Goal: Task Accomplishment & Management: Use online tool/utility

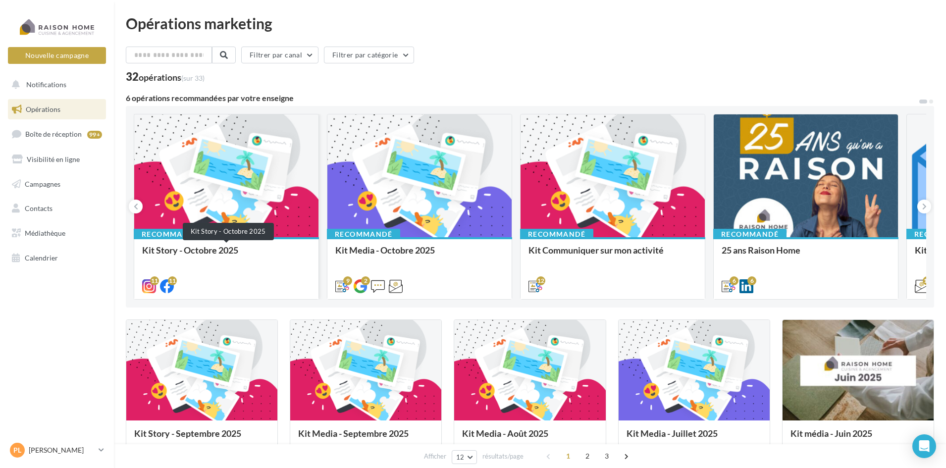
click at [244, 247] on div "Kit Story - Octobre 2025" at bounding box center [226, 255] width 168 height 20
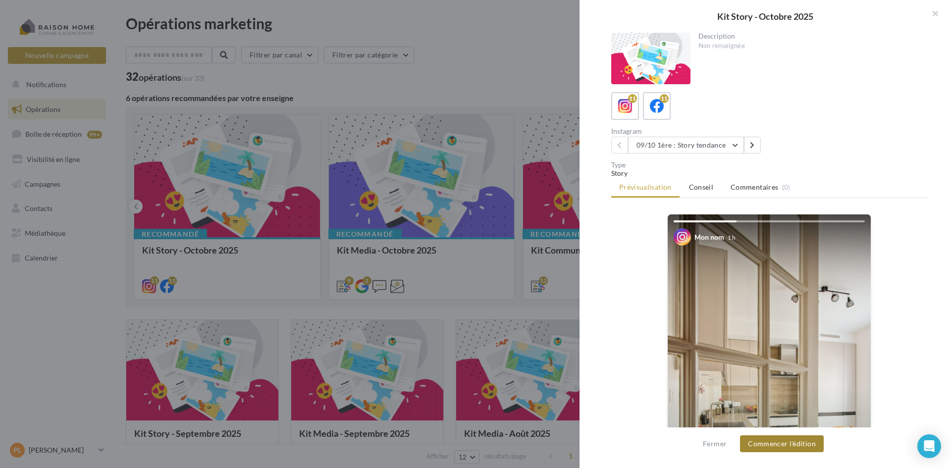
click at [783, 442] on button "Commencer l'édition" at bounding box center [782, 444] width 84 height 17
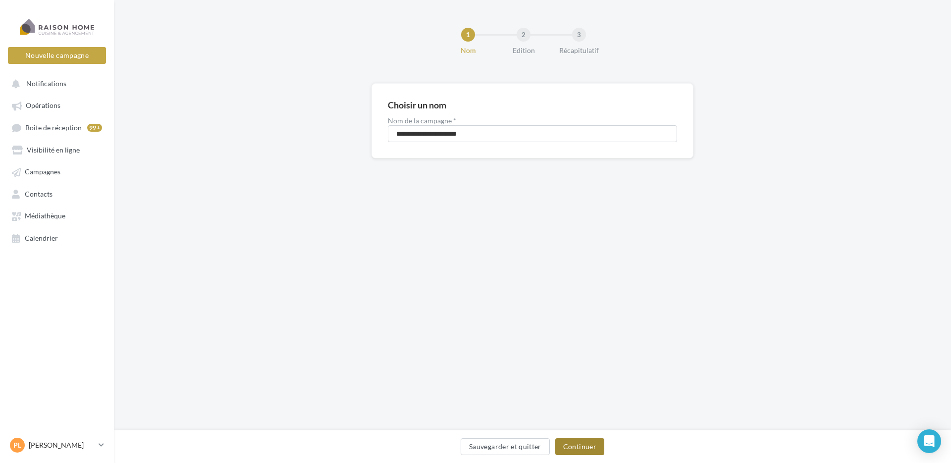
click at [578, 447] on button "Continuer" at bounding box center [579, 446] width 49 height 17
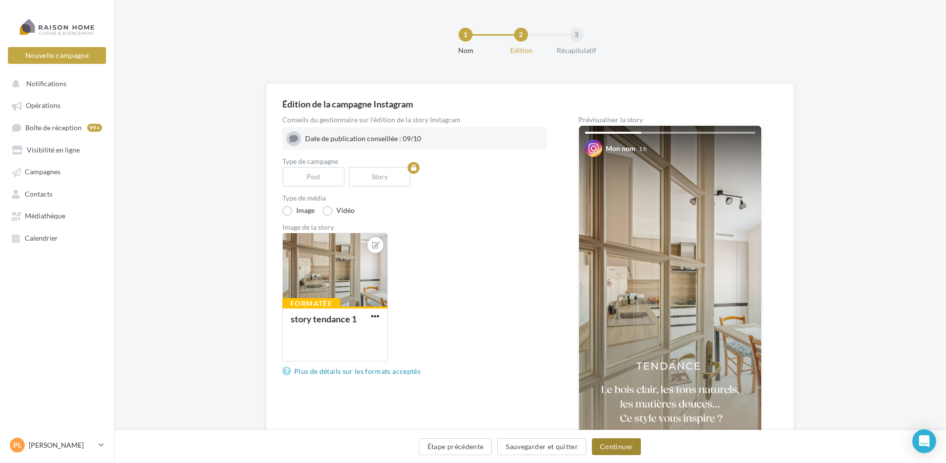
click at [628, 445] on button "Continuer" at bounding box center [616, 446] width 49 height 17
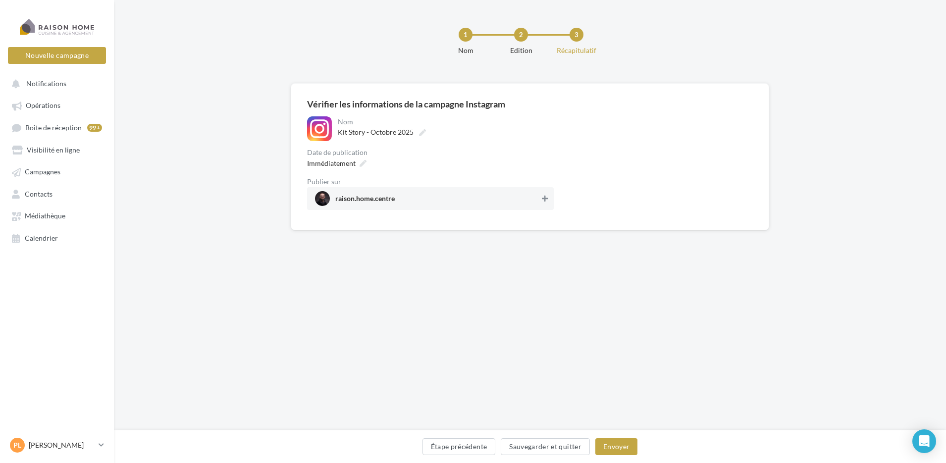
click at [549, 197] on button at bounding box center [545, 199] width 10 height 12
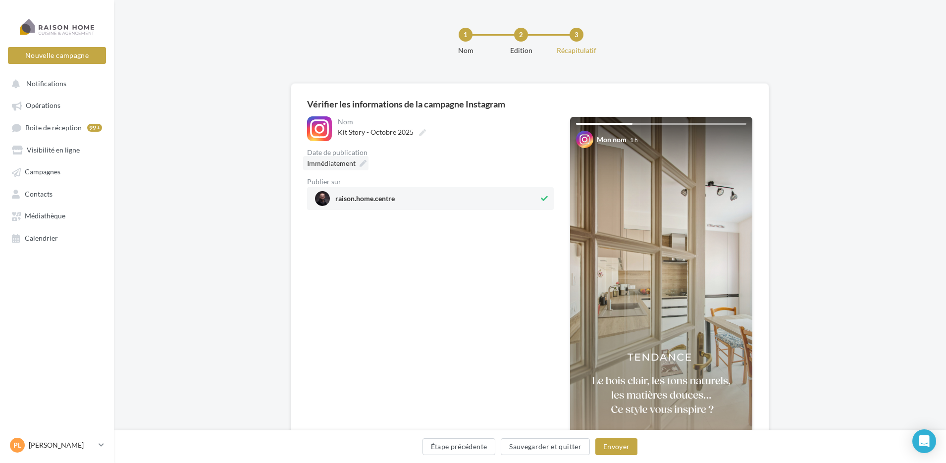
click at [364, 162] on icon at bounding box center [363, 163] width 7 height 7
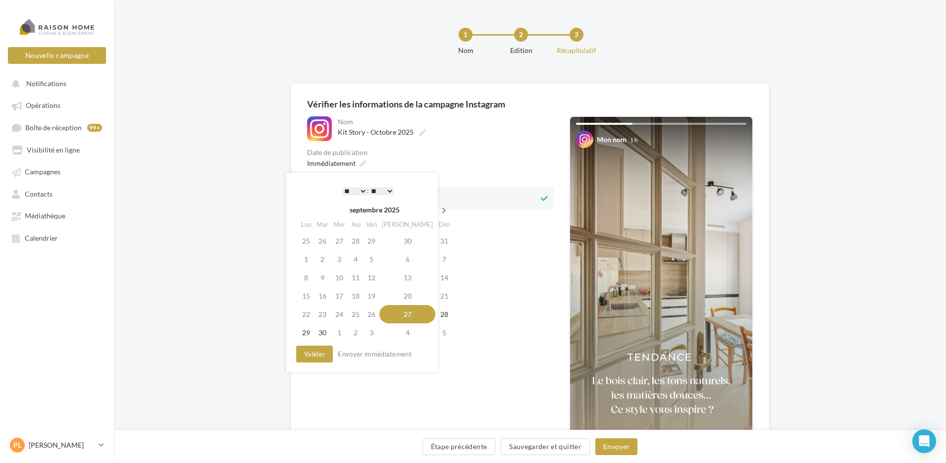
click at [436, 215] on th at bounding box center [444, 210] width 17 height 15
click at [360, 259] on td "9" at bounding box center [357, 259] width 16 height 18
click at [358, 191] on select "* * * * * * * * * * ** ** ** ** ** ** ** ** ** ** ** ** ** **" at bounding box center [354, 191] width 25 height 8
click at [362, 189] on select "* * * * * * * * * * ** ** ** ** ** ** ** ** ** ** ** ** ** **" at bounding box center [354, 191] width 25 height 8
click at [389, 190] on select "** ** ** ** ** **" at bounding box center [381, 191] width 25 height 8
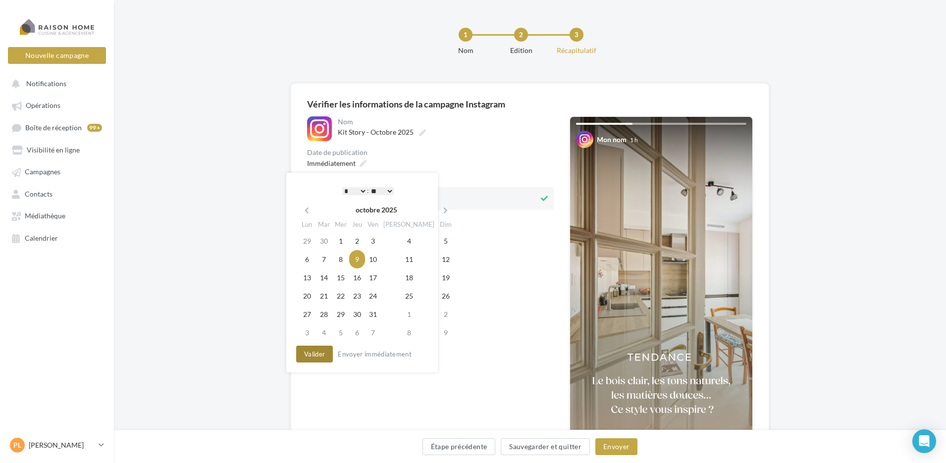
click at [316, 355] on button "Valider" at bounding box center [314, 354] width 37 height 17
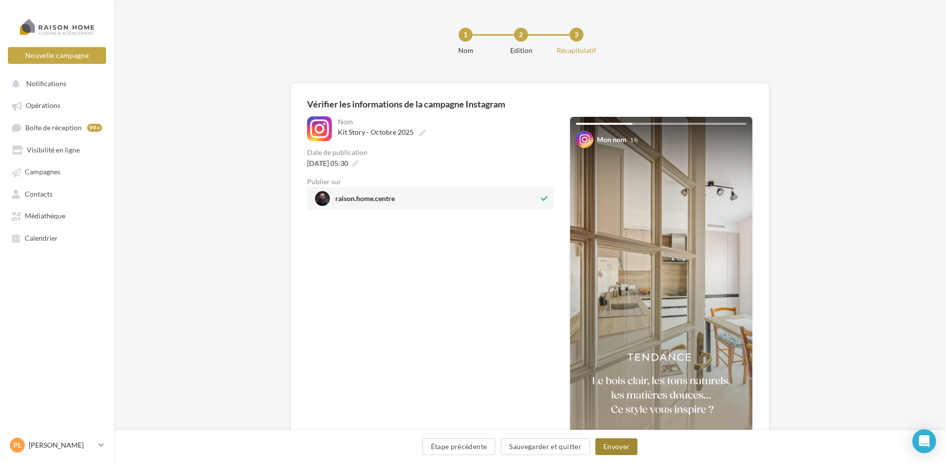
click at [622, 447] on button "Envoyer" at bounding box center [617, 446] width 42 height 17
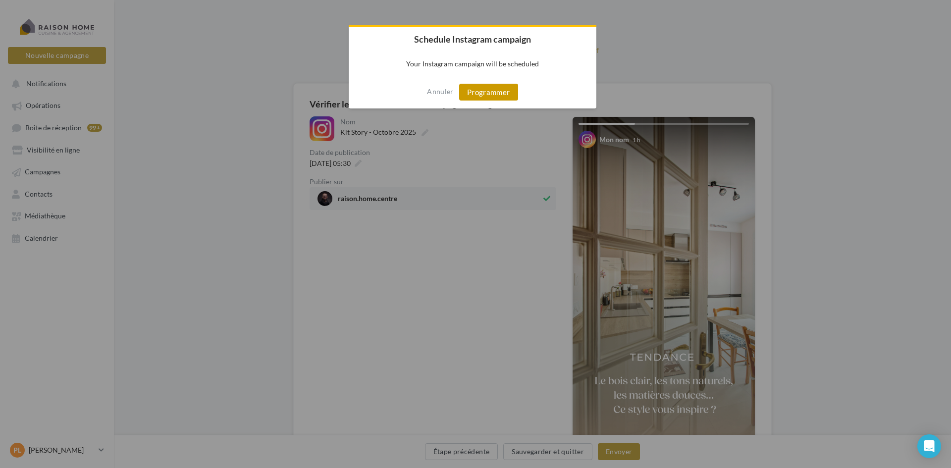
click at [503, 91] on button "Programmer" at bounding box center [488, 92] width 59 height 17
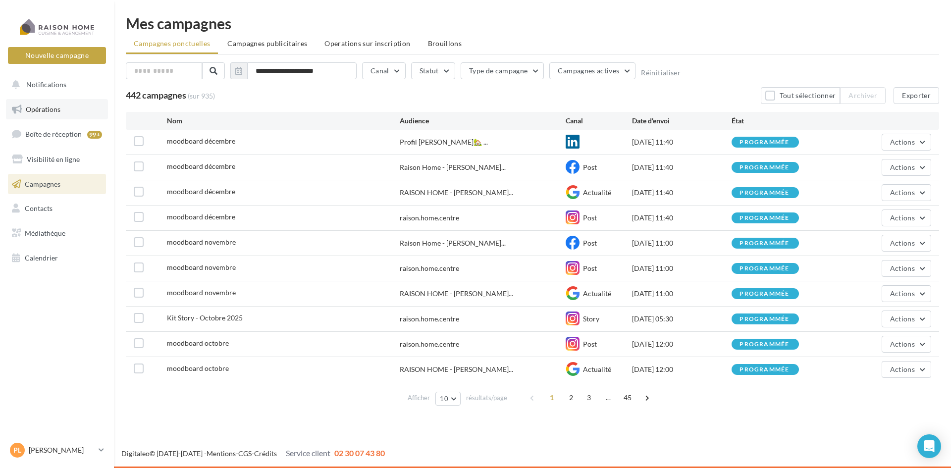
click at [55, 109] on span "Opérations" at bounding box center [43, 109] width 35 height 8
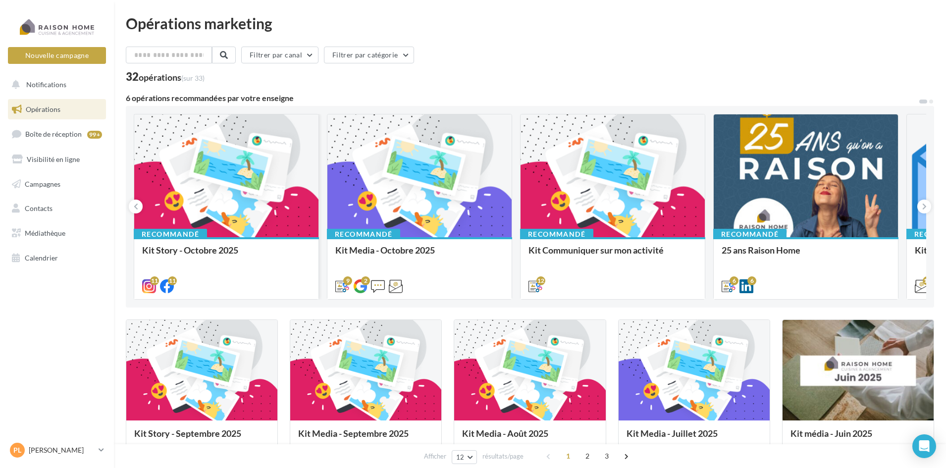
click at [226, 244] on div "Recommandé Kit Story - Octobre 2025" at bounding box center [226, 267] width 184 height 61
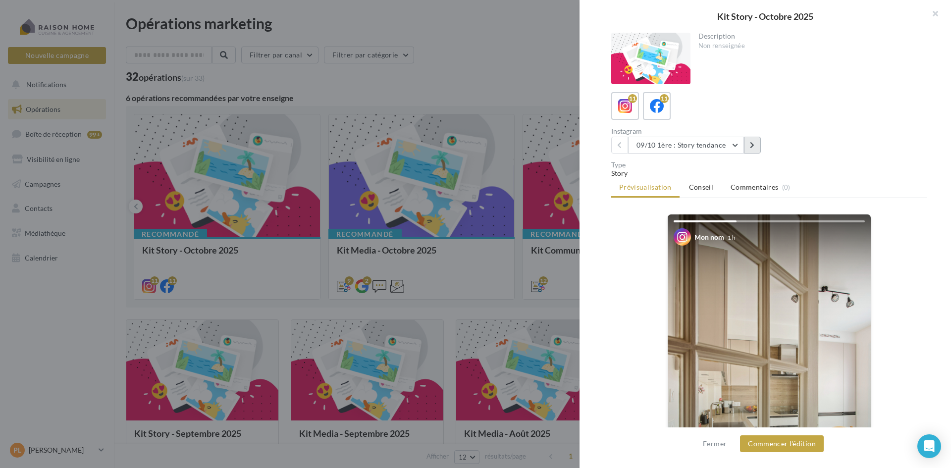
click at [755, 148] on button at bounding box center [752, 145] width 17 height 17
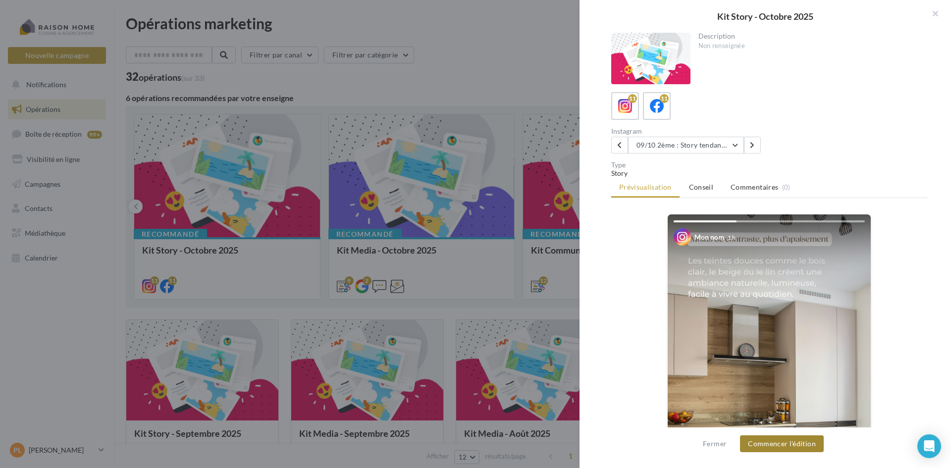
click at [792, 446] on button "Commencer l'édition" at bounding box center [782, 444] width 84 height 17
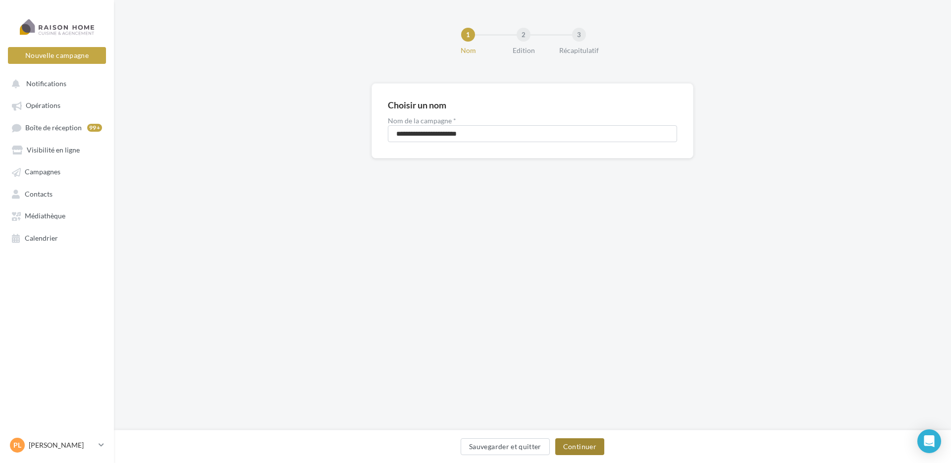
drag, startPoint x: 581, startPoint y: 448, endPoint x: 571, endPoint y: 432, distance: 19.5
click at [583, 448] on button "Continuer" at bounding box center [579, 446] width 49 height 17
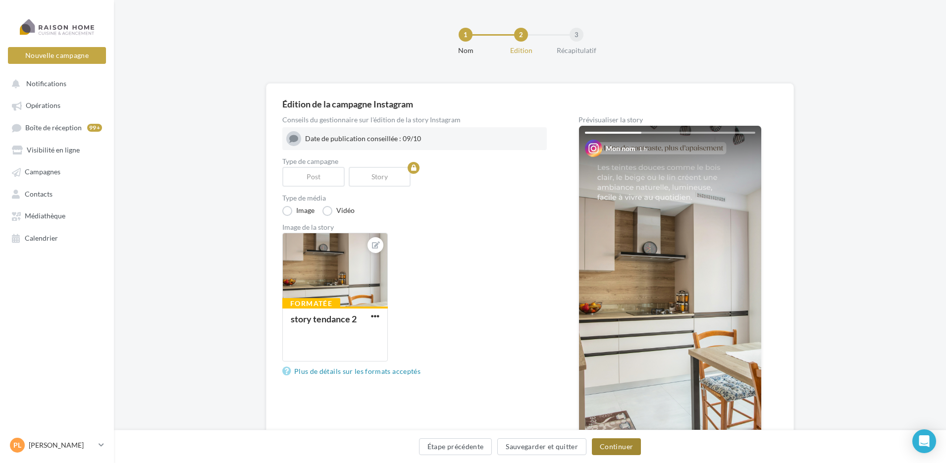
click at [616, 442] on button "Continuer" at bounding box center [616, 446] width 49 height 17
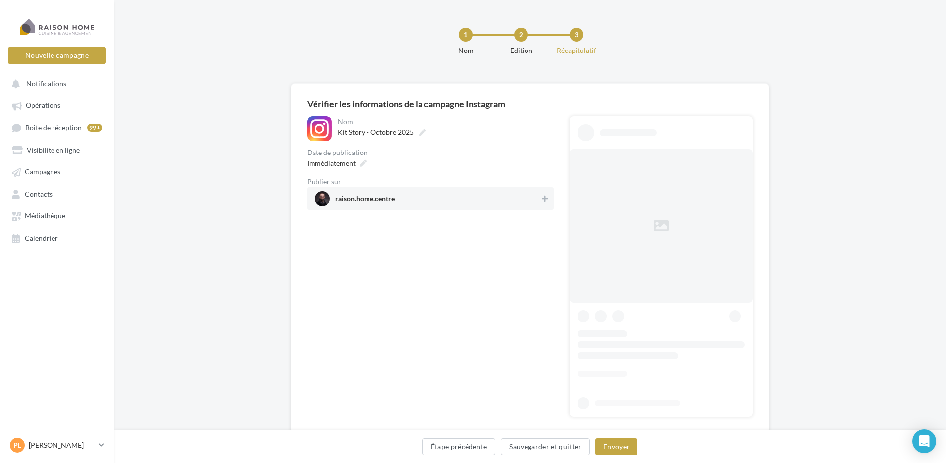
click at [447, 198] on span "raison.home.centre" at bounding box center [427, 198] width 225 height 15
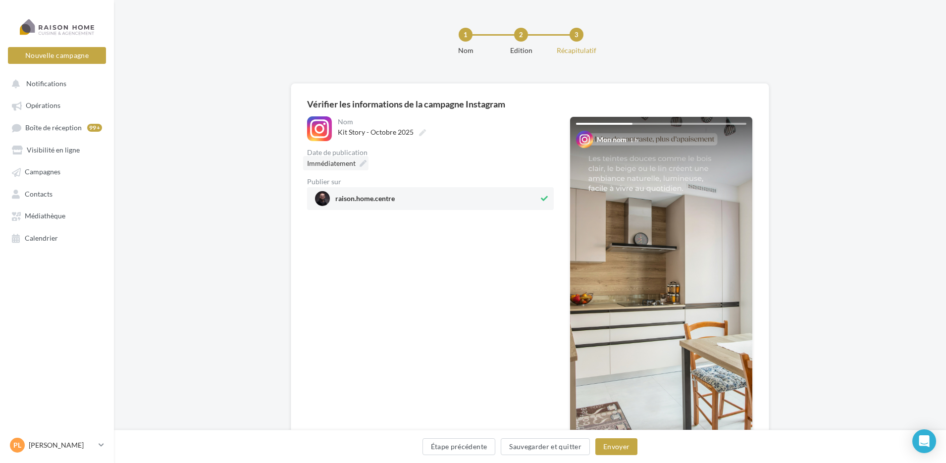
click at [366, 162] on icon at bounding box center [363, 163] width 7 height 7
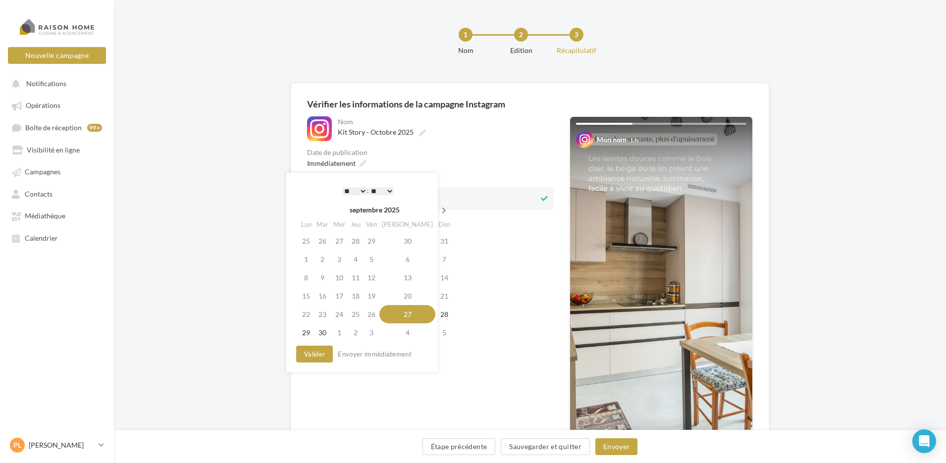
click at [438, 211] on icon at bounding box center [444, 210] width 12 height 7
click at [363, 256] on td "9" at bounding box center [357, 259] width 16 height 18
click at [361, 191] on select "* * * * * * * * * * ** ** ** ** ** ** ** ** ** ** ** ** ** **" at bounding box center [354, 191] width 25 height 8
click at [387, 190] on select "** ** ** ** ** **" at bounding box center [381, 191] width 25 height 8
click at [321, 352] on button "Valider" at bounding box center [314, 354] width 37 height 17
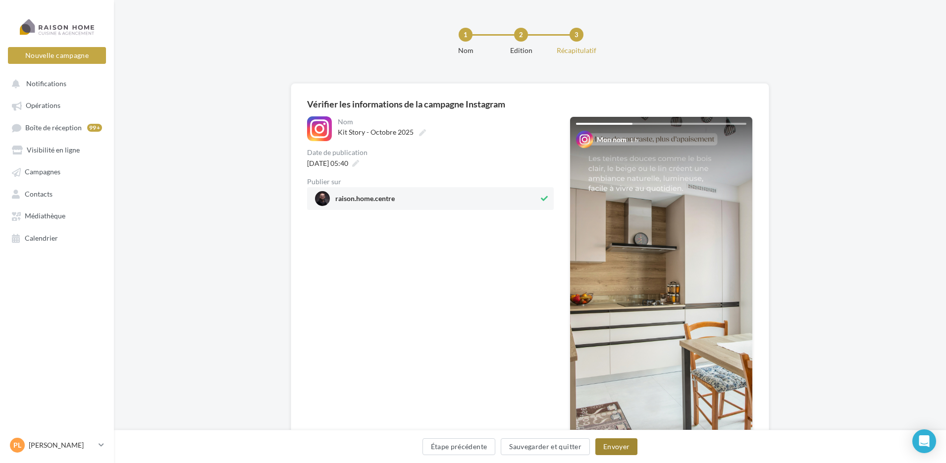
click at [614, 445] on button "Envoyer" at bounding box center [617, 446] width 42 height 17
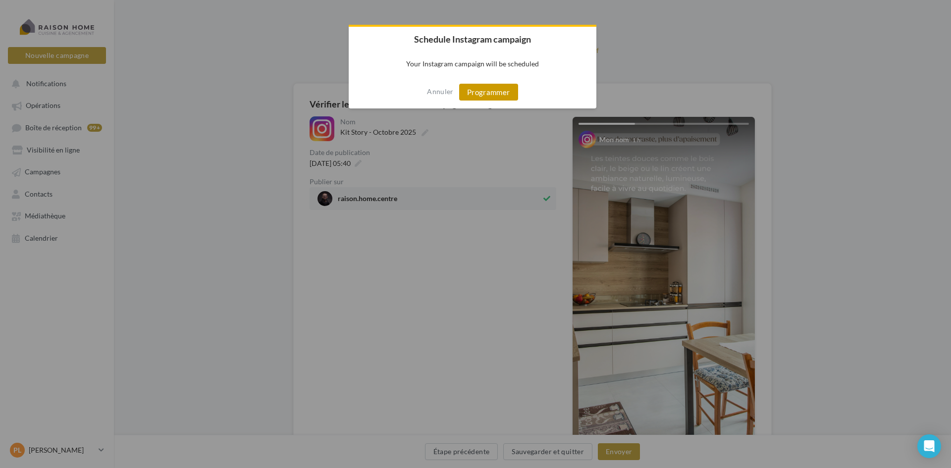
click at [495, 93] on button "Programmer" at bounding box center [488, 92] width 59 height 17
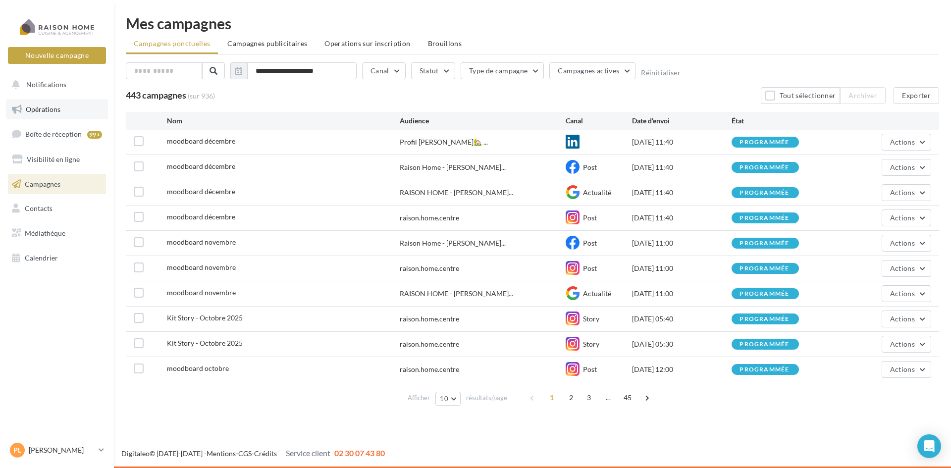
click at [51, 108] on span "Opérations" at bounding box center [43, 109] width 35 height 8
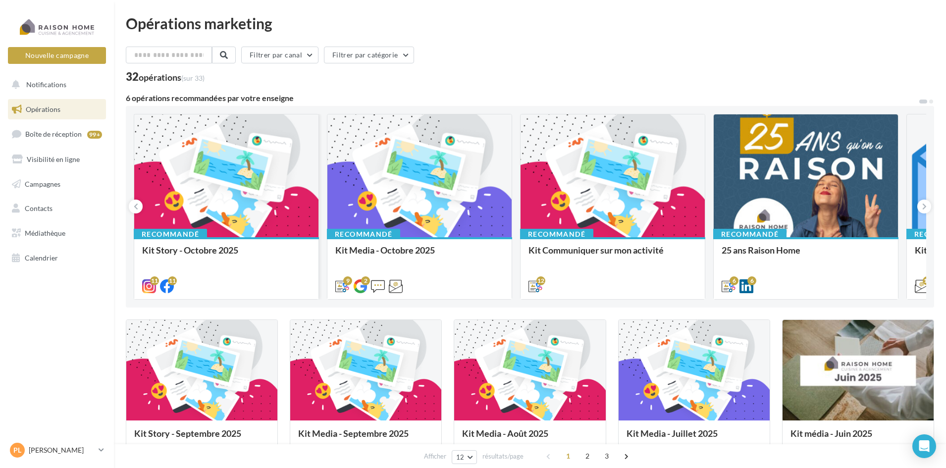
click at [207, 224] on div at bounding box center [226, 176] width 184 height 124
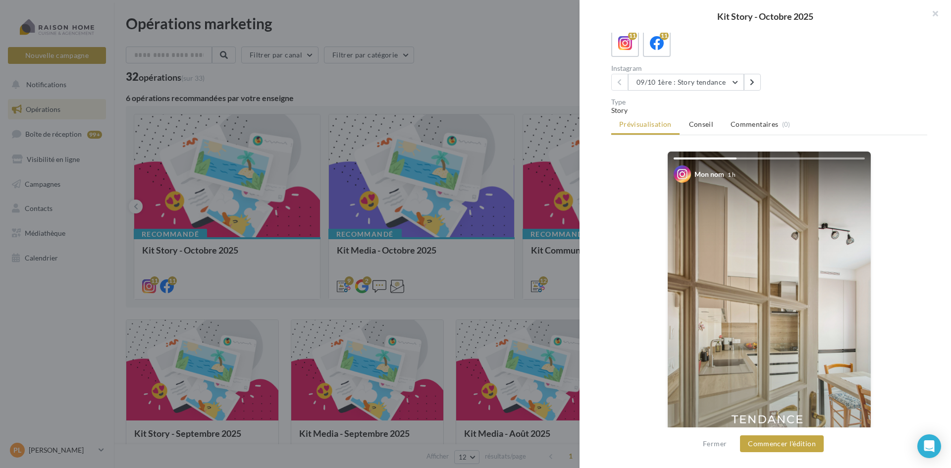
scroll to position [50, 0]
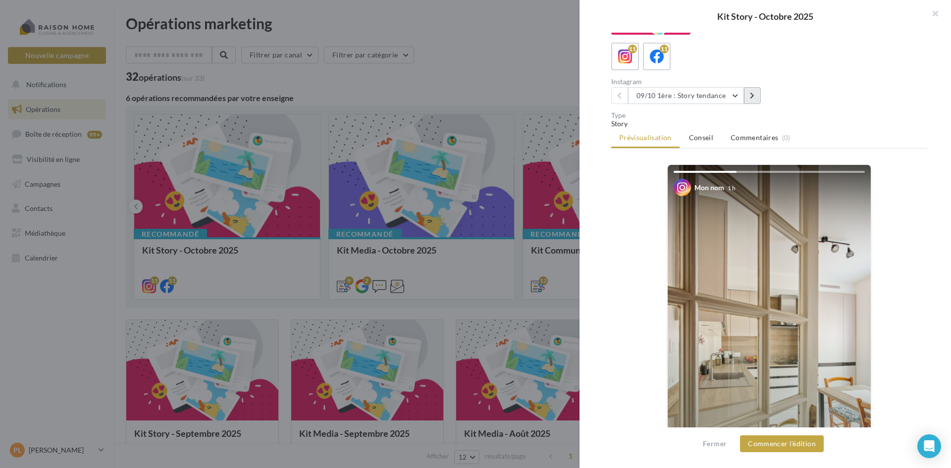
click at [754, 93] on icon at bounding box center [752, 95] width 4 height 7
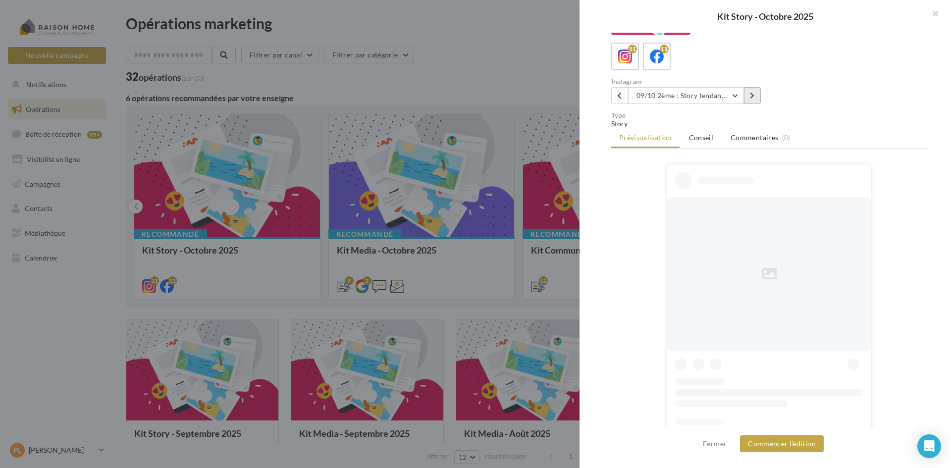
click at [754, 93] on icon at bounding box center [752, 95] width 4 height 7
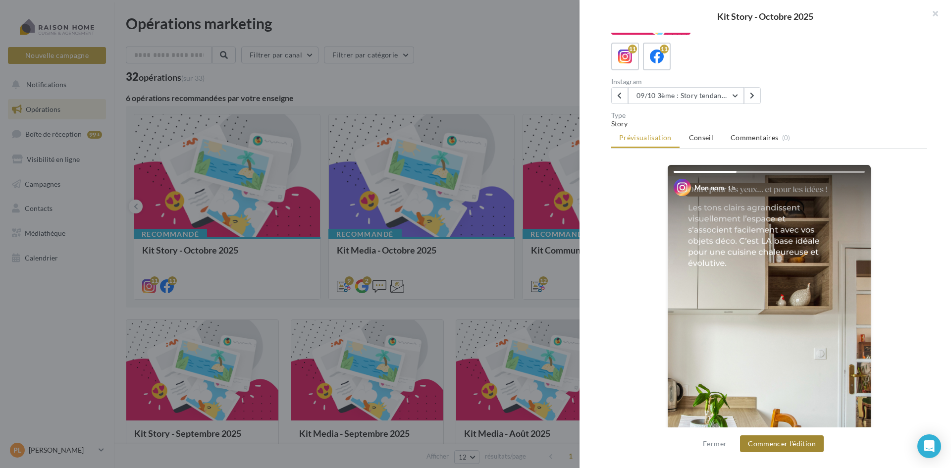
click at [804, 438] on button "Commencer l'édition" at bounding box center [782, 444] width 84 height 17
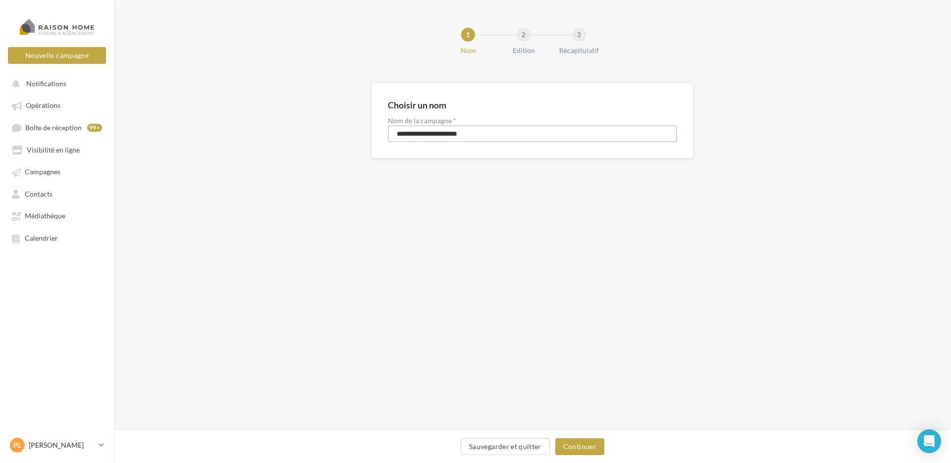
click at [484, 137] on input "**********" at bounding box center [532, 133] width 289 height 17
click at [587, 446] on button "Continuer" at bounding box center [579, 446] width 49 height 17
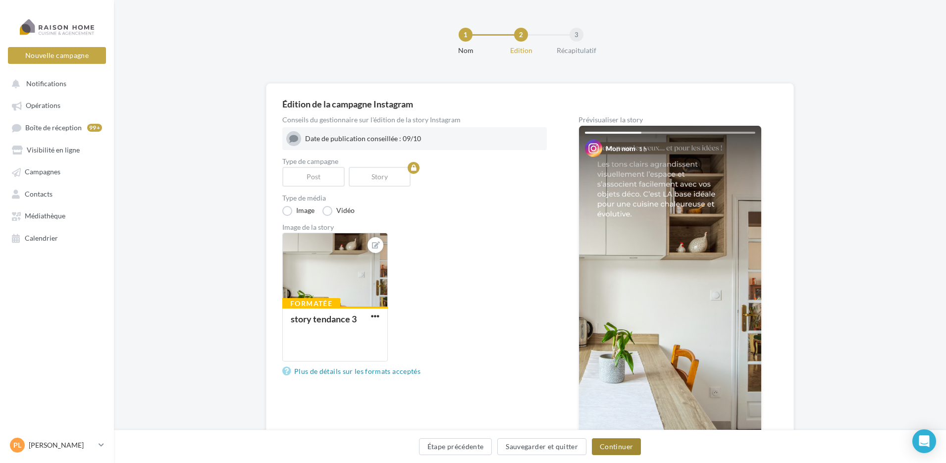
click at [612, 445] on button "Continuer" at bounding box center [616, 446] width 49 height 17
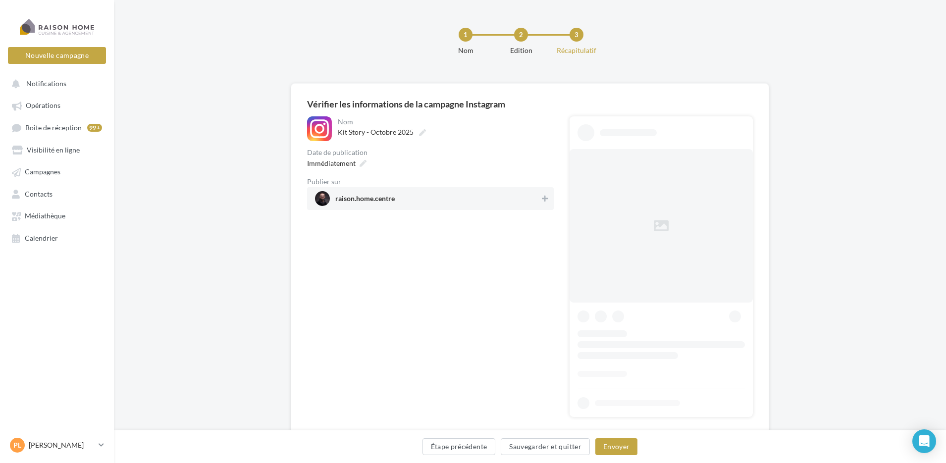
click at [479, 193] on span "raison.home.centre" at bounding box center [427, 198] width 225 height 15
click at [361, 163] on icon at bounding box center [363, 163] width 7 height 7
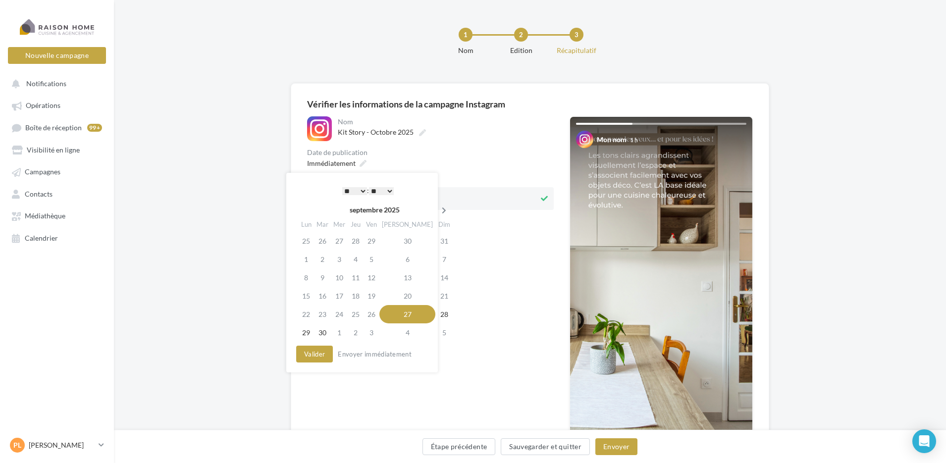
click at [438, 211] on icon at bounding box center [444, 210] width 12 height 7
click at [360, 263] on td "9" at bounding box center [357, 259] width 16 height 18
click at [360, 191] on select "* * * * * * * * * * ** ** ** ** ** ** ** ** ** ** ** ** ** **" at bounding box center [354, 191] width 25 height 8
click at [388, 191] on select "** ** ** ** ** **" at bounding box center [381, 191] width 25 height 8
click at [319, 354] on button "Valider" at bounding box center [314, 354] width 37 height 17
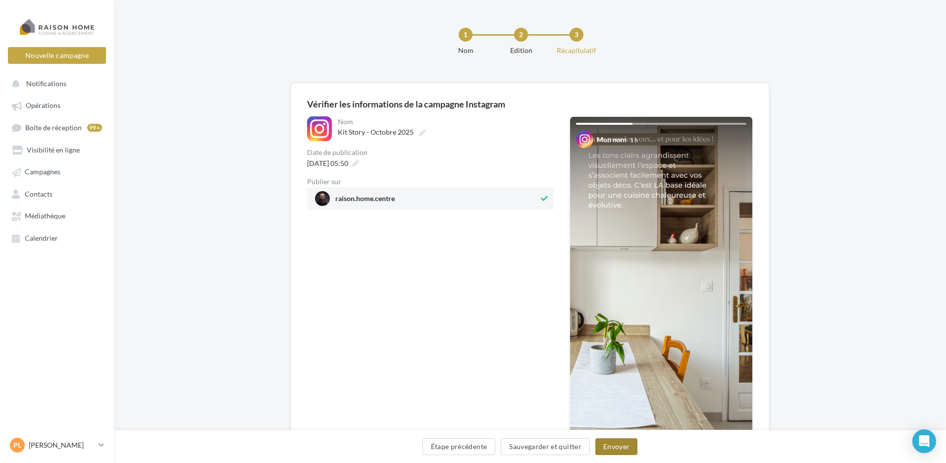
click at [621, 445] on button "Envoyer" at bounding box center [617, 446] width 42 height 17
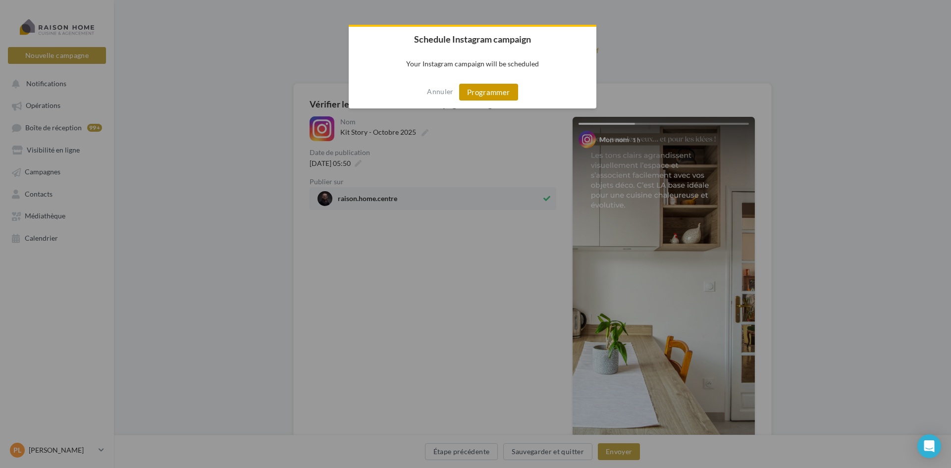
click at [485, 92] on button "Programmer" at bounding box center [488, 92] width 59 height 17
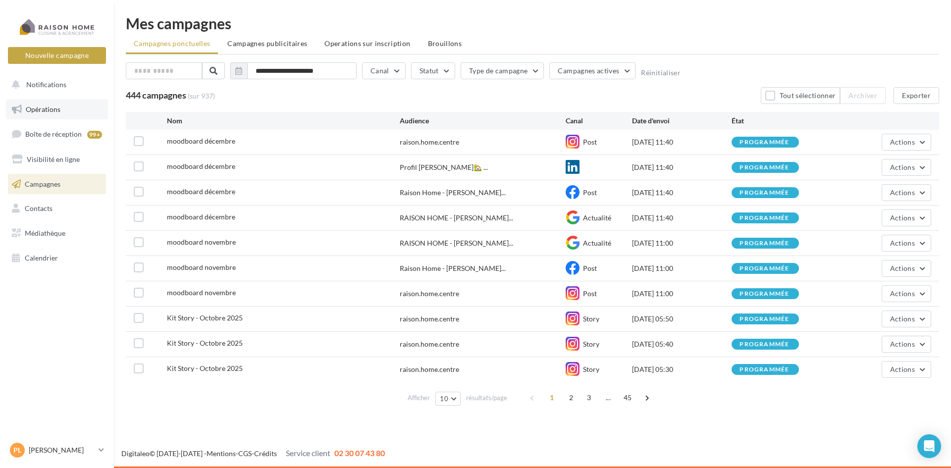
click at [61, 108] on link "Opérations" at bounding box center [57, 109] width 102 height 21
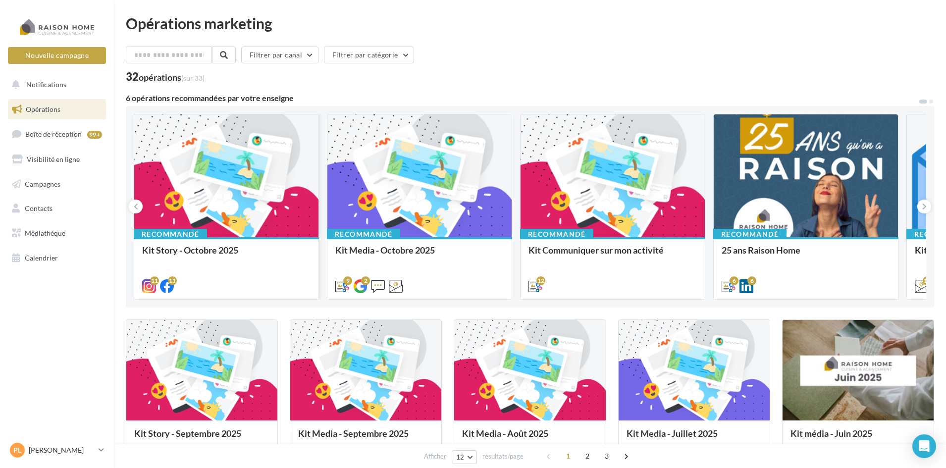
click at [225, 243] on div "Recommandé Kit Story - Octobre 2025" at bounding box center [226, 267] width 184 height 61
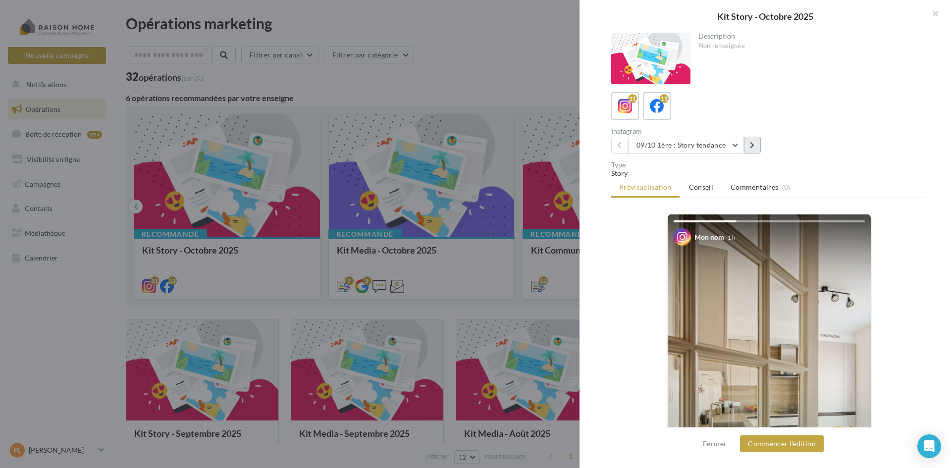
click at [750, 147] on icon at bounding box center [752, 145] width 4 height 7
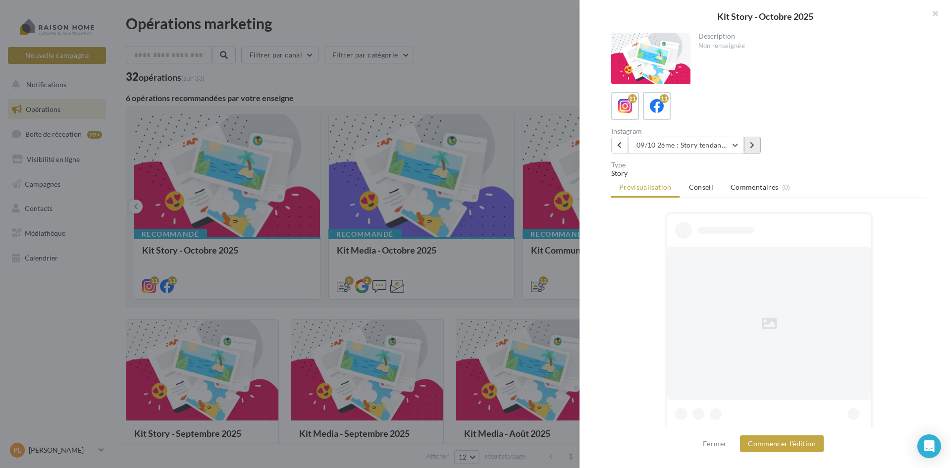
click at [751, 147] on icon at bounding box center [752, 145] width 4 height 7
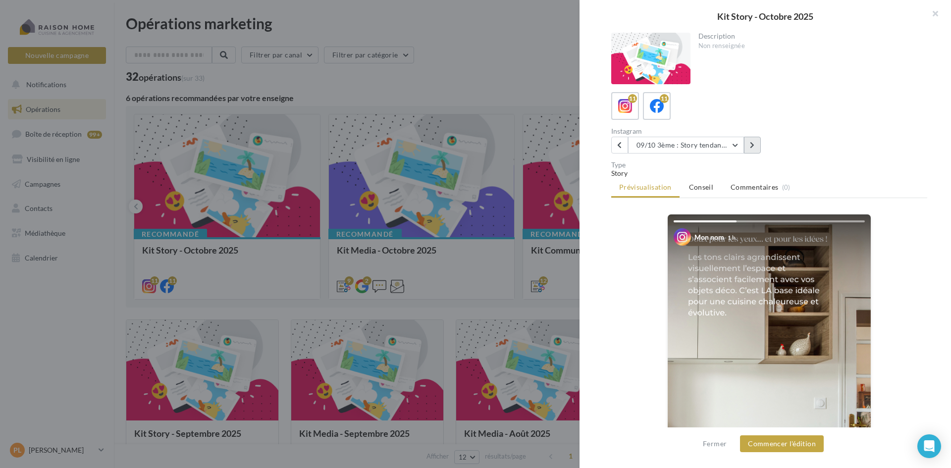
click at [752, 146] on icon at bounding box center [752, 145] width 4 height 7
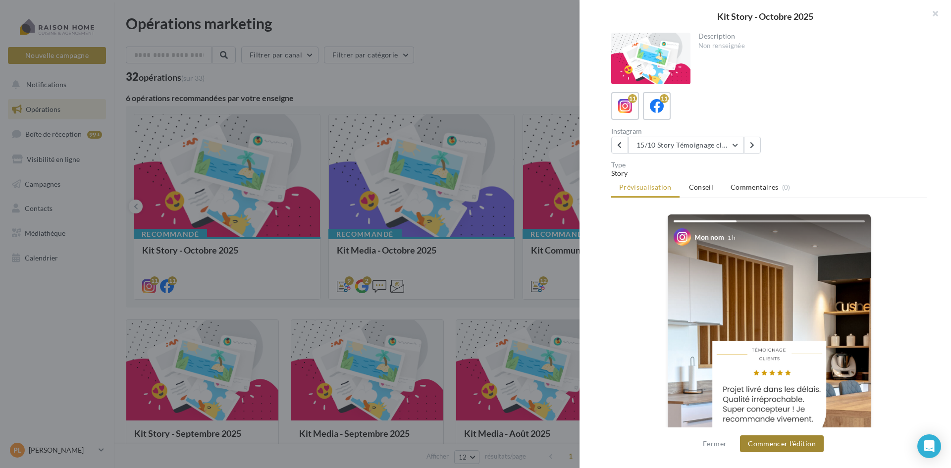
click at [795, 442] on button "Commencer l'édition" at bounding box center [782, 444] width 84 height 17
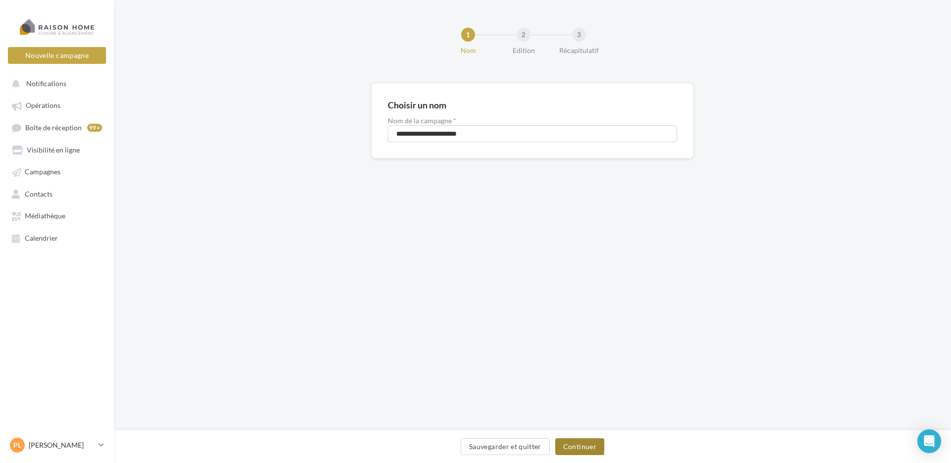
click at [594, 444] on button "Continuer" at bounding box center [579, 446] width 49 height 17
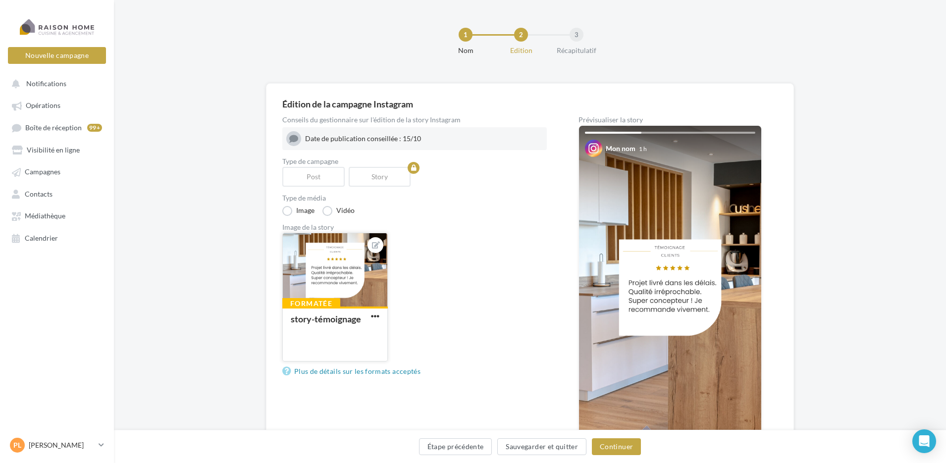
click at [330, 278] on div at bounding box center [335, 270] width 105 height 74
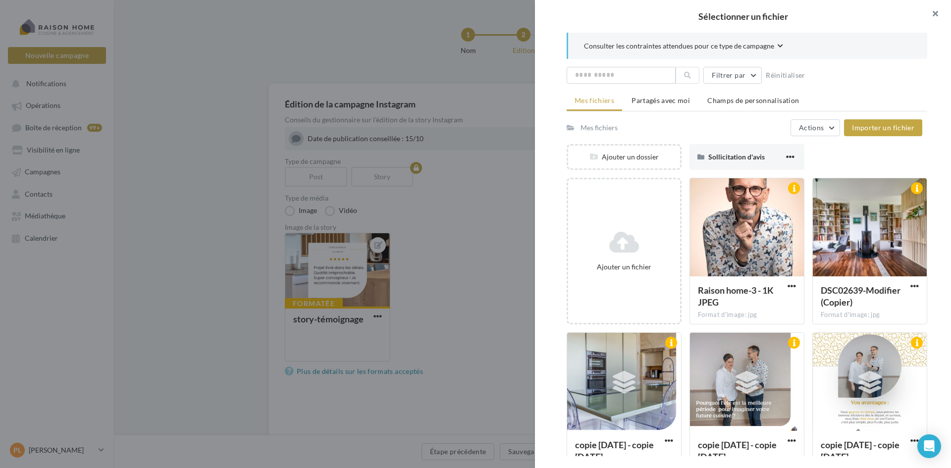
click at [933, 11] on button "button" at bounding box center [932, 15] width 40 height 30
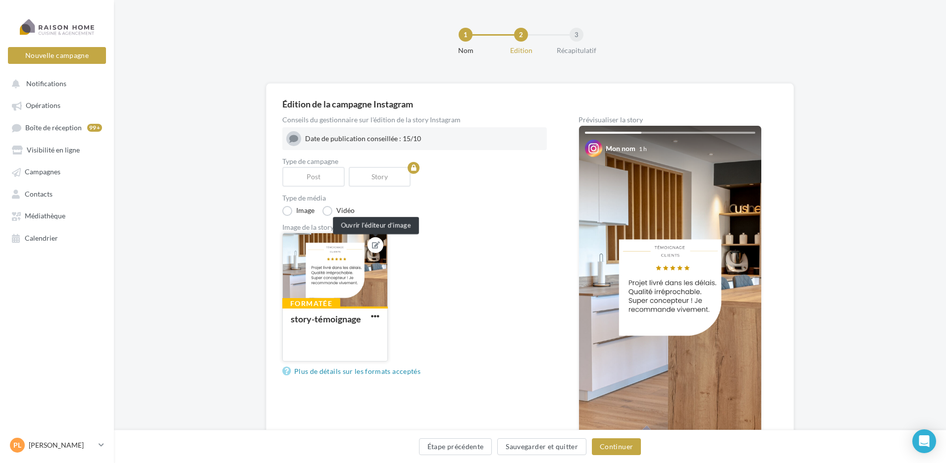
click at [378, 247] on icon at bounding box center [376, 245] width 8 height 7
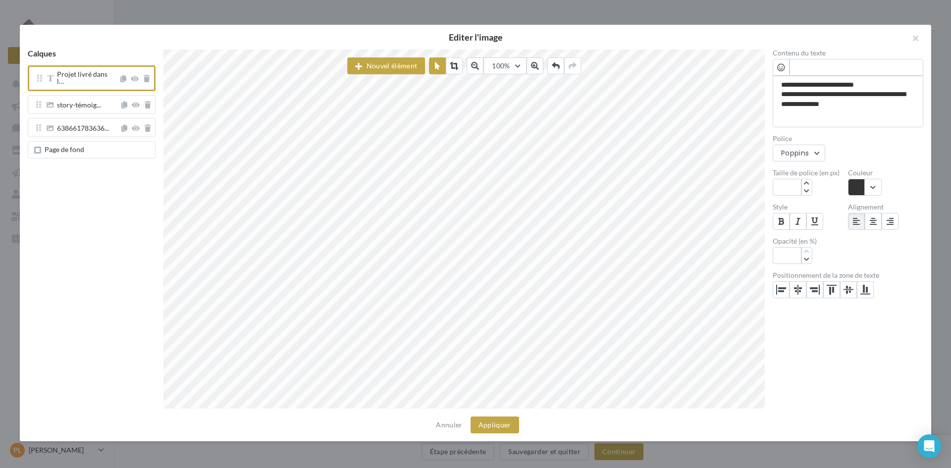
scroll to position [6, 14]
paste textarea "**********"
type textarea "**********"
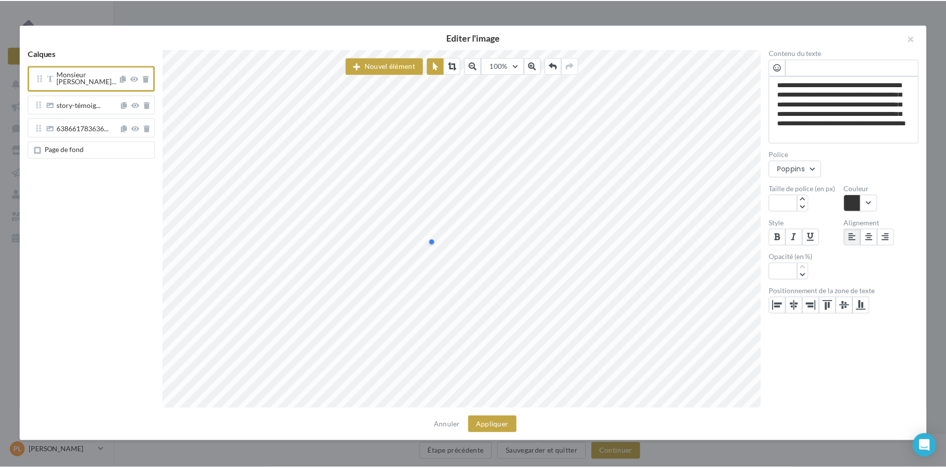
scroll to position [5, 52]
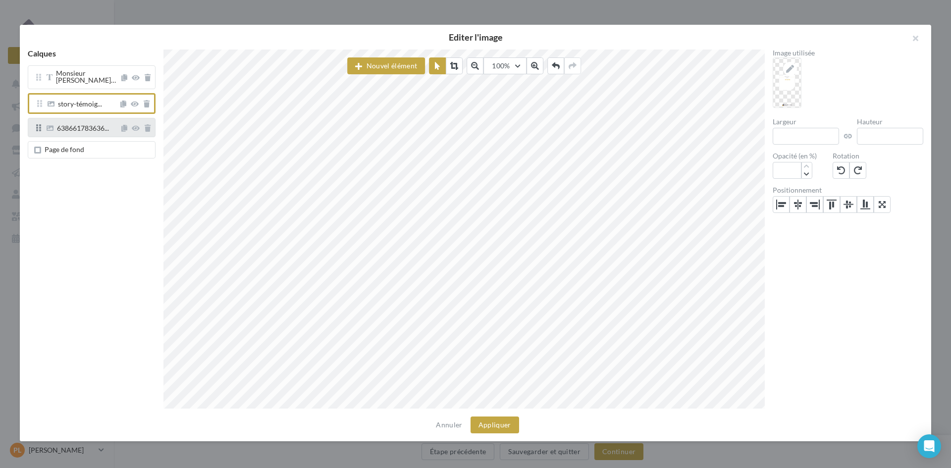
click at [112, 127] on span "638661783636..." at bounding box center [82, 127] width 75 height 7
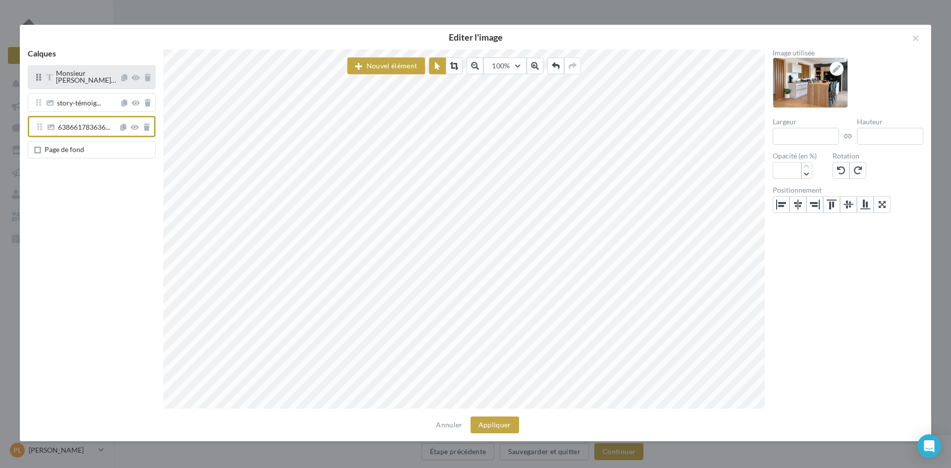
click at [89, 80] on div "Monsieur Lauren…" at bounding box center [86, 78] width 60 height 17
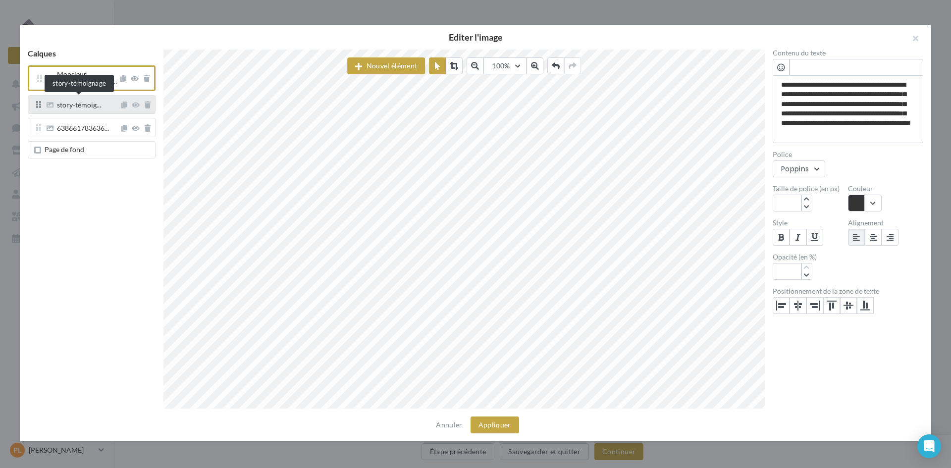
click at [83, 103] on span "story-témoig..." at bounding box center [79, 106] width 44 height 9
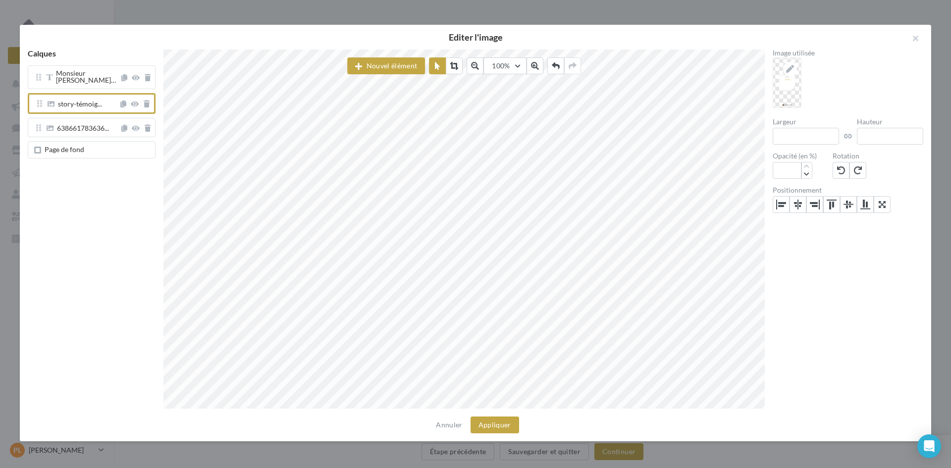
click at [89, 146] on span "Page de fond" at bounding box center [93, 150] width 115 height 8
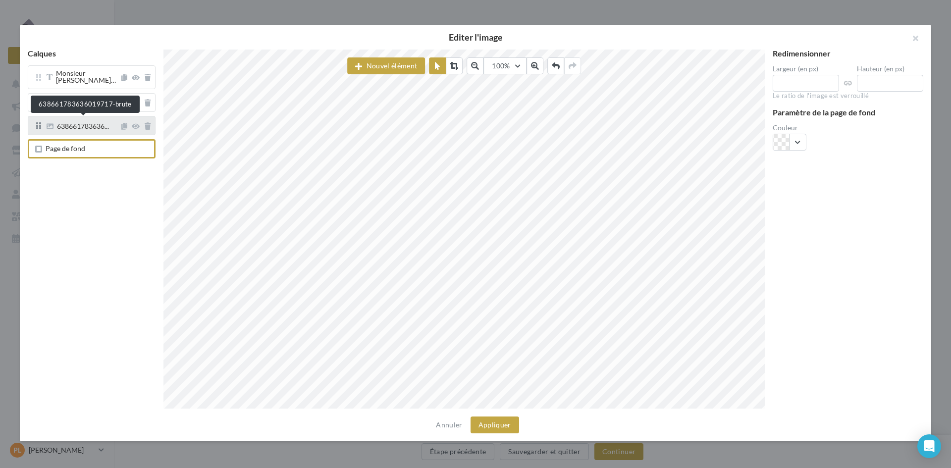
click at [88, 123] on span "638661783636..." at bounding box center [83, 127] width 52 height 9
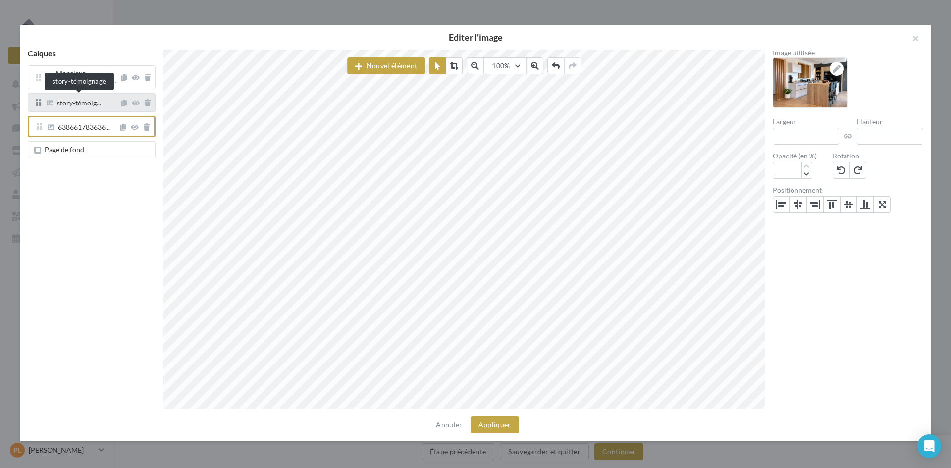
click at [87, 101] on span "story-témoig..." at bounding box center [79, 104] width 44 height 9
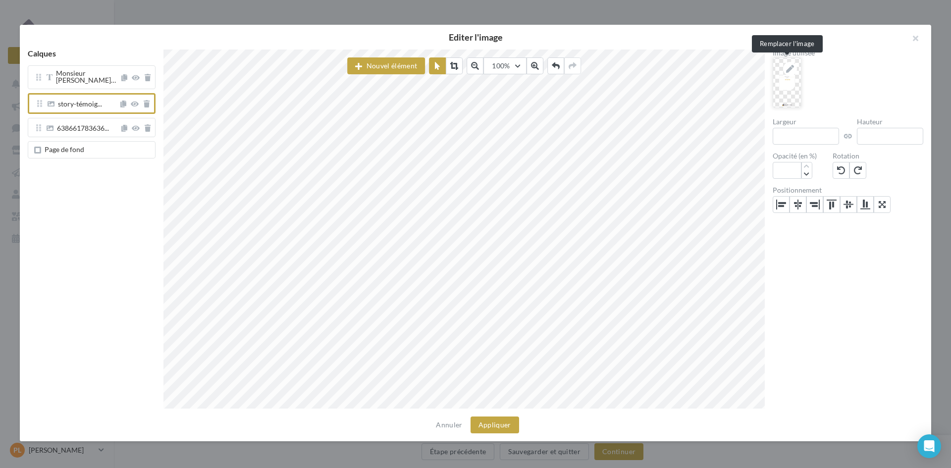
click at [790, 69] on icon at bounding box center [790, 69] width 8 height 8
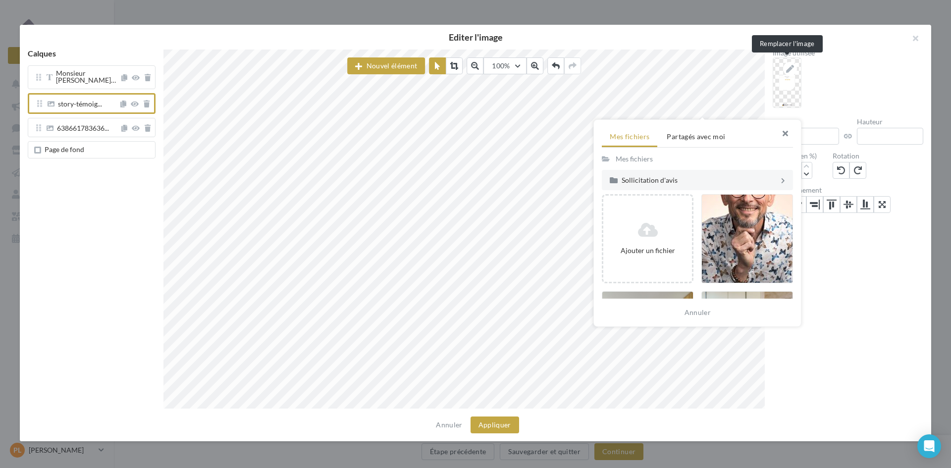
click at [785, 130] on button "button" at bounding box center [782, 135] width 40 height 30
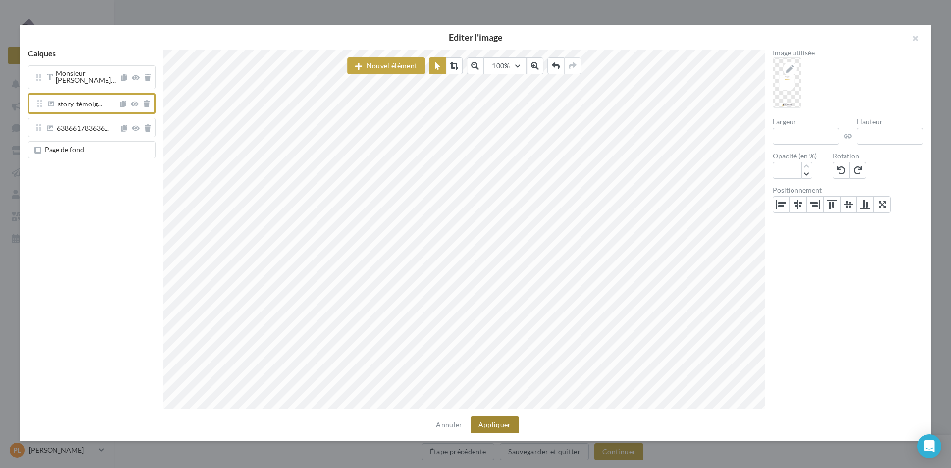
click at [497, 421] on button "Appliquer" at bounding box center [495, 425] width 49 height 17
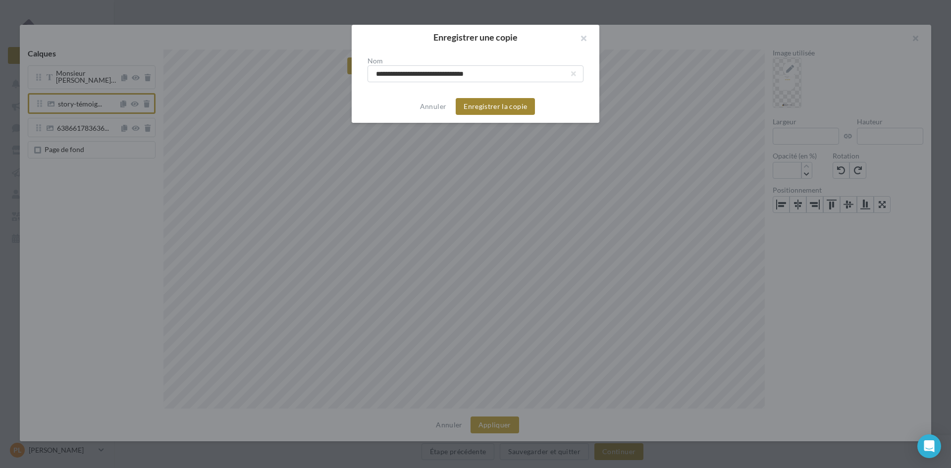
click at [497, 107] on button "Enregistrer la copie" at bounding box center [495, 106] width 79 height 17
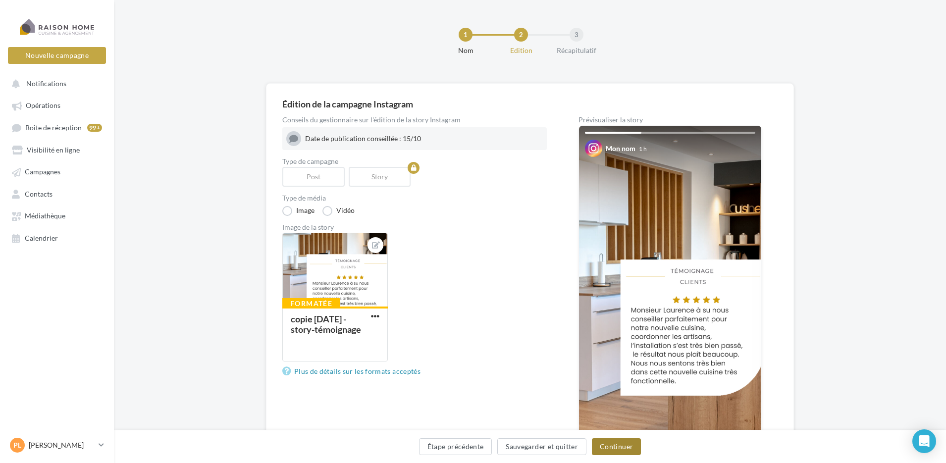
click at [626, 448] on button "Continuer" at bounding box center [616, 446] width 49 height 17
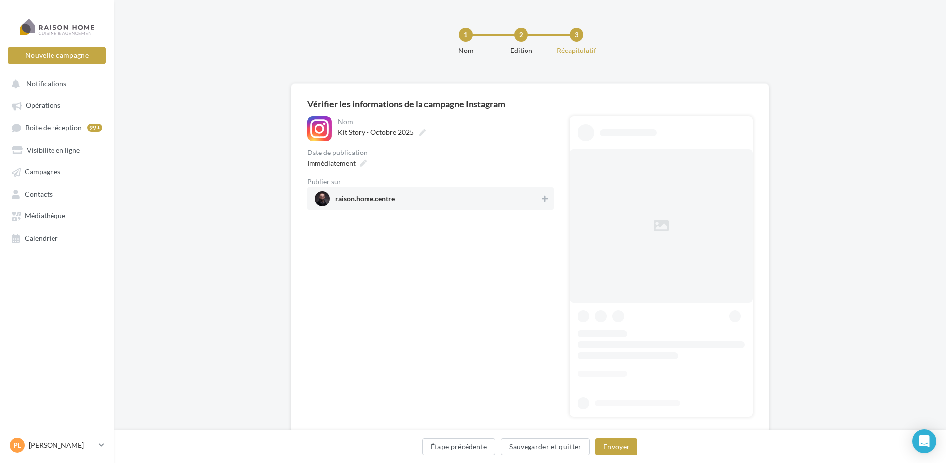
click at [432, 198] on span "raison.home.centre" at bounding box center [427, 198] width 225 height 15
click at [355, 166] on span "Immédiatement" at bounding box center [331, 163] width 49 height 8
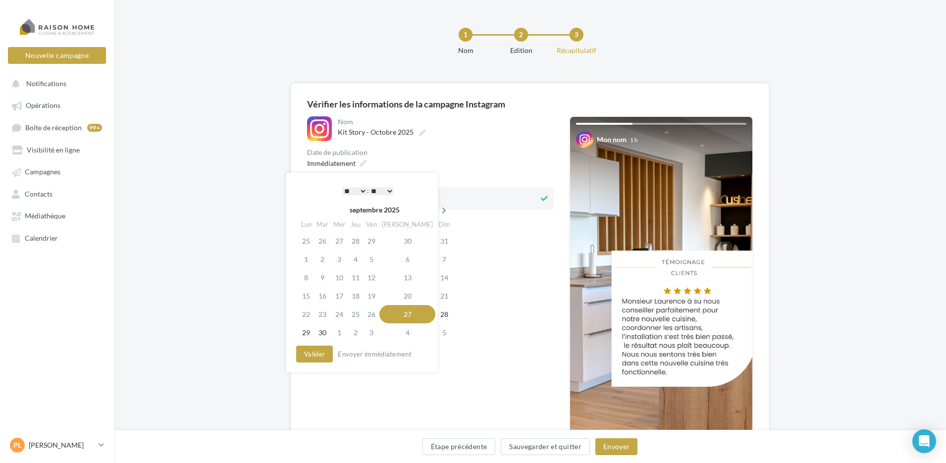
click at [438, 208] on icon at bounding box center [444, 210] width 12 height 7
click at [349, 280] on td "15" at bounding box center [340, 278] width 17 height 18
click at [360, 190] on select "* * * * * * * * * * ** ** ** ** ** ** ** ** ** ** ** ** ** **" at bounding box center [354, 191] width 25 height 8
click at [319, 353] on button "Valider" at bounding box center [314, 354] width 37 height 17
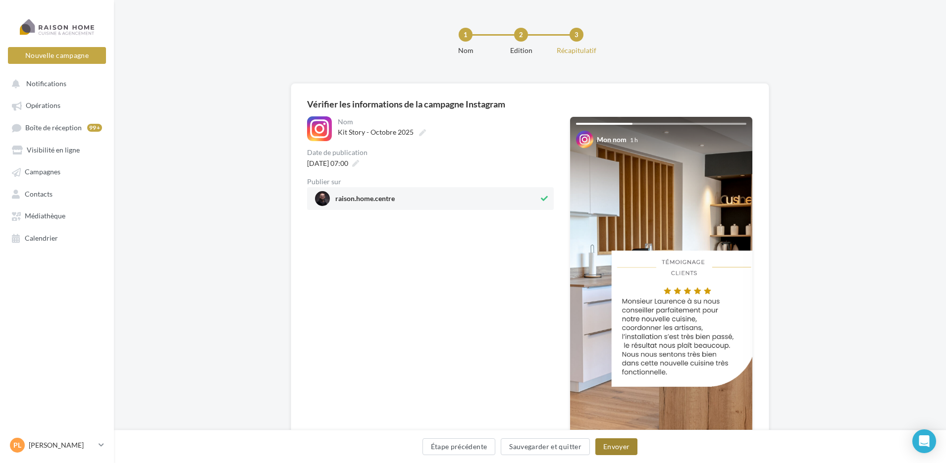
click at [619, 445] on button "Envoyer" at bounding box center [617, 446] width 42 height 17
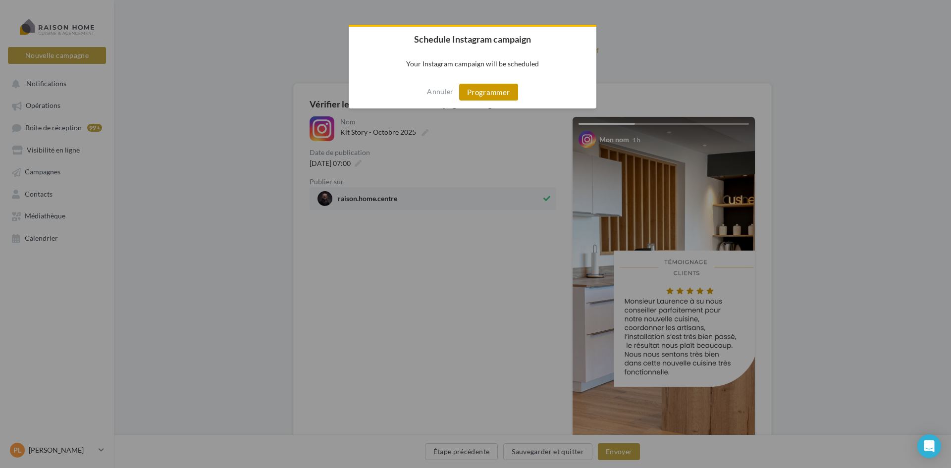
click at [478, 90] on button "Programmer" at bounding box center [488, 92] width 59 height 17
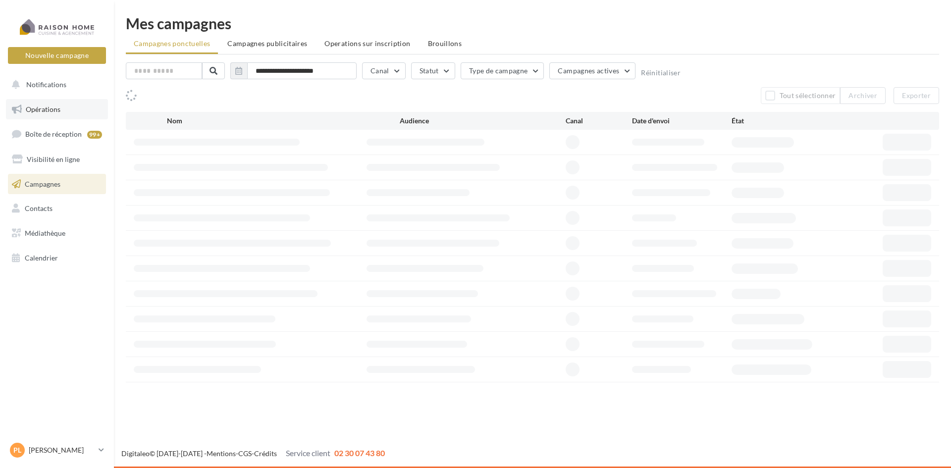
drag, startPoint x: 0, startPoint y: 0, endPoint x: 54, endPoint y: 106, distance: 118.6
click at [54, 106] on span "Opérations" at bounding box center [43, 109] width 35 height 8
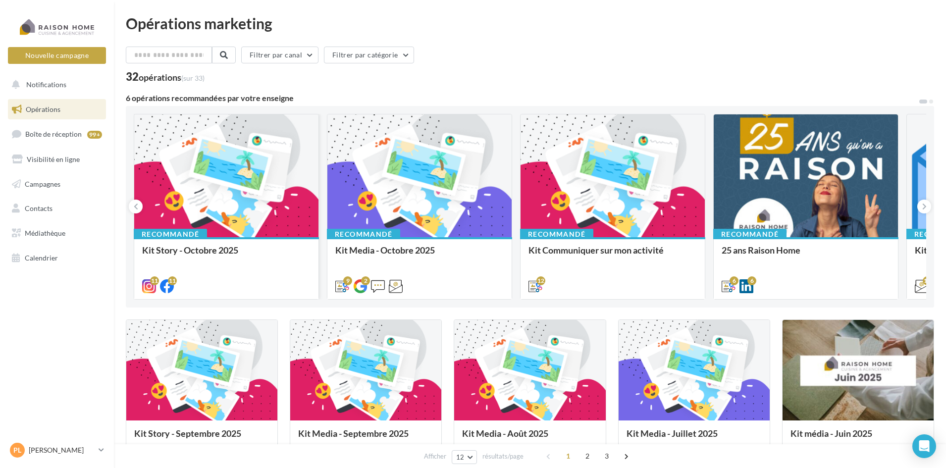
click at [208, 237] on div "Recommandé Kit Story - Octobre 2025" at bounding box center [226, 267] width 184 height 61
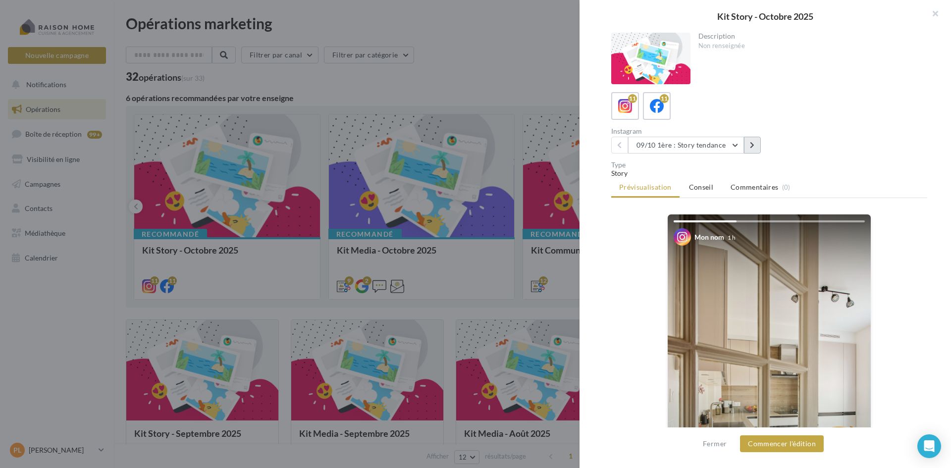
click at [756, 145] on button at bounding box center [752, 145] width 17 height 17
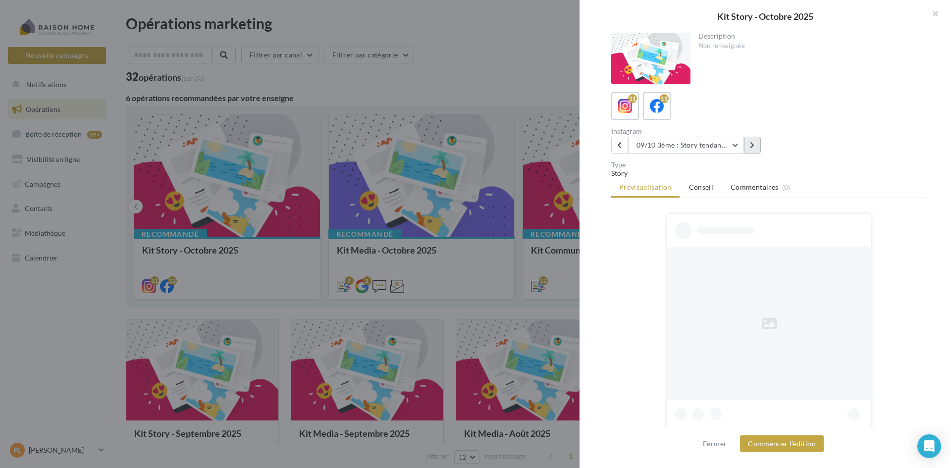
click at [756, 145] on button at bounding box center [752, 145] width 17 height 17
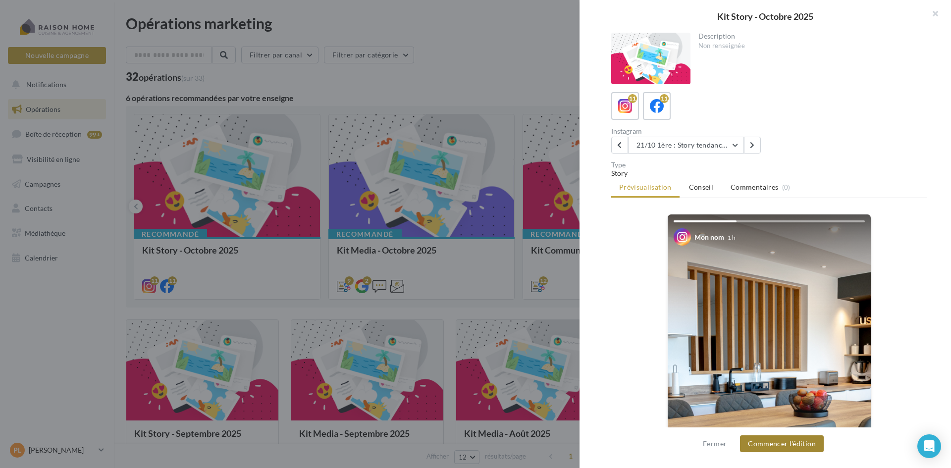
click at [780, 441] on button "Commencer l'édition" at bounding box center [782, 444] width 84 height 17
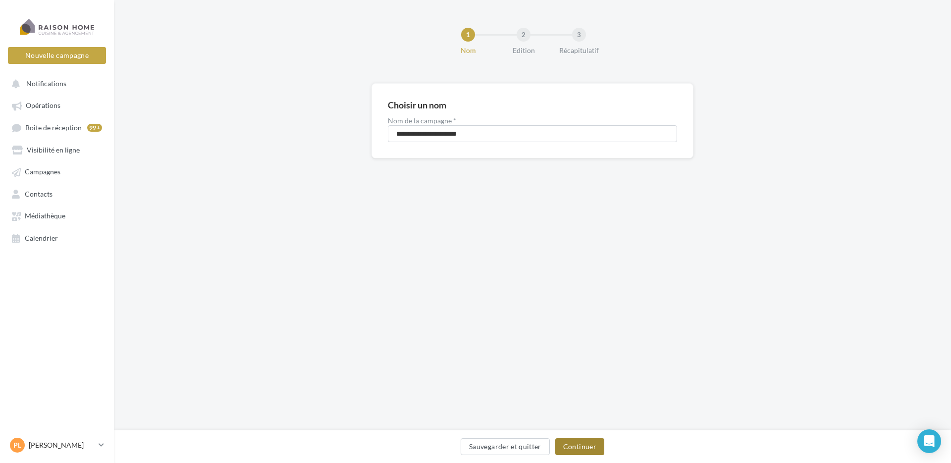
click at [584, 447] on button "Continuer" at bounding box center [579, 446] width 49 height 17
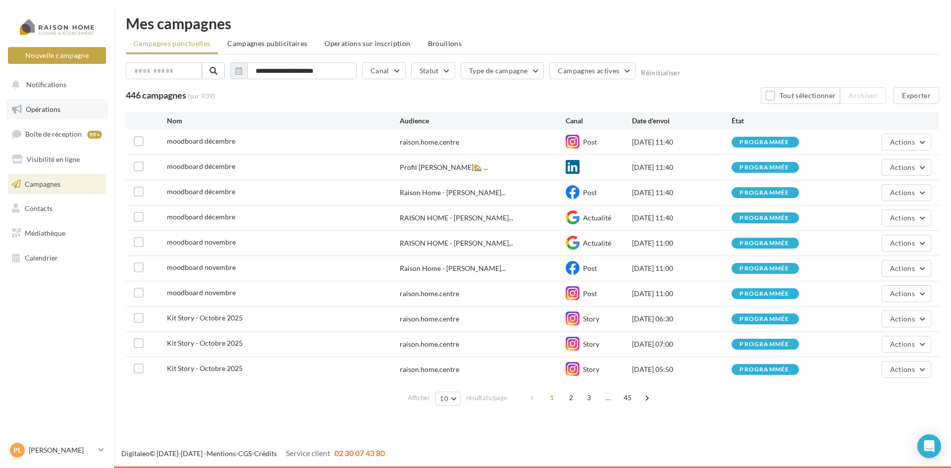
click at [51, 112] on span "Opérations" at bounding box center [43, 109] width 35 height 8
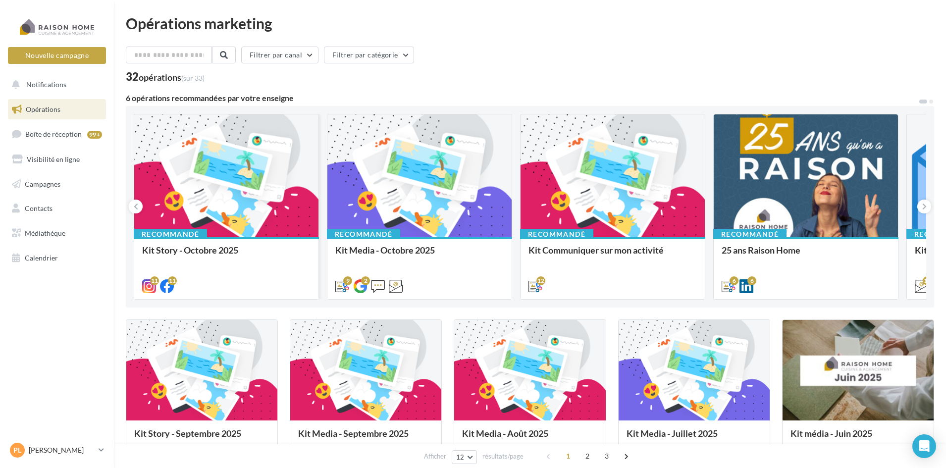
click at [227, 214] on div at bounding box center [226, 176] width 184 height 124
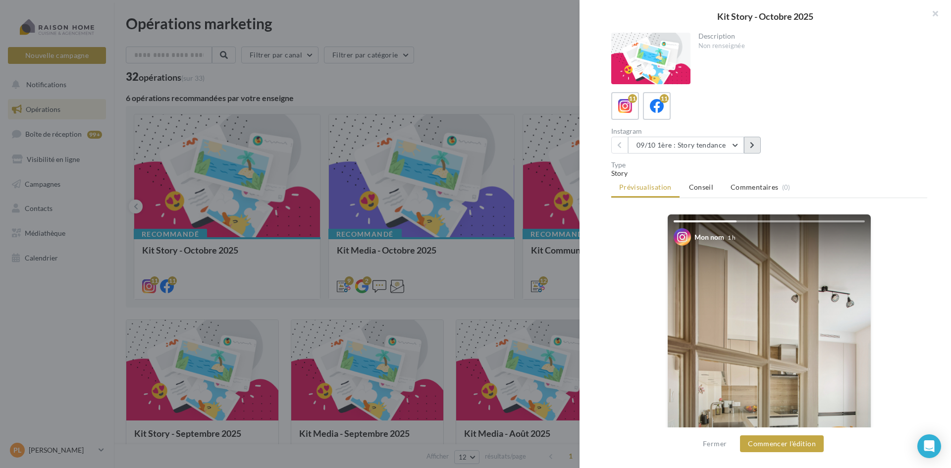
click at [754, 145] on icon at bounding box center [752, 145] width 4 height 7
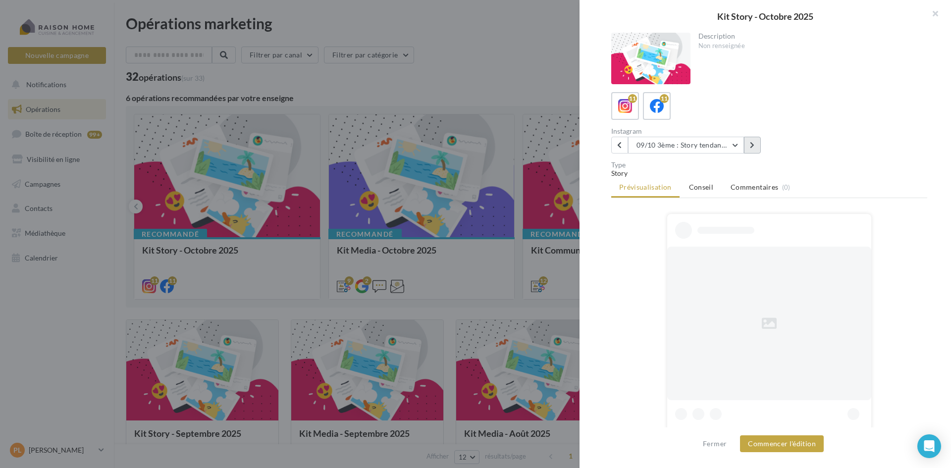
click at [754, 145] on icon at bounding box center [752, 145] width 4 height 7
click at [754, 144] on icon at bounding box center [752, 145] width 4 height 7
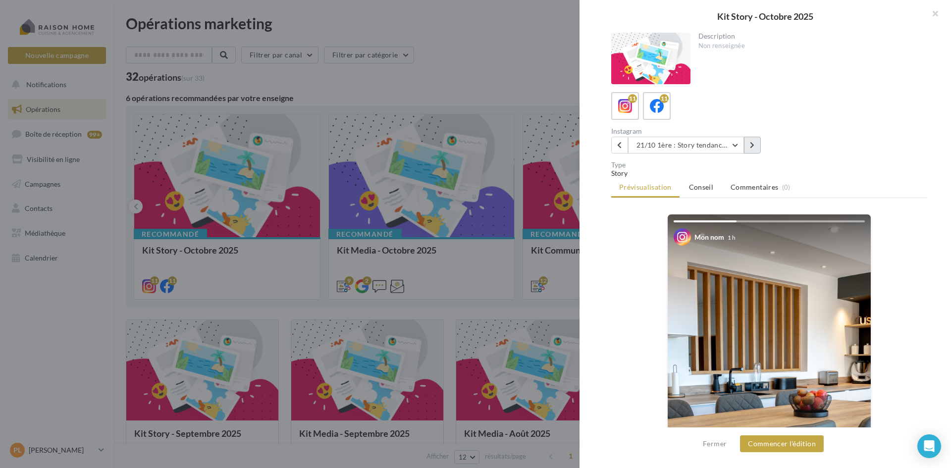
click at [754, 144] on icon at bounding box center [752, 145] width 4 height 7
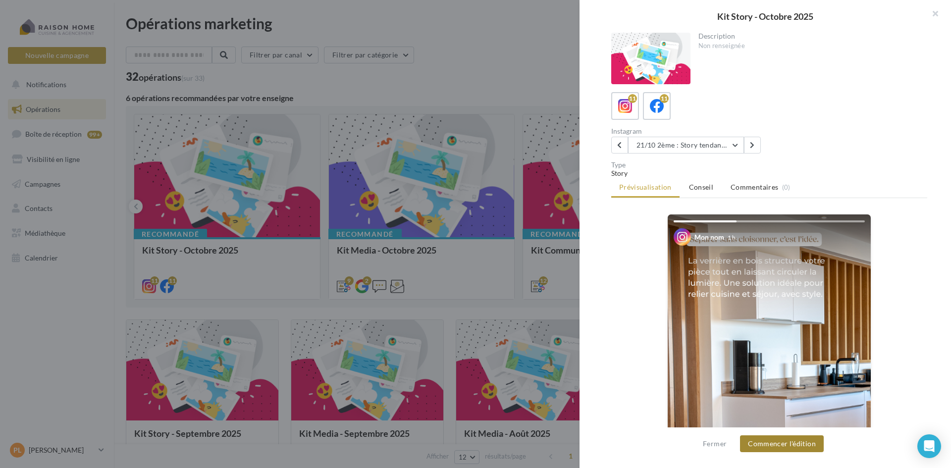
click at [770, 446] on button "Commencer l'édition" at bounding box center [782, 444] width 84 height 17
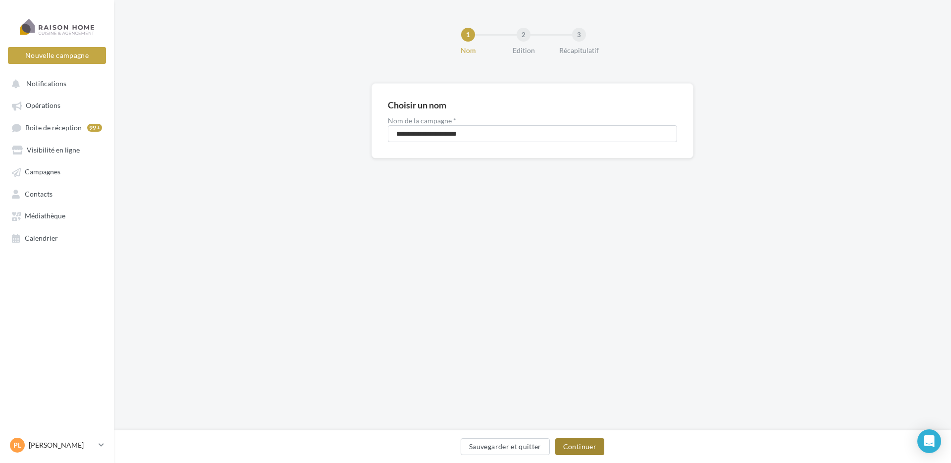
click at [575, 442] on button "Continuer" at bounding box center [579, 446] width 49 height 17
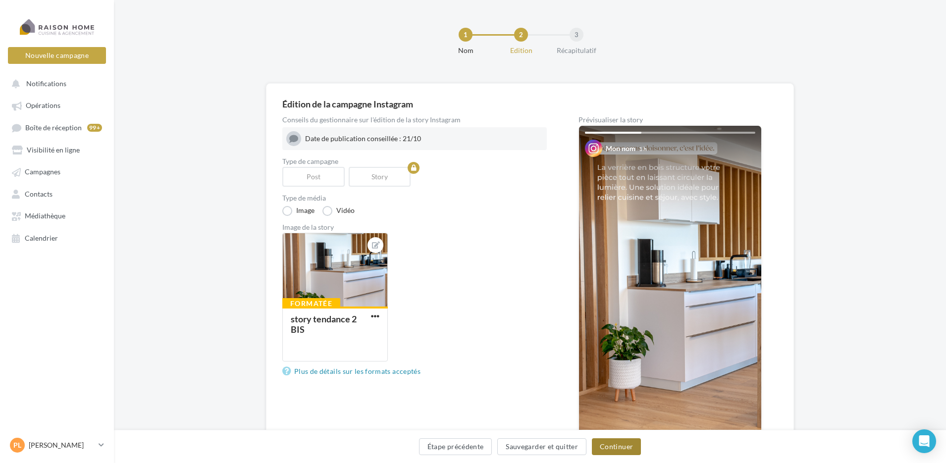
click at [620, 446] on button "Continuer" at bounding box center [616, 446] width 49 height 17
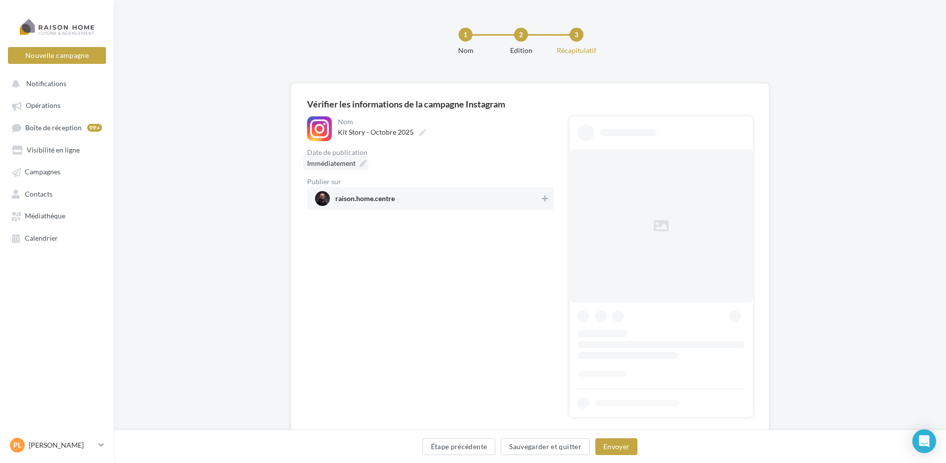
click at [367, 159] on div "Immédiatement" at bounding box center [335, 163] width 65 height 14
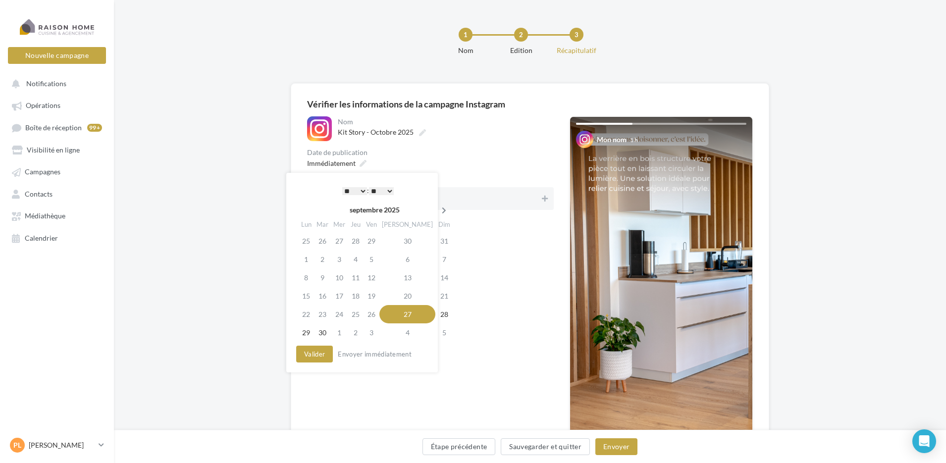
click at [438, 207] on icon at bounding box center [444, 210] width 12 height 7
click at [329, 297] on td "21" at bounding box center [324, 296] width 17 height 18
click at [361, 190] on select "* * * * * * * * * * ** ** ** ** ** ** ** ** ** ** ** ** ** **" at bounding box center [354, 191] width 25 height 8
click at [388, 191] on select "** ** ** ** ** **" at bounding box center [381, 191] width 25 height 8
click at [320, 355] on button "Valider" at bounding box center [314, 354] width 37 height 17
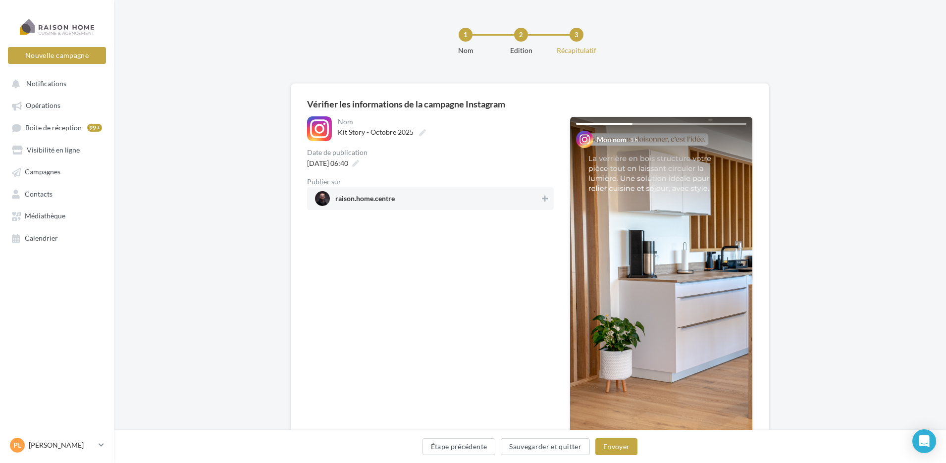
click at [522, 197] on span "raison.home.centre" at bounding box center [427, 198] width 225 height 15
click at [624, 446] on button "Envoyer" at bounding box center [617, 446] width 42 height 17
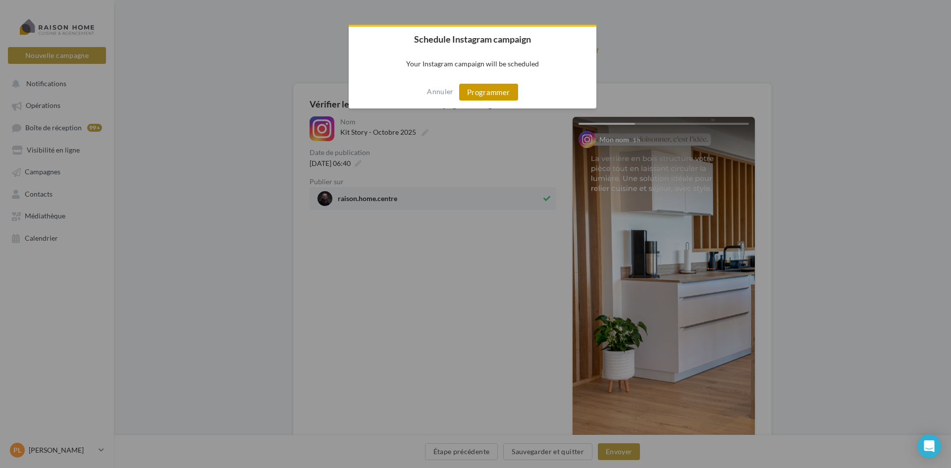
click at [492, 93] on button "Programmer" at bounding box center [488, 92] width 59 height 17
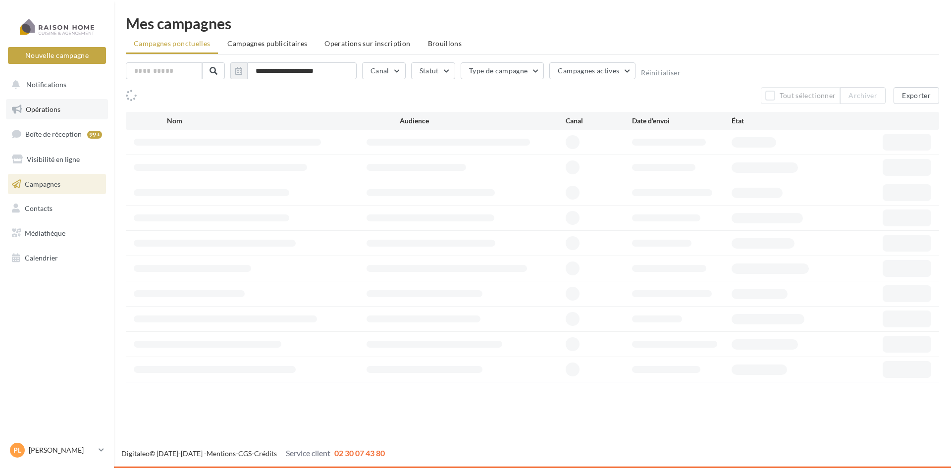
click at [34, 105] on span "Opérations" at bounding box center [43, 109] width 35 height 8
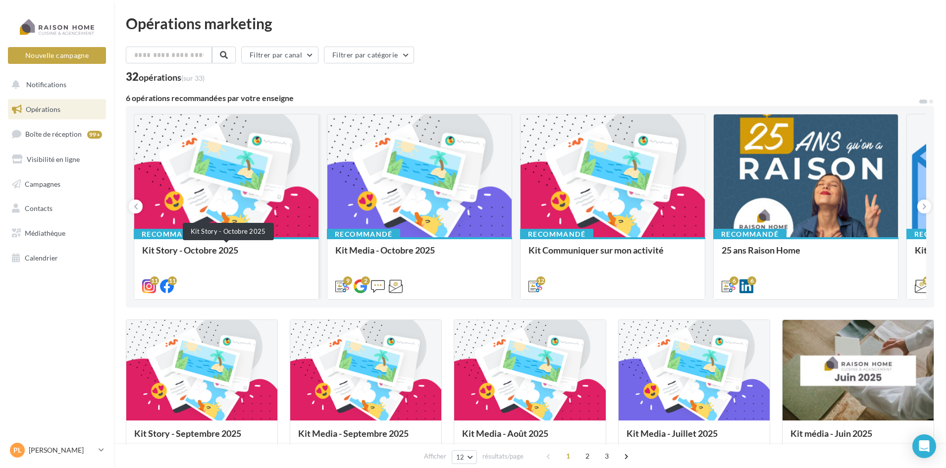
click at [234, 251] on div "Kit Story - Octobre 2025" at bounding box center [226, 255] width 168 height 20
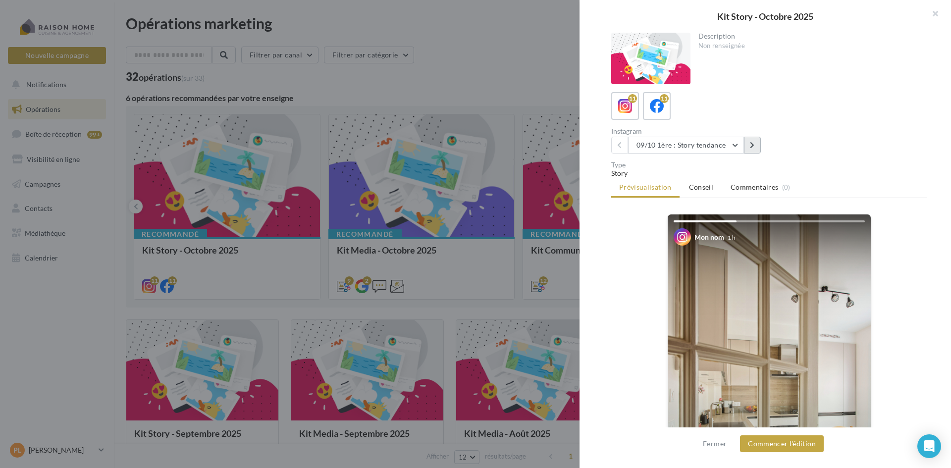
click at [752, 148] on button at bounding box center [752, 145] width 17 height 17
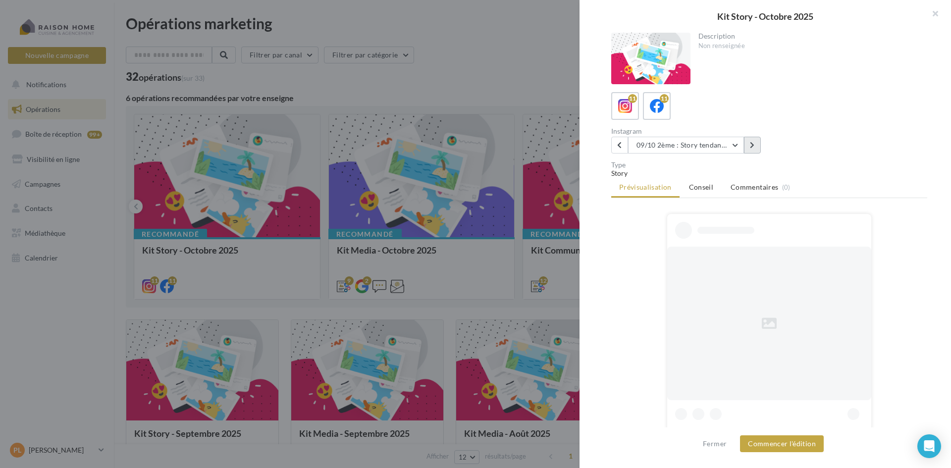
click at [752, 148] on icon at bounding box center [752, 145] width 4 height 7
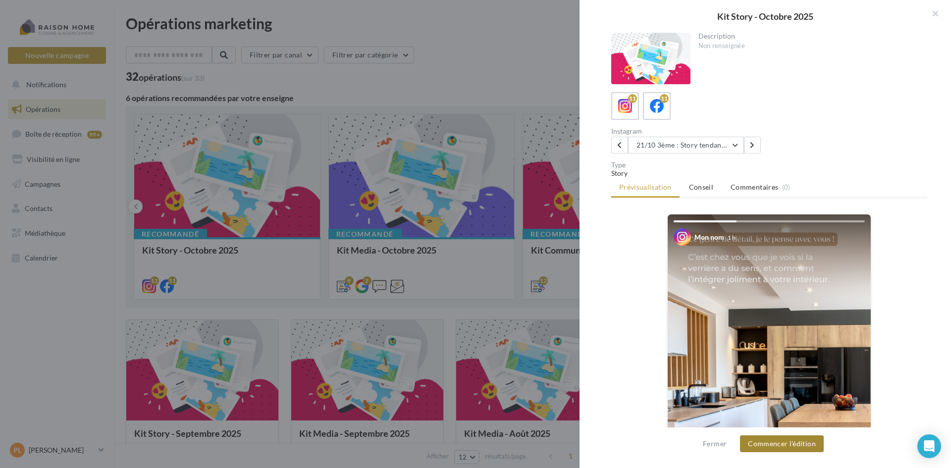
click at [805, 440] on button "Commencer l'édition" at bounding box center [782, 444] width 84 height 17
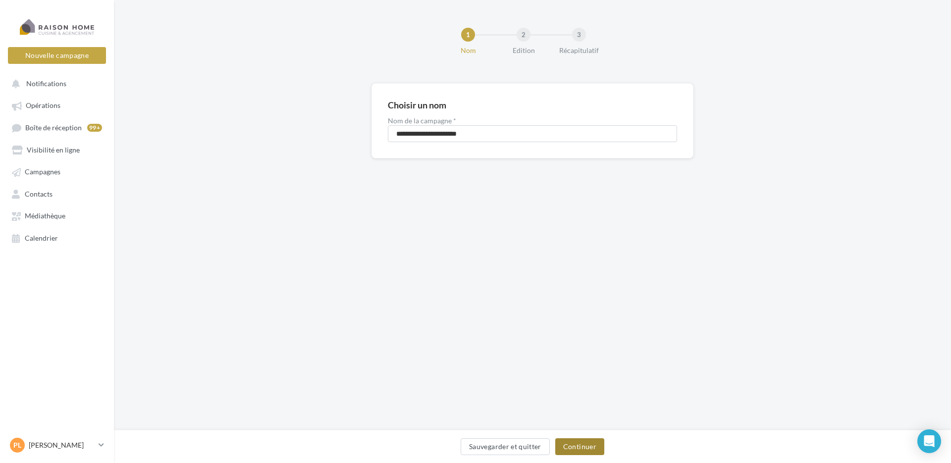
click at [587, 443] on button "Continuer" at bounding box center [579, 446] width 49 height 17
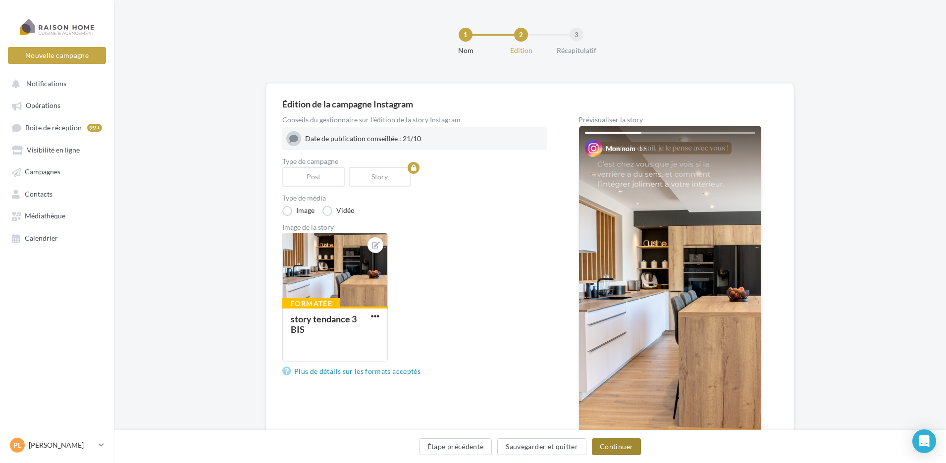
click at [619, 447] on button "Continuer" at bounding box center [616, 446] width 49 height 17
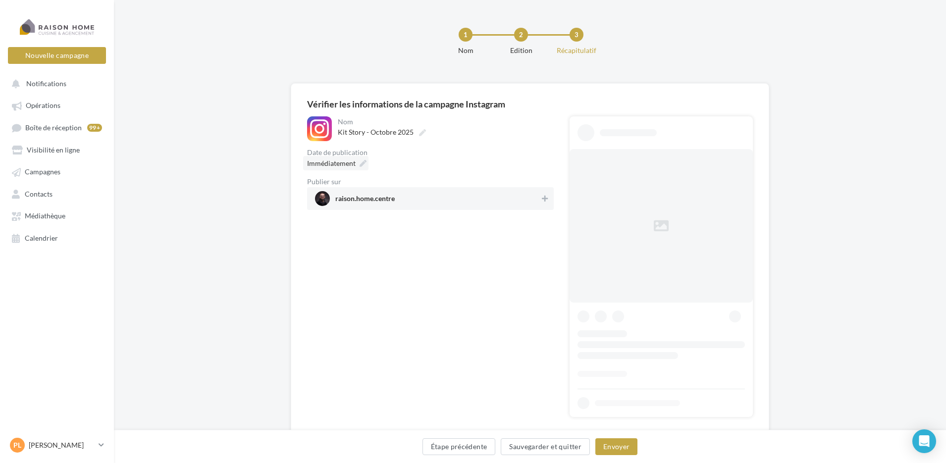
click at [360, 161] on icon at bounding box center [363, 163] width 7 height 7
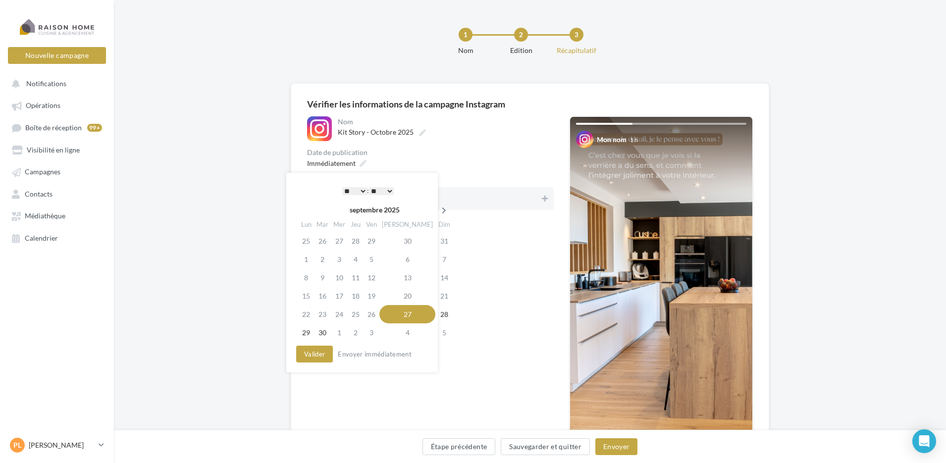
click at [438, 210] on icon at bounding box center [444, 210] width 12 height 7
click at [325, 297] on td "21" at bounding box center [324, 296] width 17 height 18
click at [362, 189] on select "* * * * * * * * * * ** ** ** ** ** ** ** ** ** ** ** ** ** **" at bounding box center [354, 191] width 25 height 8
click at [388, 188] on select "** ** ** ** ** **" at bounding box center [381, 191] width 25 height 8
click at [310, 358] on button "Valider" at bounding box center [314, 354] width 37 height 17
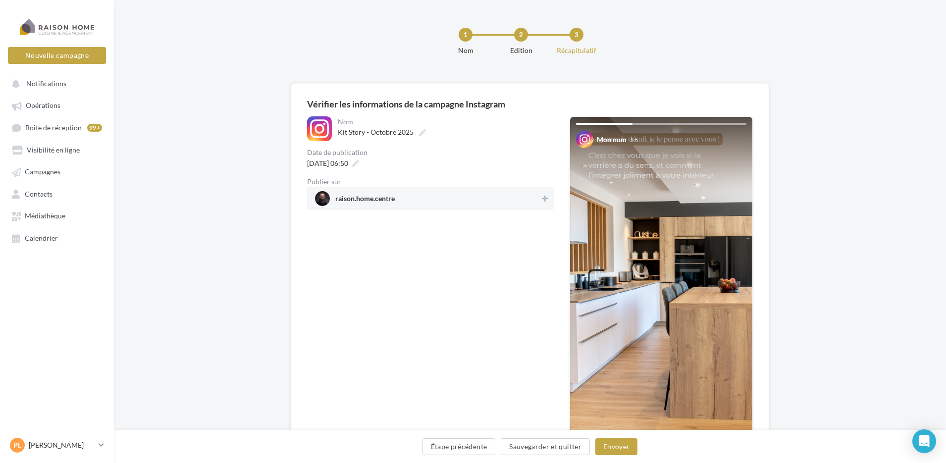
click at [485, 202] on span "raison.home.centre" at bounding box center [427, 198] width 225 height 15
click at [627, 445] on button "Envoyer" at bounding box center [617, 446] width 42 height 17
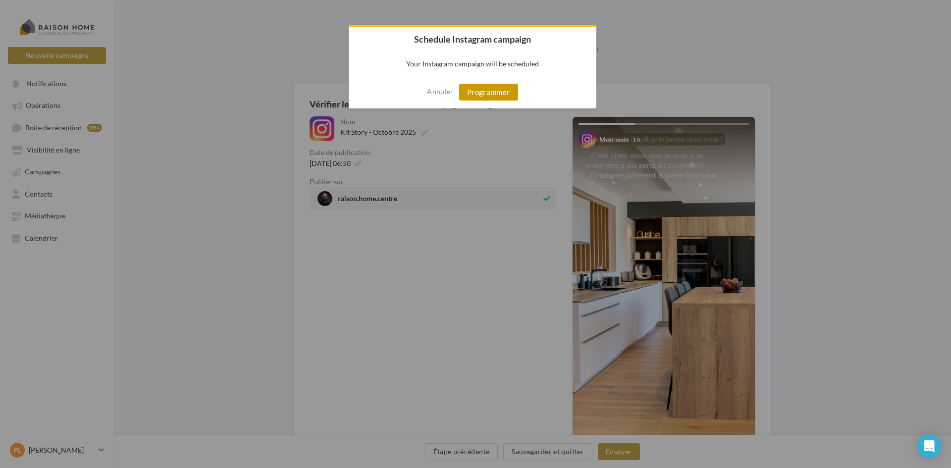
click at [490, 89] on button "Programmer" at bounding box center [488, 92] width 59 height 17
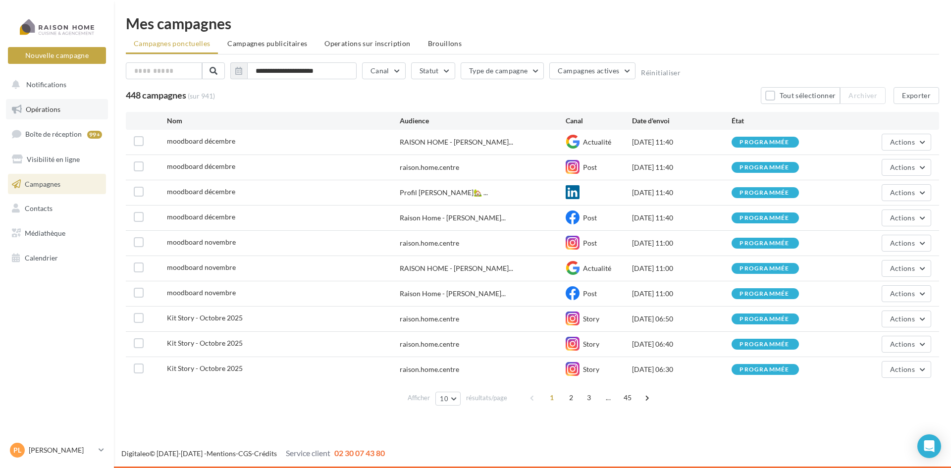
click at [42, 115] on link "Opérations" at bounding box center [57, 109] width 102 height 21
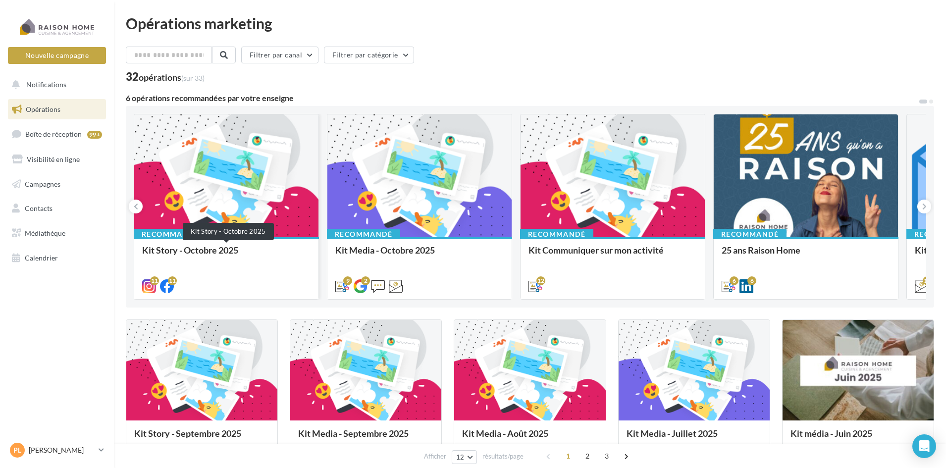
click at [195, 250] on div "Kit Story - Octobre 2025" at bounding box center [226, 255] width 168 height 20
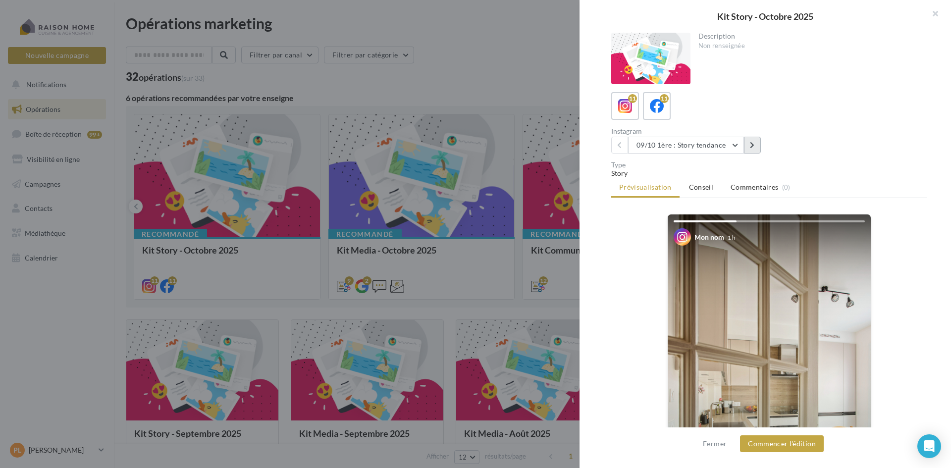
click at [752, 147] on icon at bounding box center [752, 145] width 4 height 7
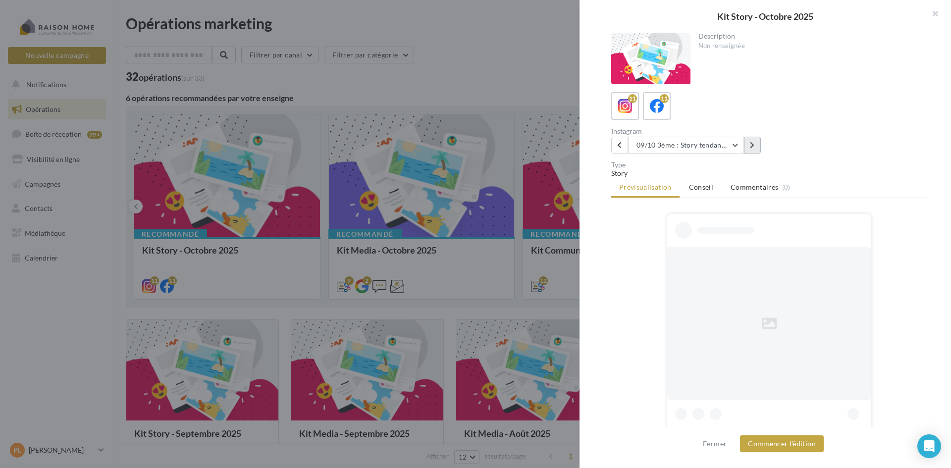
click at [752, 147] on icon at bounding box center [752, 145] width 4 height 7
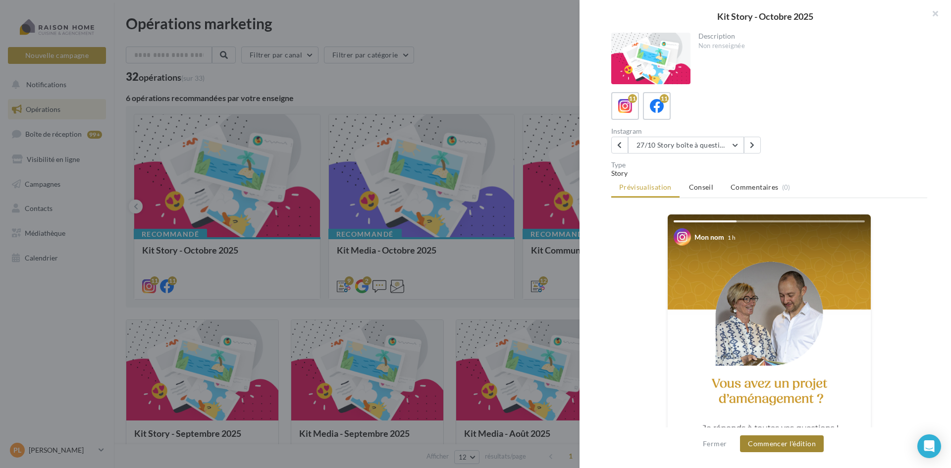
click at [801, 441] on button "Commencer l'édition" at bounding box center [782, 444] width 84 height 17
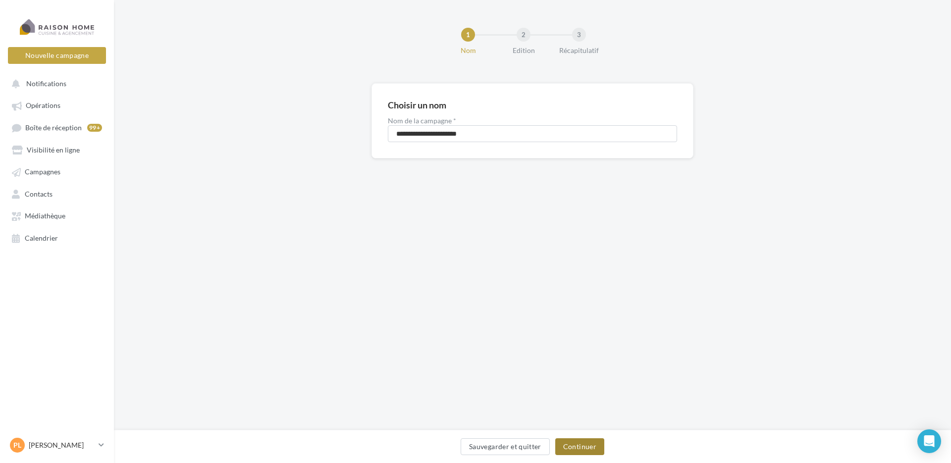
click at [582, 444] on button "Continuer" at bounding box center [579, 446] width 49 height 17
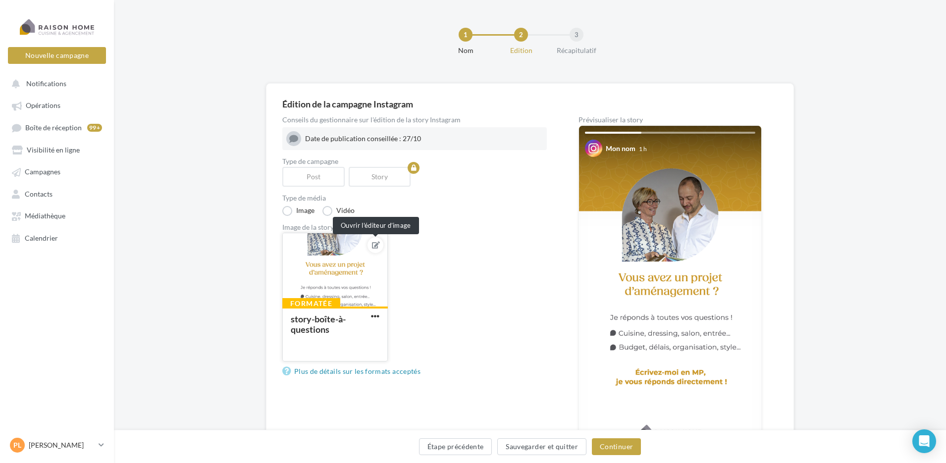
click at [378, 245] on icon at bounding box center [376, 245] width 8 height 7
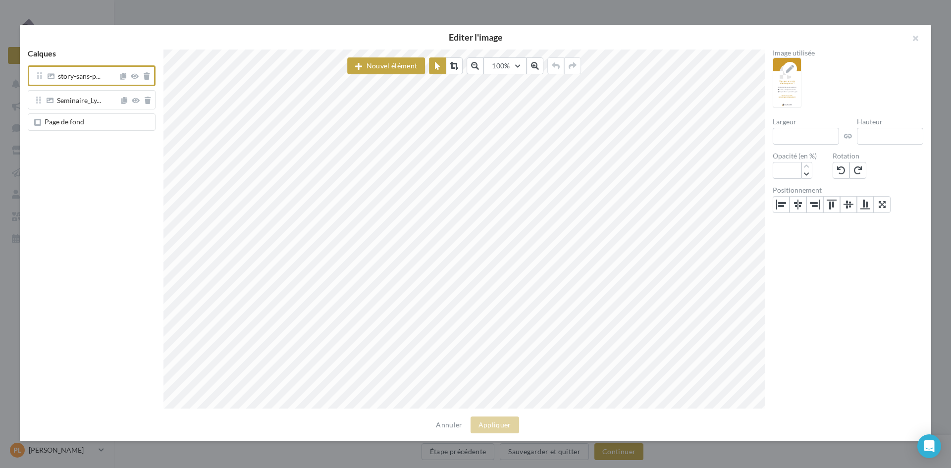
click at [88, 120] on span "Page de fond" at bounding box center [93, 122] width 115 height 8
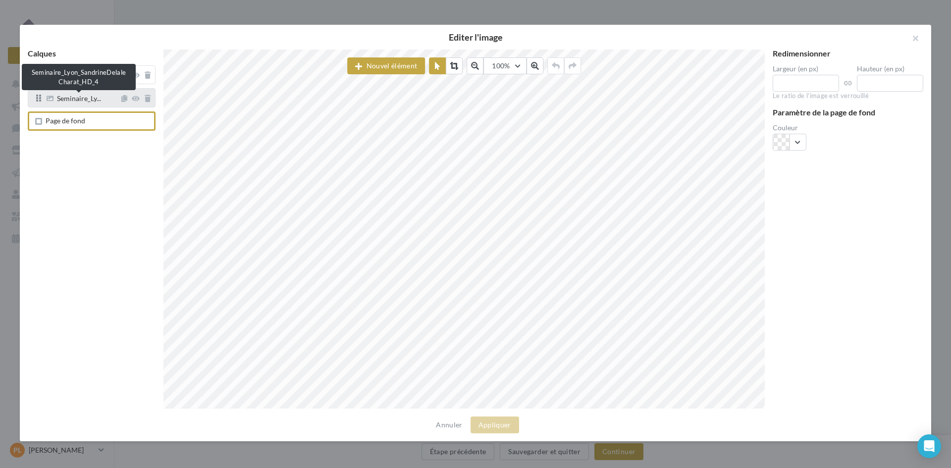
click at [87, 100] on span "Seminaire_Ly..." at bounding box center [79, 99] width 44 height 9
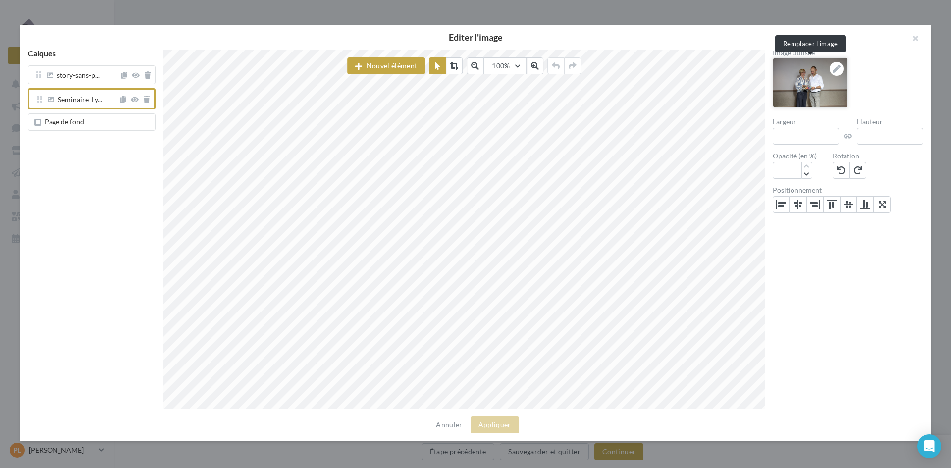
click at [837, 67] on icon at bounding box center [837, 69] width 8 height 8
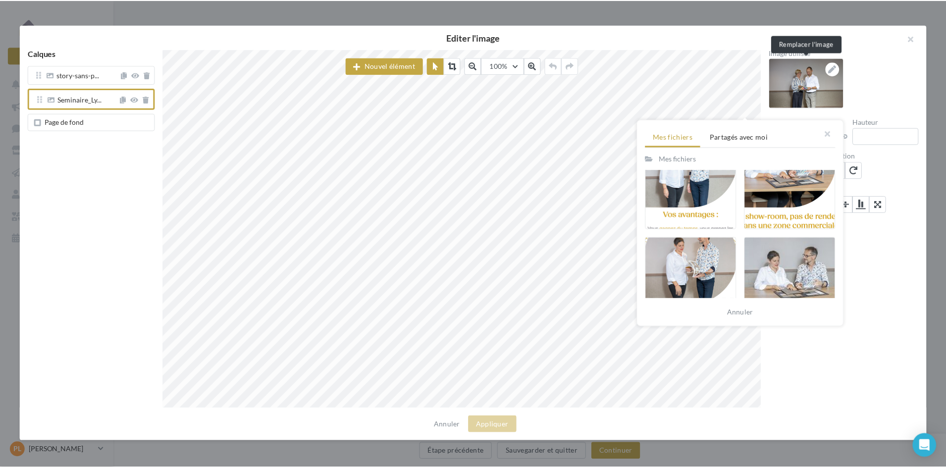
scroll to position [347, 0]
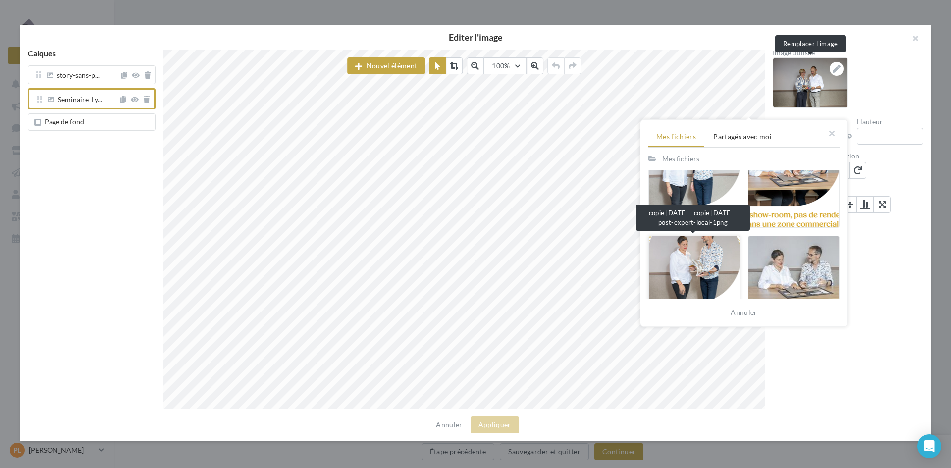
click at [704, 259] on div at bounding box center [695, 280] width 92 height 89
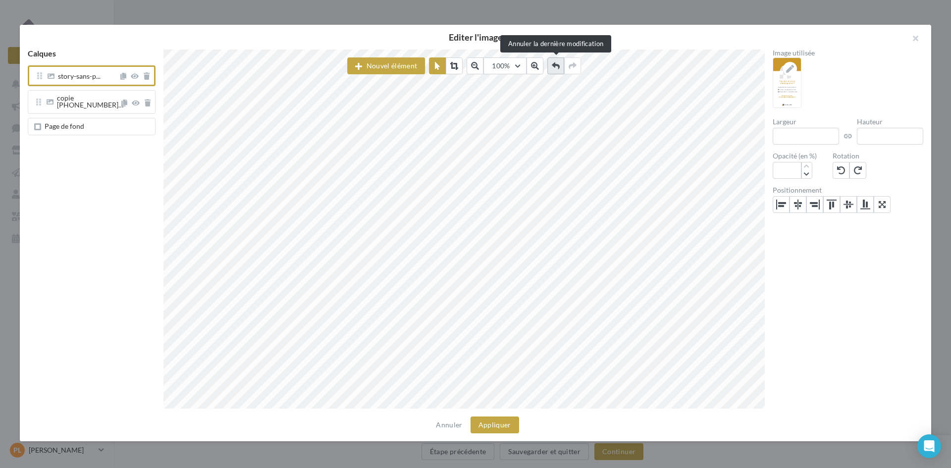
click at [556, 62] on icon at bounding box center [556, 66] width 8 height 8
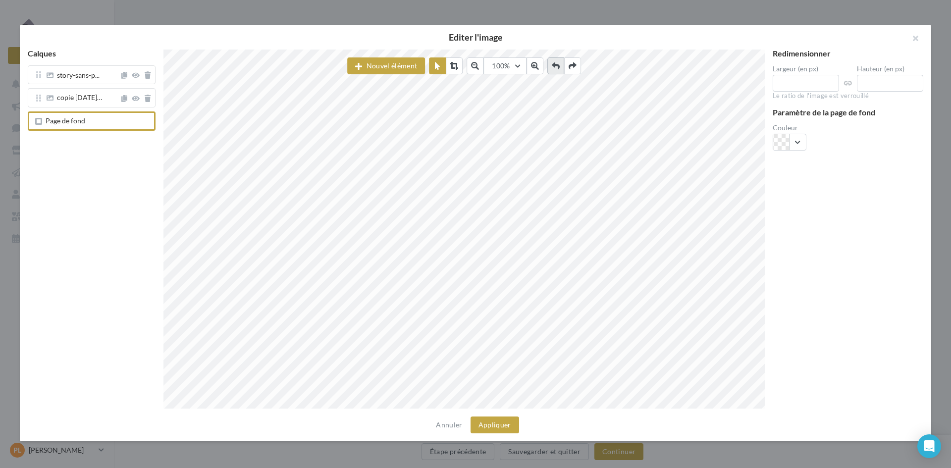
click at [556, 62] on icon at bounding box center [556, 66] width 8 height 8
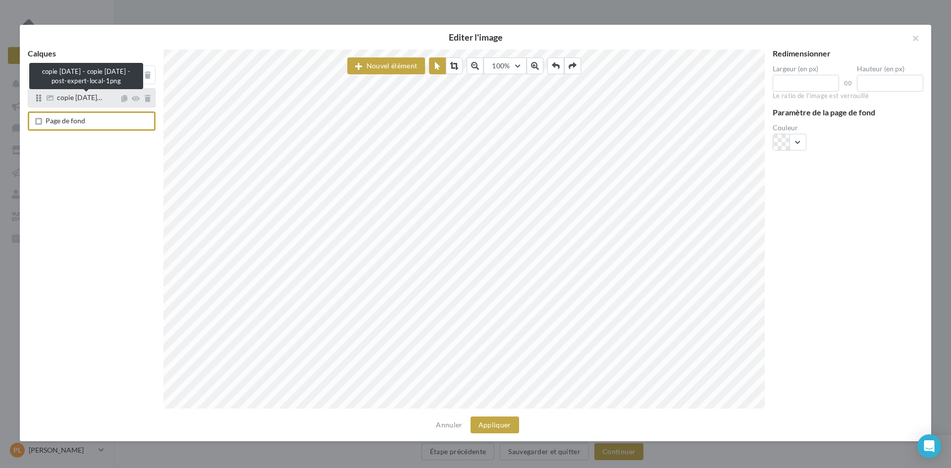
click at [87, 98] on span "copie 22-07-2025…" at bounding box center [79, 97] width 45 height 8
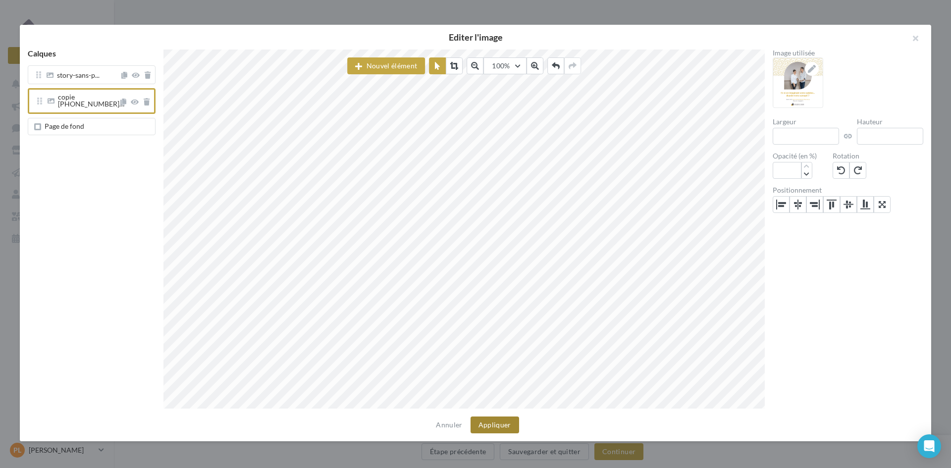
click at [493, 426] on button "Appliquer" at bounding box center [495, 425] width 49 height 17
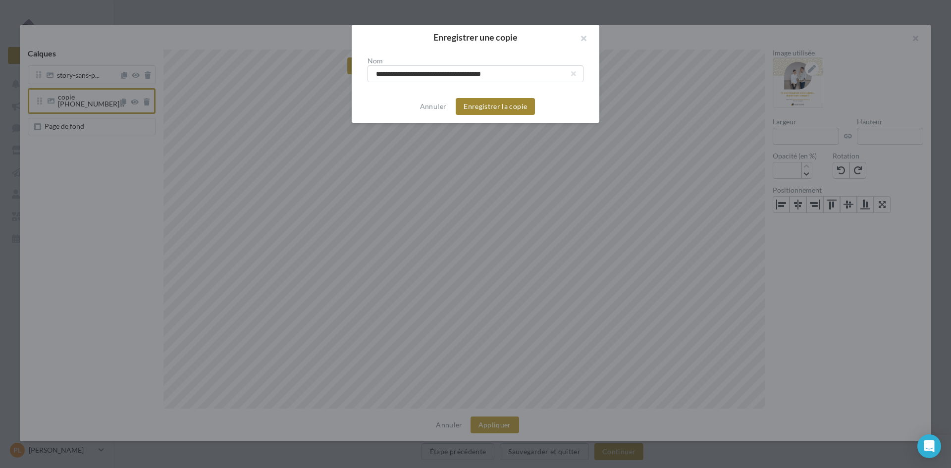
click at [495, 106] on button "Enregistrer la copie" at bounding box center [495, 106] width 79 height 17
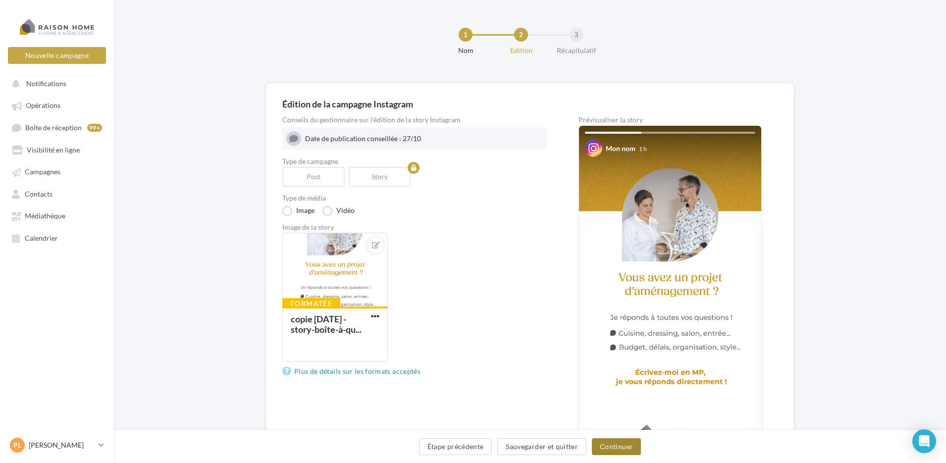
click at [625, 450] on button "Continuer" at bounding box center [616, 446] width 49 height 17
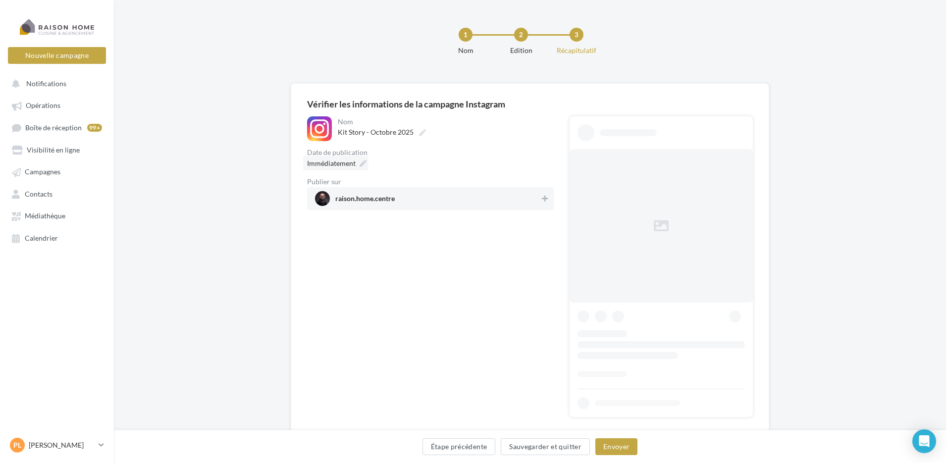
click at [360, 166] on icon at bounding box center [363, 163] width 7 height 7
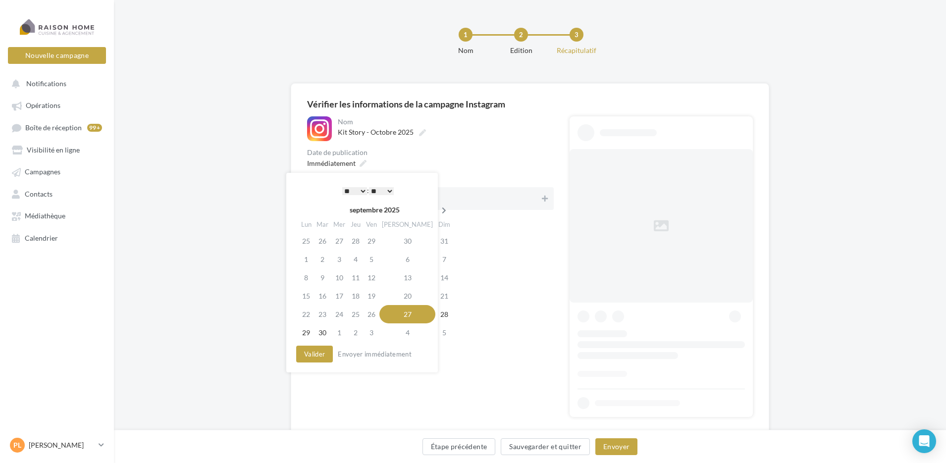
click at [438, 210] on icon at bounding box center [444, 210] width 12 height 7
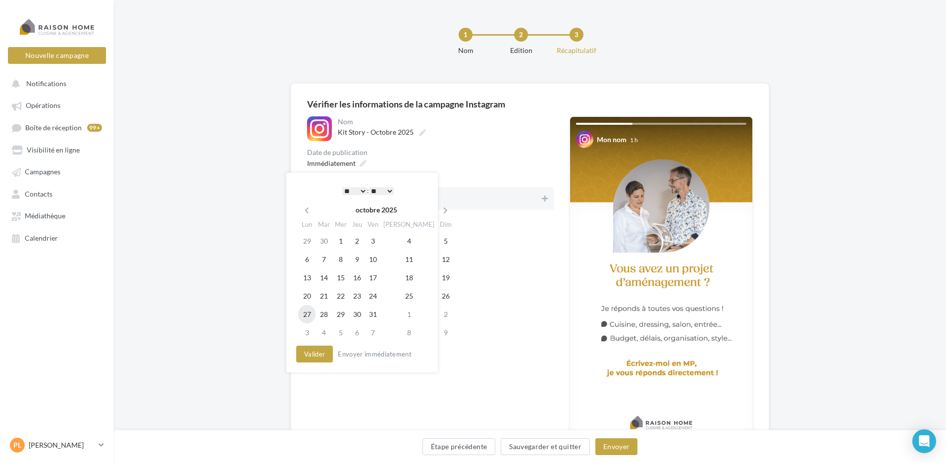
click at [311, 314] on td "27" at bounding box center [306, 314] width 17 height 18
click at [360, 190] on select "* * * * * * * * * * ** ** ** ** ** ** ** ** ** ** ** ** ** **" at bounding box center [354, 191] width 25 height 8
click at [389, 192] on select "** ** ** ** ** **" at bounding box center [381, 191] width 25 height 8
click at [312, 353] on button "Valider" at bounding box center [314, 354] width 37 height 17
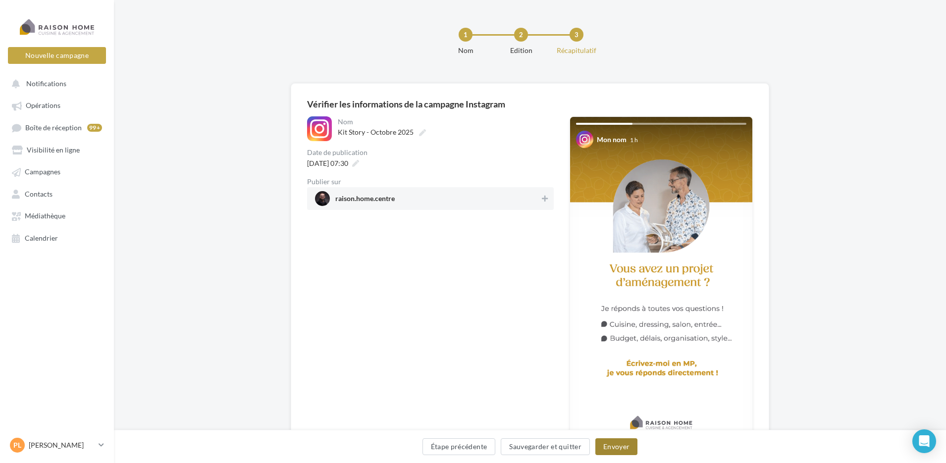
click at [617, 447] on button "Envoyer" at bounding box center [617, 446] width 42 height 17
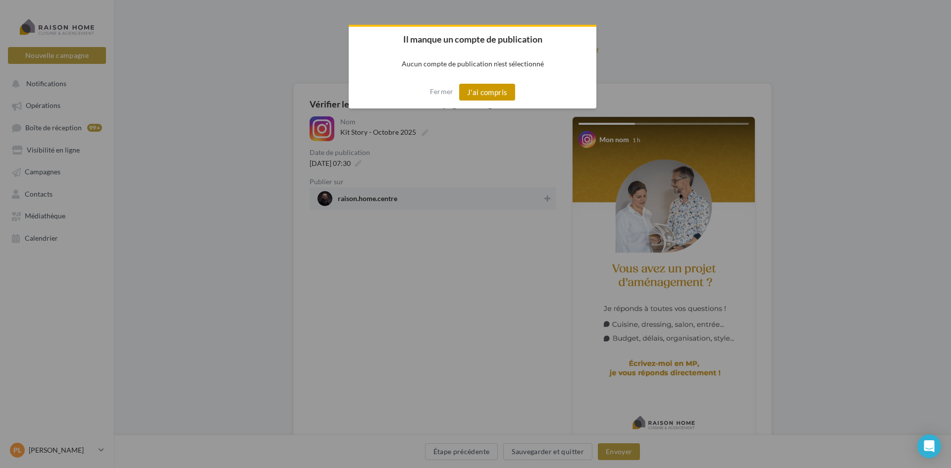
click at [494, 92] on button "J'ai compris" at bounding box center [487, 92] width 56 height 17
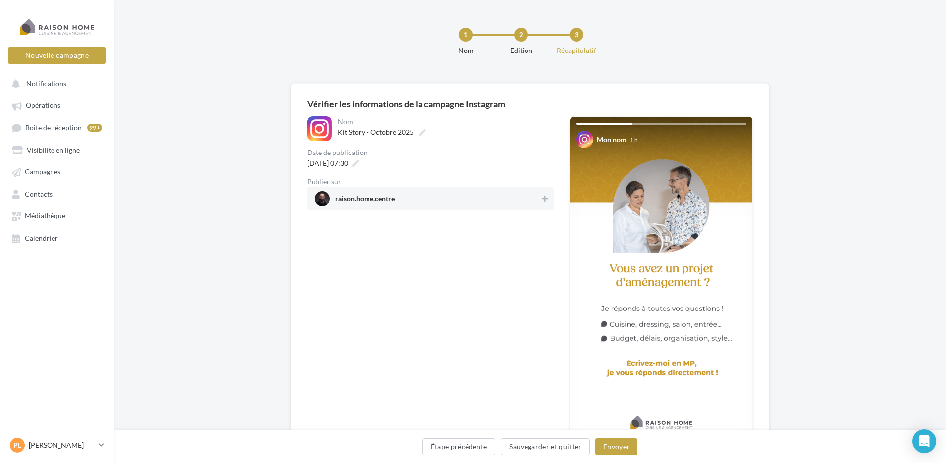
click at [509, 190] on div "raison.home.centre" at bounding box center [430, 198] width 247 height 23
click at [623, 443] on button "Envoyer" at bounding box center [617, 446] width 42 height 17
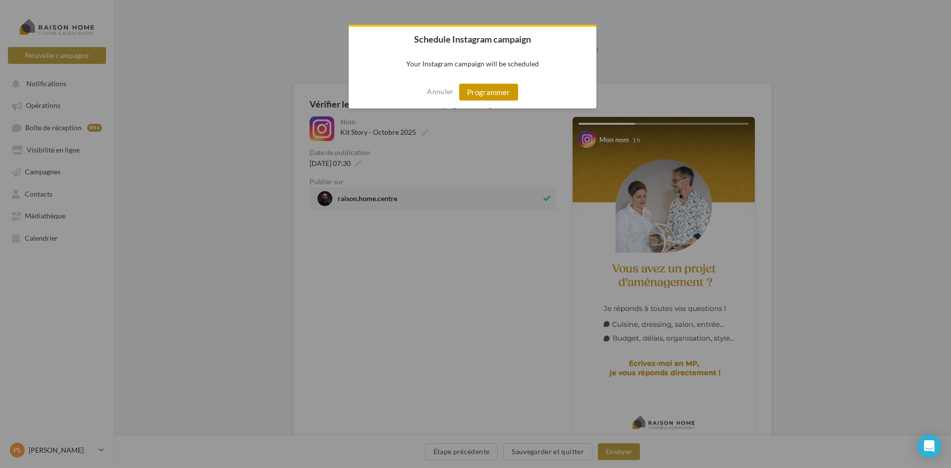
click at [488, 91] on button "Programmer" at bounding box center [488, 92] width 59 height 17
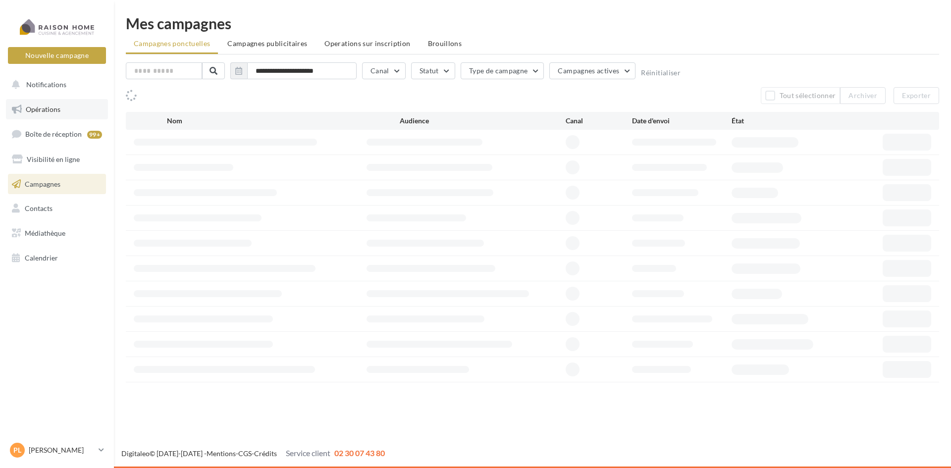
drag, startPoint x: 0, startPoint y: 0, endPoint x: 61, endPoint y: 107, distance: 123.2
click at [61, 107] on link "Opérations" at bounding box center [57, 109] width 102 height 21
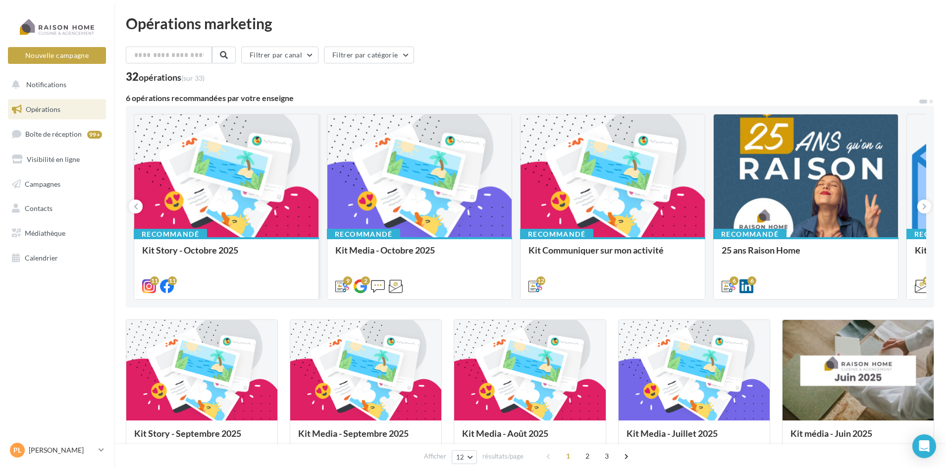
click at [228, 243] on div "Recommandé Kit Story - Octobre 2025" at bounding box center [226, 267] width 184 height 61
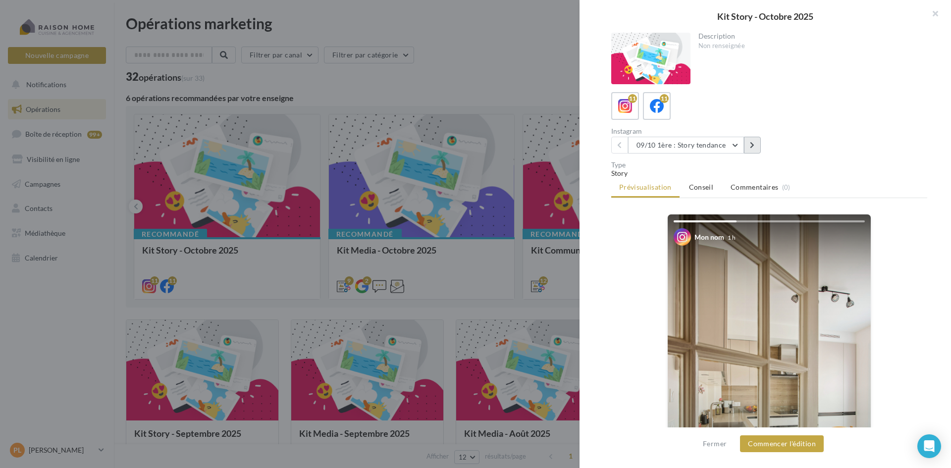
click at [752, 146] on icon at bounding box center [752, 145] width 4 height 7
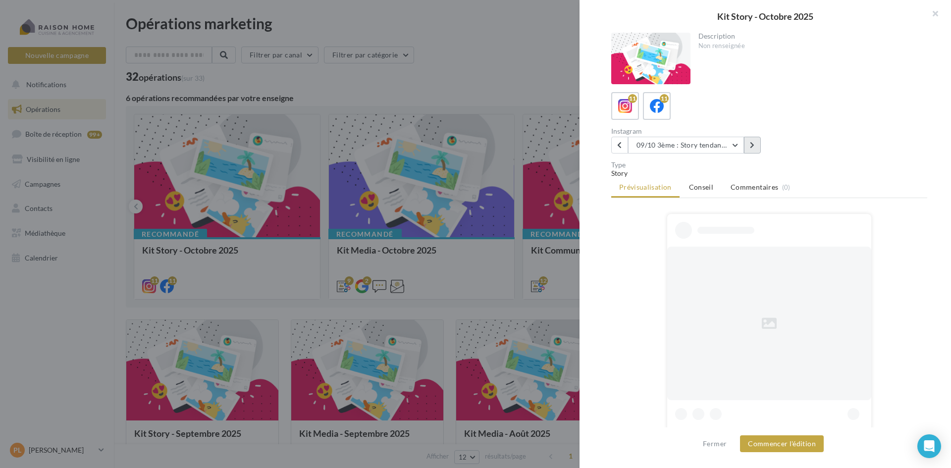
click at [752, 146] on icon at bounding box center [752, 145] width 4 height 7
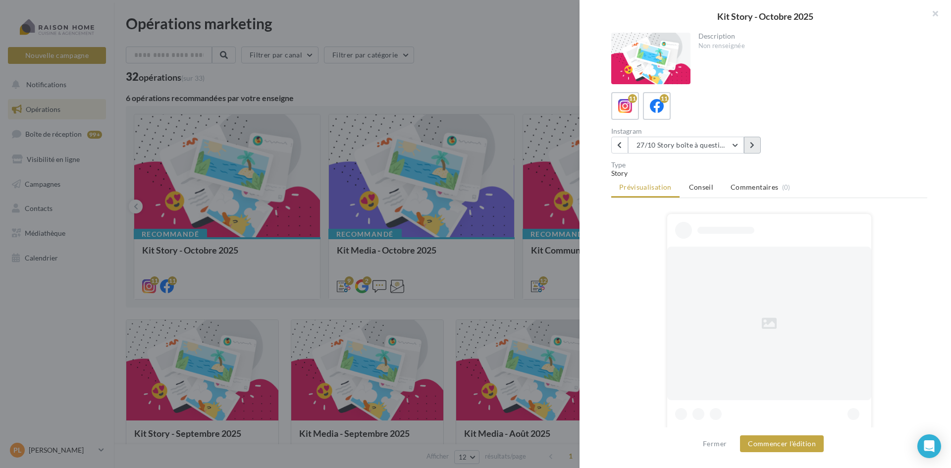
click at [752, 146] on icon at bounding box center [752, 145] width 4 height 7
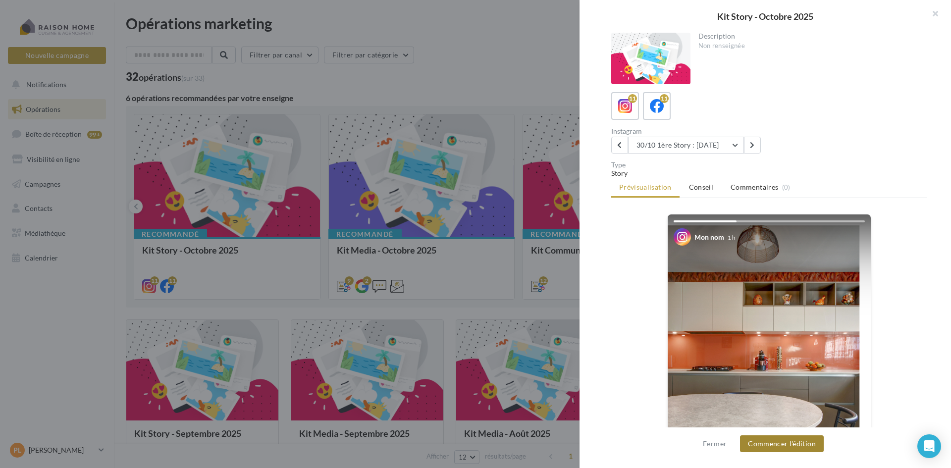
click at [799, 438] on button "Commencer l'édition" at bounding box center [782, 444] width 84 height 17
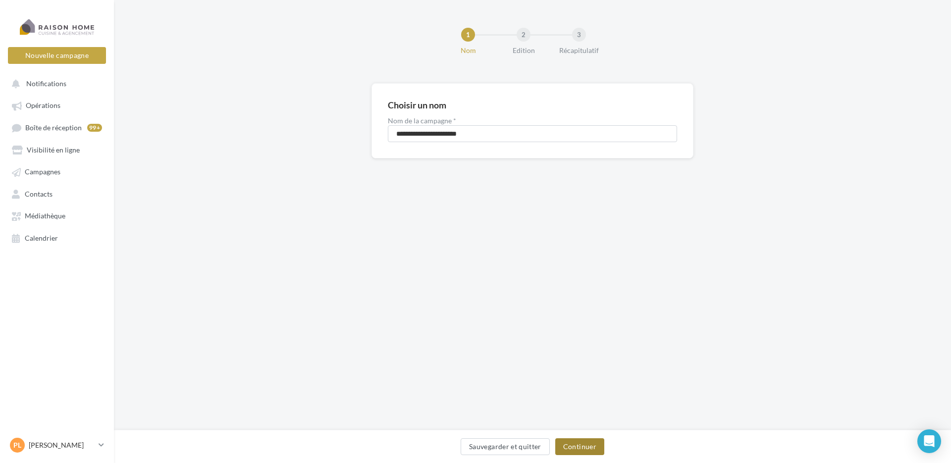
click at [584, 444] on button "Continuer" at bounding box center [579, 446] width 49 height 17
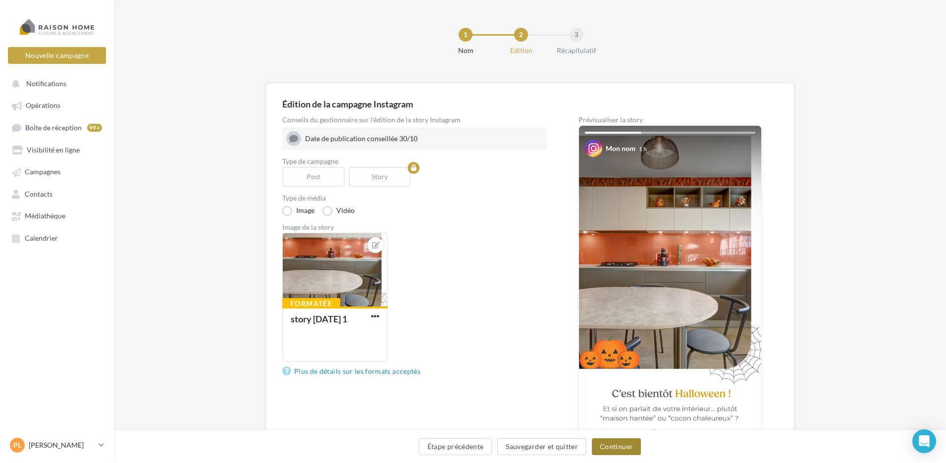
click at [615, 441] on button "Continuer" at bounding box center [616, 446] width 49 height 17
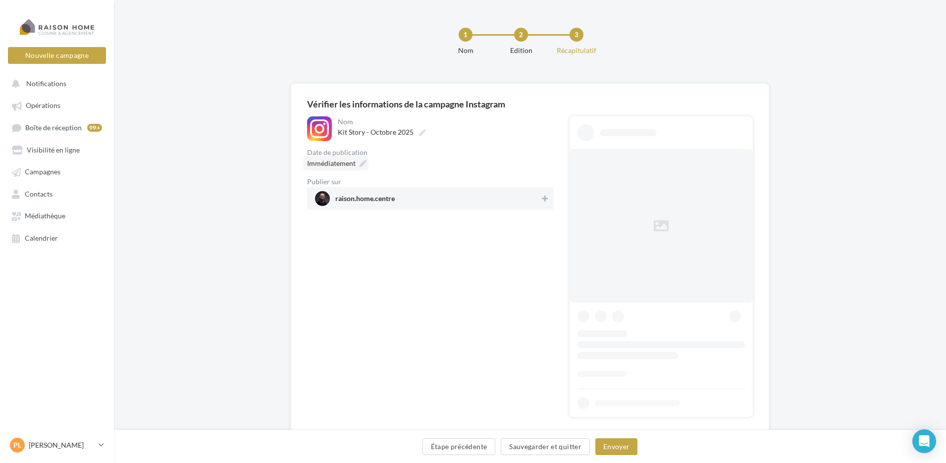
click at [364, 162] on icon at bounding box center [363, 163] width 7 height 7
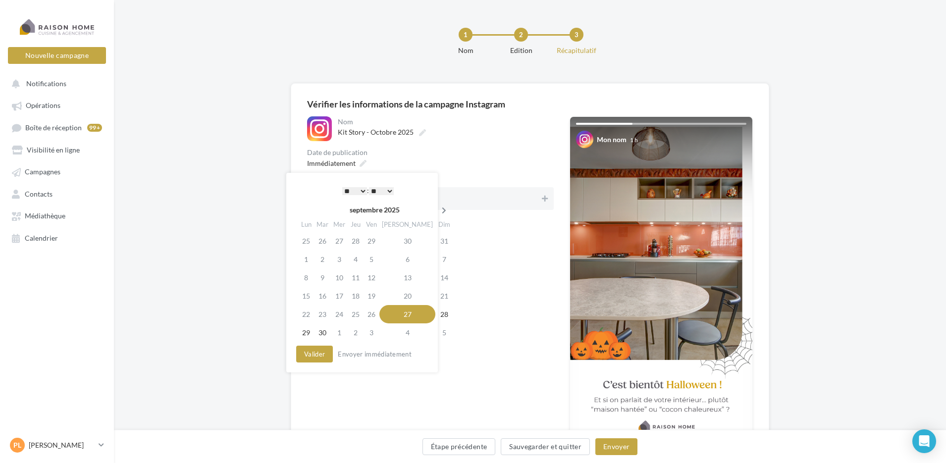
click at [438, 208] on icon at bounding box center [444, 210] width 12 height 7
click at [364, 315] on td "30" at bounding box center [357, 314] width 16 height 18
click at [316, 352] on button "Valider" at bounding box center [314, 354] width 37 height 17
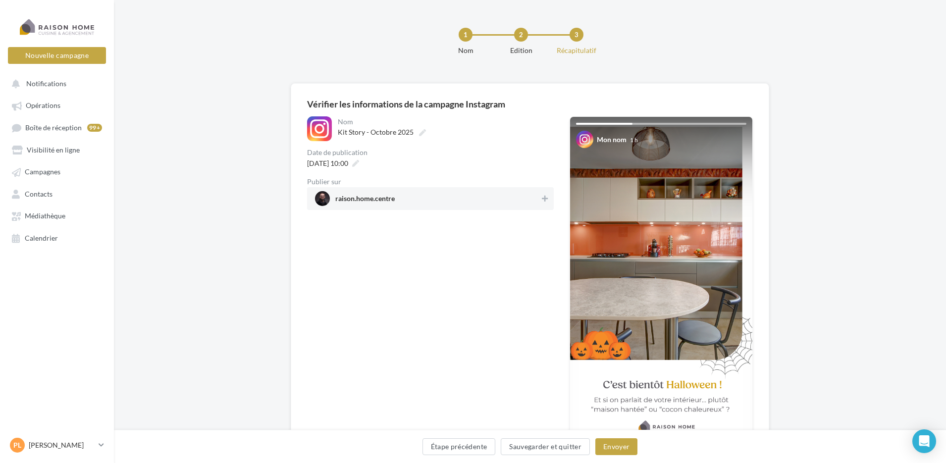
click at [523, 193] on span "raison.home.centre" at bounding box center [427, 198] width 225 height 15
click at [614, 443] on button "Envoyer" at bounding box center [617, 446] width 42 height 17
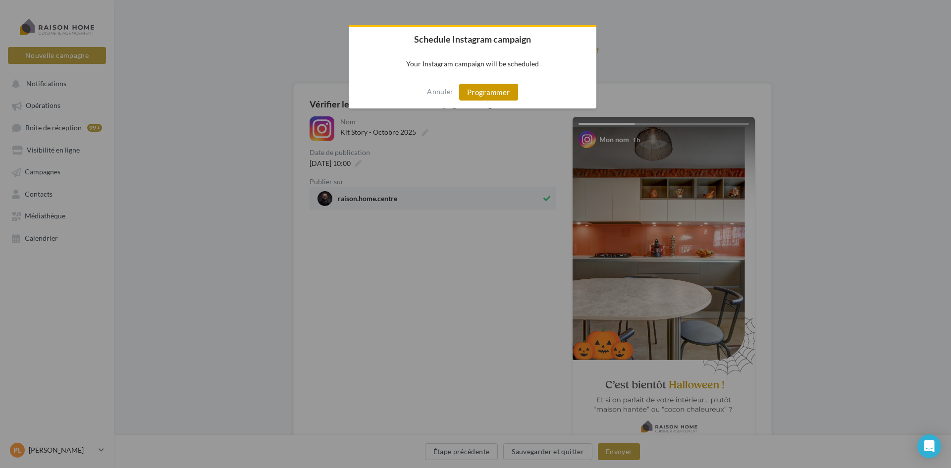
click at [492, 92] on button "Programmer" at bounding box center [488, 92] width 59 height 17
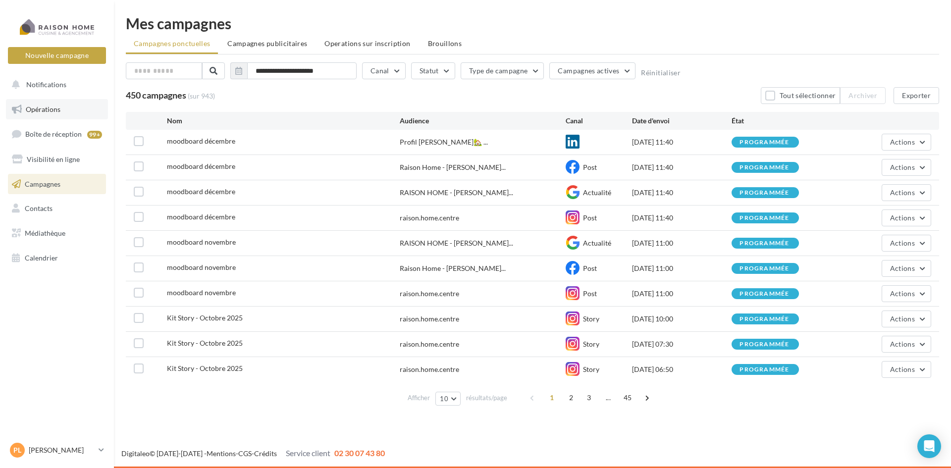
click at [46, 113] on link "Opérations" at bounding box center [57, 109] width 102 height 21
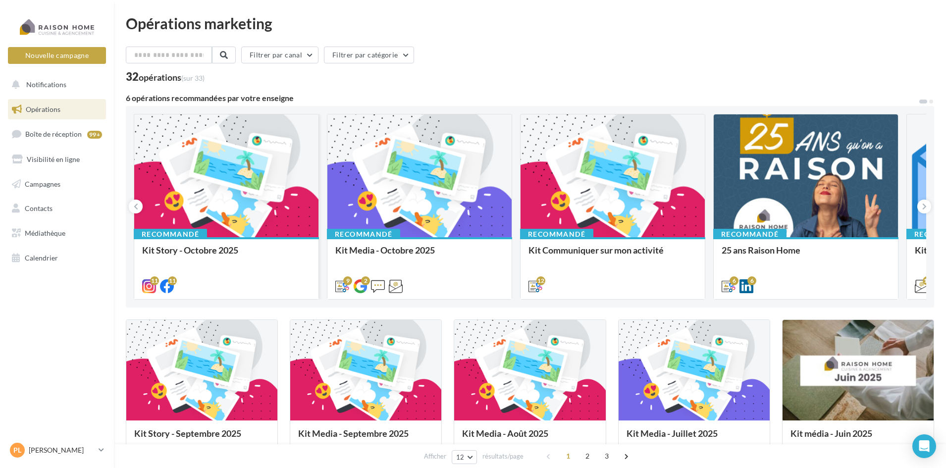
click at [192, 242] on div "Recommandé Kit Story - Octobre 2025" at bounding box center [226, 267] width 184 height 61
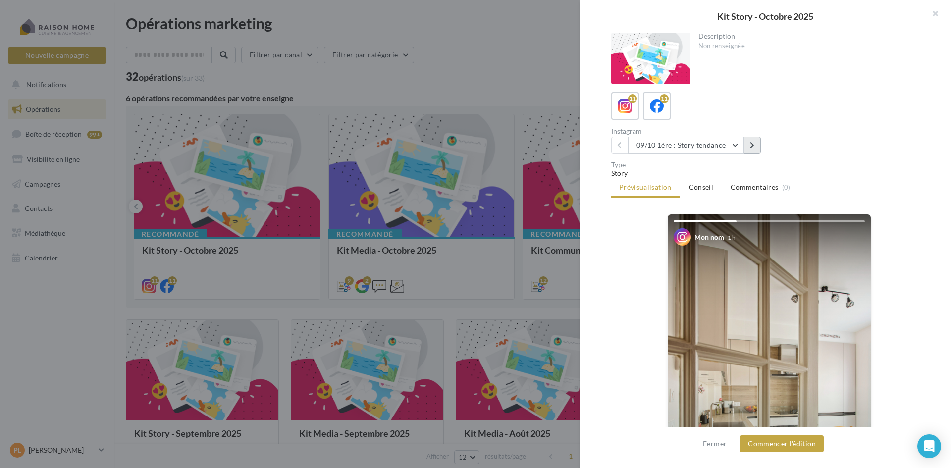
click at [757, 145] on button at bounding box center [752, 145] width 17 height 17
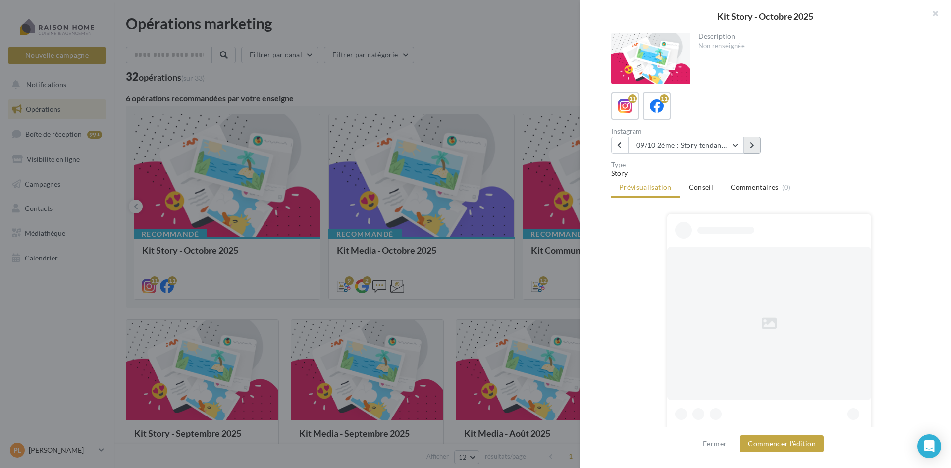
click at [757, 145] on button at bounding box center [752, 145] width 17 height 17
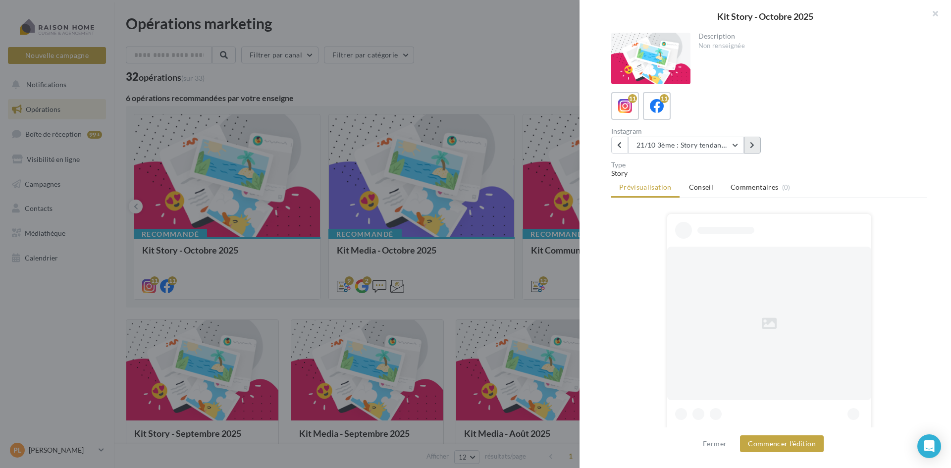
click at [757, 145] on button at bounding box center [752, 145] width 17 height 17
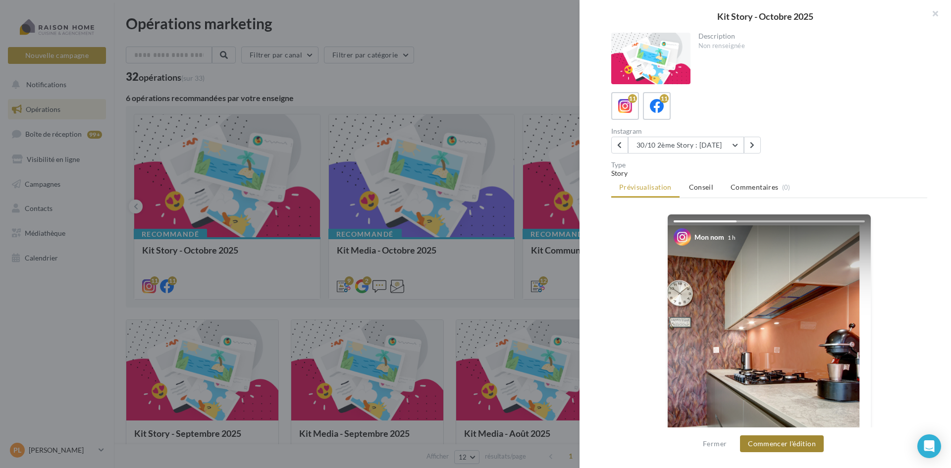
click at [797, 441] on button "Commencer l'édition" at bounding box center [782, 444] width 84 height 17
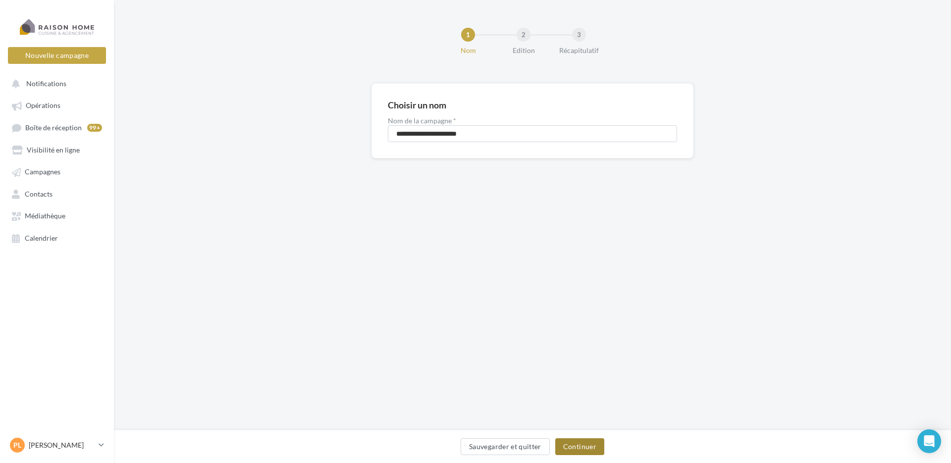
click at [585, 441] on button "Continuer" at bounding box center [579, 446] width 49 height 17
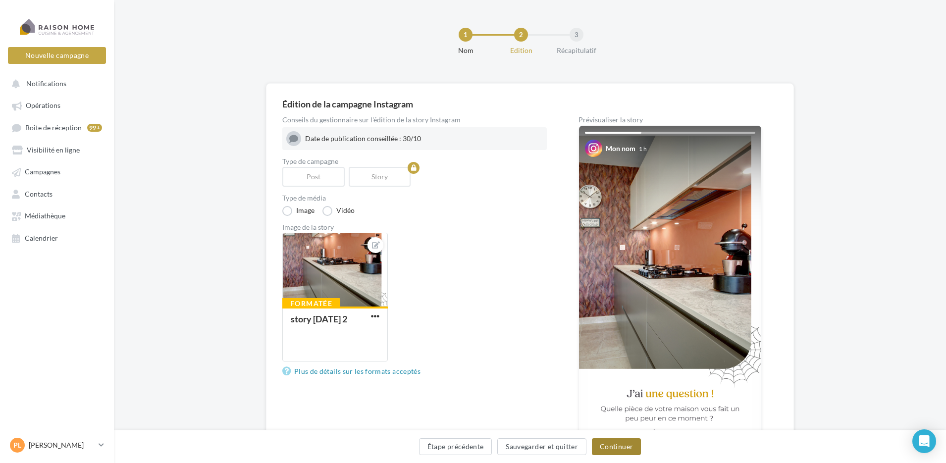
click at [613, 447] on button "Continuer" at bounding box center [616, 446] width 49 height 17
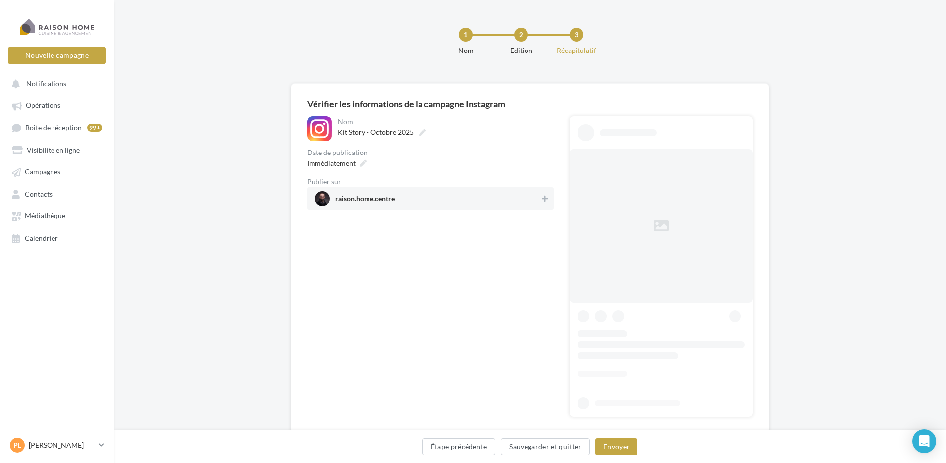
click at [448, 193] on span "raison.home.centre" at bounding box center [427, 198] width 225 height 15
click at [360, 162] on icon at bounding box center [363, 163] width 7 height 7
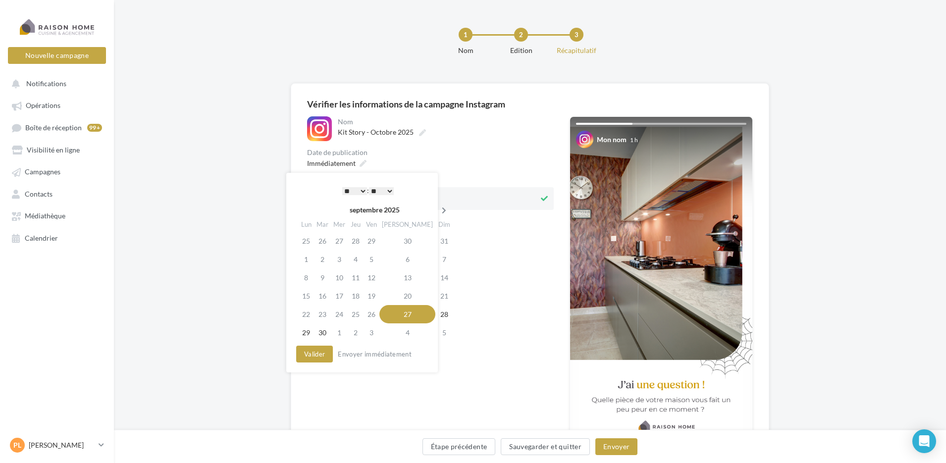
click at [438, 208] on icon at bounding box center [444, 210] width 12 height 7
click at [365, 315] on td "30" at bounding box center [357, 314] width 16 height 18
click at [391, 193] on select "** ** ** ** ** **" at bounding box center [381, 191] width 25 height 8
click at [321, 354] on button "Valider" at bounding box center [314, 354] width 37 height 17
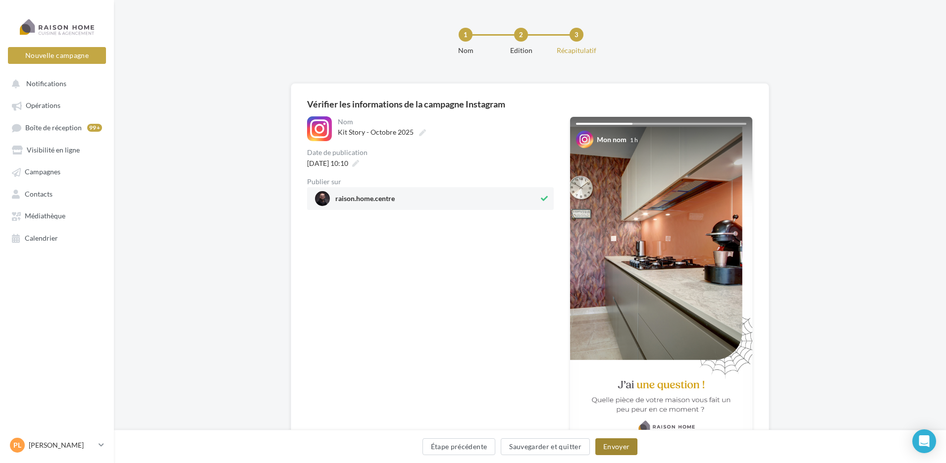
click at [622, 445] on button "Envoyer" at bounding box center [617, 446] width 42 height 17
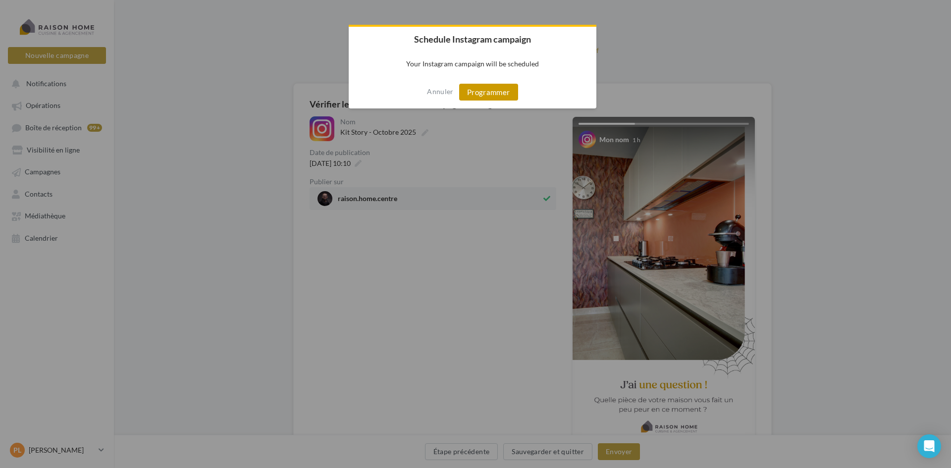
click at [483, 91] on button "Programmer" at bounding box center [488, 92] width 59 height 17
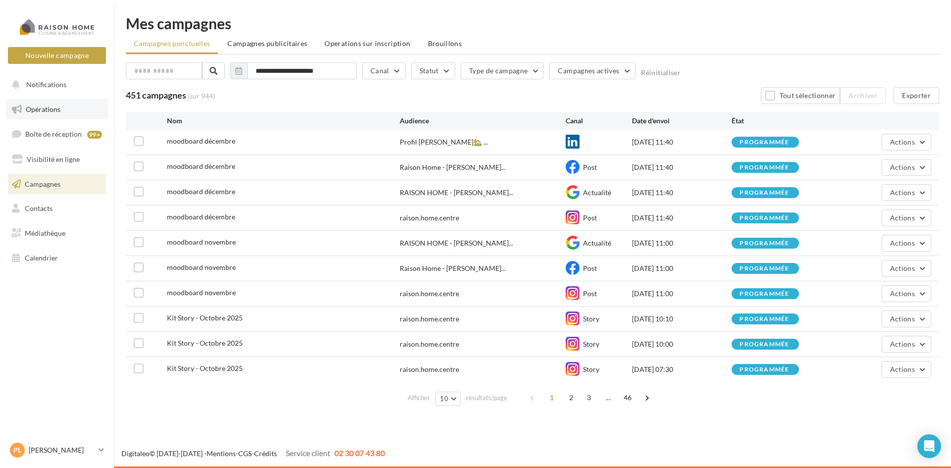
click at [49, 115] on link "Opérations" at bounding box center [57, 109] width 102 height 21
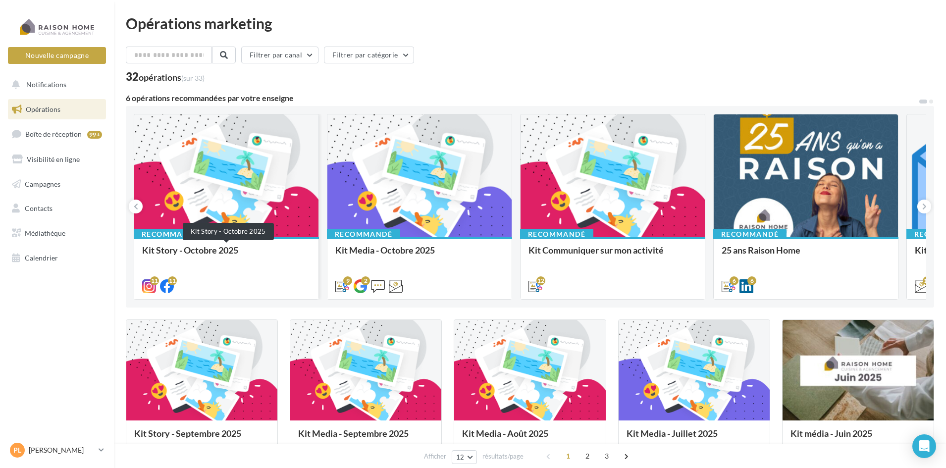
click at [223, 248] on div "Kit Story - Octobre 2025" at bounding box center [226, 255] width 168 height 20
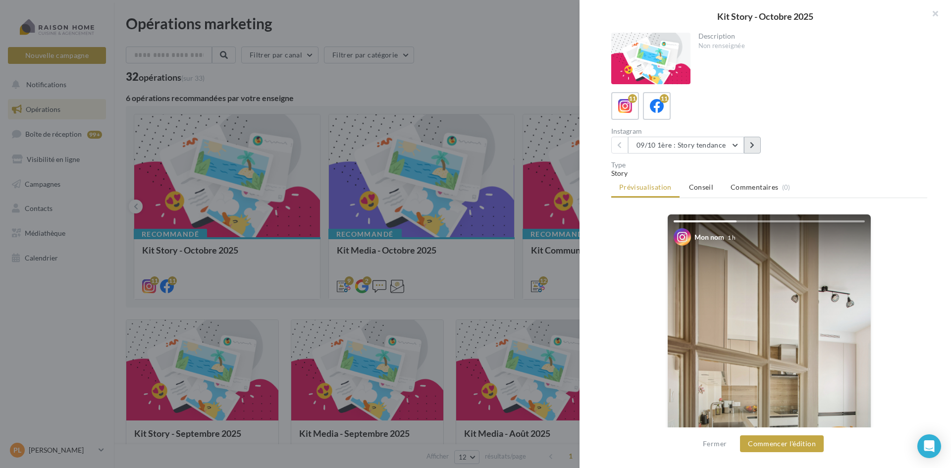
click at [753, 144] on icon at bounding box center [752, 145] width 4 height 7
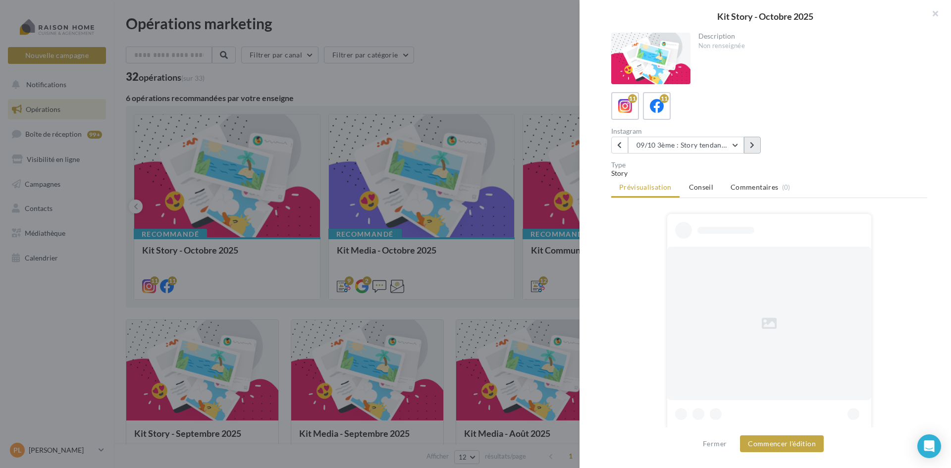
click at [753, 144] on icon at bounding box center [752, 145] width 4 height 7
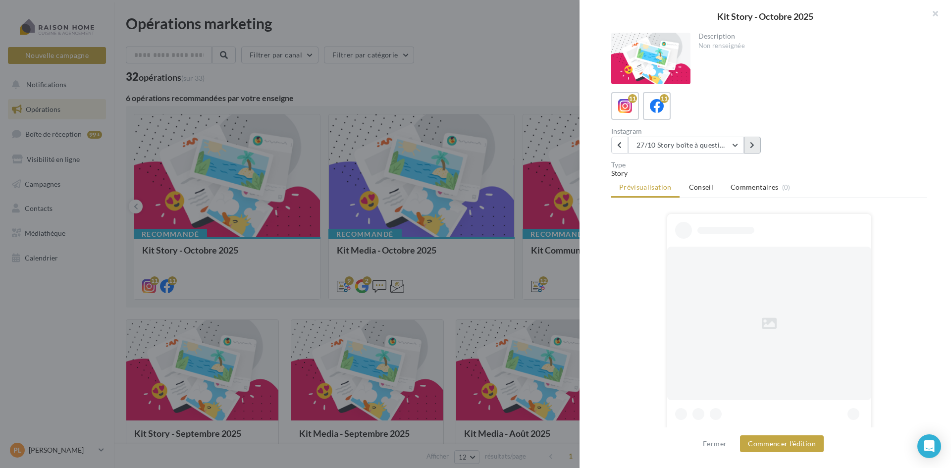
click at [753, 144] on icon at bounding box center [752, 145] width 4 height 7
click at [749, 144] on button at bounding box center [752, 145] width 17 height 17
click at [747, 144] on button at bounding box center [752, 145] width 17 height 17
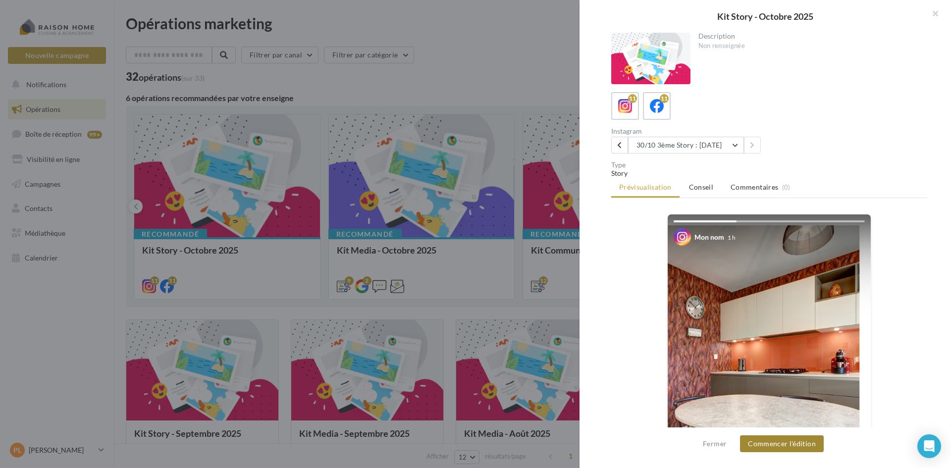
click at [786, 442] on button "Commencer l'édition" at bounding box center [782, 444] width 84 height 17
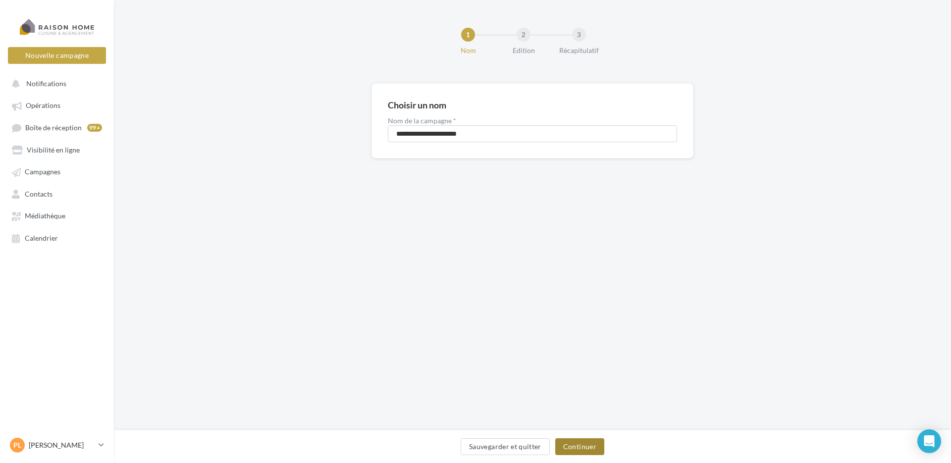
click at [578, 444] on button "Continuer" at bounding box center [579, 446] width 49 height 17
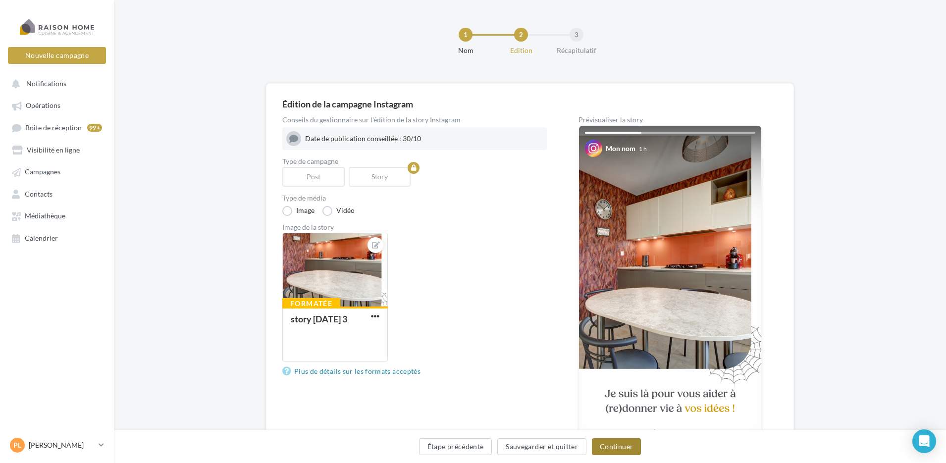
click at [613, 442] on button "Continuer" at bounding box center [616, 446] width 49 height 17
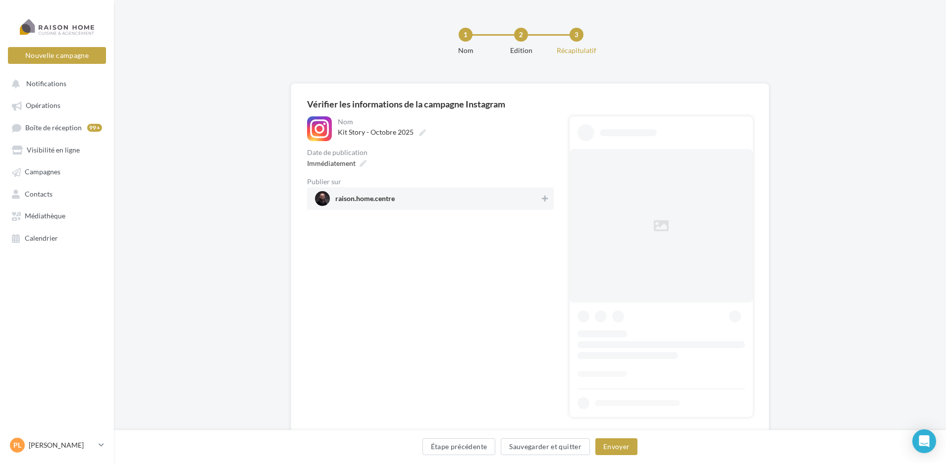
click at [401, 199] on span "raison.home.centre" at bounding box center [427, 198] width 225 height 15
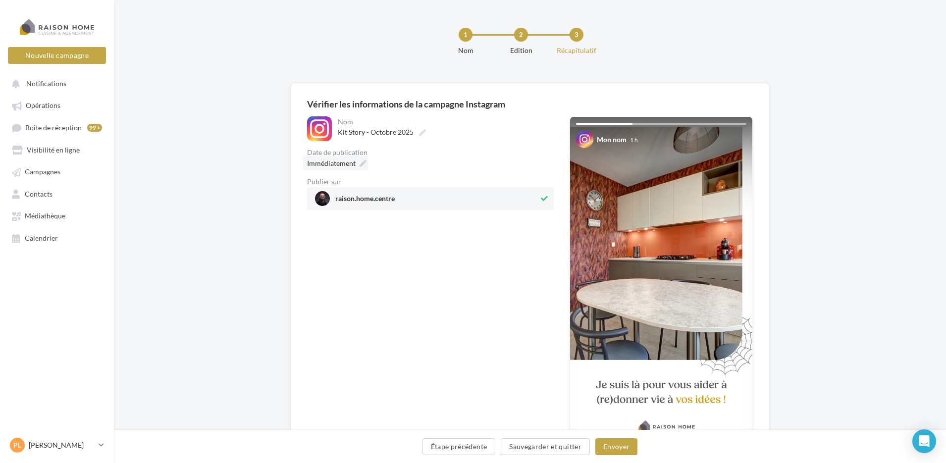
click at [357, 163] on div "Immédiatement" at bounding box center [335, 163] width 65 height 14
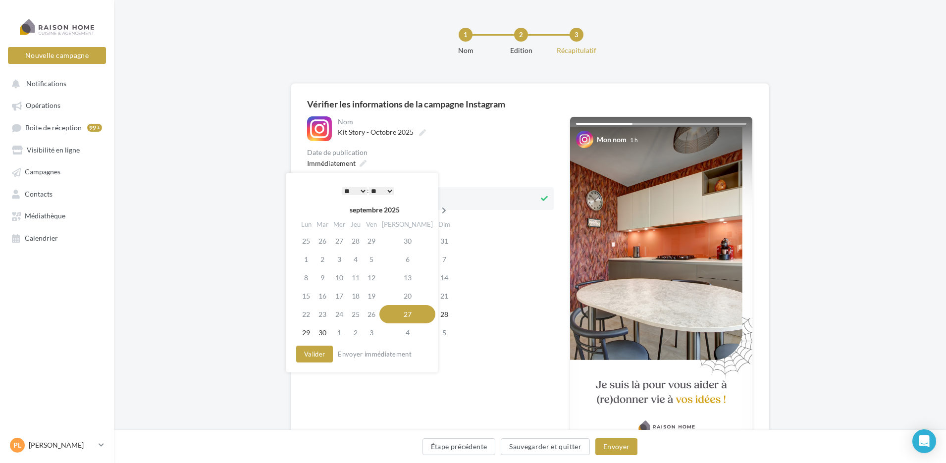
click at [438, 209] on icon at bounding box center [444, 210] width 12 height 7
click at [365, 314] on td "30" at bounding box center [357, 314] width 16 height 18
click at [388, 192] on select "** ** ** ** ** **" at bounding box center [381, 191] width 25 height 8
click at [325, 353] on button "Valider" at bounding box center [314, 354] width 37 height 17
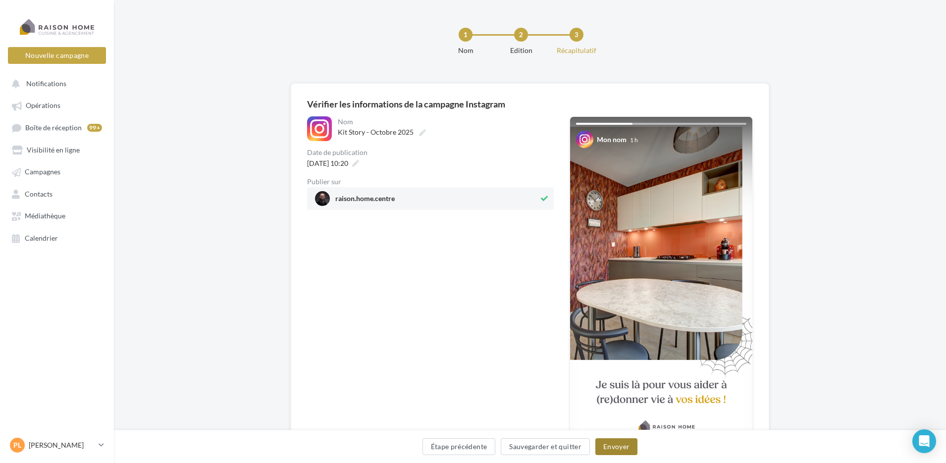
click at [616, 442] on button "Envoyer" at bounding box center [617, 446] width 42 height 17
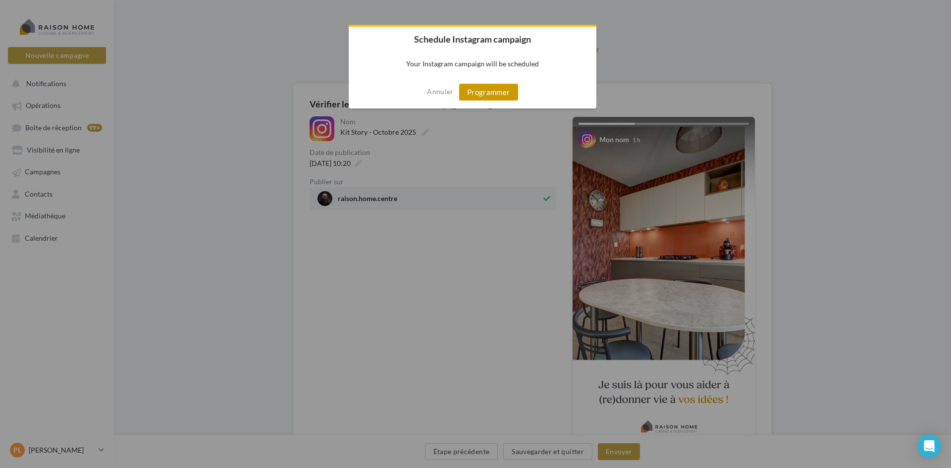
click at [492, 95] on button "Programmer" at bounding box center [488, 92] width 59 height 17
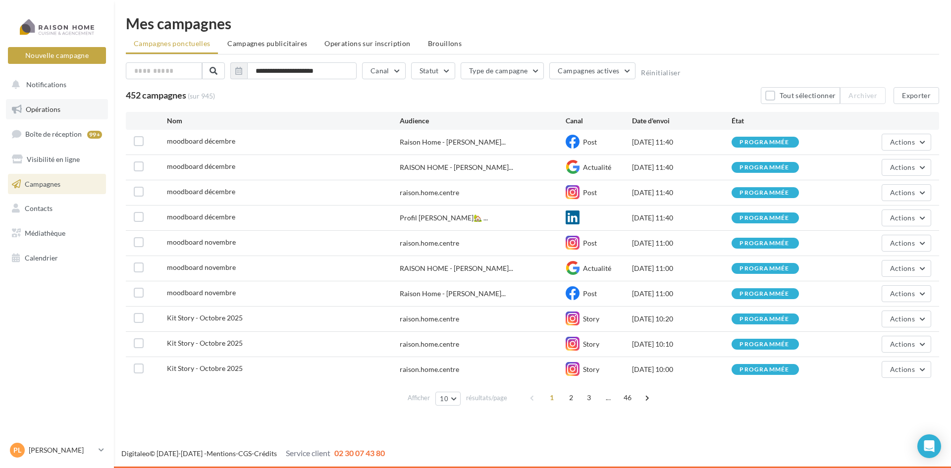
click at [51, 104] on link "Opérations" at bounding box center [57, 109] width 102 height 21
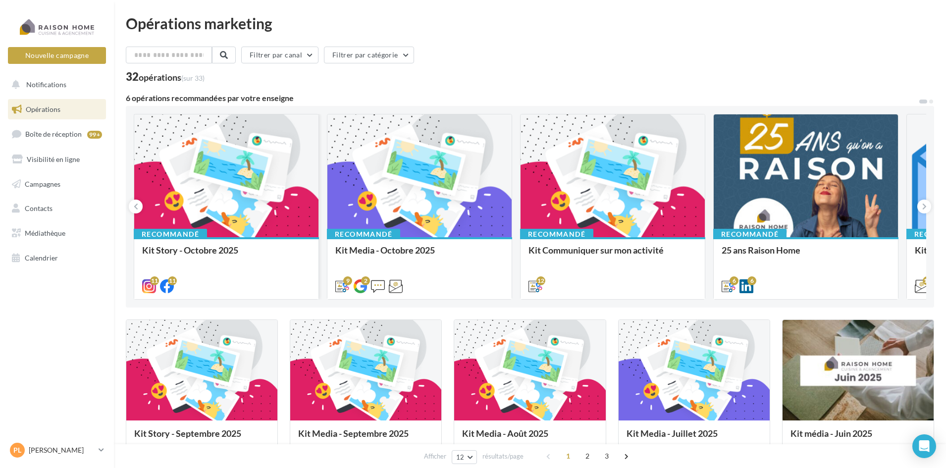
click at [190, 244] on div "Recommandé Kit Story - Octobre 2025" at bounding box center [226, 267] width 184 height 61
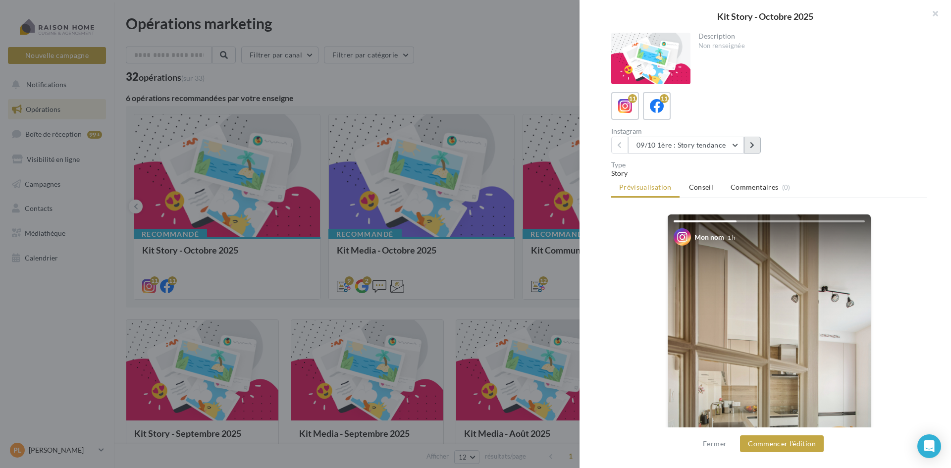
click at [754, 148] on button at bounding box center [752, 145] width 17 height 17
click at [754, 148] on icon at bounding box center [752, 145] width 4 height 7
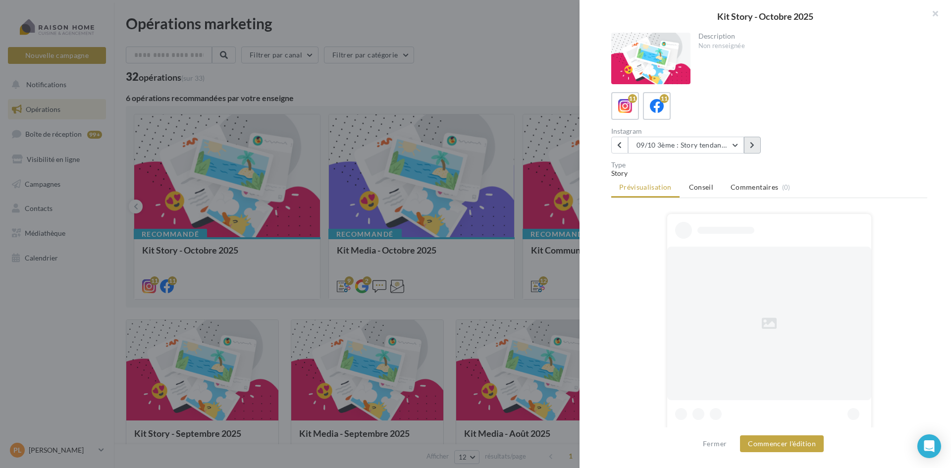
click at [754, 148] on icon at bounding box center [752, 145] width 4 height 7
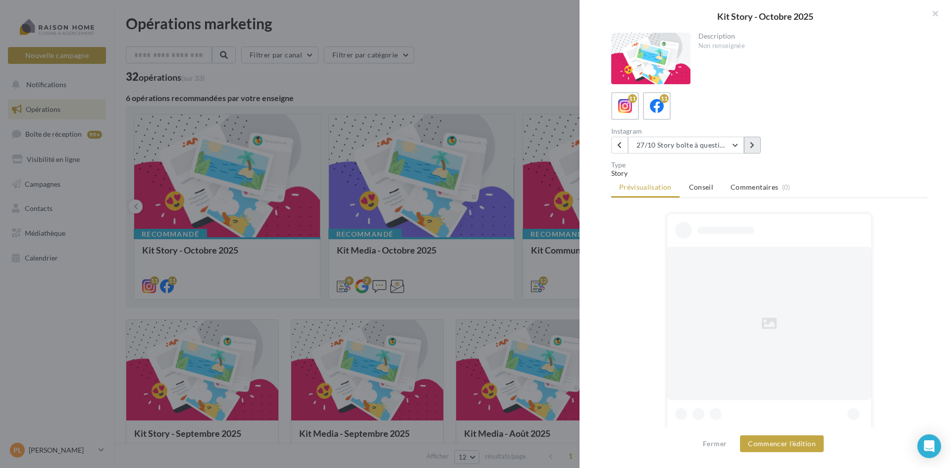
click at [754, 148] on icon at bounding box center [752, 145] width 4 height 7
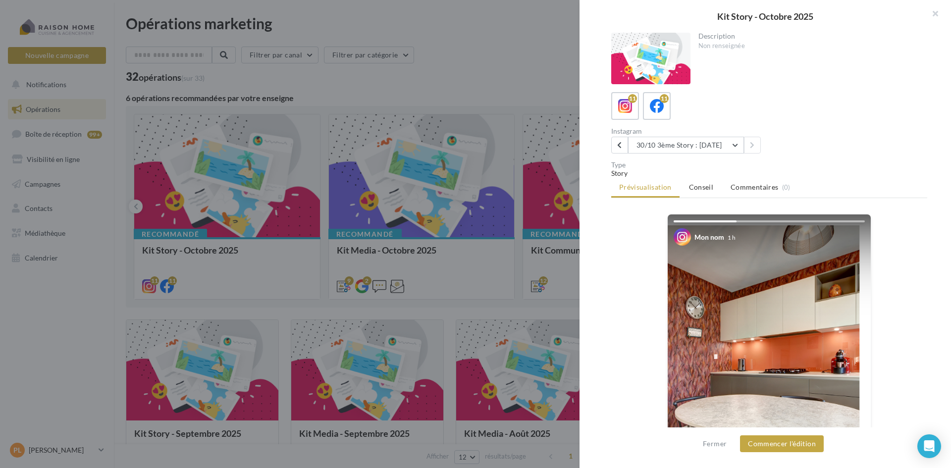
click at [791, 142] on div "Instagram 30/10 3ème Story : Halloween 09/10 1ère : Story tendance 09/10 2ème :…" at bounding box center [773, 141] width 324 height 26
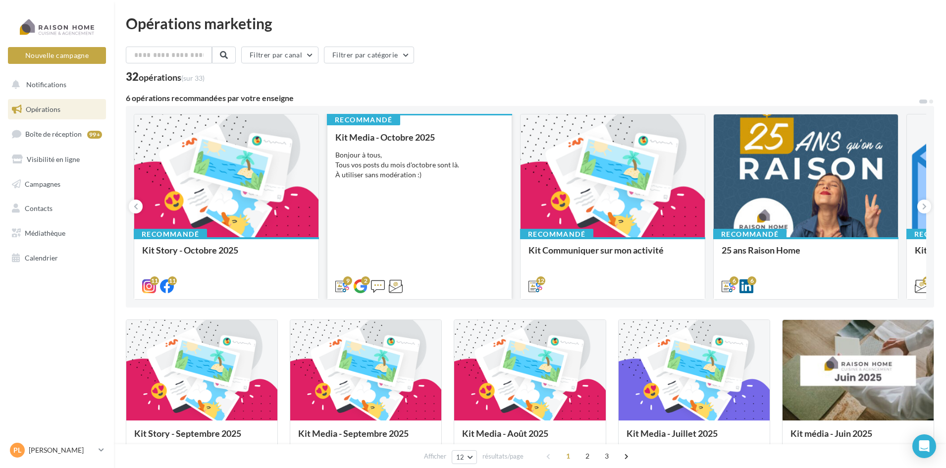
click at [394, 216] on div "Kit Media - Octobre 2025 Bonjour à tous, Tous vos posts du mois d'octobre sont …" at bounding box center [419, 211] width 168 height 158
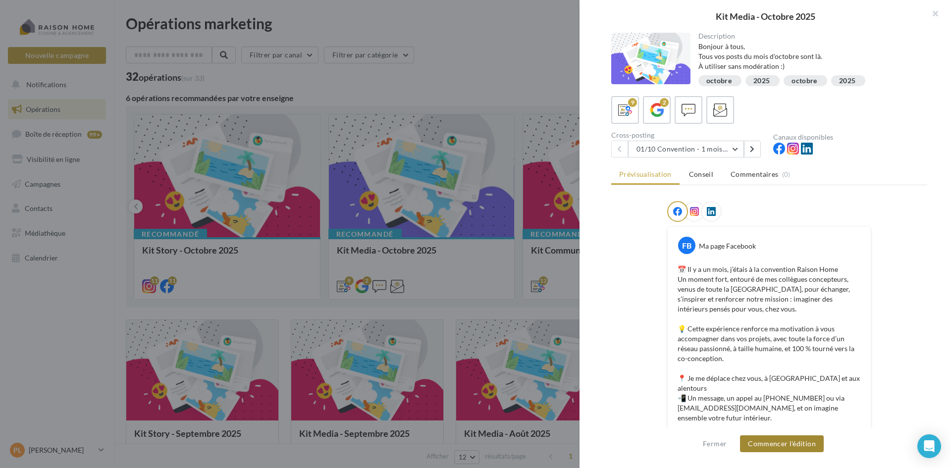
click at [800, 439] on button "Commencer l'édition" at bounding box center [782, 444] width 84 height 17
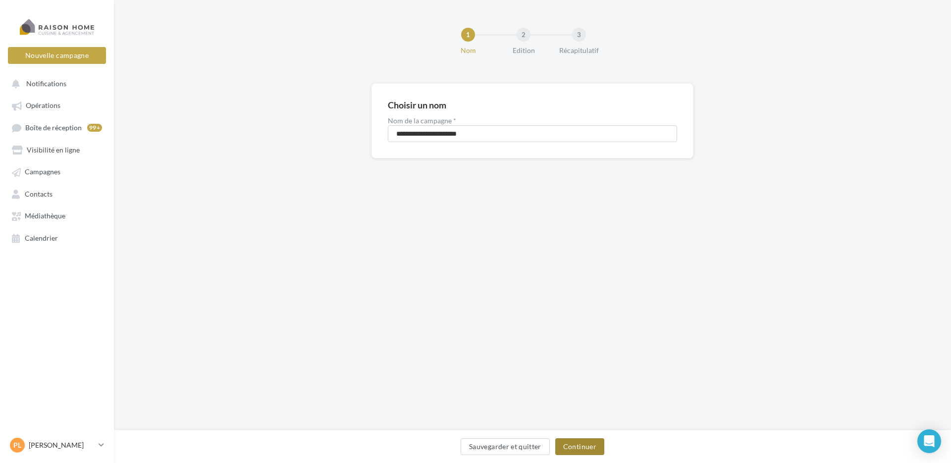
click at [573, 448] on button "Continuer" at bounding box center [579, 446] width 49 height 17
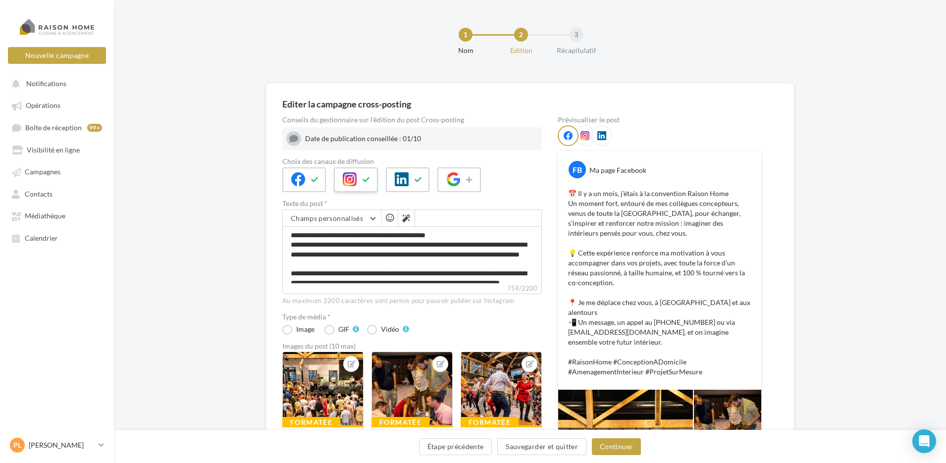
click at [365, 173] on button at bounding box center [367, 179] width 12 height 15
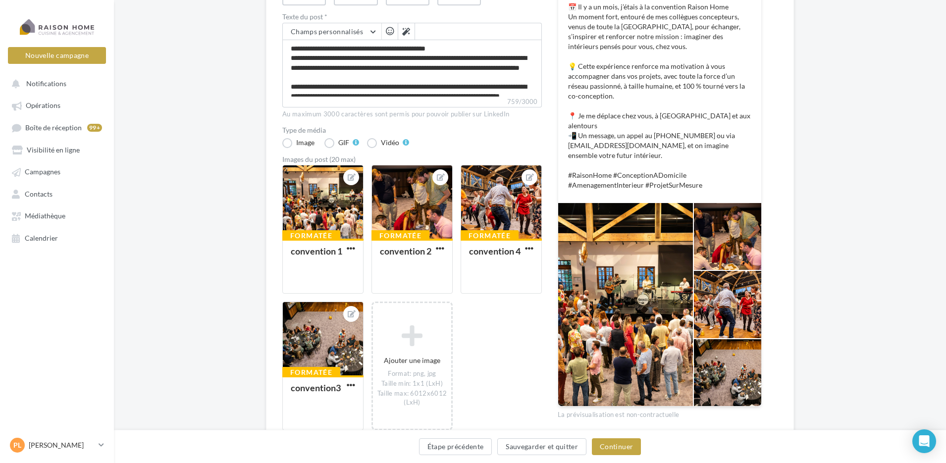
scroll to position [198, 0]
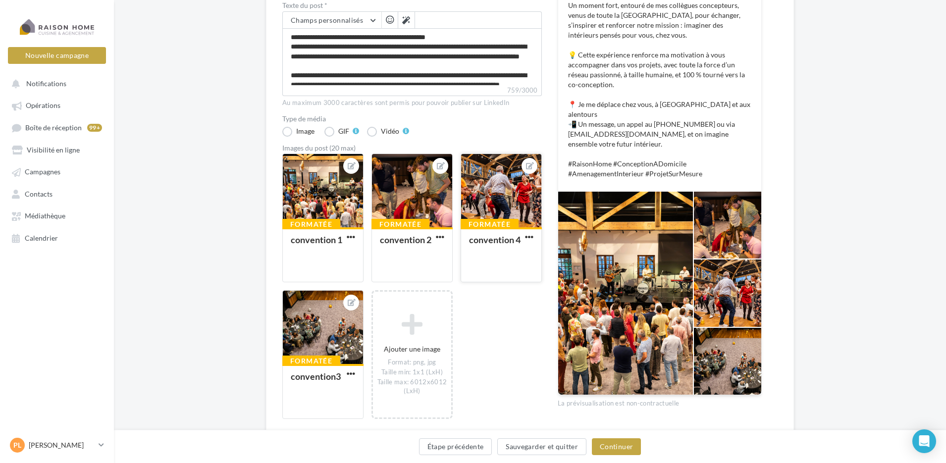
click at [501, 187] on div at bounding box center [501, 191] width 80 height 74
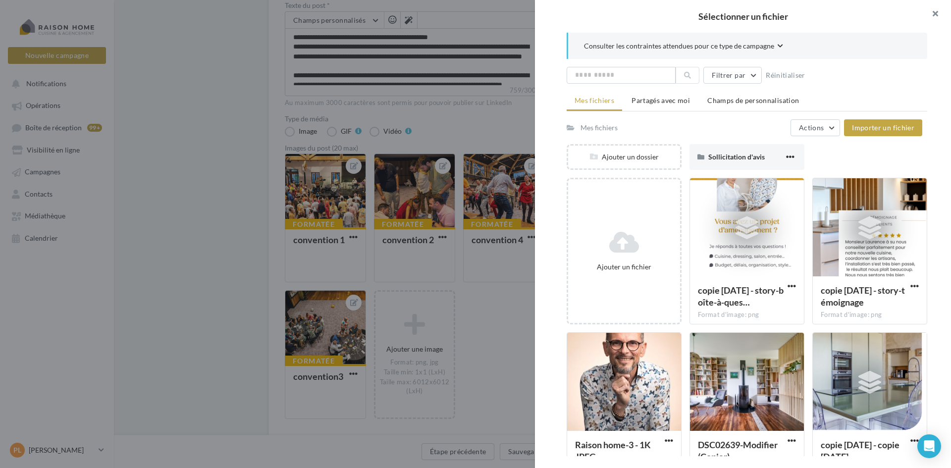
click at [934, 15] on button "button" at bounding box center [932, 15] width 40 height 30
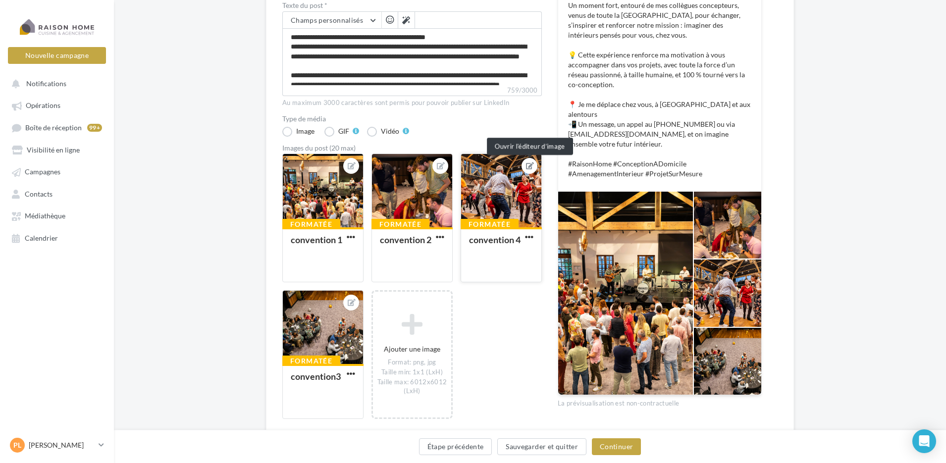
click at [530, 167] on icon at bounding box center [530, 166] width 8 height 7
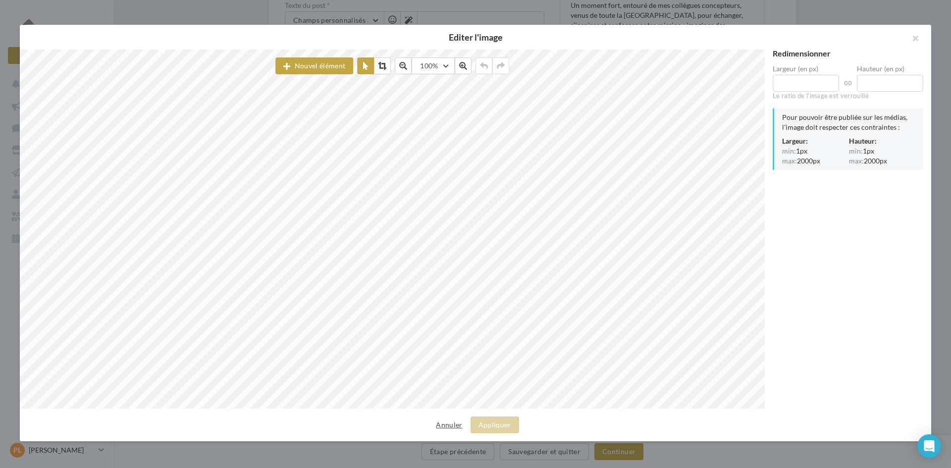
click at [460, 424] on button "Annuler" at bounding box center [449, 425] width 34 height 12
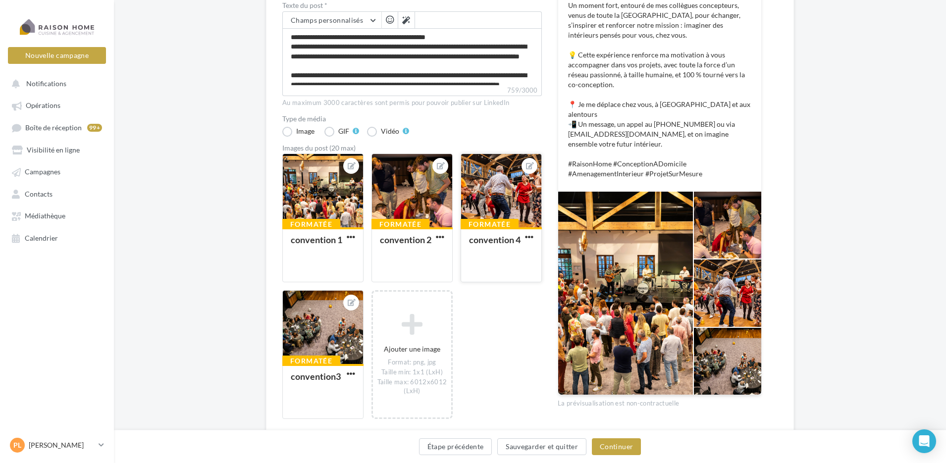
click at [523, 165] on div at bounding box center [530, 166] width 16 height 16
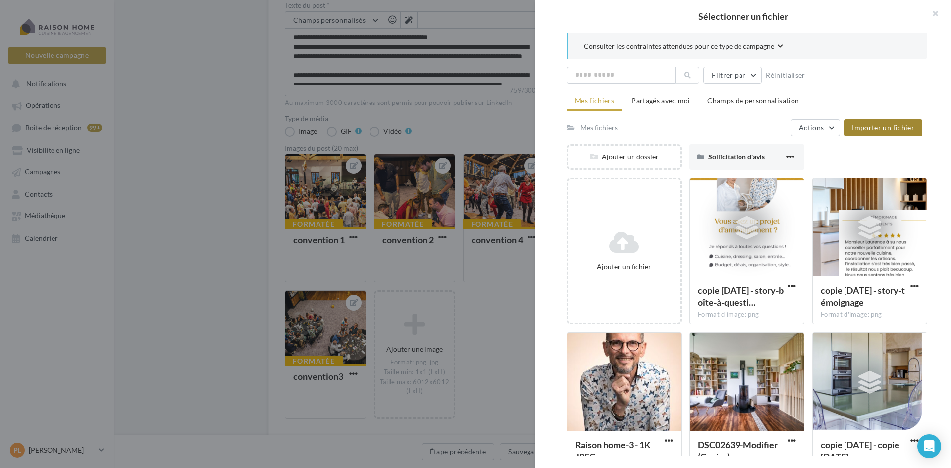
click at [876, 128] on span "Importer un fichier" at bounding box center [883, 127] width 62 height 8
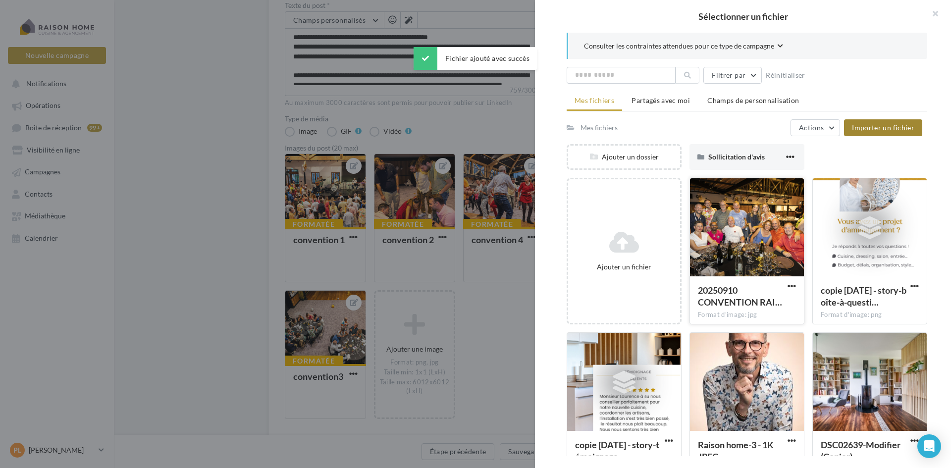
click at [762, 210] on div at bounding box center [747, 227] width 114 height 99
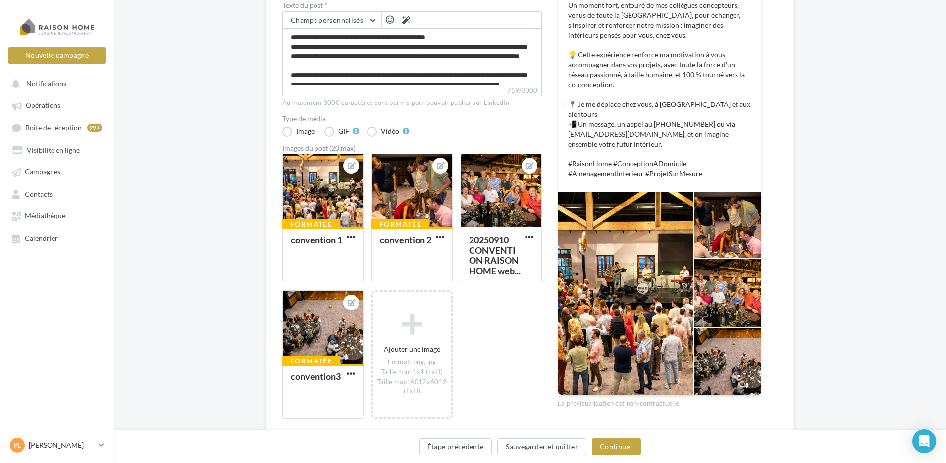
click at [730, 349] on div at bounding box center [727, 361] width 67 height 67
click at [346, 301] on div at bounding box center [351, 303] width 16 height 16
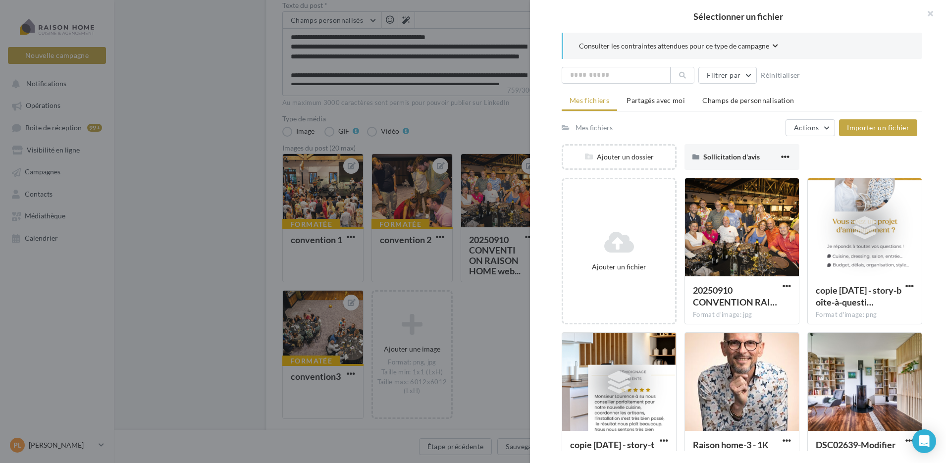
click at [468, 308] on div at bounding box center [473, 231] width 946 height 463
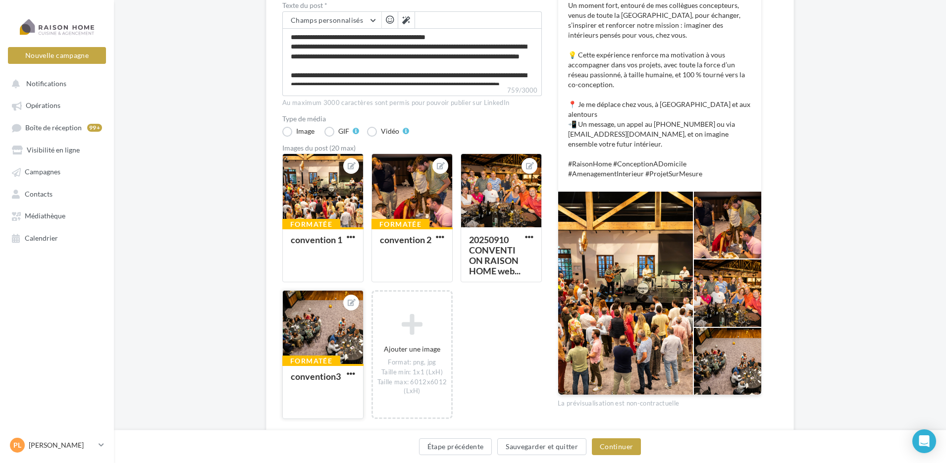
click at [329, 326] on div at bounding box center [323, 328] width 80 height 74
click at [364, 419] on div "Sélectionner un fichier Consulter les contraintes attendues pour ce type de cam…" at bounding box center [322, 419] width 81 height 0
click at [316, 304] on div at bounding box center [323, 328] width 80 height 74
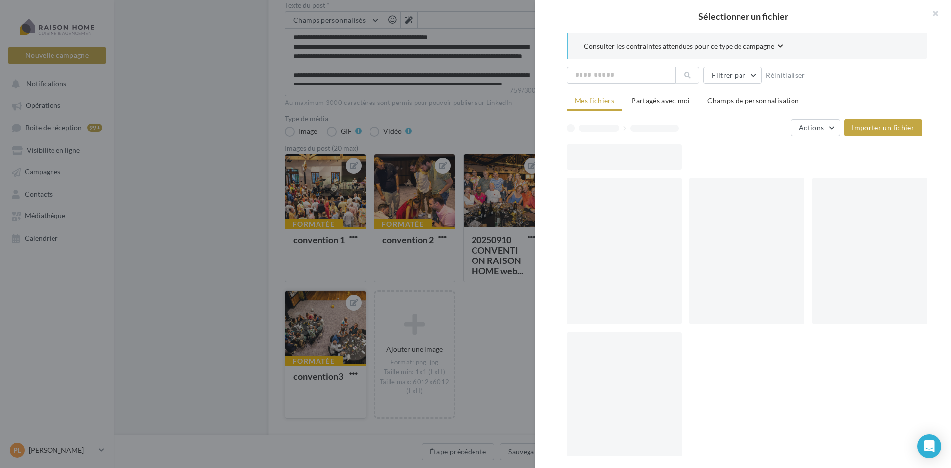
click at [316, 419] on div "Sélectionner un fichier Consulter les contraintes attendues pour ce type de cam…" at bounding box center [325, 419] width 81 height 0
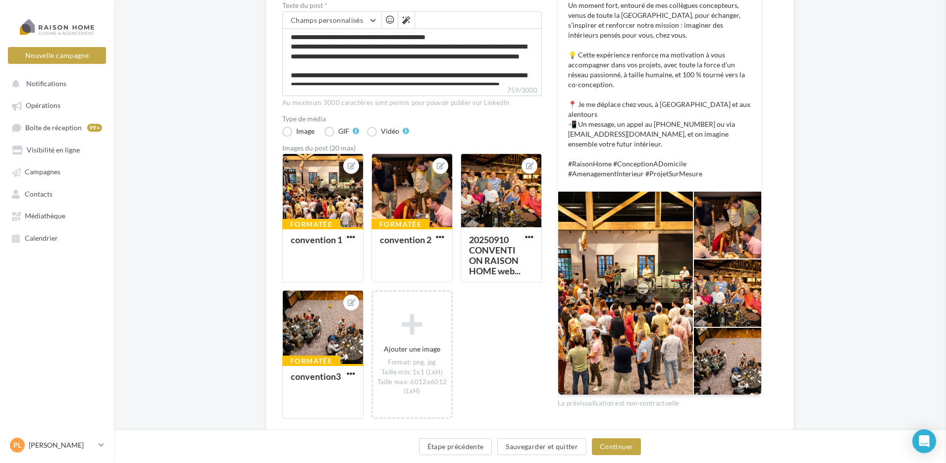
click at [350, 303] on icon at bounding box center [352, 302] width 8 height 7
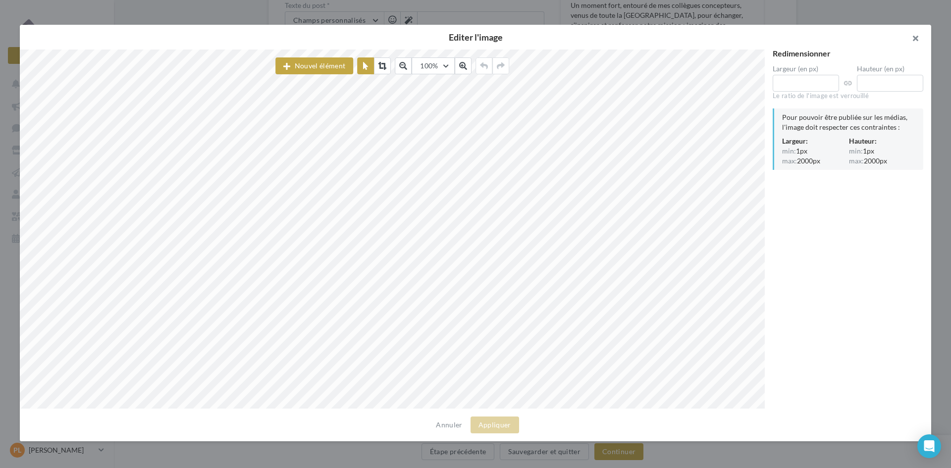
click at [916, 36] on button "button" at bounding box center [912, 40] width 40 height 30
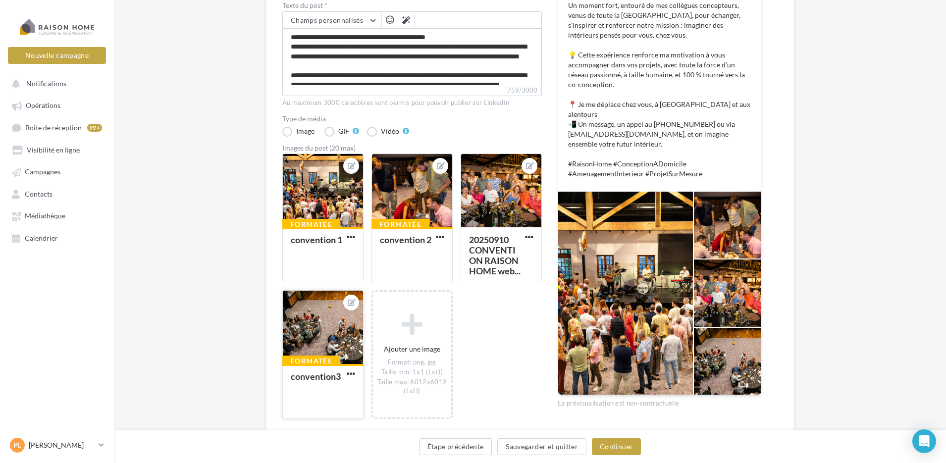
click at [342, 315] on div at bounding box center [323, 328] width 80 height 74
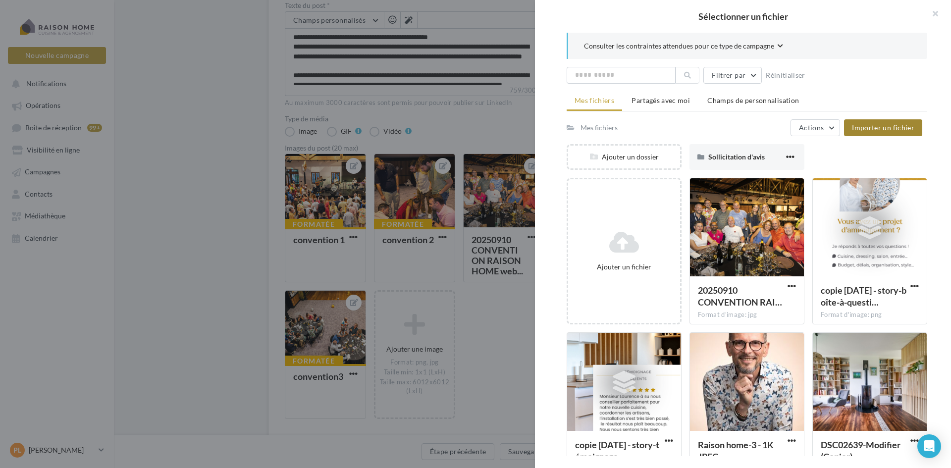
click at [869, 125] on span "Importer un fichier" at bounding box center [883, 127] width 62 height 8
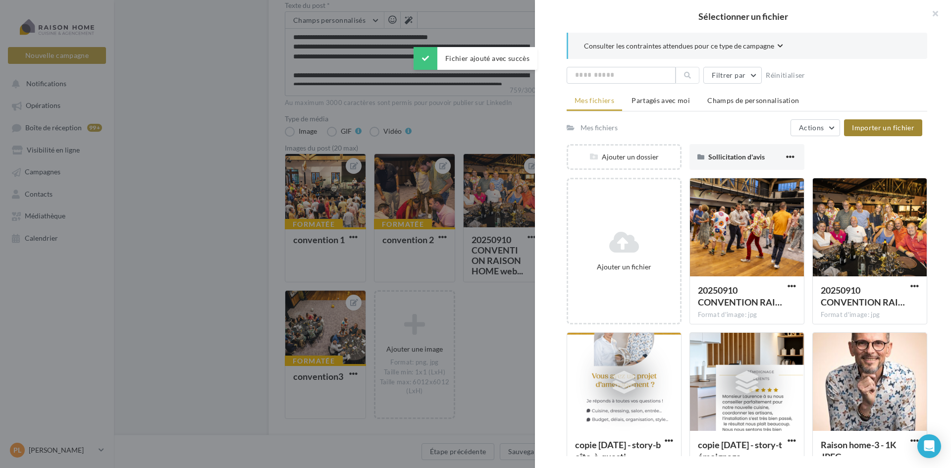
click at [774, 227] on div at bounding box center [747, 227] width 114 height 99
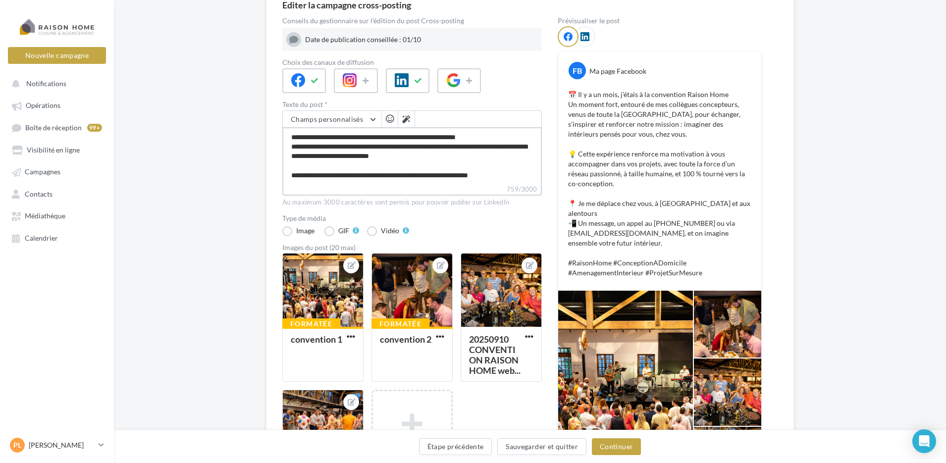
scroll to position [100, 0]
click at [317, 153] on textarea "**********" at bounding box center [412, 155] width 260 height 57
type textarea "**********"
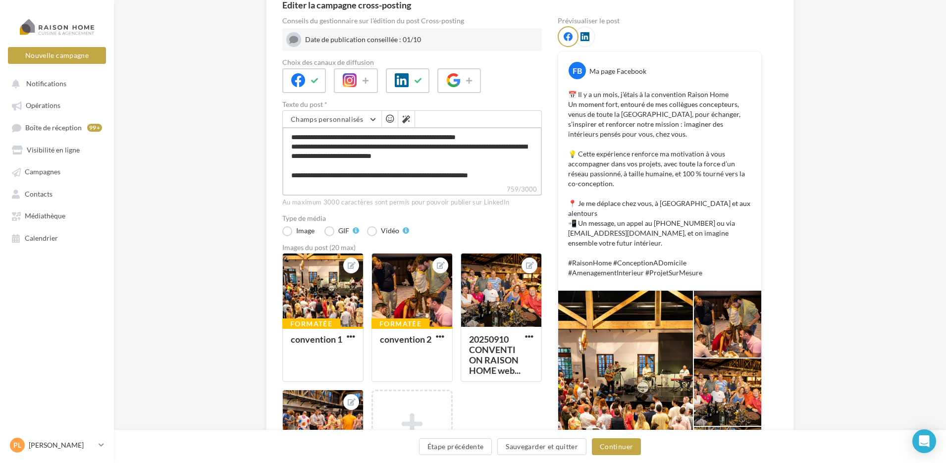
type textarea "**********"
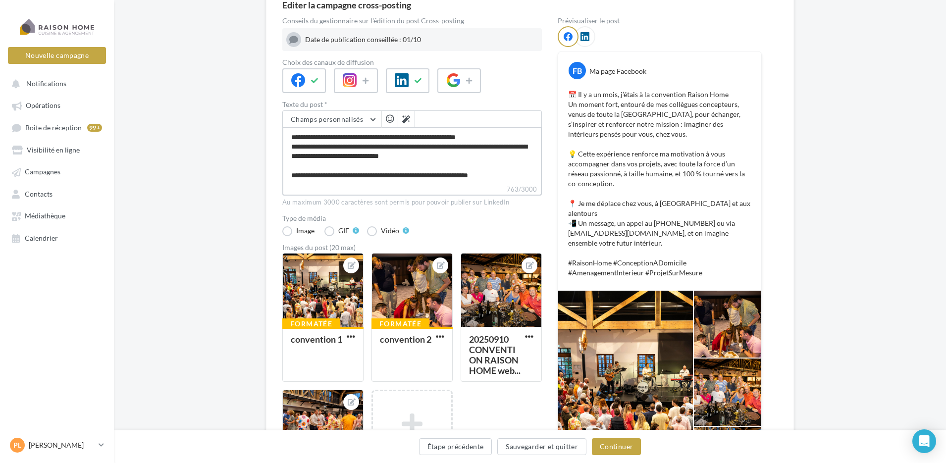
type textarea "**********"
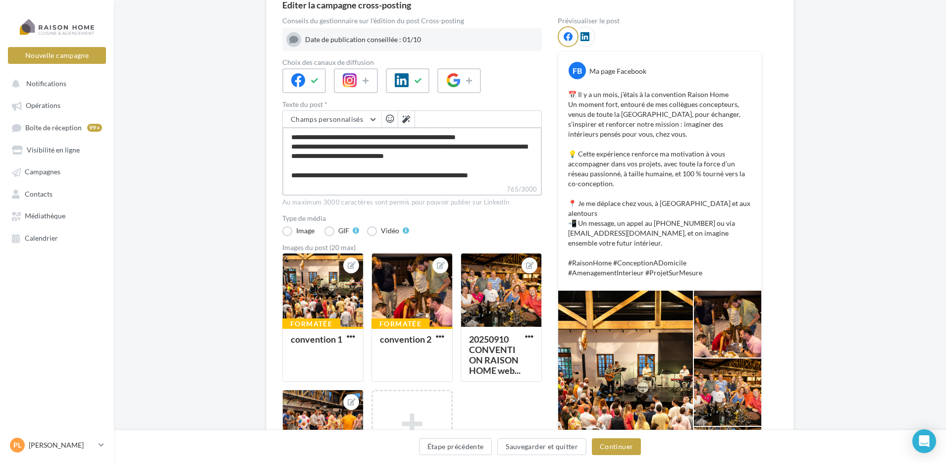
type textarea "**********"
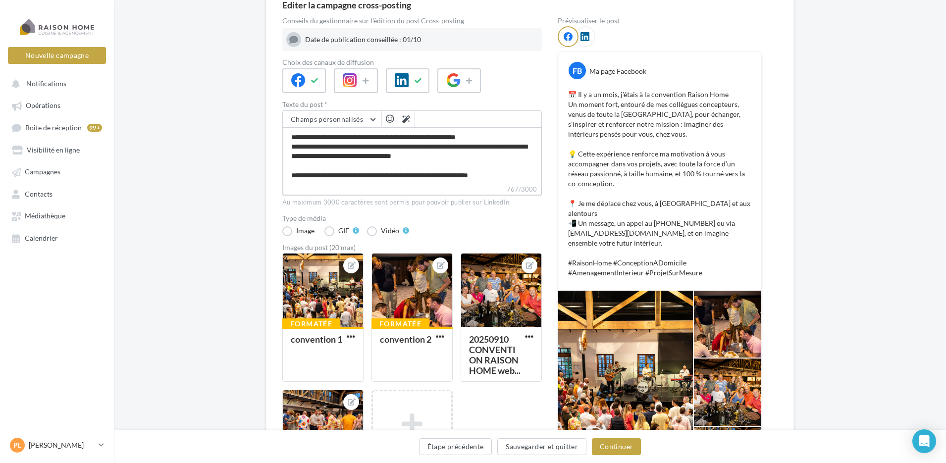
type textarea "**********"
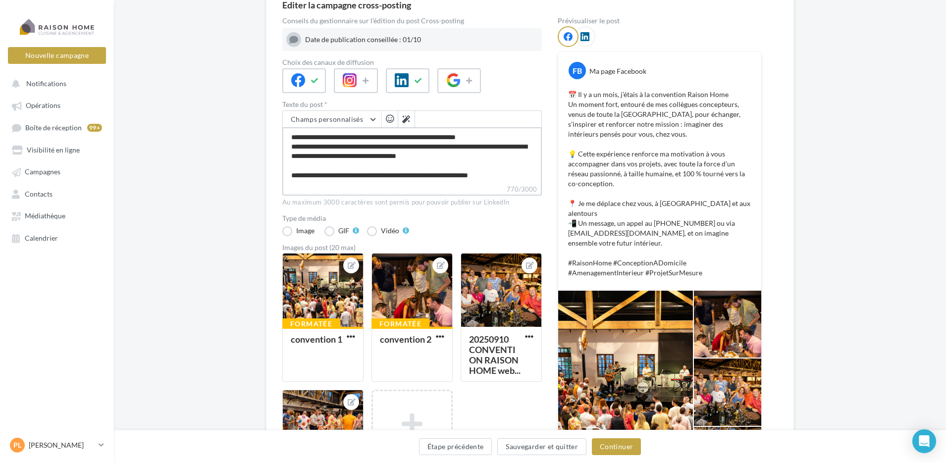
type textarea "**********"
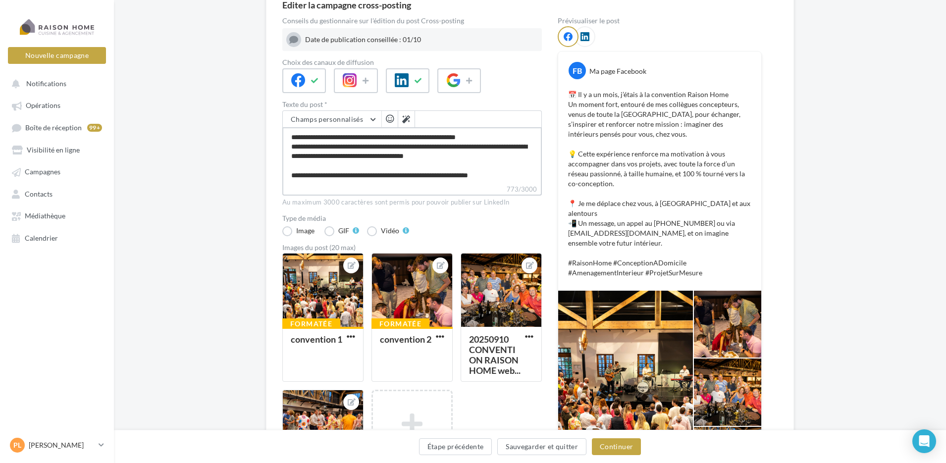
type textarea "**********"
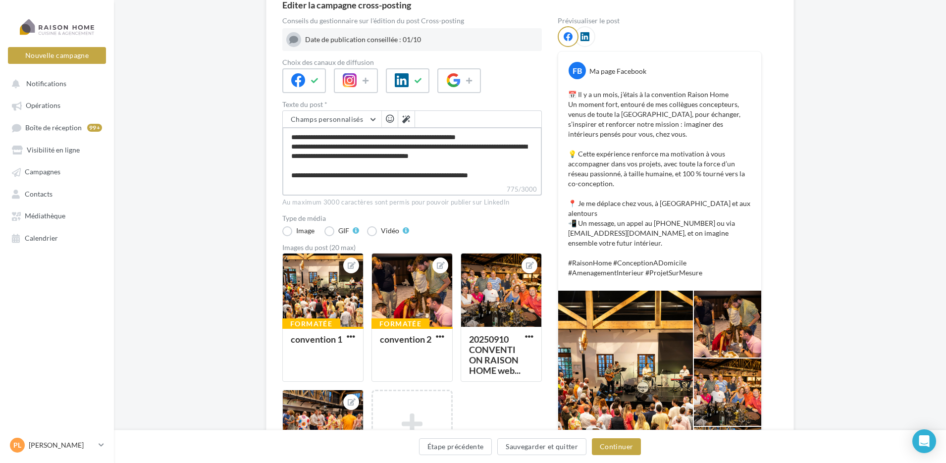
type textarea "**********"
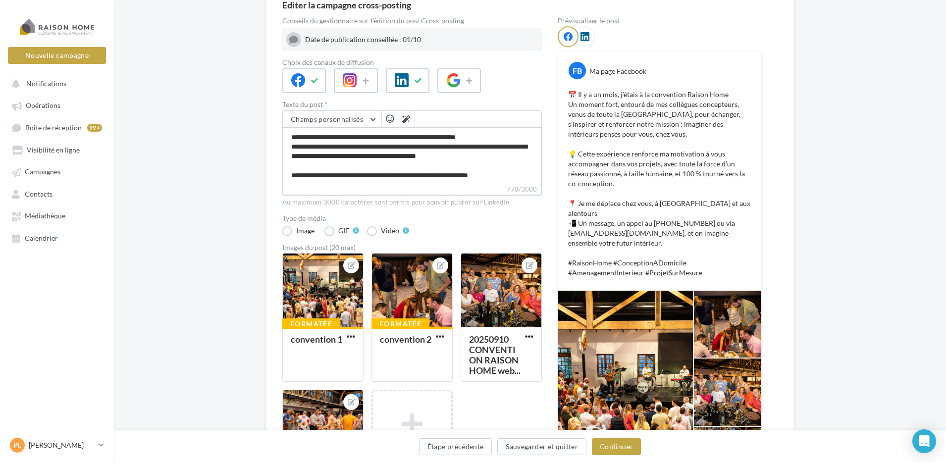
type textarea "**********"
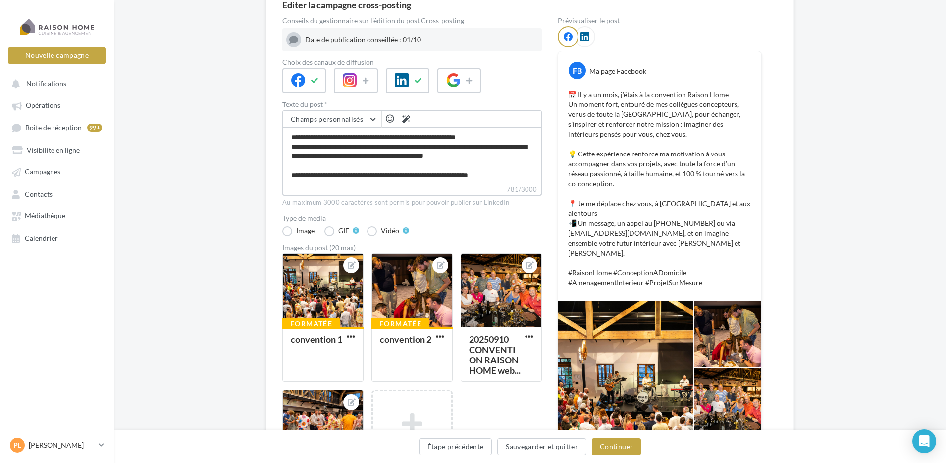
click at [384, 179] on textarea "**********" at bounding box center [412, 155] width 260 height 57
type textarea "**********"
paste textarea "**********"
type textarea "**********"
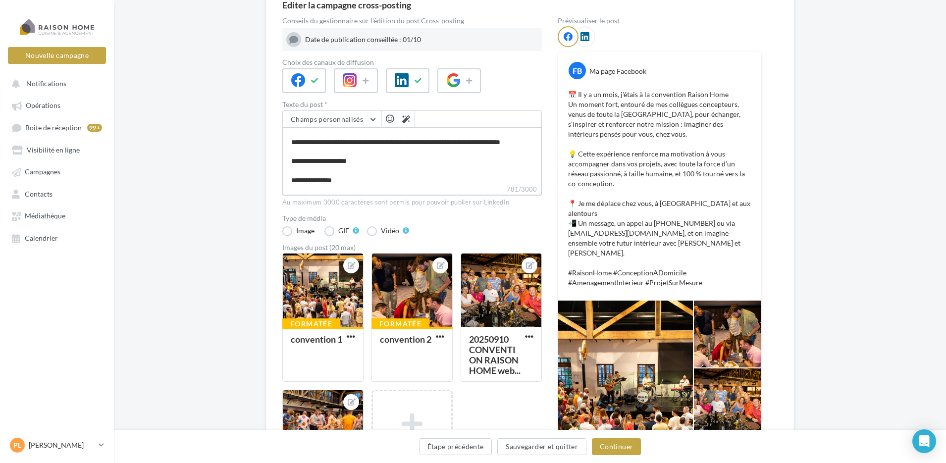
scroll to position [138, 0]
click at [401, 140] on textarea "**********" at bounding box center [412, 155] width 260 height 57
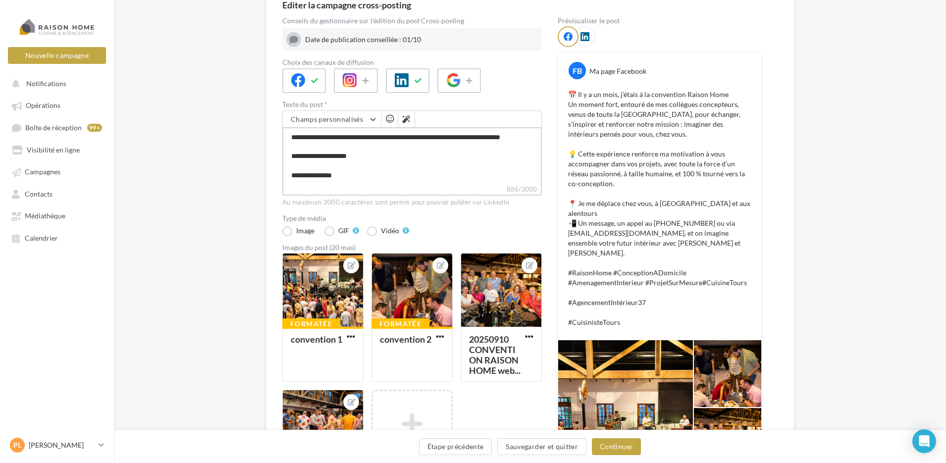
type textarea "**********"
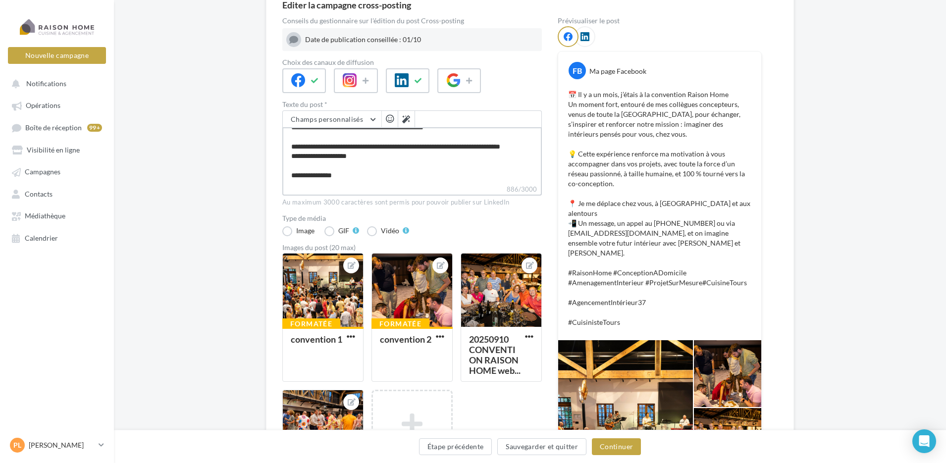
scroll to position [129, 0]
type textarea "**********"
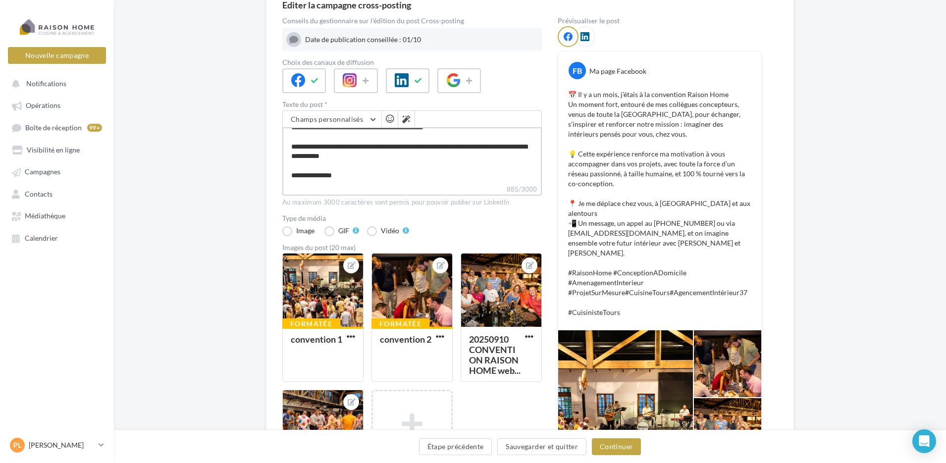
drag, startPoint x: 390, startPoint y: 162, endPoint x: 347, endPoint y: 165, distance: 43.3
click at [349, 161] on textarea "**********" at bounding box center [412, 155] width 260 height 57
type textarea "**********"
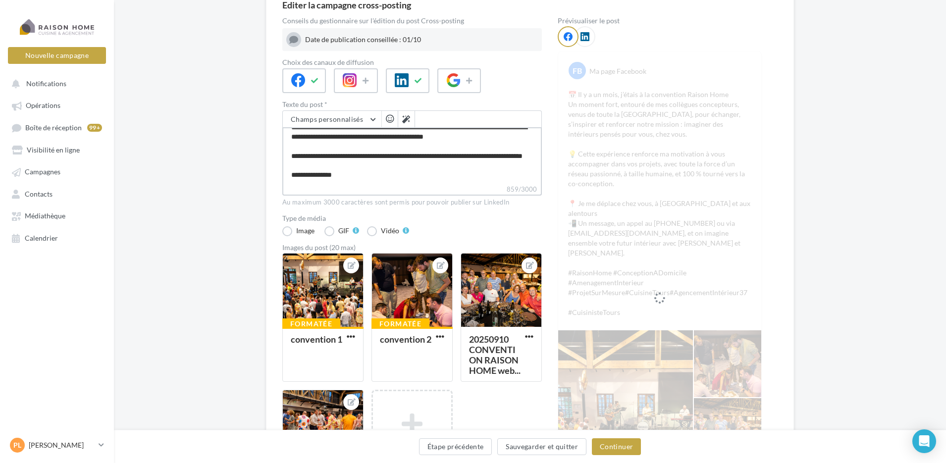
click at [439, 163] on textarea "**********" at bounding box center [412, 155] width 260 height 57
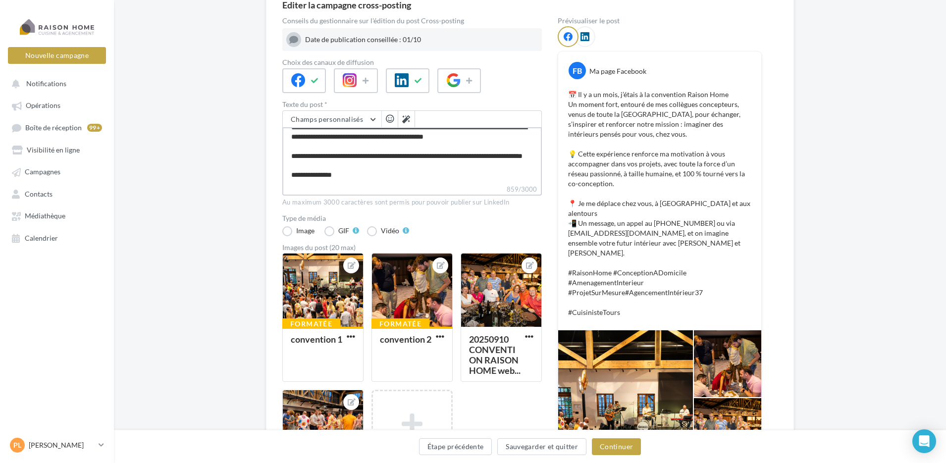
type textarea "**********"
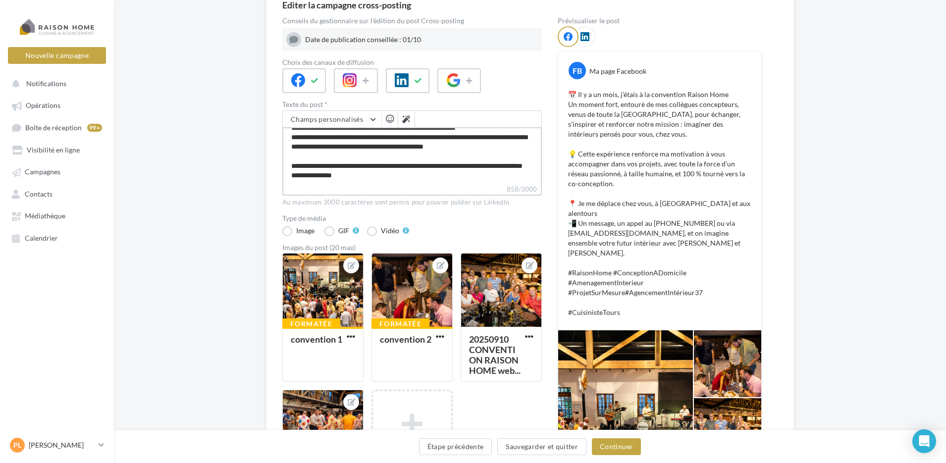
type textarea "**********"
click at [495, 179] on textarea "**********" at bounding box center [412, 155] width 260 height 57
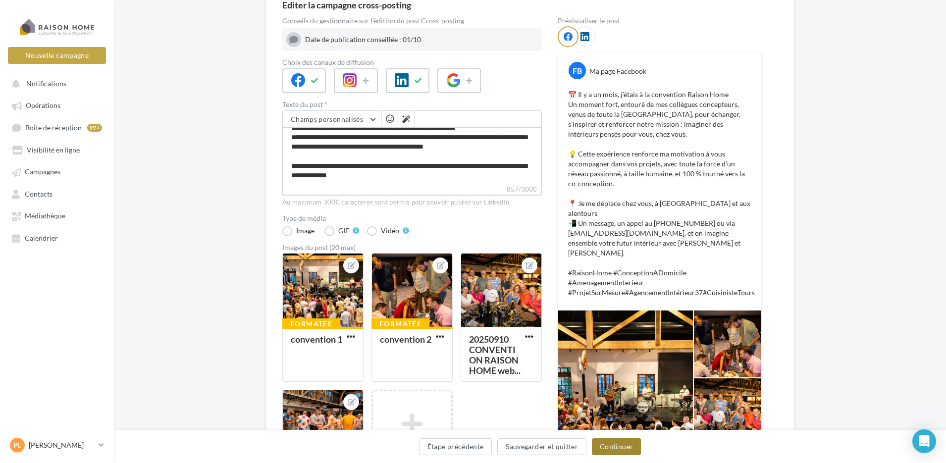
type textarea "**********"
click at [618, 445] on button "Continuer" at bounding box center [616, 446] width 49 height 17
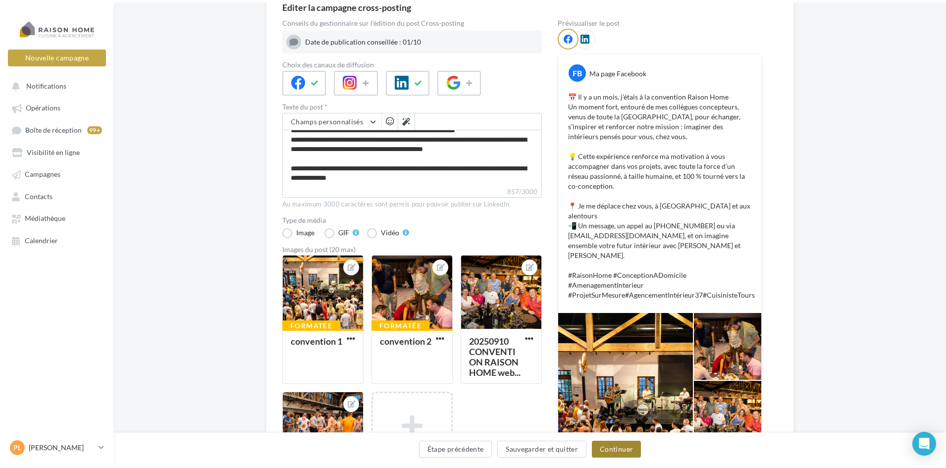
scroll to position [0, 0]
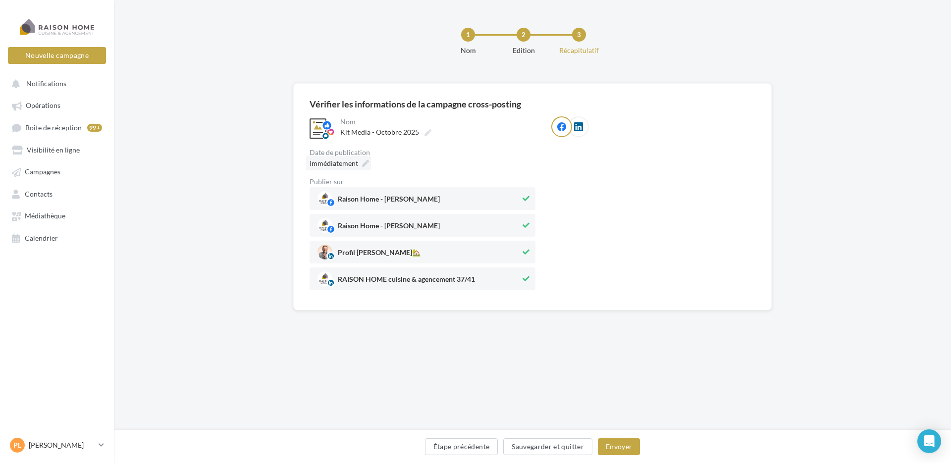
click at [359, 160] on div "Immédiatement" at bounding box center [338, 163] width 65 height 14
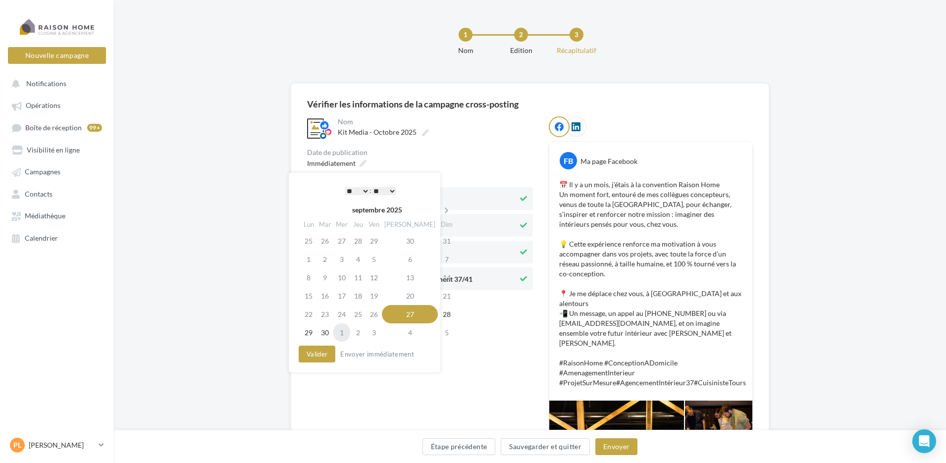
click at [345, 333] on td "1" at bounding box center [341, 333] width 17 height 18
click at [361, 191] on select "* * * * * * * * * * ** ** ** ** ** ** ** ** ** ** ** ** ** **" at bounding box center [354, 191] width 25 height 8
click at [390, 191] on select "** ** ** ** ** **" at bounding box center [381, 191] width 25 height 8
click at [314, 348] on button "Valider" at bounding box center [314, 354] width 37 height 17
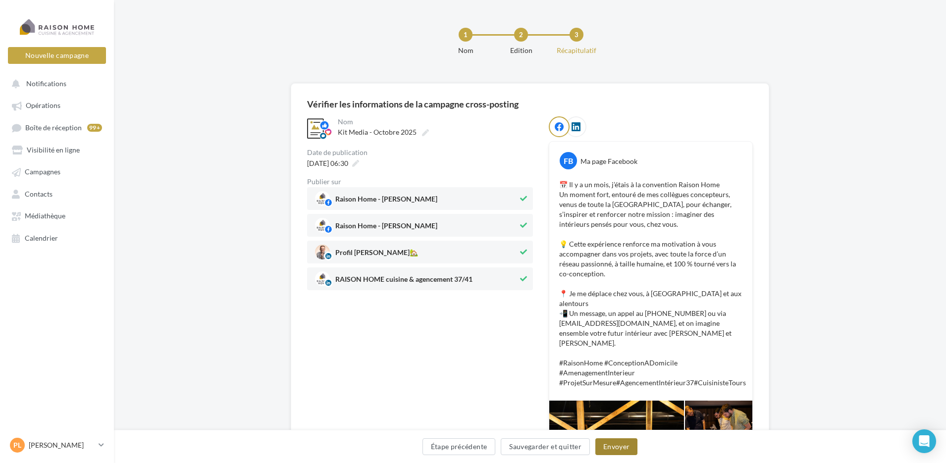
click at [626, 447] on button "Envoyer" at bounding box center [617, 446] width 42 height 17
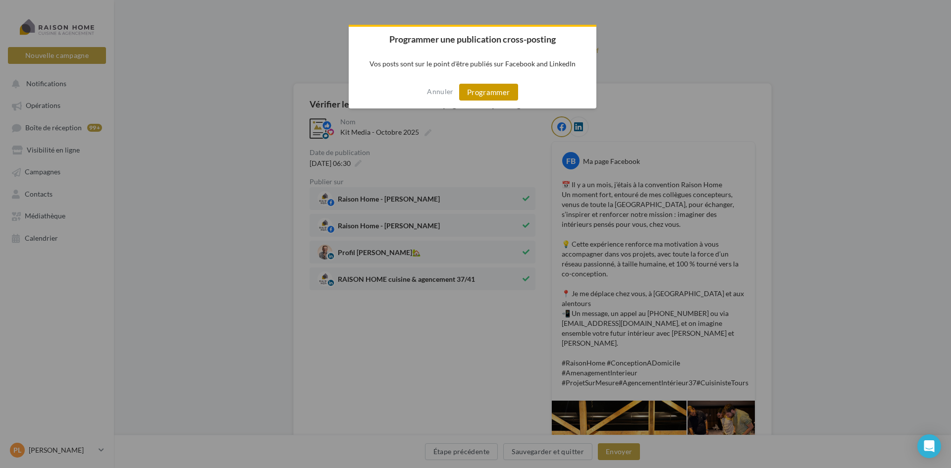
click at [499, 88] on button "Programmer" at bounding box center [488, 92] width 59 height 17
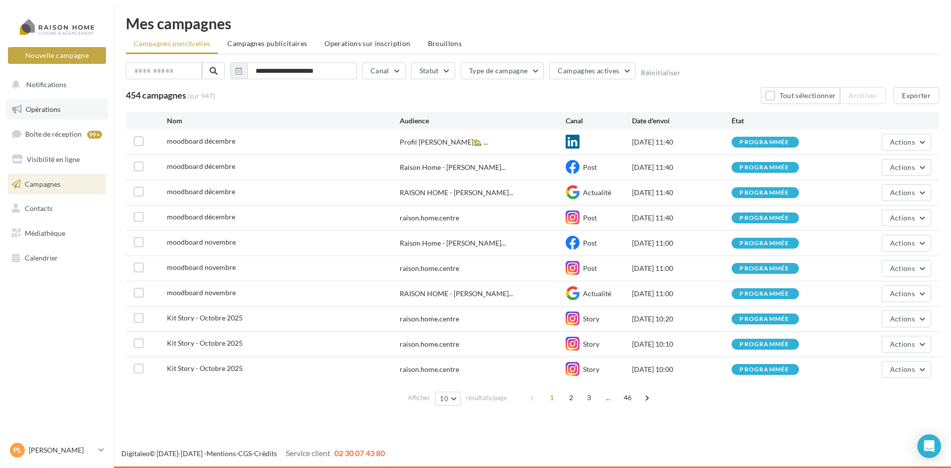
click at [54, 106] on span "Opérations" at bounding box center [43, 109] width 35 height 8
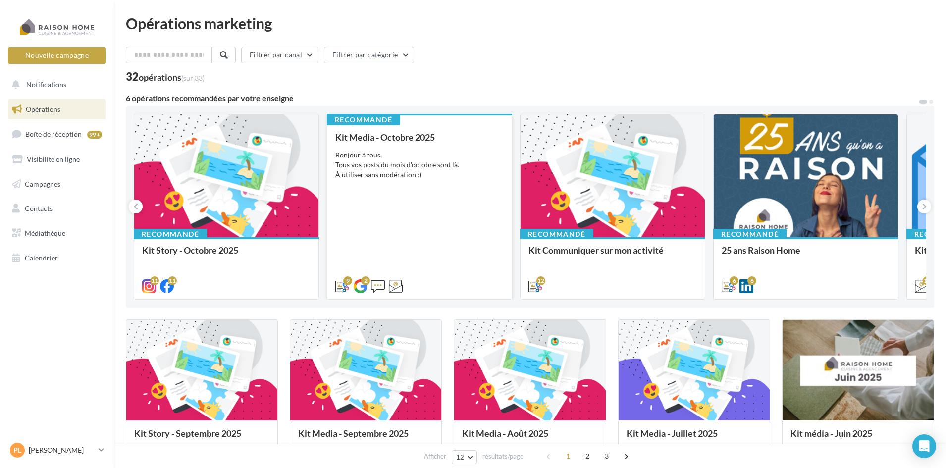
click at [415, 215] on div "Kit Media - [DATE] Bonjour à tous, Tous vos posts du mois d'octobre sont là. À …" at bounding box center [419, 211] width 168 height 158
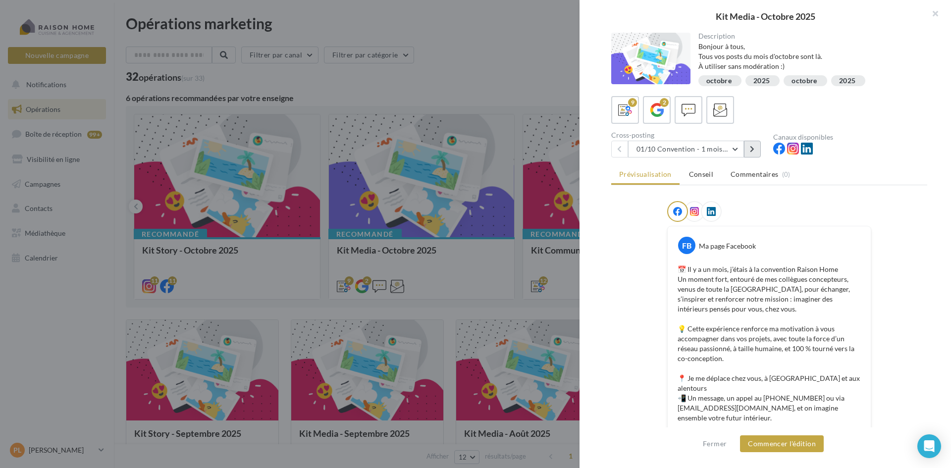
click at [752, 151] on icon at bounding box center [752, 149] width 4 height 7
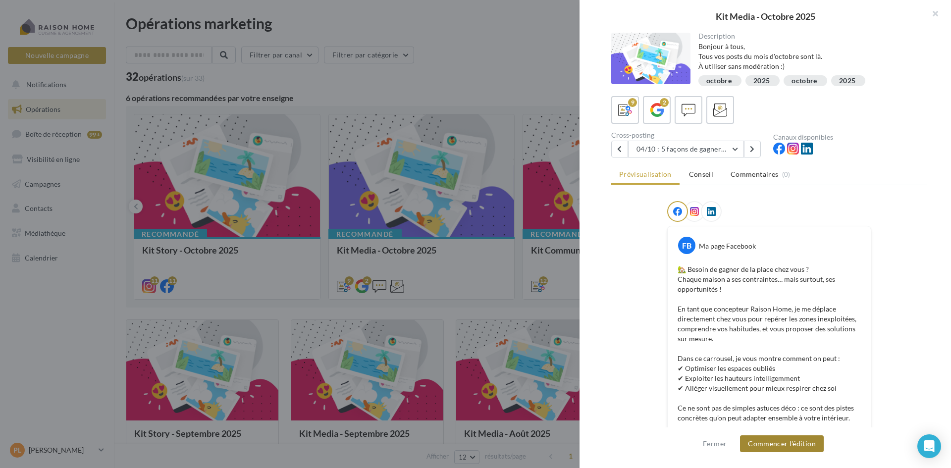
click at [793, 439] on button "Commencer l'édition" at bounding box center [782, 444] width 84 height 17
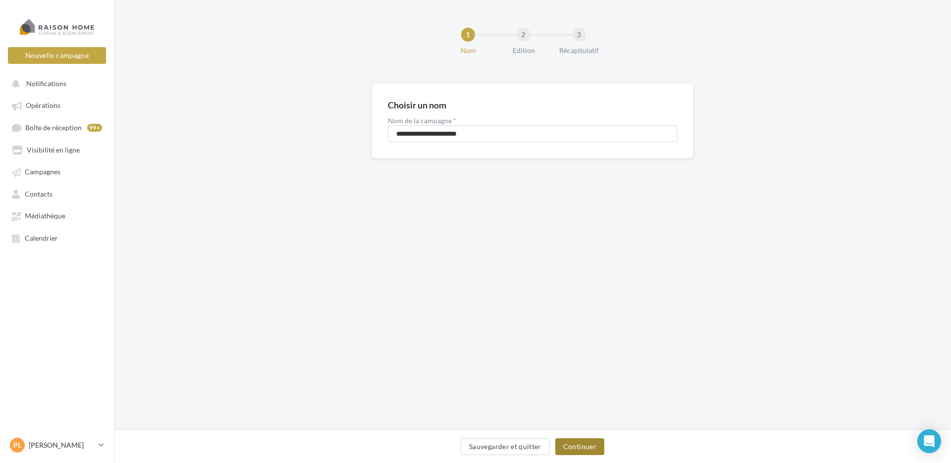
click at [594, 444] on button "Continuer" at bounding box center [579, 446] width 49 height 17
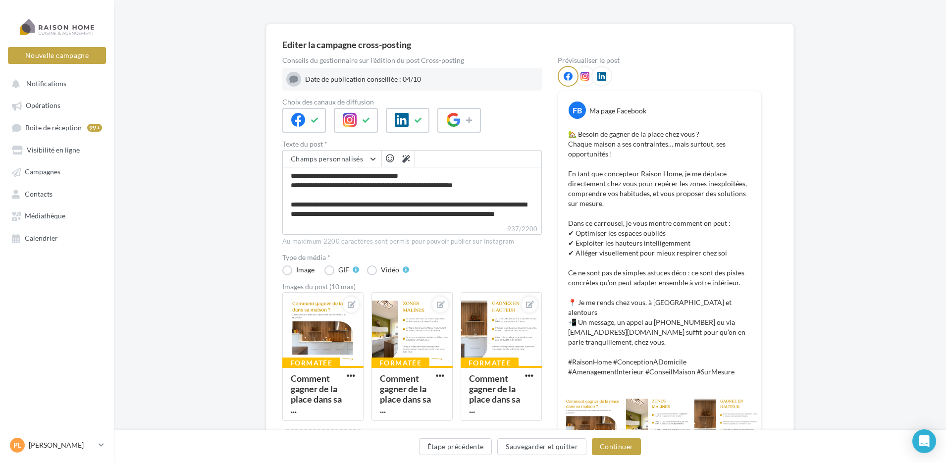
scroll to position [50, 0]
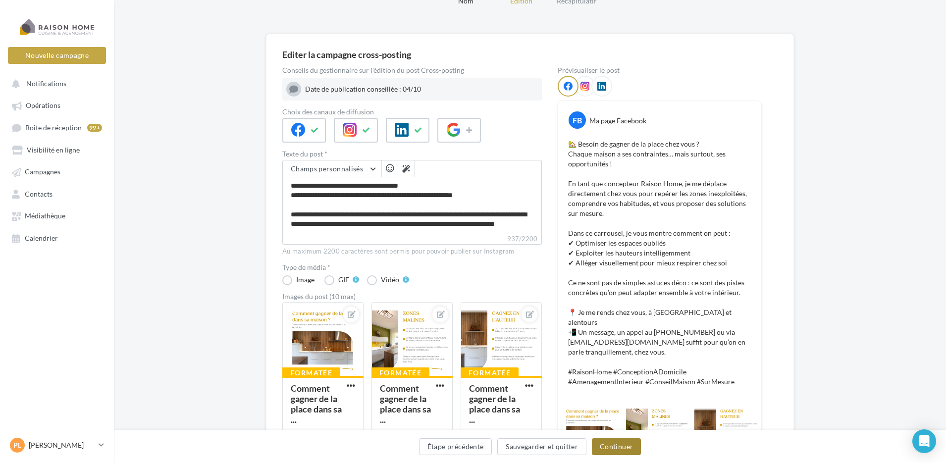
click at [624, 444] on button "Continuer" at bounding box center [616, 446] width 49 height 17
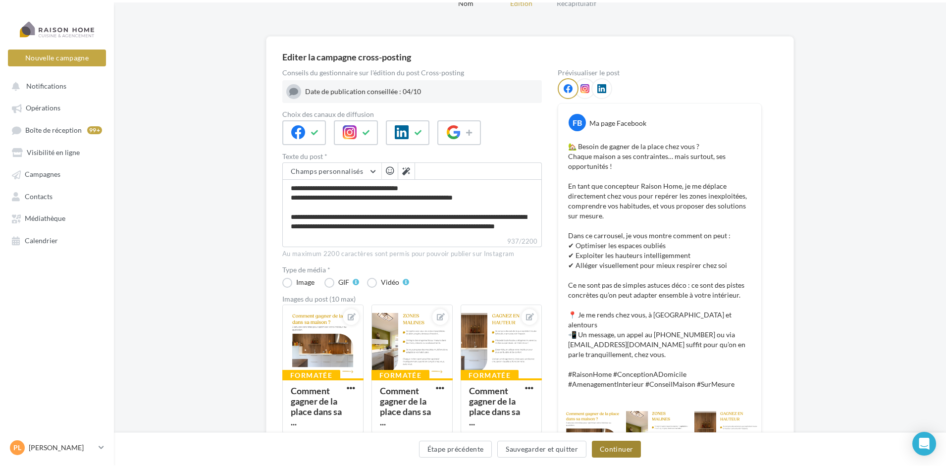
scroll to position [0, 0]
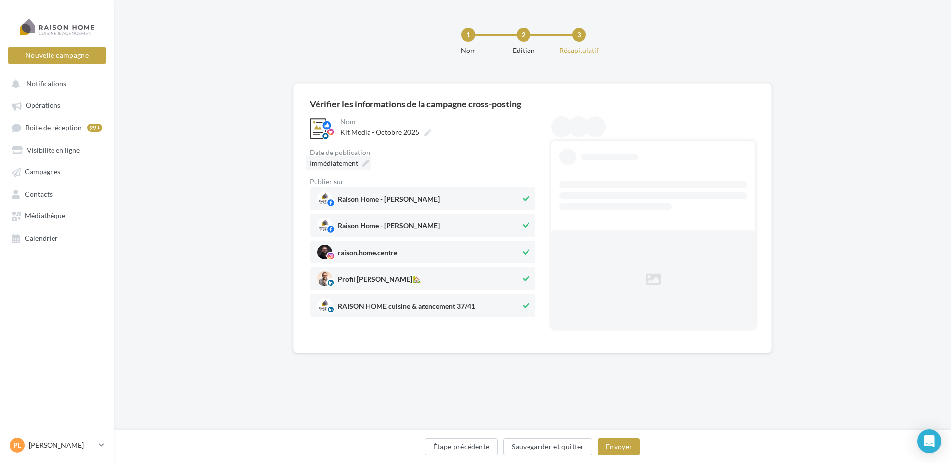
click at [357, 160] on span "Immédiatement" at bounding box center [334, 163] width 49 height 8
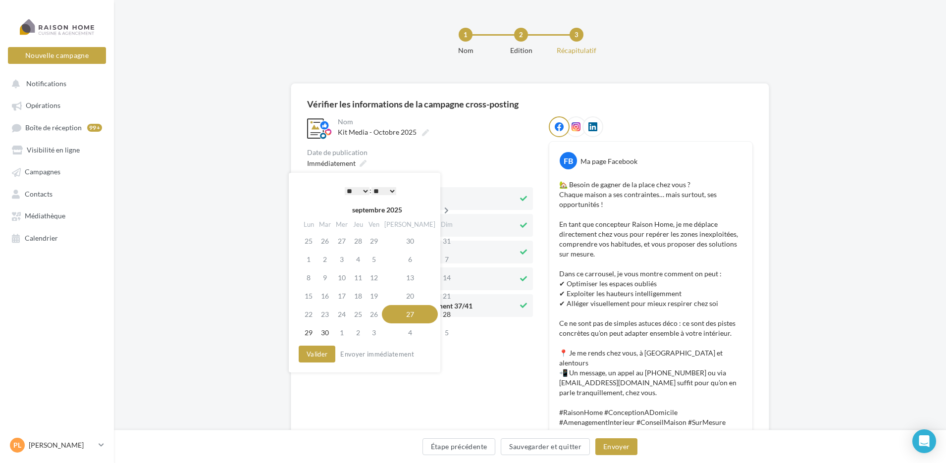
click at [440, 210] on icon at bounding box center [446, 210] width 12 height 7
click at [305, 261] on td "6" at bounding box center [306, 259] width 17 height 18
click at [356, 190] on select "* * * * * * * * * * ** ** ** ** ** ** ** ** ** ** ** ** ** **" at bounding box center [354, 191] width 25 height 8
click at [342, 187] on select "* * * * * * * * * * ** ** ** ** ** ** ** ** ** ** ** ** ** **" at bounding box center [354, 191] width 25 height 8
drag, startPoint x: 314, startPoint y: 353, endPoint x: 320, endPoint y: 352, distance: 5.5
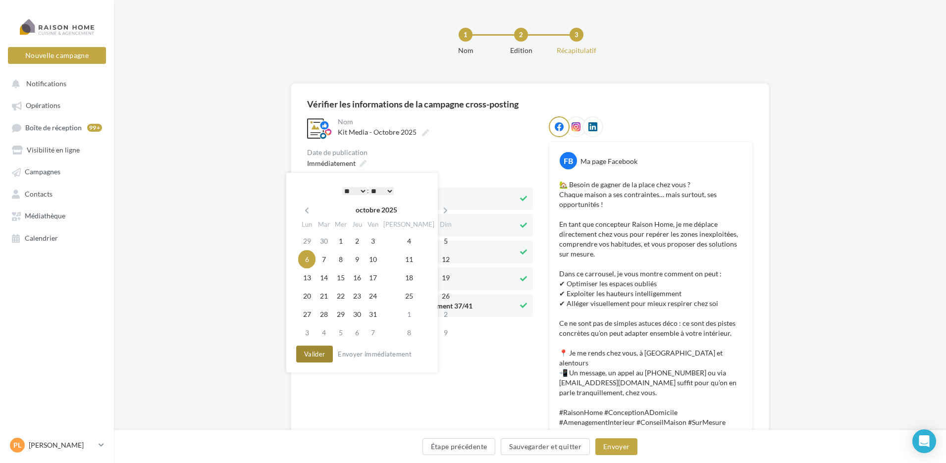
click at [314, 353] on button "Valider" at bounding box center [314, 354] width 37 height 17
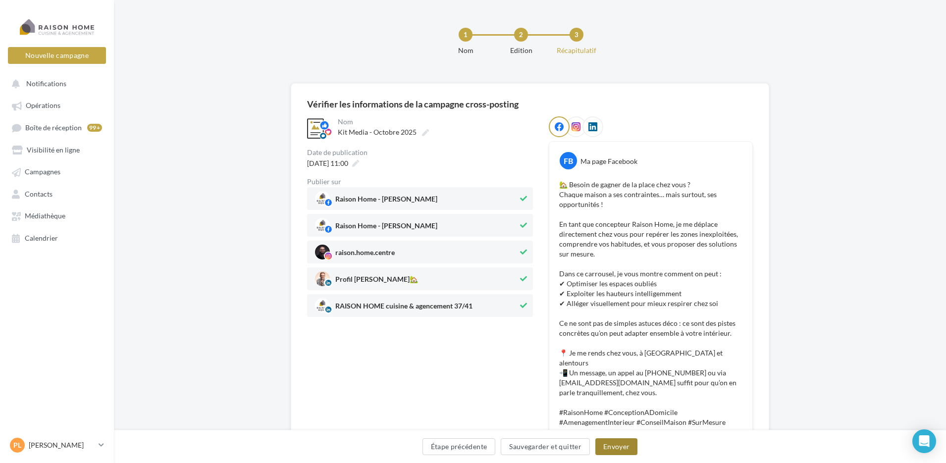
click at [619, 446] on button "Envoyer" at bounding box center [617, 446] width 42 height 17
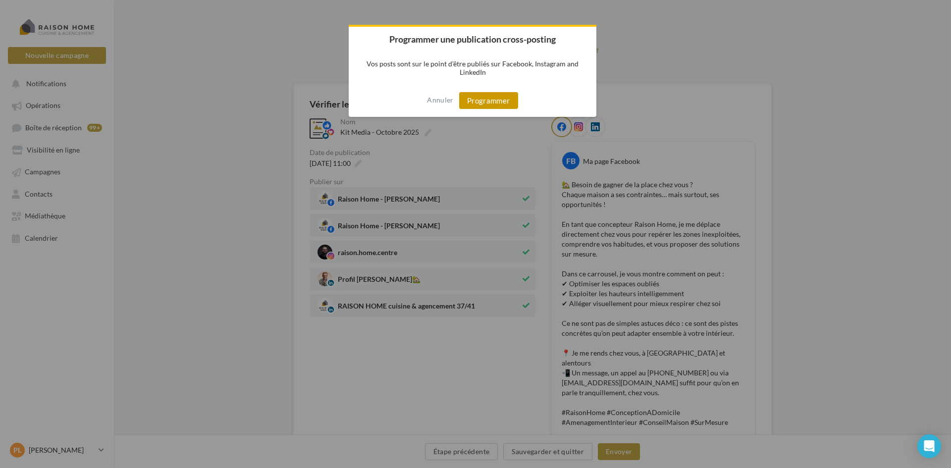
click at [491, 93] on button "Programmer" at bounding box center [488, 100] width 59 height 17
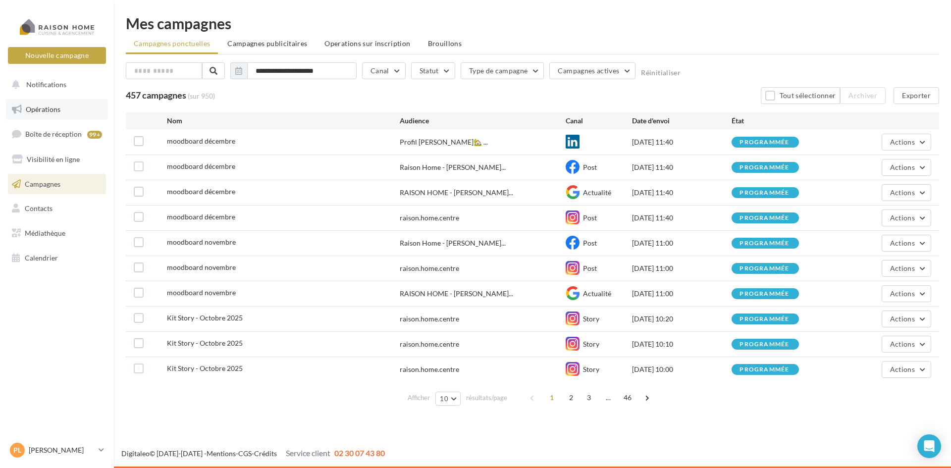
click at [67, 112] on link "Opérations" at bounding box center [57, 109] width 102 height 21
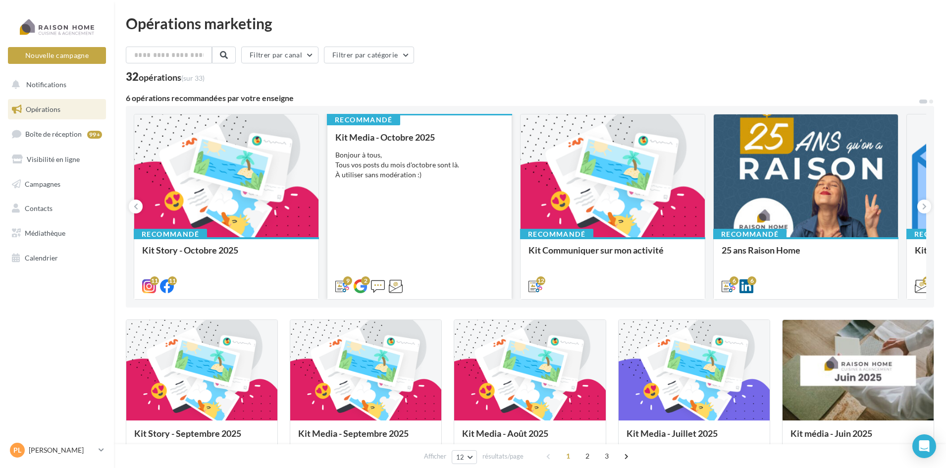
click at [382, 248] on div "Kit Media - [DATE] Bonjour à tous, Tous vos posts du mois d'octobre sont là. À …" at bounding box center [419, 211] width 168 height 158
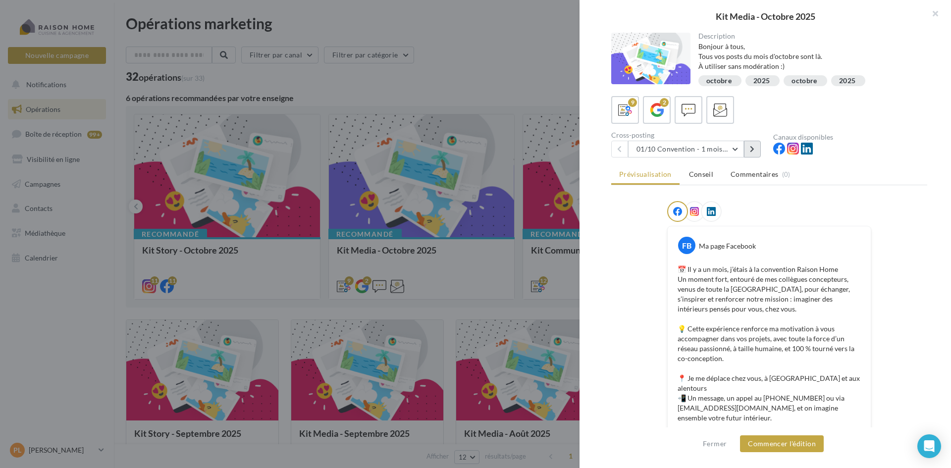
click at [754, 148] on icon at bounding box center [752, 149] width 4 height 7
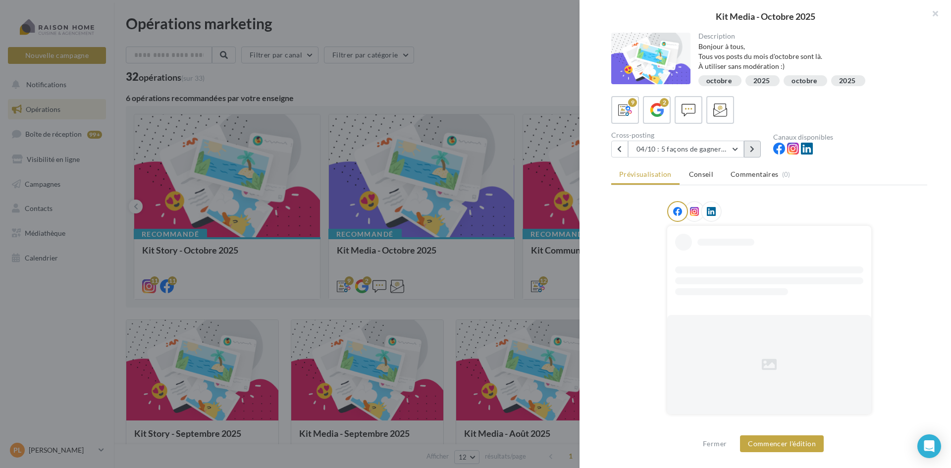
click at [754, 148] on icon at bounding box center [752, 149] width 4 height 7
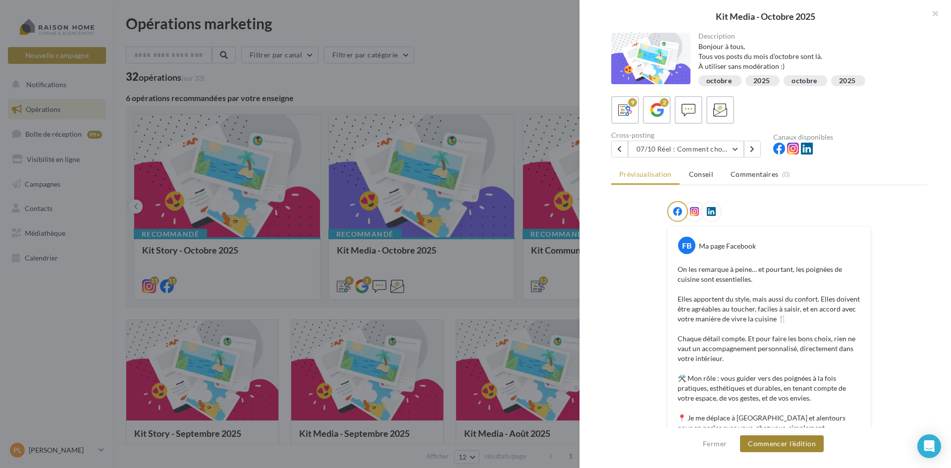
click at [800, 446] on button "Commencer l'édition" at bounding box center [782, 444] width 84 height 17
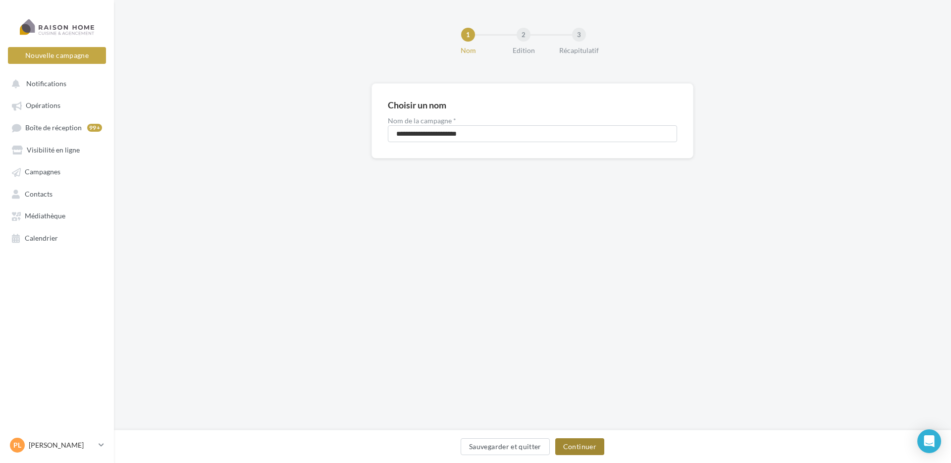
click at [581, 443] on button "Continuer" at bounding box center [579, 446] width 49 height 17
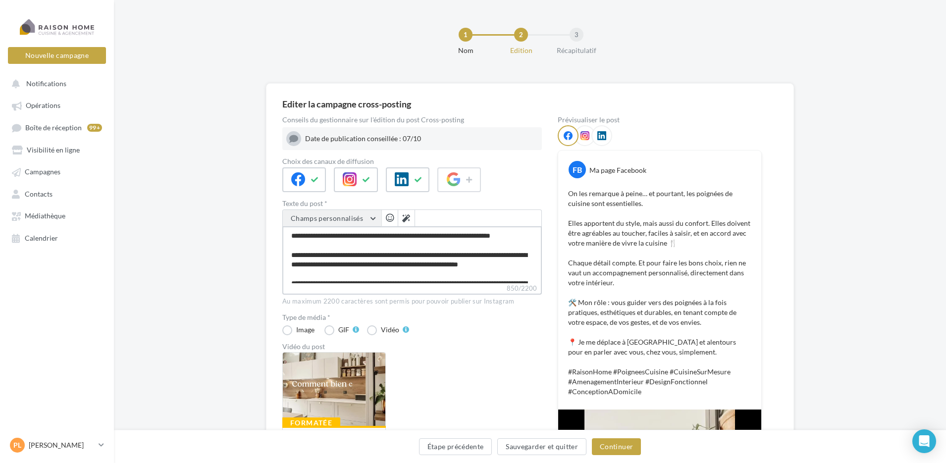
drag, startPoint x: 506, startPoint y: 272, endPoint x: 287, endPoint y: 213, distance: 227.3
click at [287, 213] on div "Champs personnalisés Téléphone du franchisé Adresse du franchisé Nom de l'entre…" at bounding box center [412, 252] width 260 height 85
paste textarea "**********"
type textarea "**********"
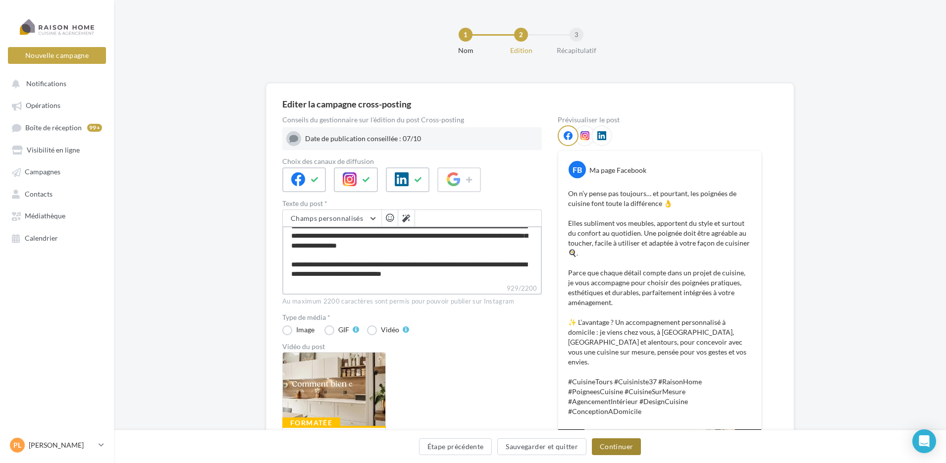
type textarea "**********"
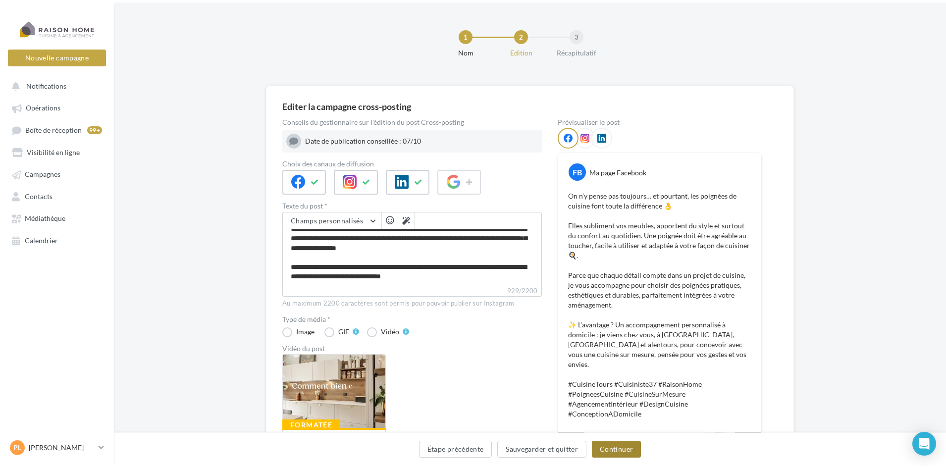
scroll to position [119, 0]
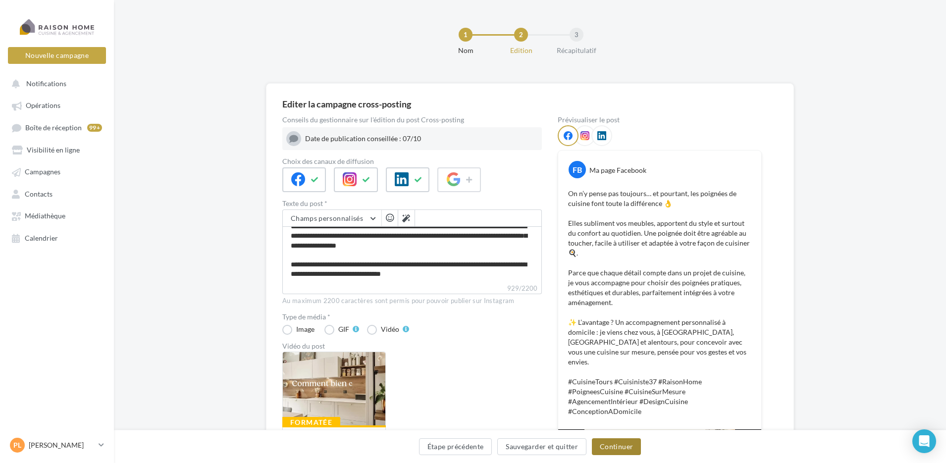
click at [606, 444] on button "Continuer" at bounding box center [616, 446] width 49 height 17
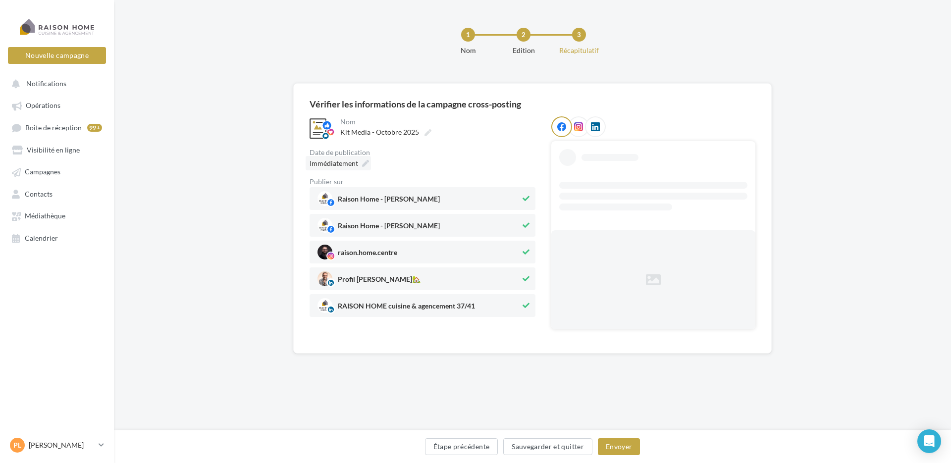
click at [360, 161] on div "Immédiatement" at bounding box center [338, 163] width 65 height 14
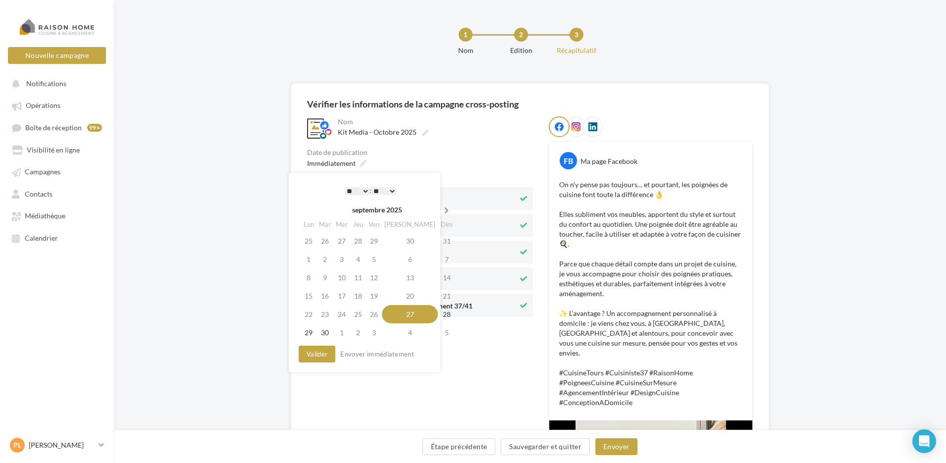
click at [440, 212] on icon at bounding box center [446, 210] width 12 height 7
click at [326, 262] on td "7" at bounding box center [324, 259] width 17 height 18
click at [318, 356] on button "Valider" at bounding box center [314, 354] width 37 height 17
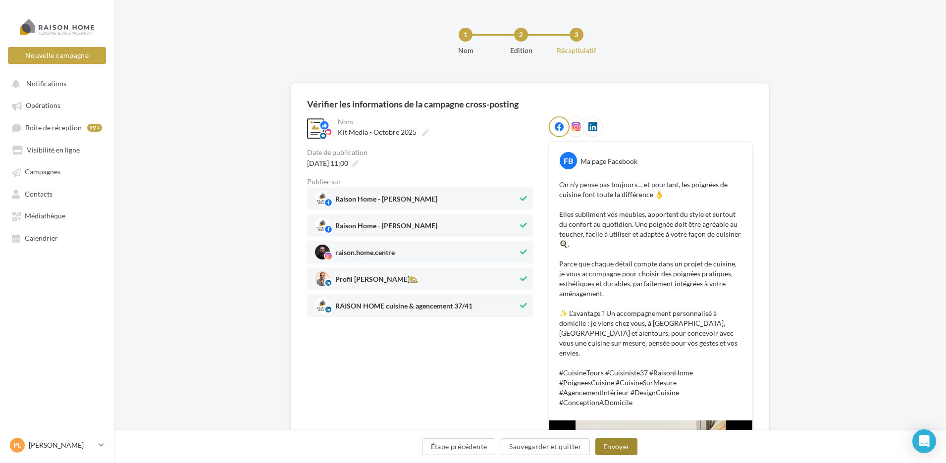
click at [609, 443] on button "Envoyer" at bounding box center [617, 446] width 42 height 17
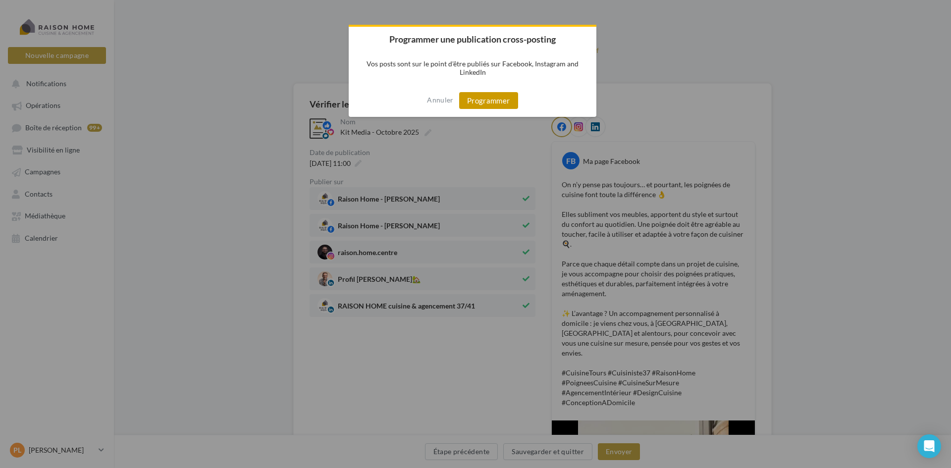
click at [487, 101] on button "Programmer" at bounding box center [488, 100] width 59 height 17
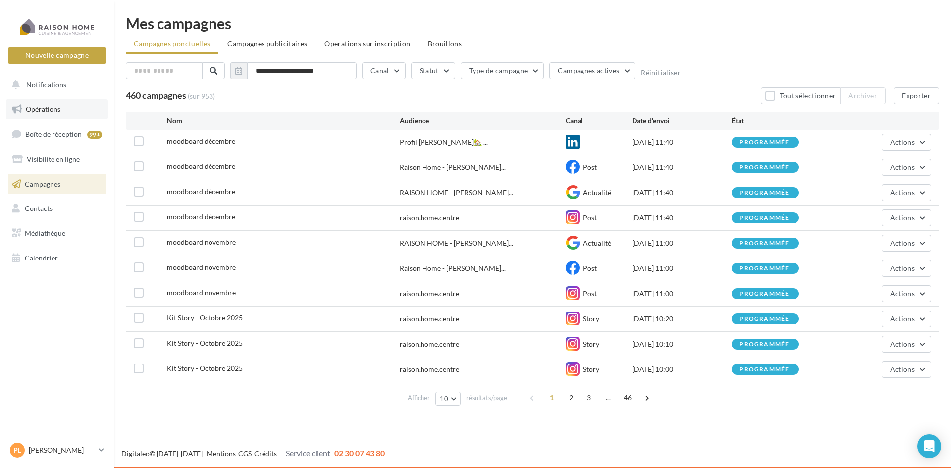
click at [46, 112] on span "Opérations" at bounding box center [43, 109] width 35 height 8
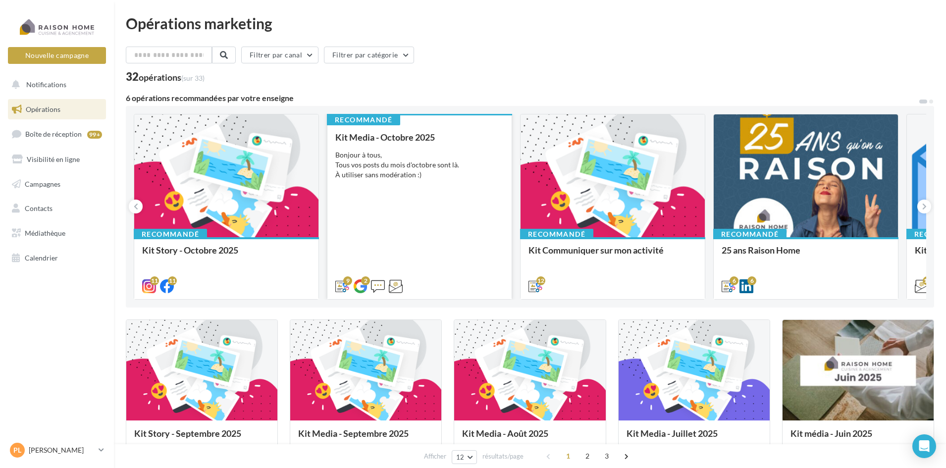
click at [398, 209] on div "Kit Media - [DATE] Bonjour à tous, Tous vos posts du mois d'octobre sont là. À …" at bounding box center [419, 211] width 168 height 158
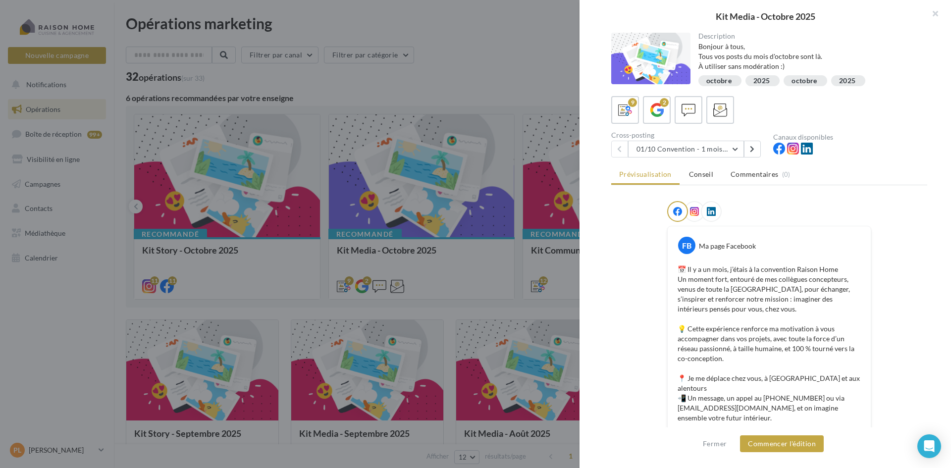
click at [762, 152] on div "01/10 Convention - 1 mois en arrière 01/10 Convention - 1 mois en arrière 04/10…" at bounding box center [688, 149] width 154 height 17
click at [756, 152] on button at bounding box center [752, 149] width 17 height 17
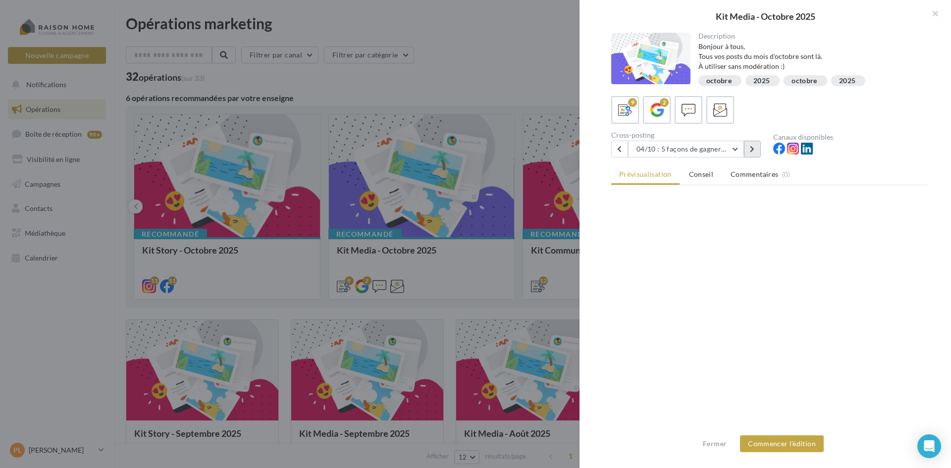
click at [756, 152] on button at bounding box center [752, 149] width 17 height 17
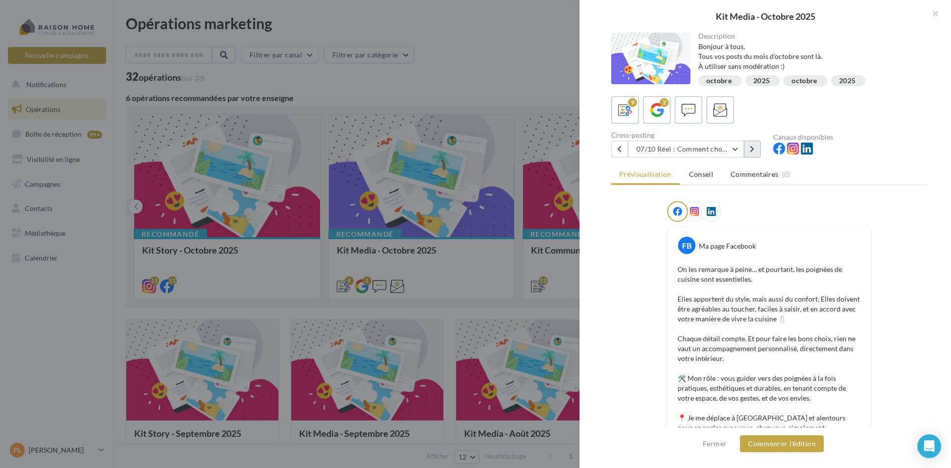
click at [756, 152] on button at bounding box center [752, 149] width 17 height 17
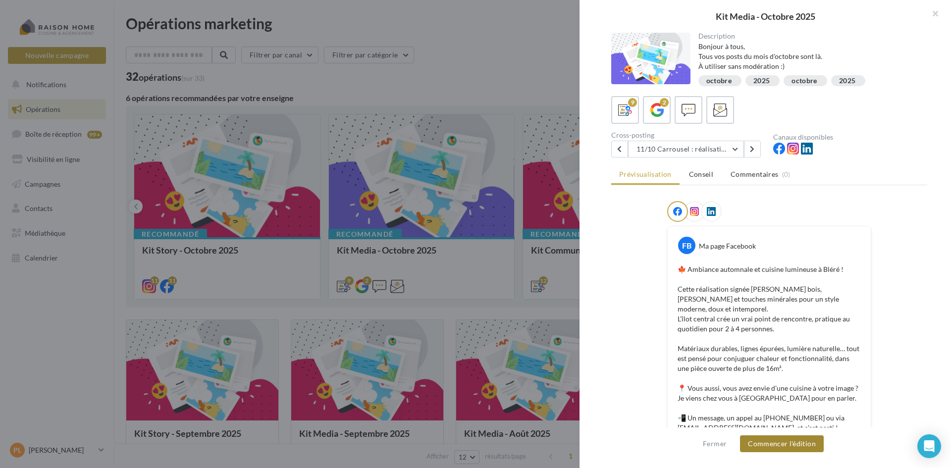
click at [800, 443] on button "Commencer l'édition" at bounding box center [782, 444] width 84 height 17
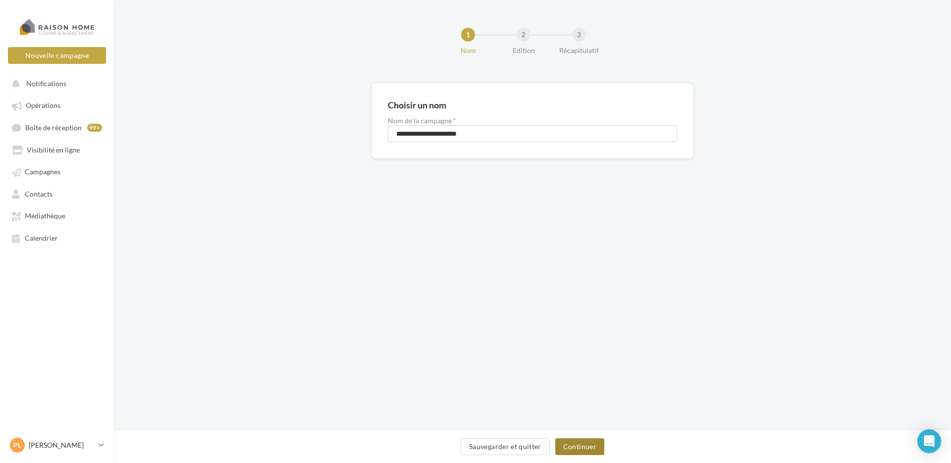
click at [578, 446] on button "Continuer" at bounding box center [579, 446] width 49 height 17
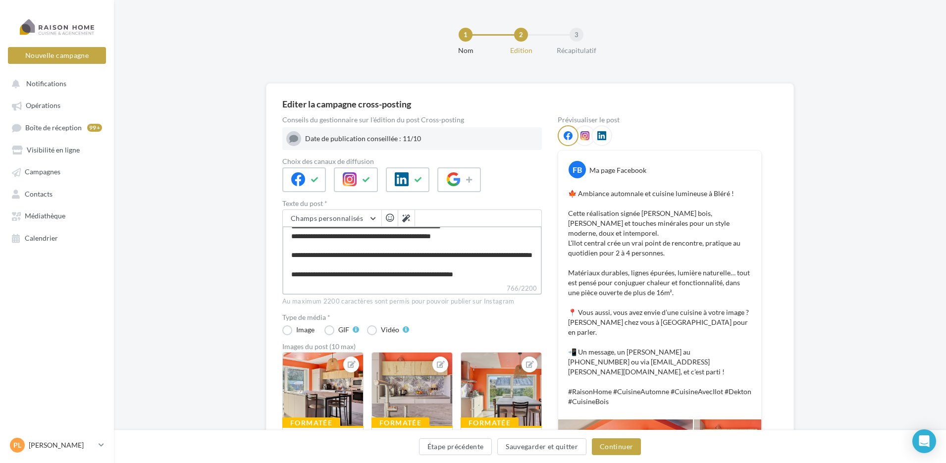
scroll to position [100, 0]
click at [416, 241] on textarea "**********" at bounding box center [412, 254] width 260 height 57
type textarea "**********"
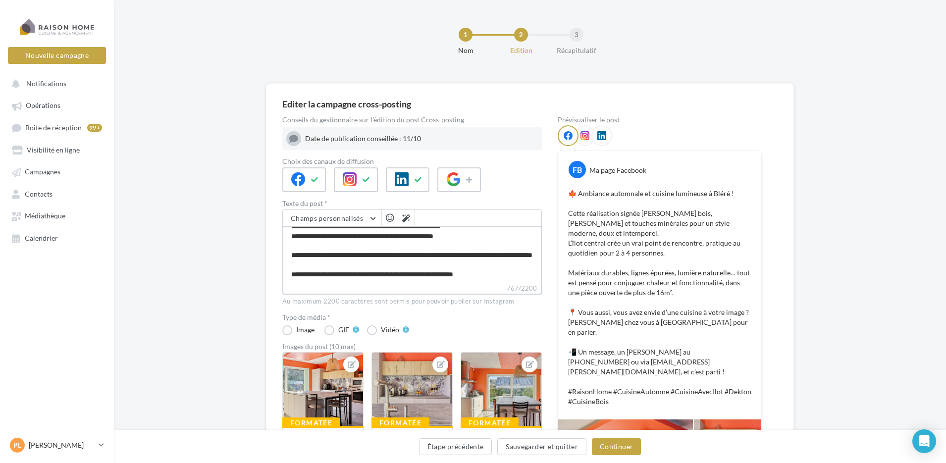
type textarea "**********"
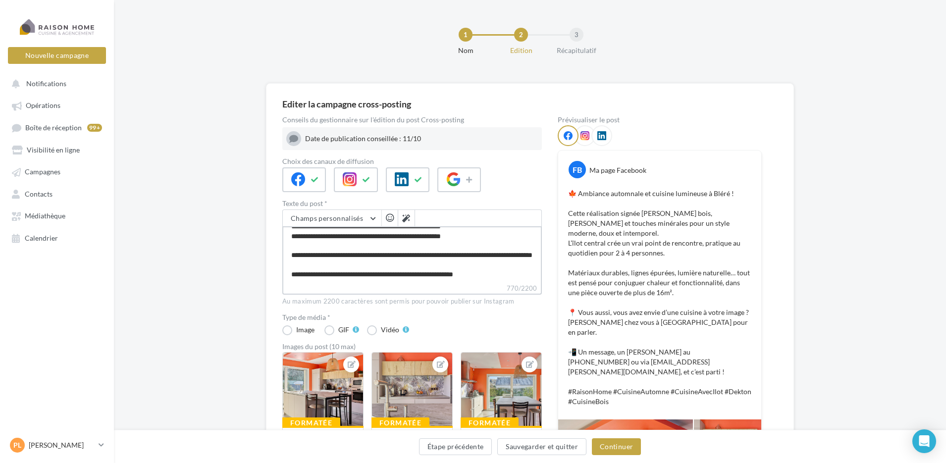
type textarea "**********"
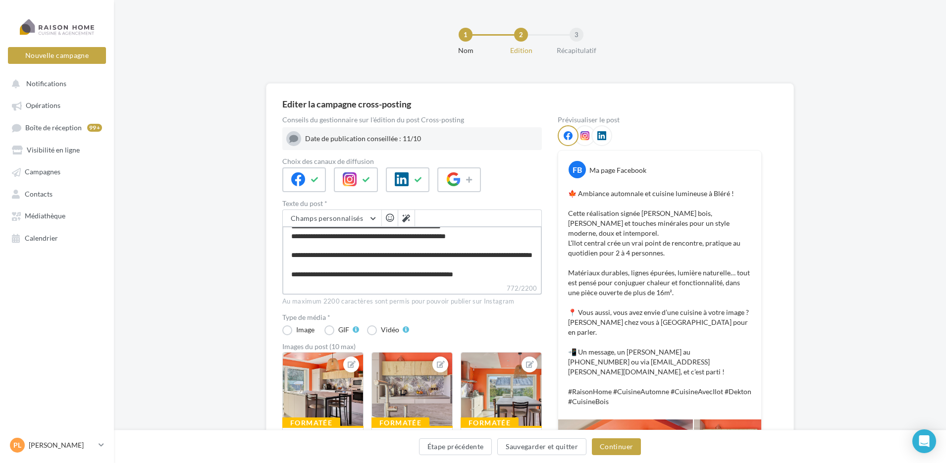
type textarea "**********"
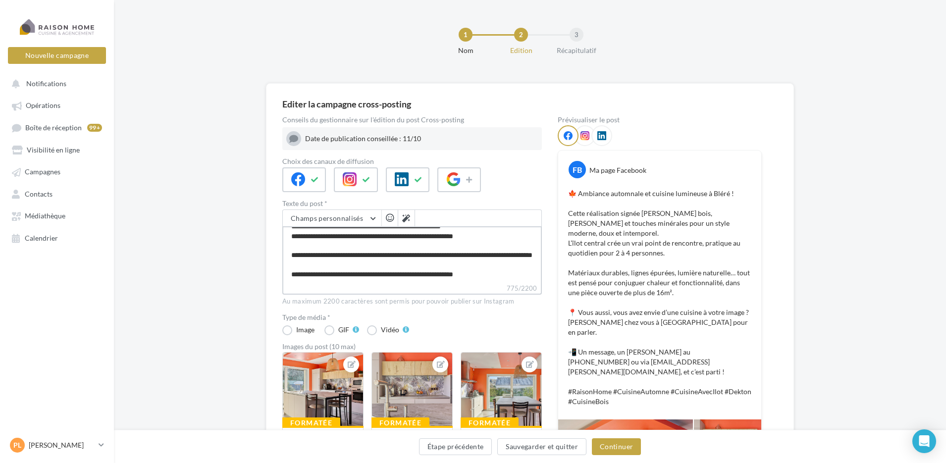
type textarea "**********"
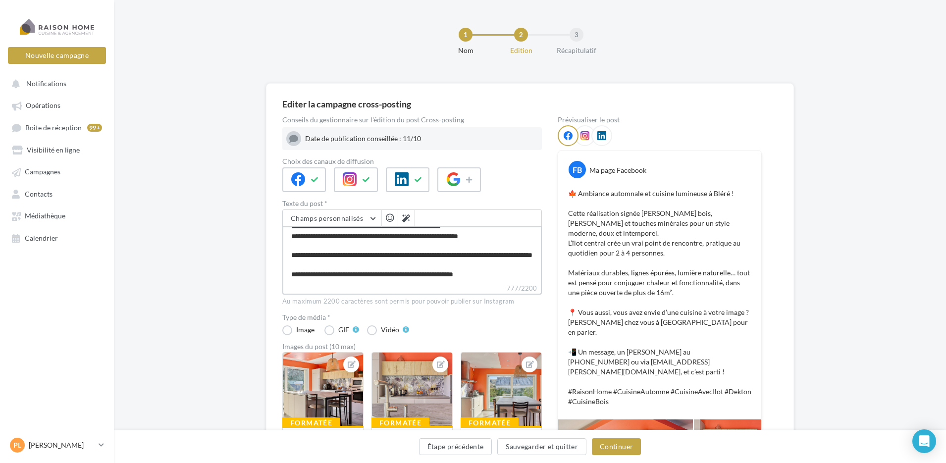
type textarea "**********"
click at [489, 264] on textarea "**********" at bounding box center [412, 254] width 260 height 57
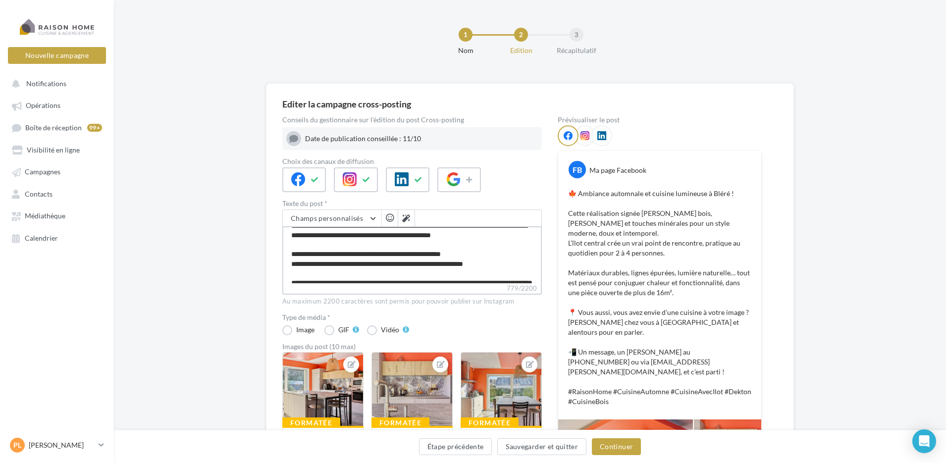
scroll to position [64, 0]
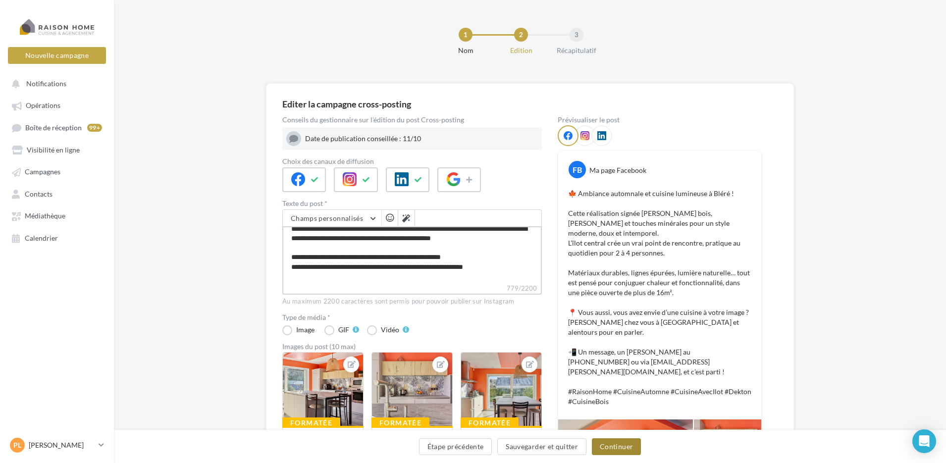
type textarea "**********"
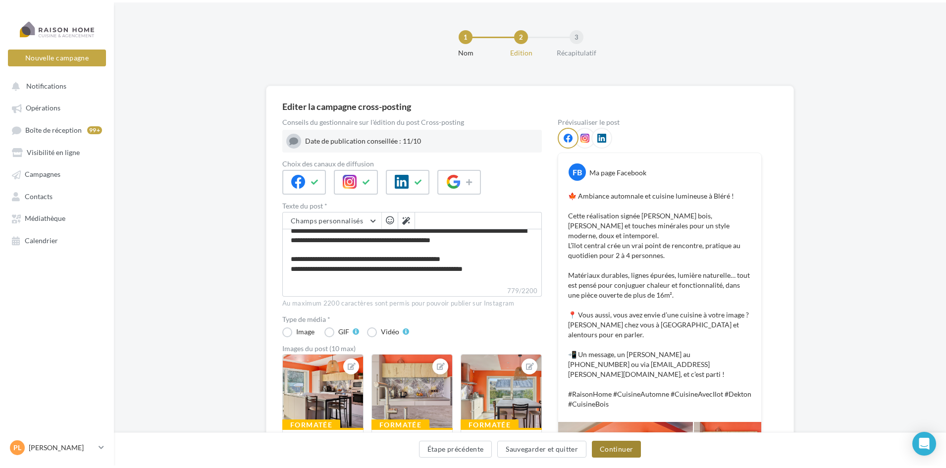
scroll to position [64, 0]
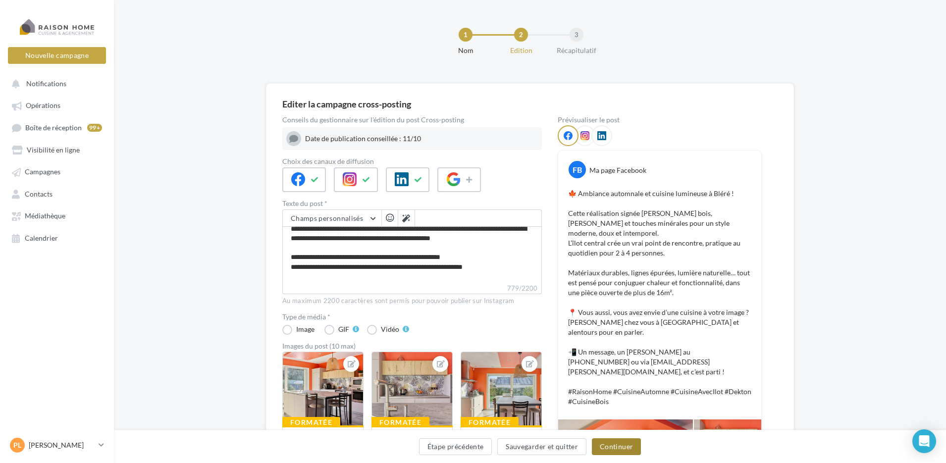
click at [625, 445] on button "Continuer" at bounding box center [616, 446] width 49 height 17
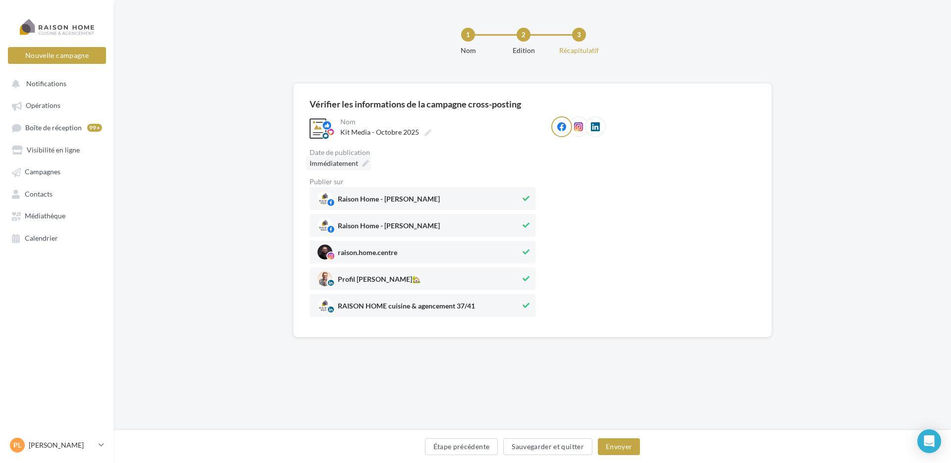
click at [367, 163] on icon at bounding box center [365, 163] width 7 height 7
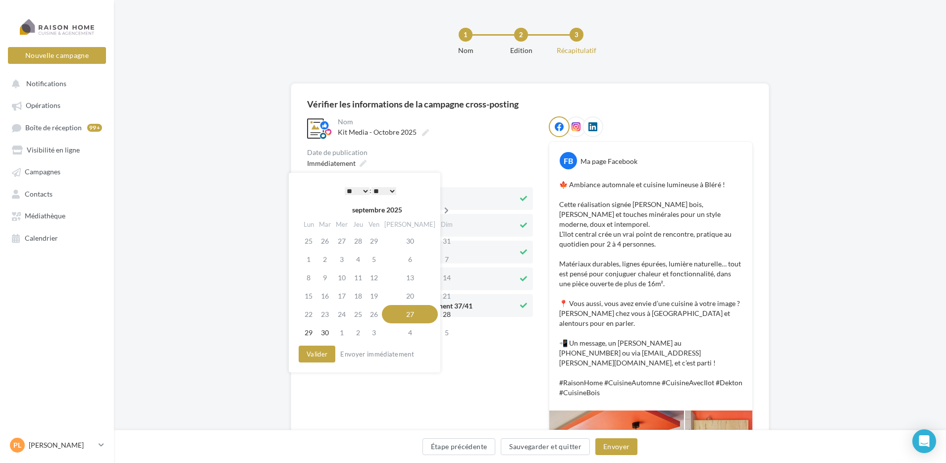
click at [440, 210] on icon at bounding box center [446, 210] width 12 height 7
click at [397, 259] on td "11" at bounding box center [409, 259] width 56 height 18
click at [360, 189] on select "* * * * * * * * * * ** ** ** ** ** ** ** ** ** ** ** ** ** **" at bounding box center [354, 191] width 25 height 8
drag, startPoint x: 317, startPoint y: 354, endPoint x: 392, endPoint y: 369, distance: 77.2
click at [392, 370] on div "**********" at bounding box center [362, 273] width 152 height 200
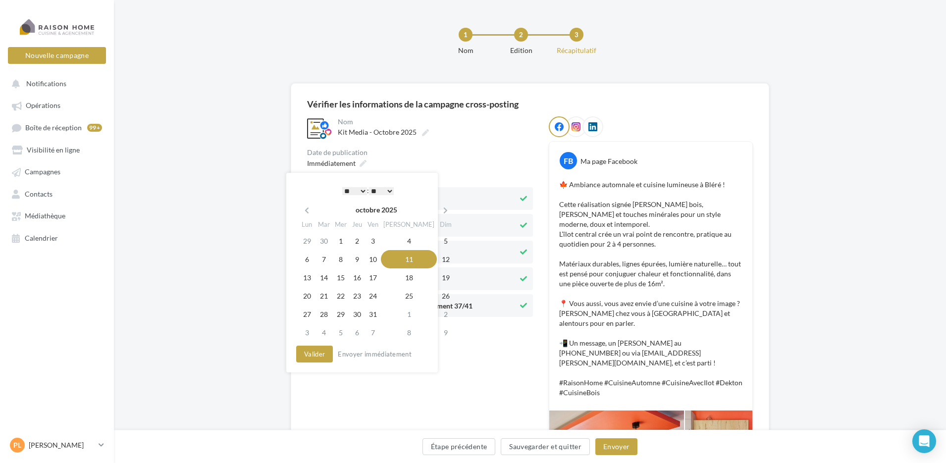
click at [363, 190] on select "* * * * * * * * * * ** ** ** ** ** ** ** ** ** ** ** ** ** **" at bounding box center [354, 191] width 25 height 8
click at [313, 356] on button "Valider" at bounding box center [314, 354] width 37 height 17
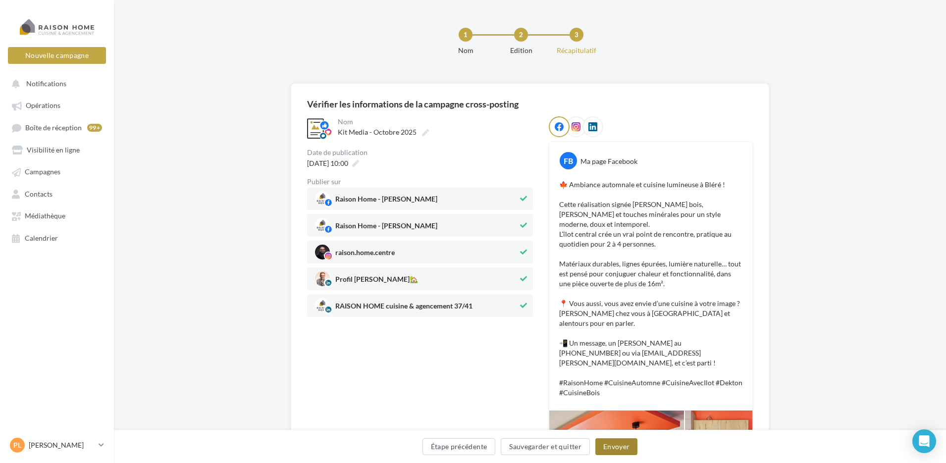
click at [625, 445] on button "Envoyer" at bounding box center [617, 446] width 42 height 17
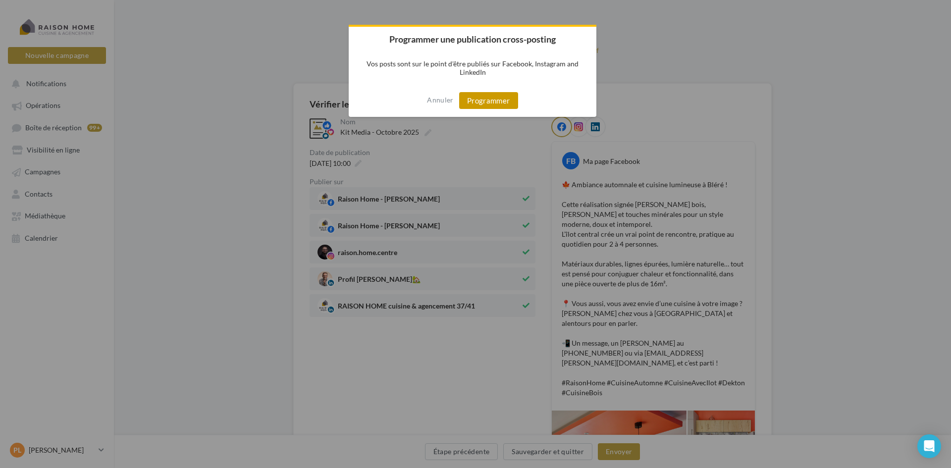
click at [505, 105] on button "Programmer" at bounding box center [488, 100] width 59 height 17
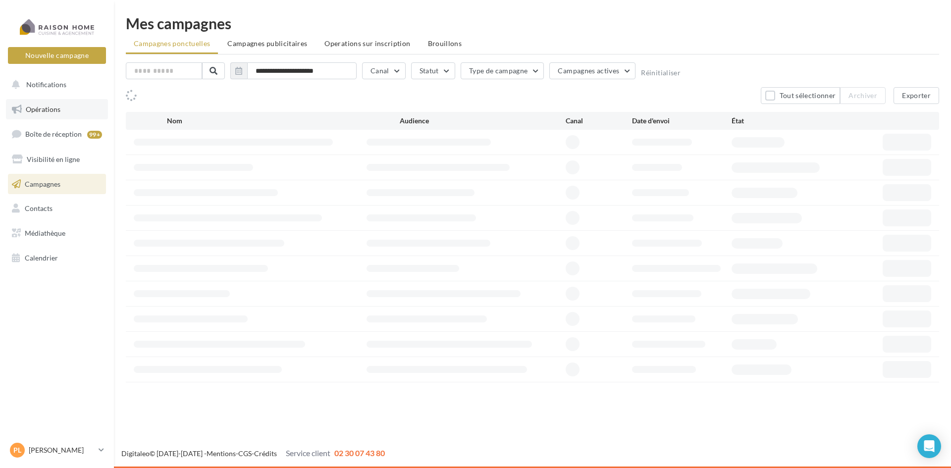
drag, startPoint x: 0, startPoint y: 0, endPoint x: 51, endPoint y: 106, distance: 117.2
click at [51, 106] on span "Opérations" at bounding box center [43, 109] width 35 height 8
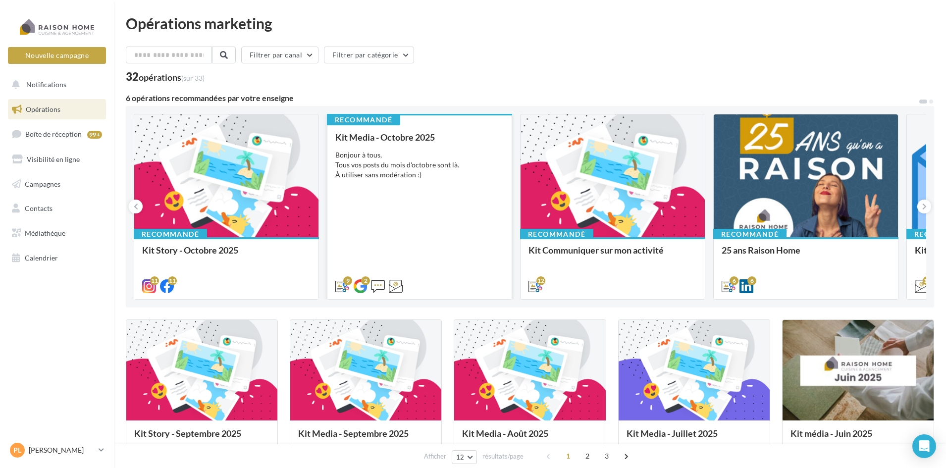
click at [371, 231] on div "Kit Media - Octobre 2025 Bonjour à tous, Tous vos posts du mois d'octobre sont …" at bounding box center [419, 211] width 168 height 158
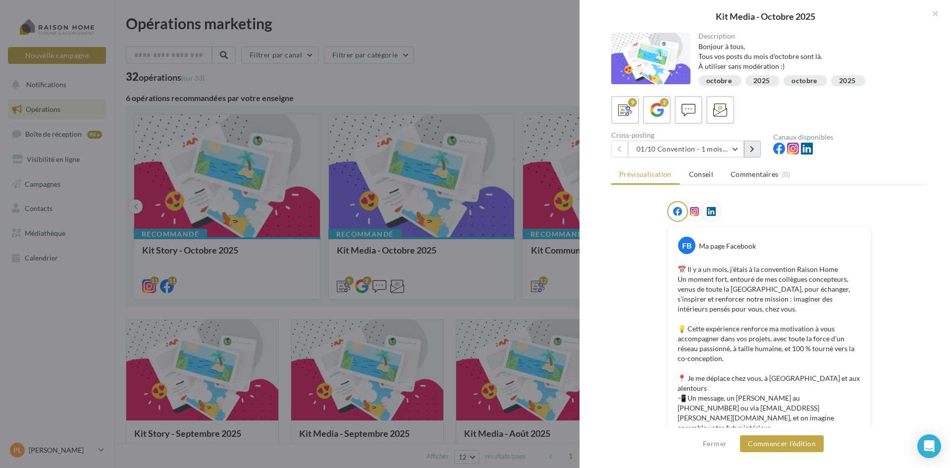
click at [754, 150] on icon at bounding box center [752, 149] width 4 height 7
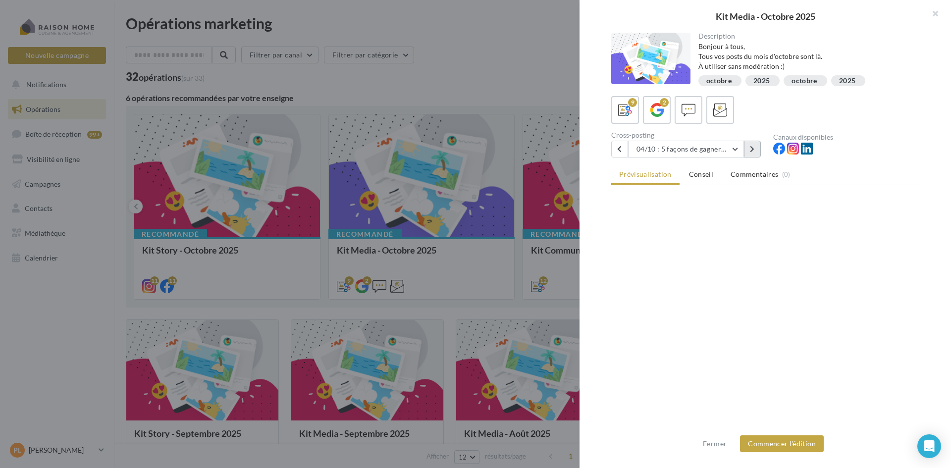
click at [754, 150] on icon at bounding box center [752, 149] width 4 height 7
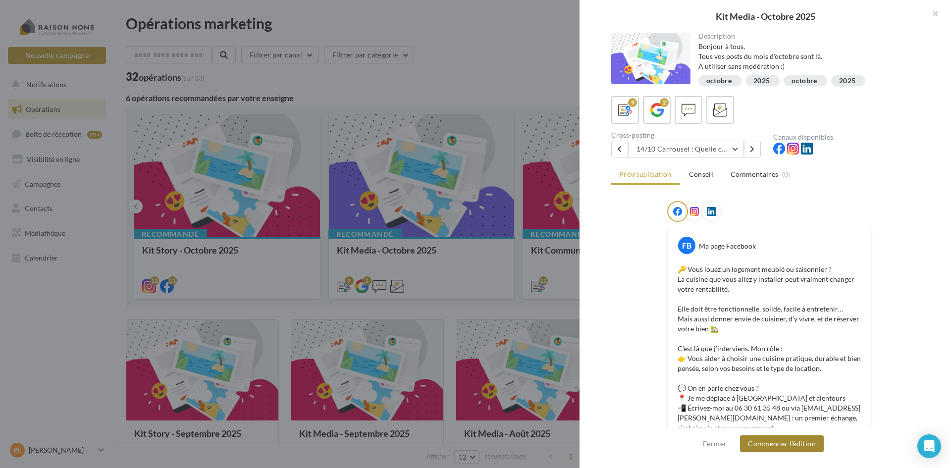
click at [796, 442] on button "Commencer l'édition" at bounding box center [782, 444] width 84 height 17
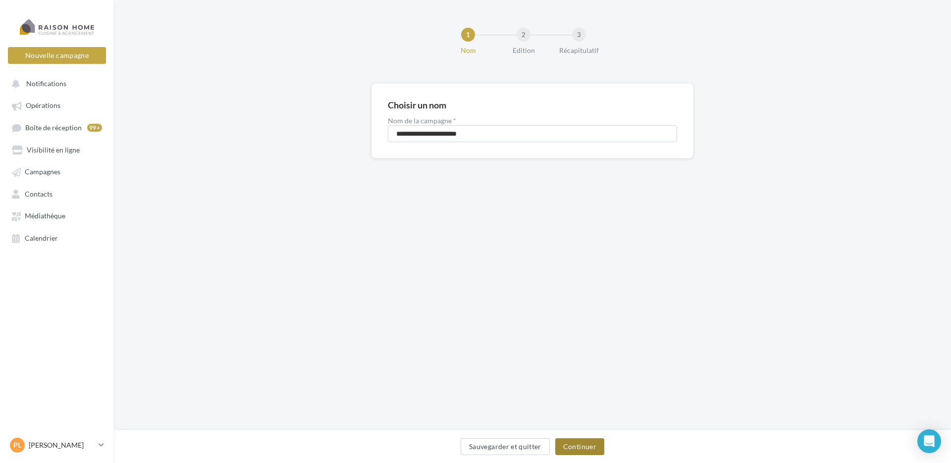
click at [580, 443] on button "Continuer" at bounding box center [579, 446] width 49 height 17
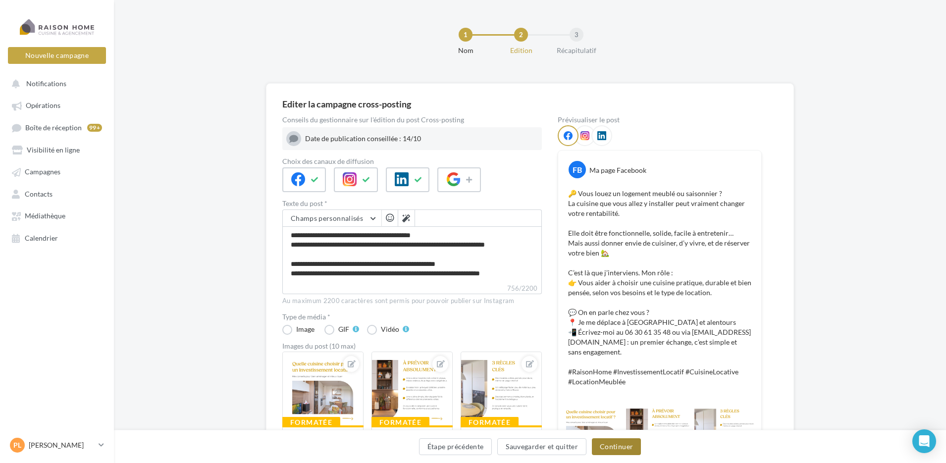
click at [626, 444] on button "Continuer" at bounding box center [616, 446] width 49 height 17
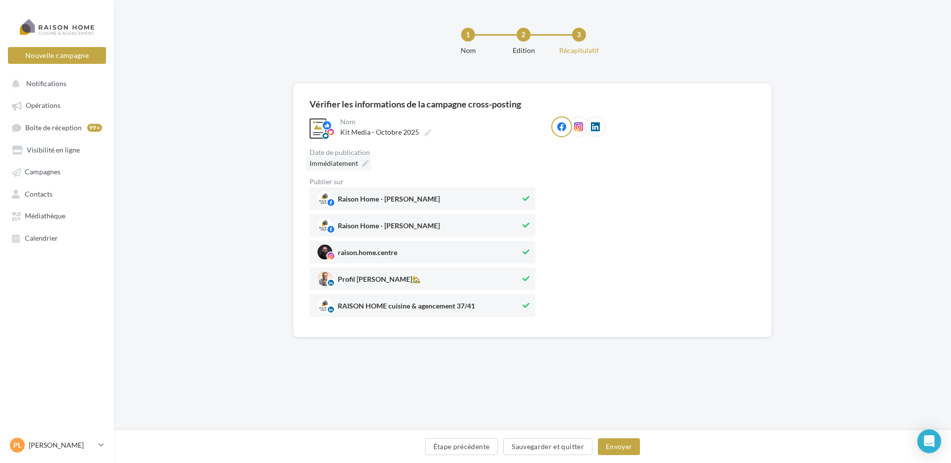
click at [367, 162] on icon at bounding box center [365, 163] width 7 height 7
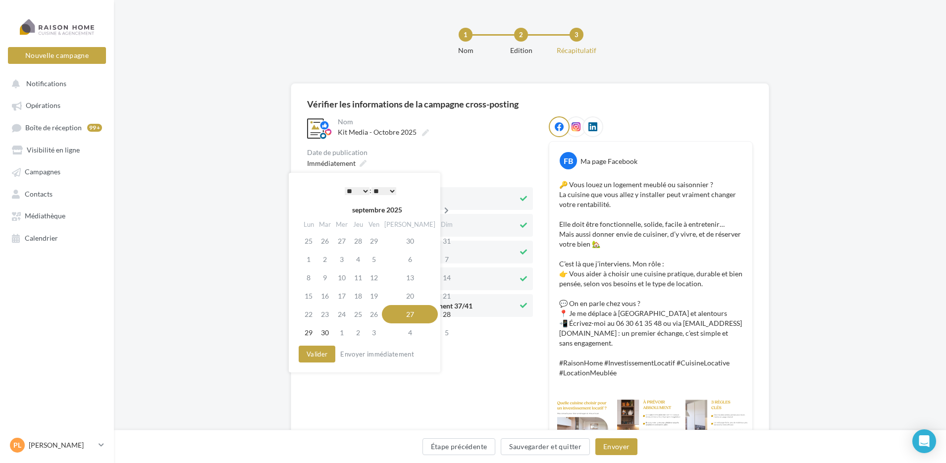
click at [440, 211] on icon at bounding box center [446, 210] width 12 height 7
click at [328, 280] on td "14" at bounding box center [324, 278] width 17 height 18
click at [361, 189] on select "* * * * * * * * * * ** ** ** ** ** ** ** ** ** ** ** ** ** **" at bounding box center [354, 191] width 25 height 8
click at [312, 356] on button "Valider" at bounding box center [314, 354] width 37 height 17
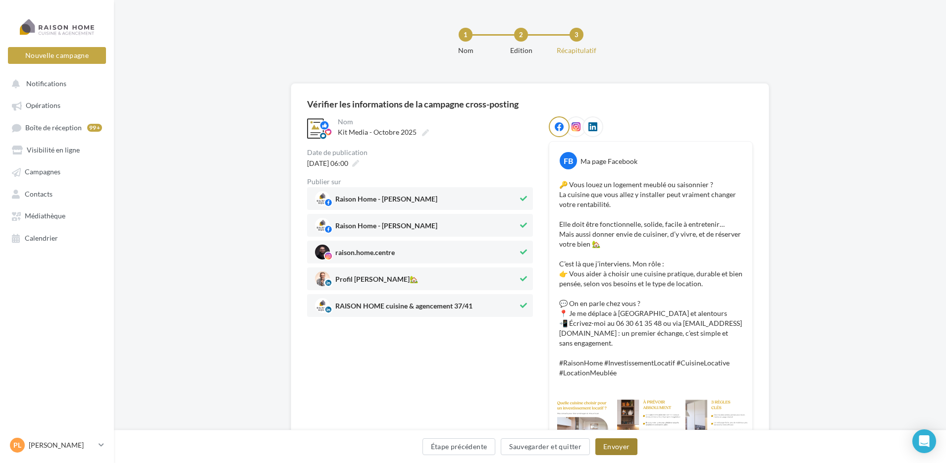
click at [611, 442] on button "Envoyer" at bounding box center [617, 446] width 42 height 17
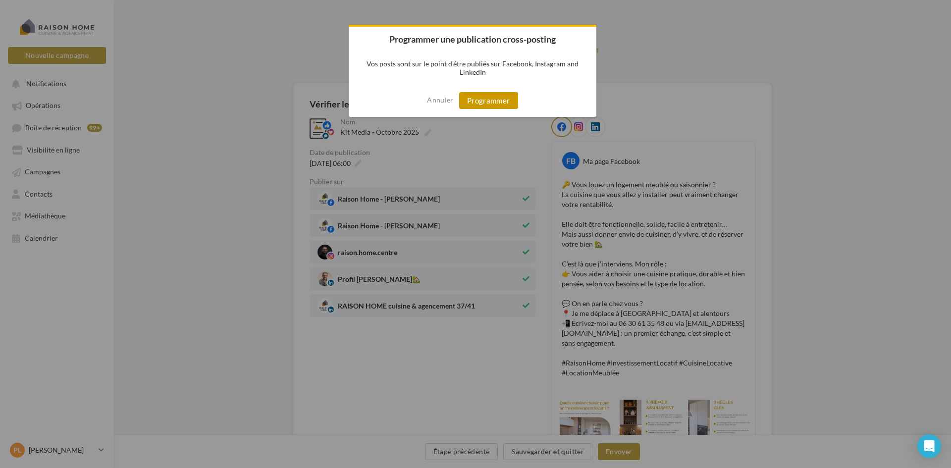
click at [486, 108] on button "Programmer" at bounding box center [488, 100] width 59 height 17
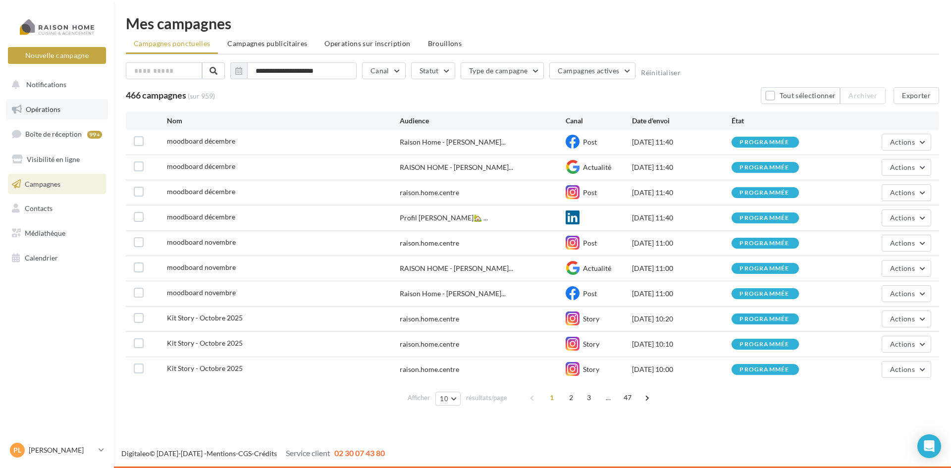
click at [62, 108] on link "Opérations" at bounding box center [57, 109] width 102 height 21
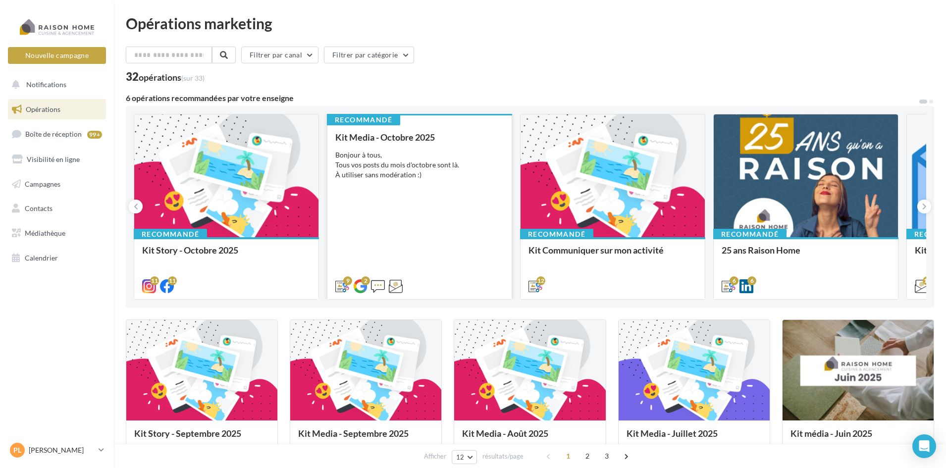
click at [438, 241] on div "Kit Media - Octobre 2025 Bonjour à tous, Tous vos posts du mois d'octobre sont …" at bounding box center [419, 211] width 168 height 158
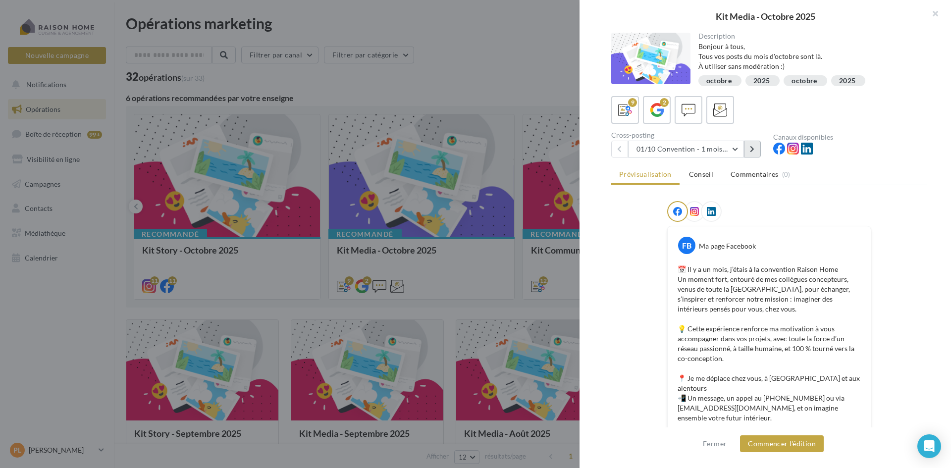
click at [755, 149] on button at bounding box center [752, 149] width 17 height 17
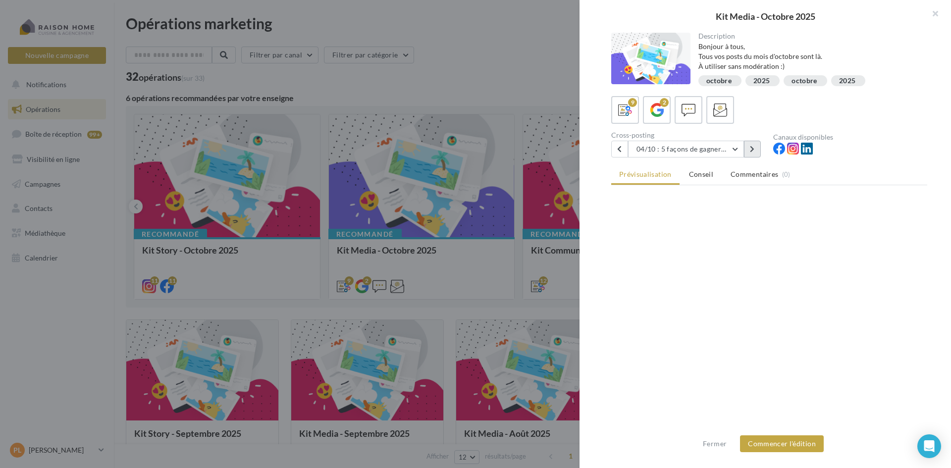
click at [756, 150] on button at bounding box center [752, 149] width 17 height 17
click at [757, 150] on button at bounding box center [752, 149] width 17 height 17
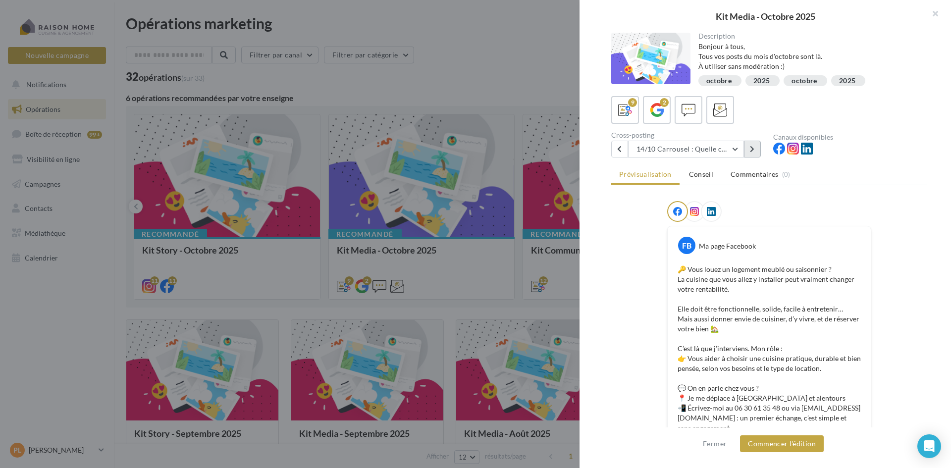
click at [757, 150] on button at bounding box center [752, 149] width 17 height 17
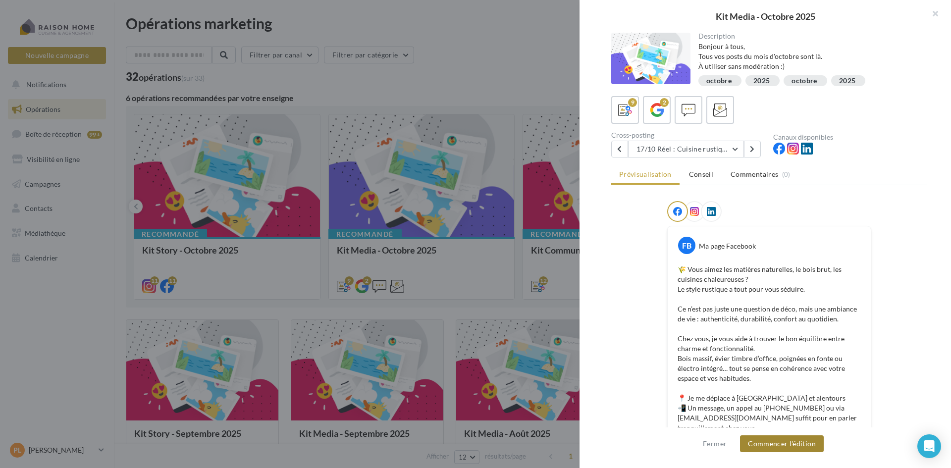
click at [777, 444] on button "Commencer l'édition" at bounding box center [782, 444] width 84 height 17
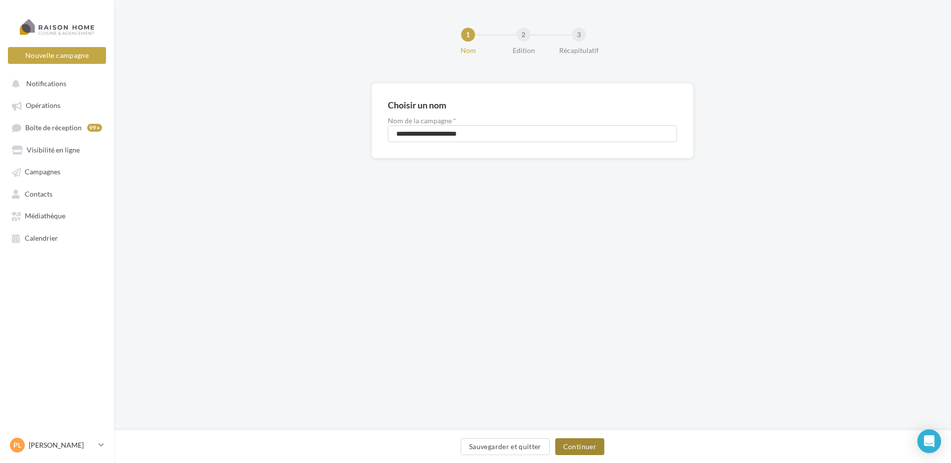
click at [580, 442] on button "Continuer" at bounding box center [579, 446] width 49 height 17
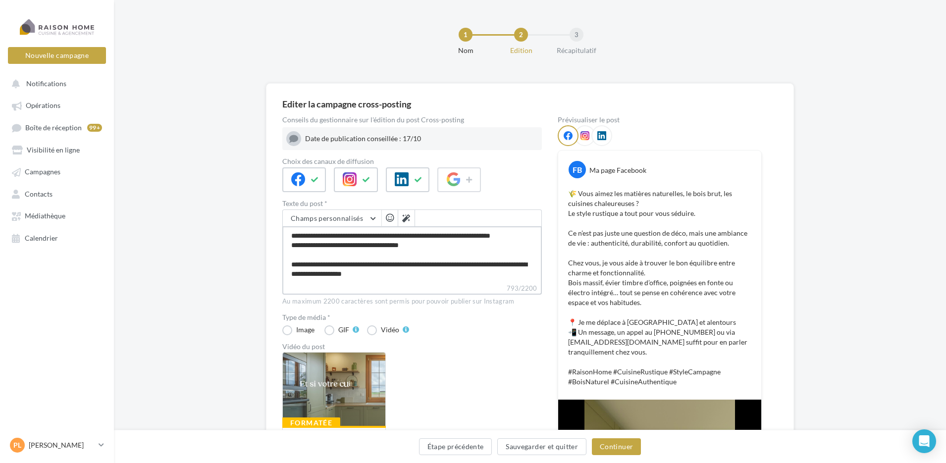
drag, startPoint x: 339, startPoint y: 254, endPoint x: 317, endPoint y: 257, distance: 22.0
click at [317, 257] on textarea "**********" at bounding box center [412, 254] width 260 height 57
type textarea "**********"
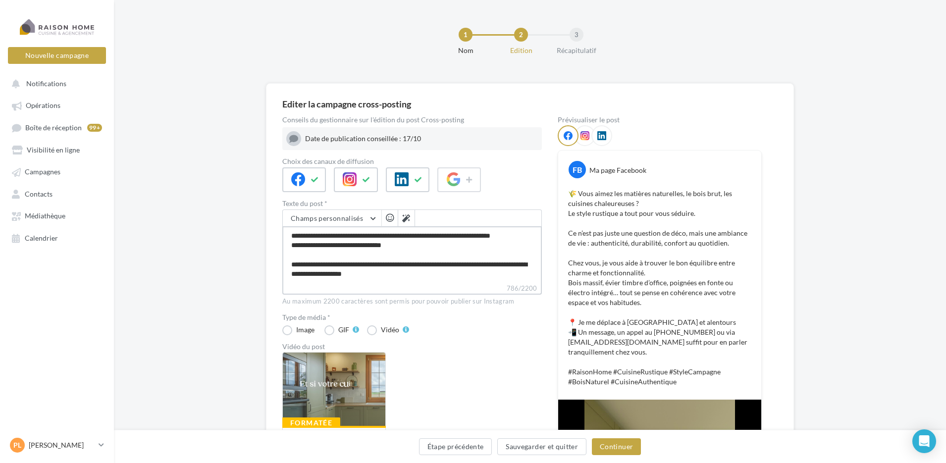
type textarea "**********"
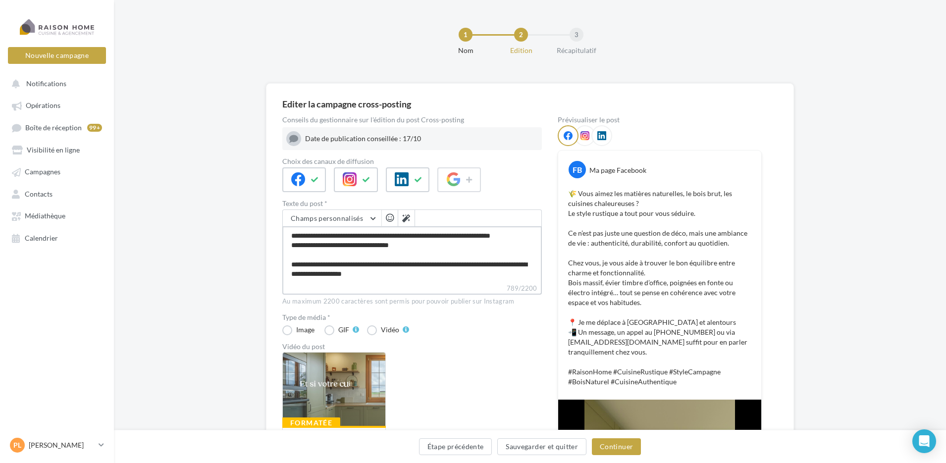
type textarea "**********"
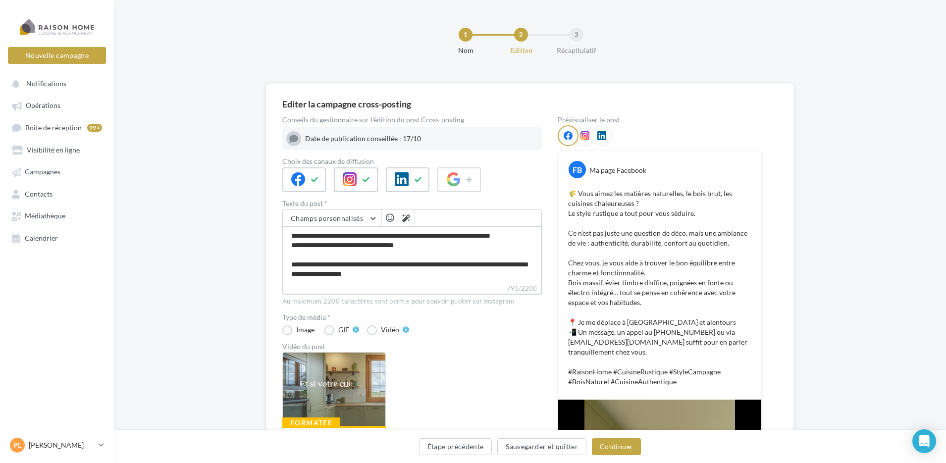
type textarea "**********"
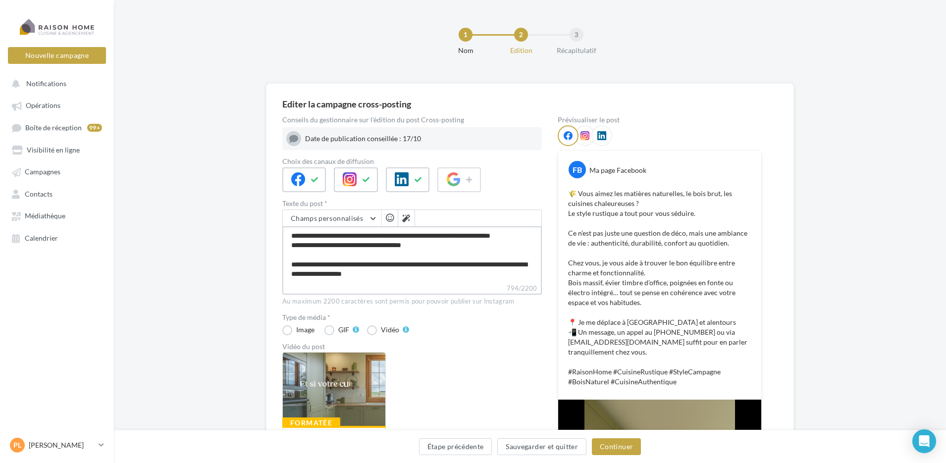
type textarea "**********"
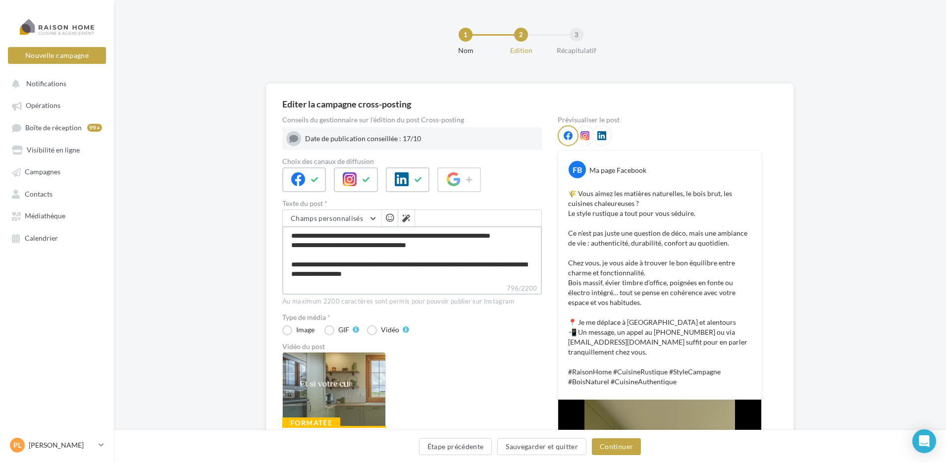
type textarea "**********"
click at [462, 259] on textarea "**********" at bounding box center [412, 254] width 260 height 57
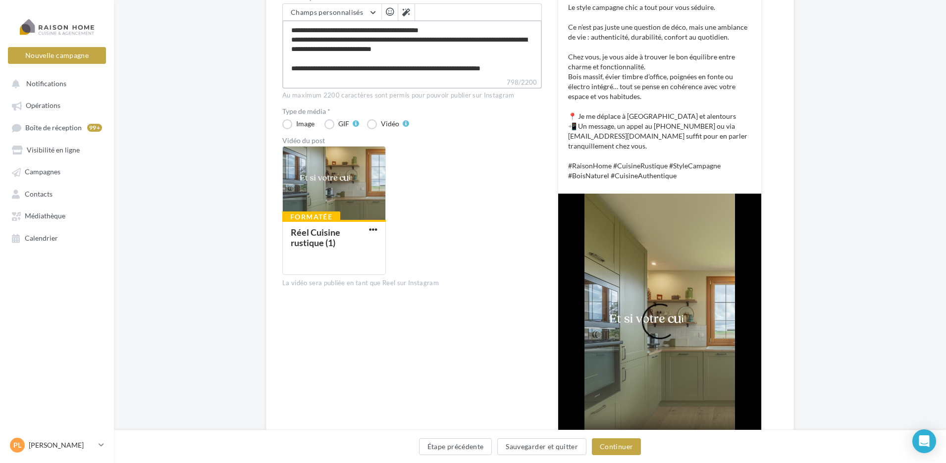
scroll to position [248, 0]
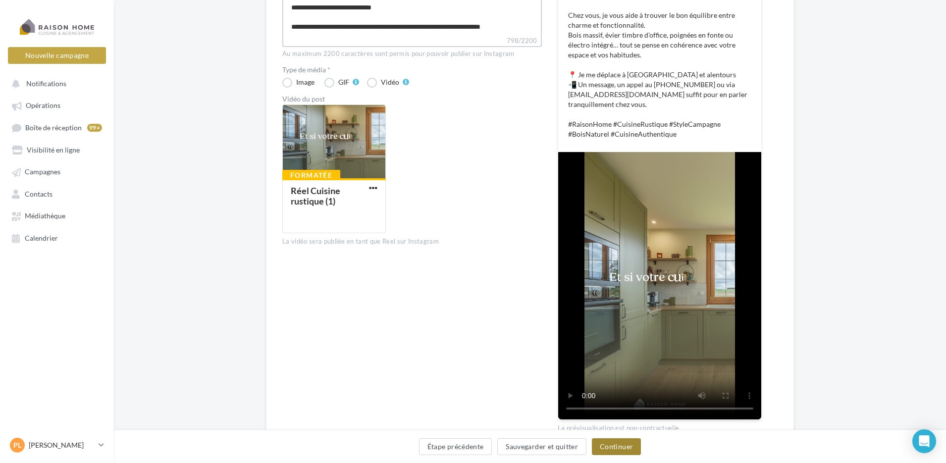
type textarea "**********"
click at [625, 448] on button "Continuer" at bounding box center [616, 446] width 49 height 17
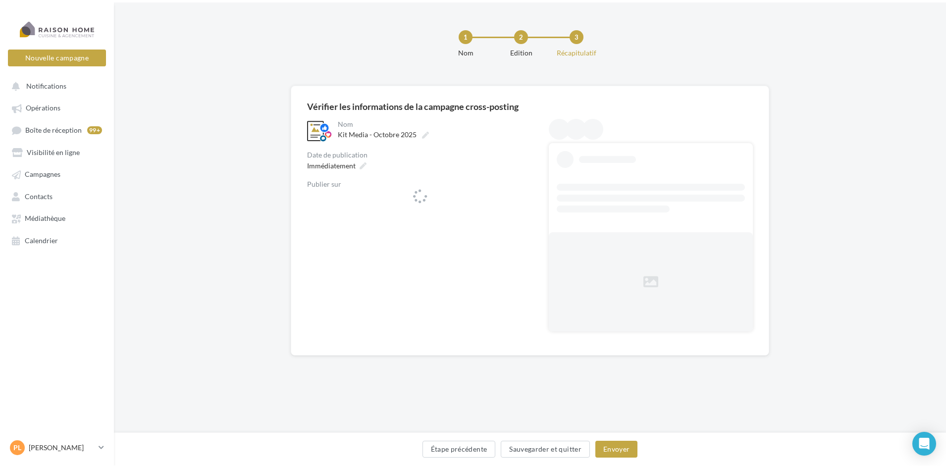
scroll to position [0, 0]
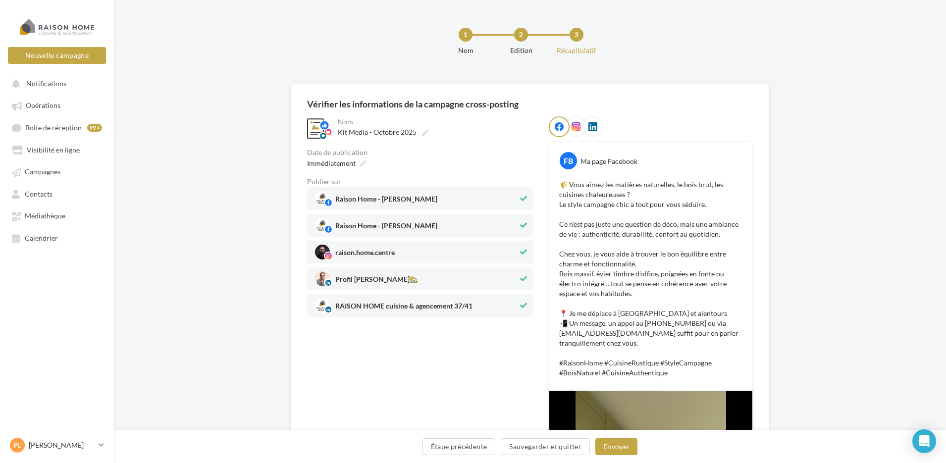
click at [515, 284] on span "Profil [PERSON_NAME]🏡" at bounding box center [416, 279] width 203 height 15
click at [355, 160] on span "Immédiatement" at bounding box center [331, 163] width 49 height 8
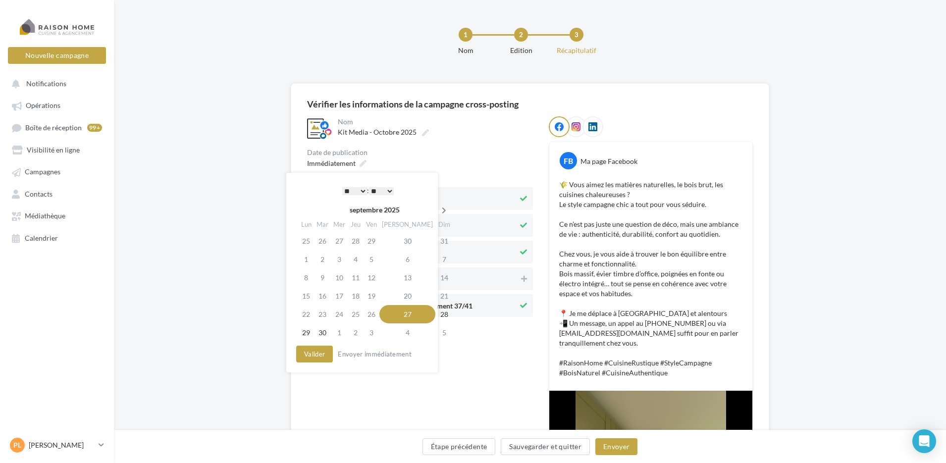
click at [438, 209] on icon at bounding box center [444, 210] width 12 height 7
click at [377, 278] on td "17" at bounding box center [373, 278] width 16 height 18
click at [308, 352] on button "Valider" at bounding box center [314, 354] width 37 height 17
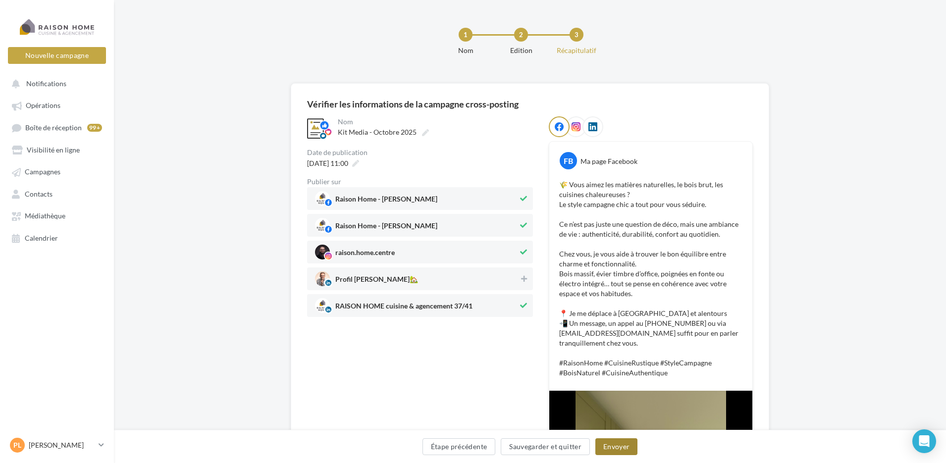
click at [625, 448] on button "Envoyer" at bounding box center [617, 446] width 42 height 17
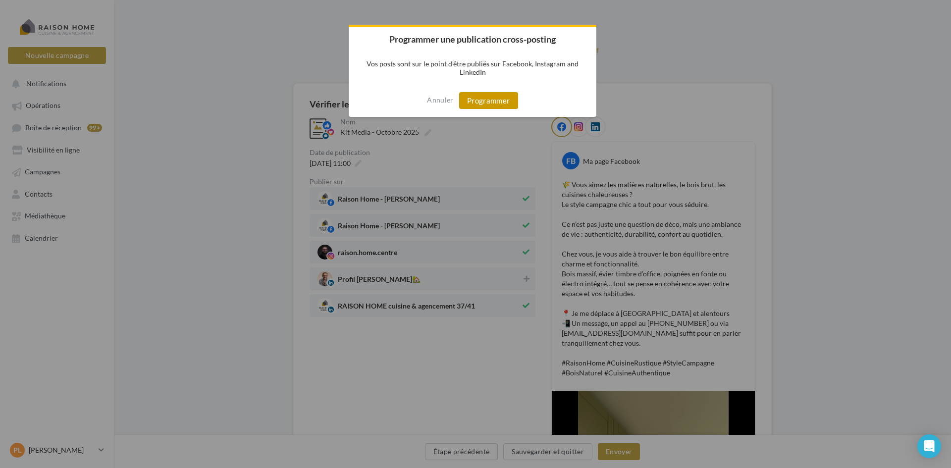
click at [493, 96] on button "Programmer" at bounding box center [488, 100] width 59 height 17
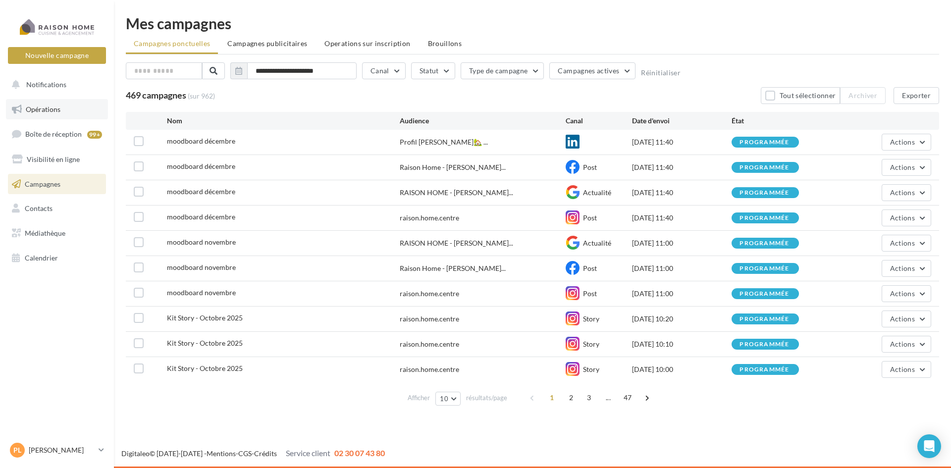
click at [57, 104] on link "Opérations" at bounding box center [57, 109] width 102 height 21
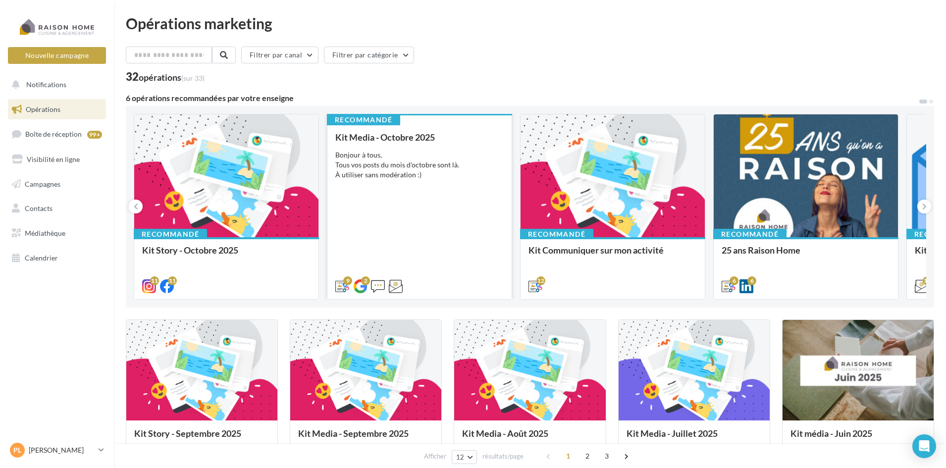
click at [359, 229] on div "Kit Media - Octobre 2025 Bonjour à tous, Tous vos posts du mois d'octobre sont …" at bounding box center [419, 211] width 168 height 158
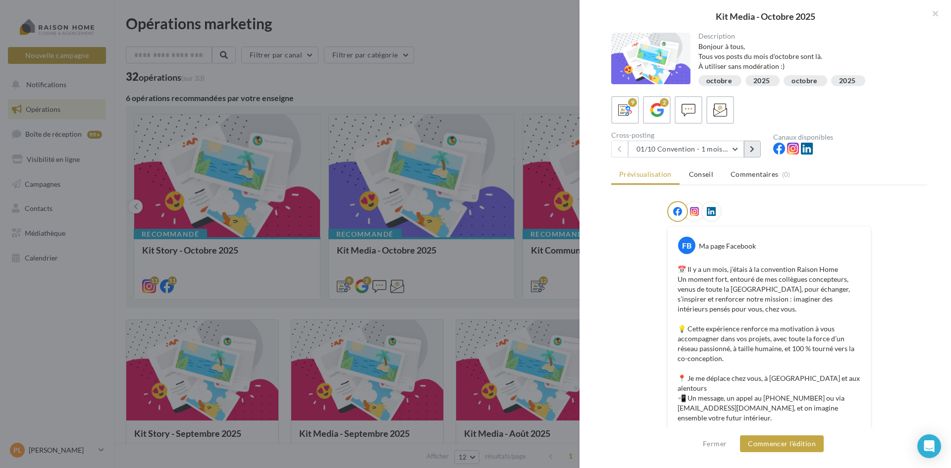
click at [755, 150] on button at bounding box center [752, 149] width 17 height 17
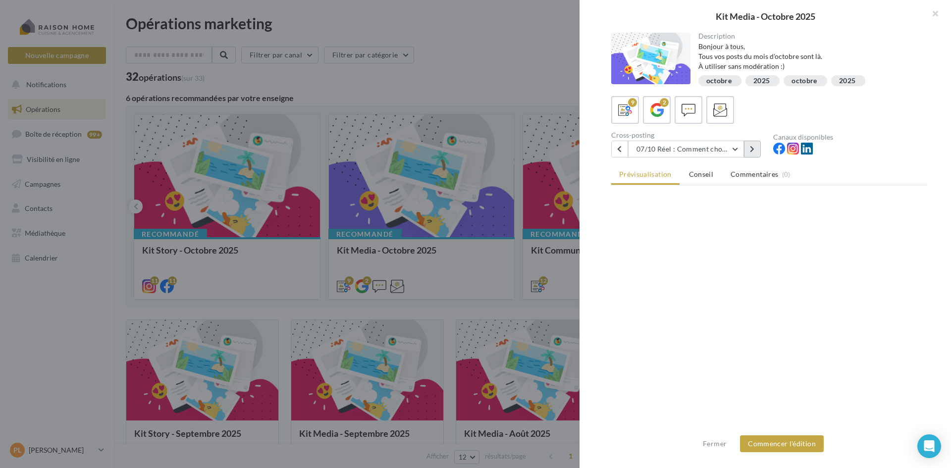
click at [755, 150] on button at bounding box center [752, 149] width 17 height 17
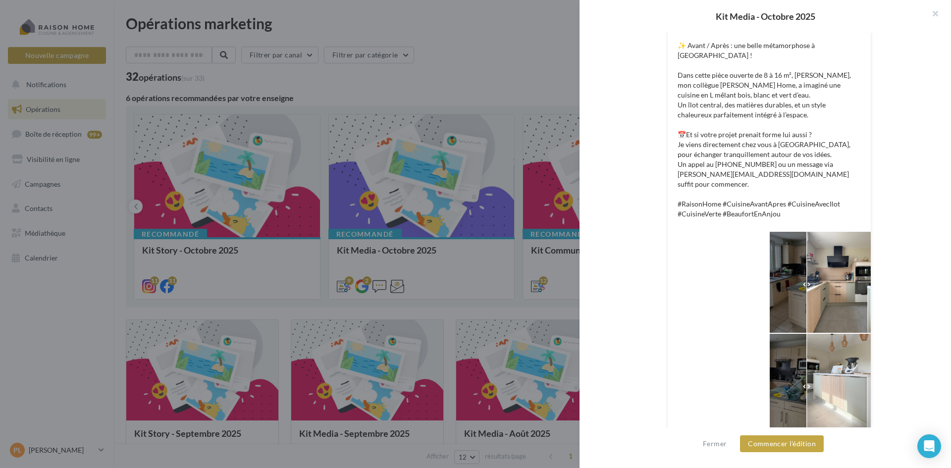
scroll to position [226, 0]
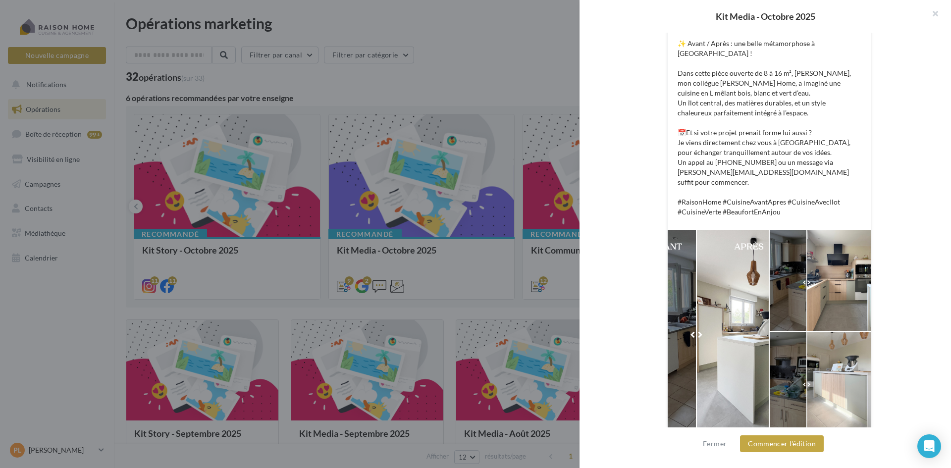
click at [823, 277] on div at bounding box center [820, 280] width 101 height 101
click at [722, 446] on button "Fermer" at bounding box center [715, 444] width 32 height 12
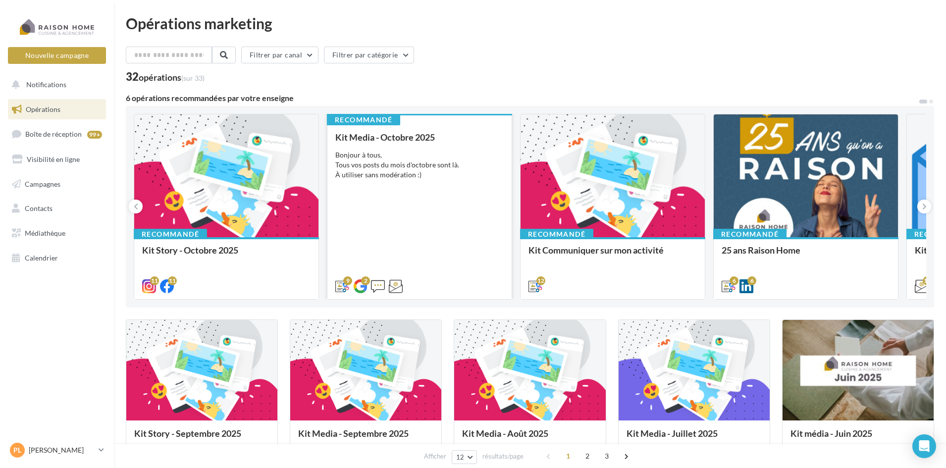
click at [379, 261] on div "Kit Media - Octobre 2025 Bonjour à tous, Tous vos posts du mois d'octobre sont …" at bounding box center [419, 211] width 168 height 158
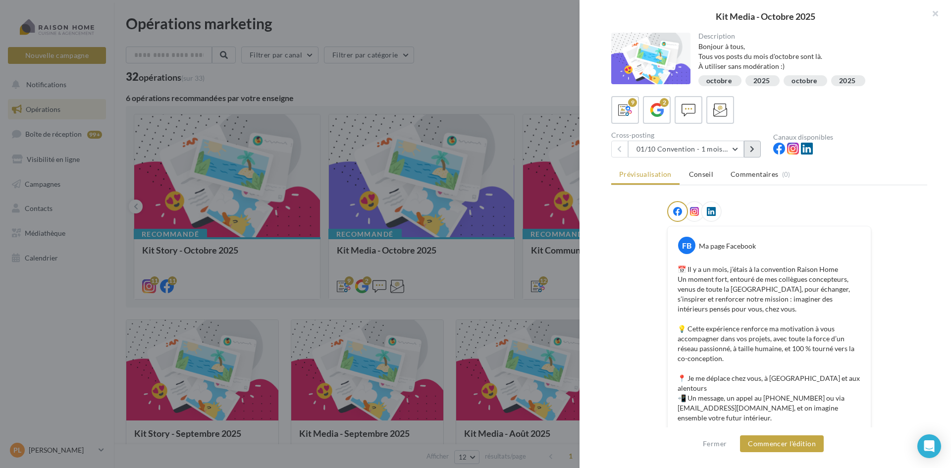
click at [751, 148] on icon at bounding box center [752, 149] width 4 height 7
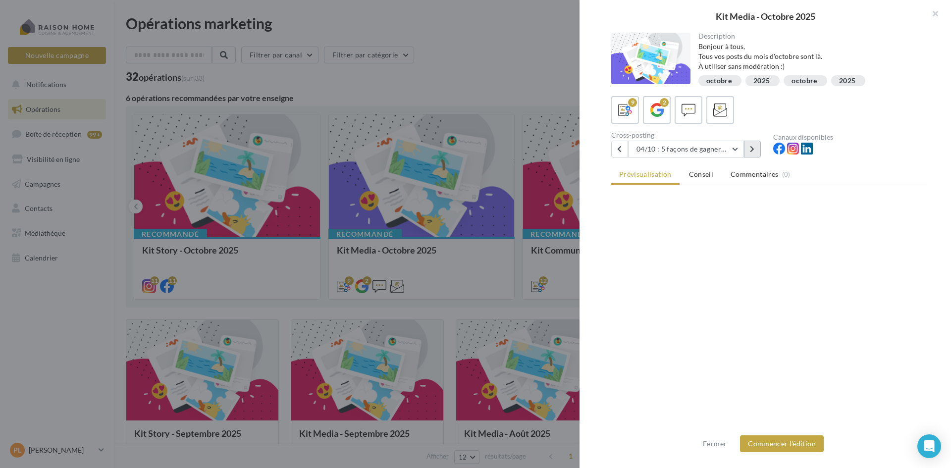
click at [751, 148] on icon at bounding box center [752, 149] width 4 height 7
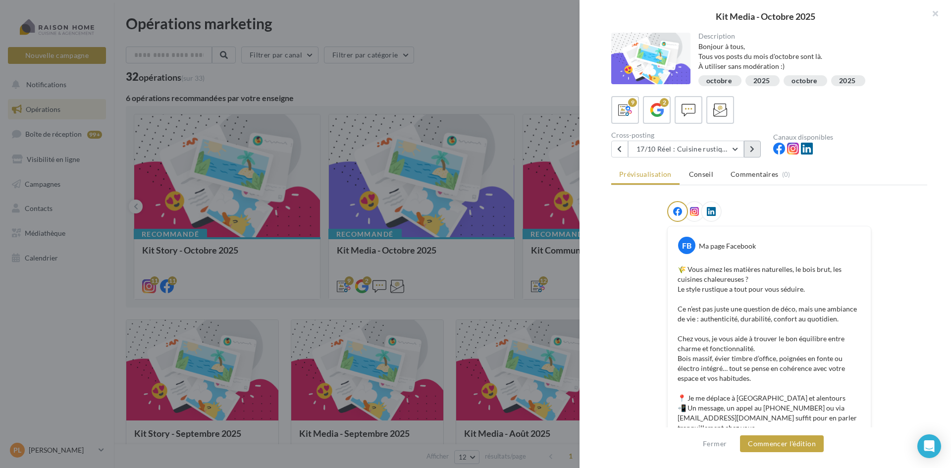
click at [751, 148] on icon at bounding box center [752, 149] width 4 height 7
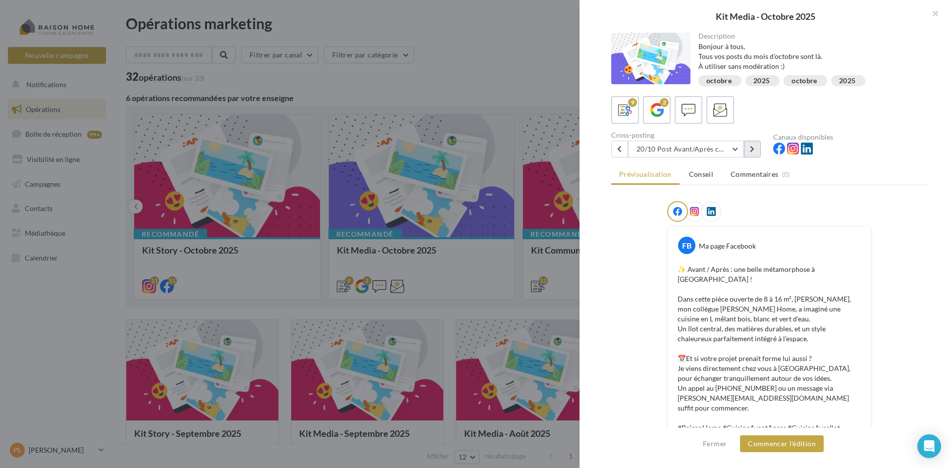
click at [751, 148] on icon at bounding box center [752, 149] width 4 height 7
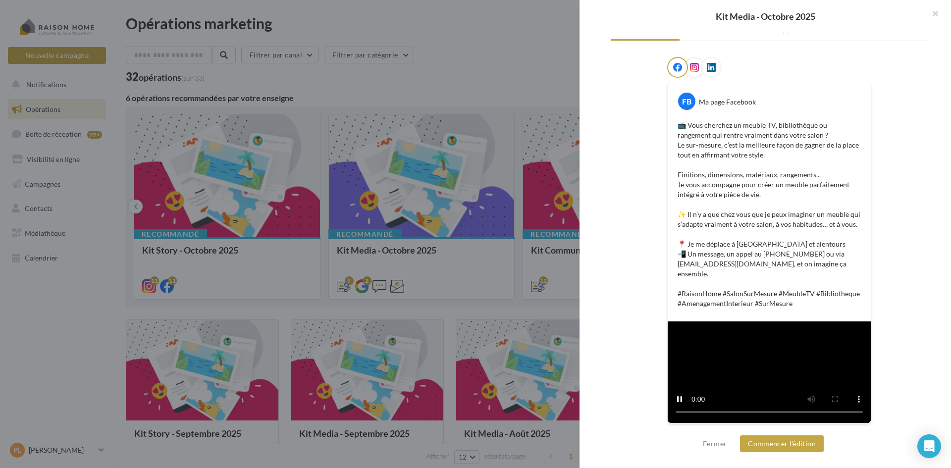
scroll to position [297, 0]
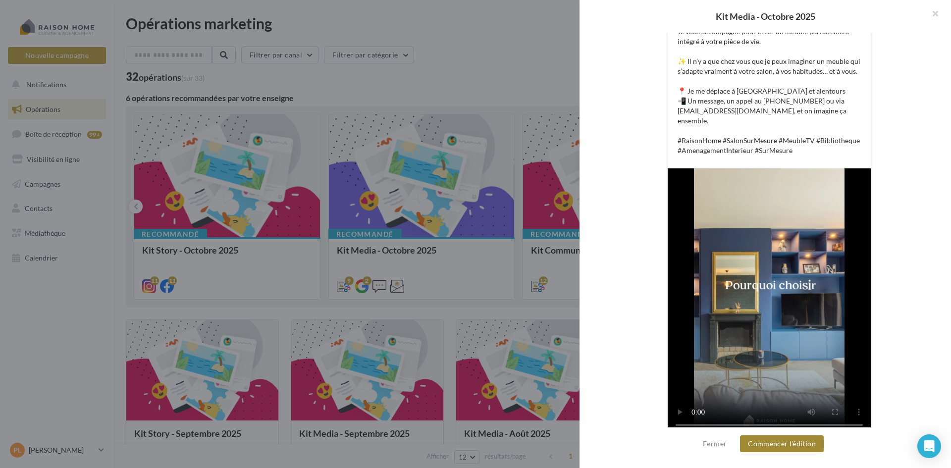
click at [789, 445] on button "Commencer l'édition" at bounding box center [782, 444] width 84 height 17
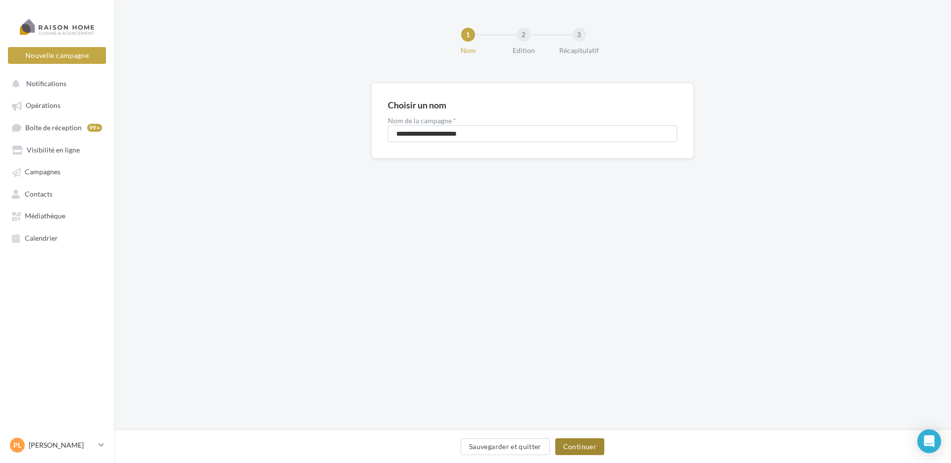
click at [581, 448] on button "Continuer" at bounding box center [579, 446] width 49 height 17
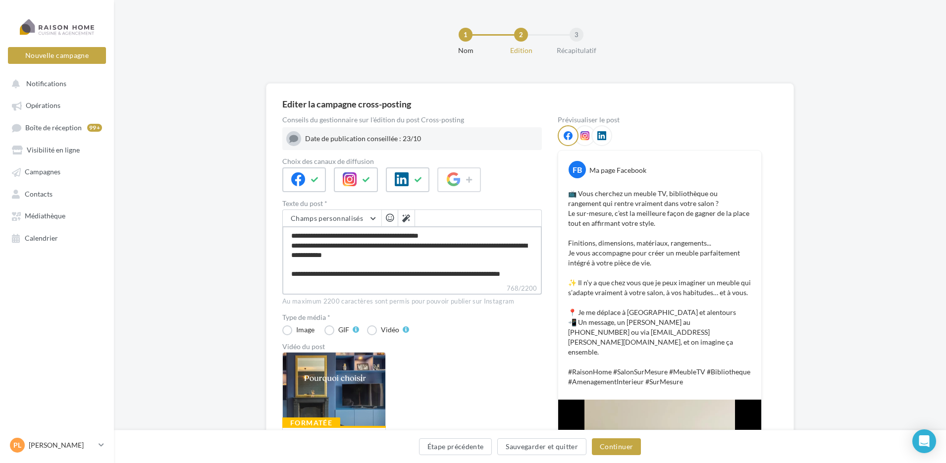
scroll to position [100, 0]
click at [482, 270] on textarea "**********" at bounding box center [412, 254] width 260 height 57
type textarea "**********"
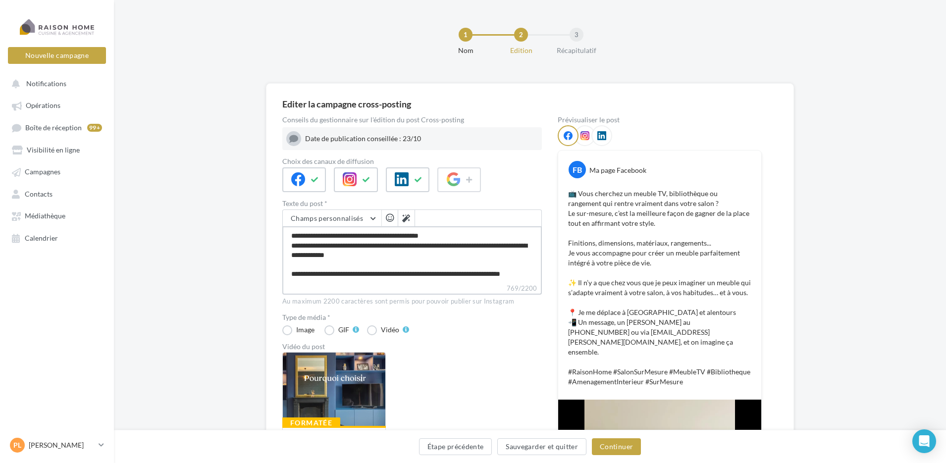
type textarea "**********"
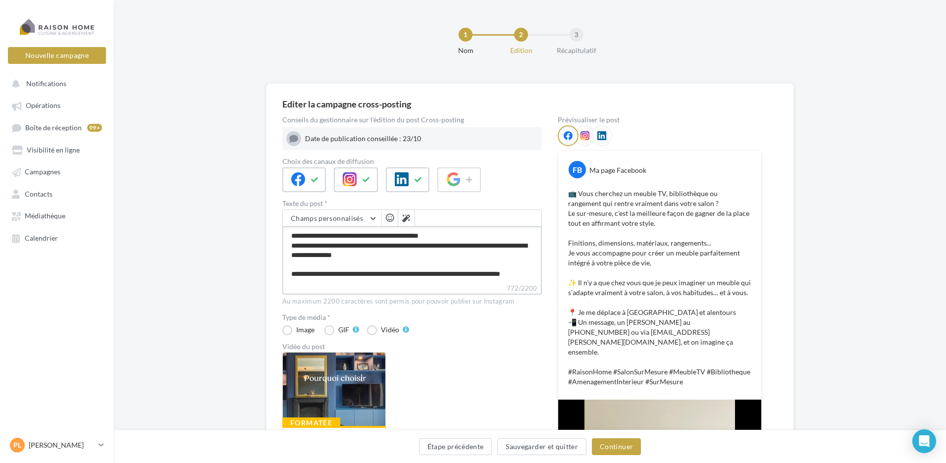
type textarea "**********"
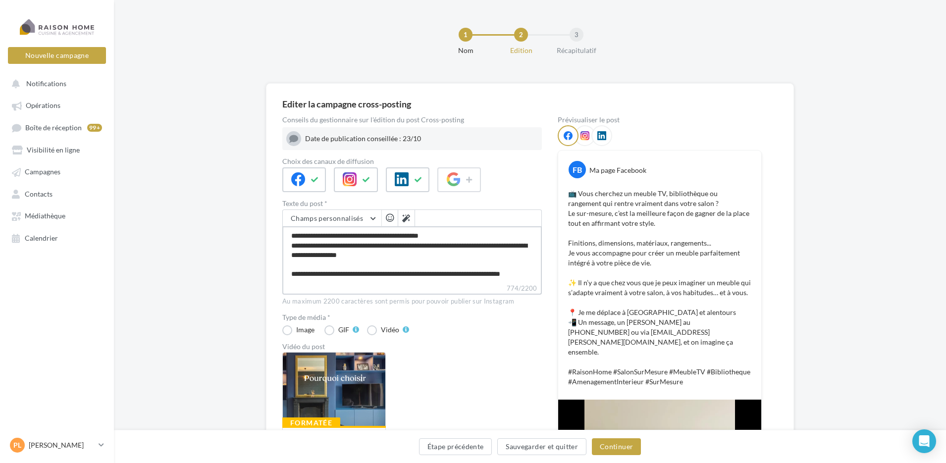
type textarea "**********"
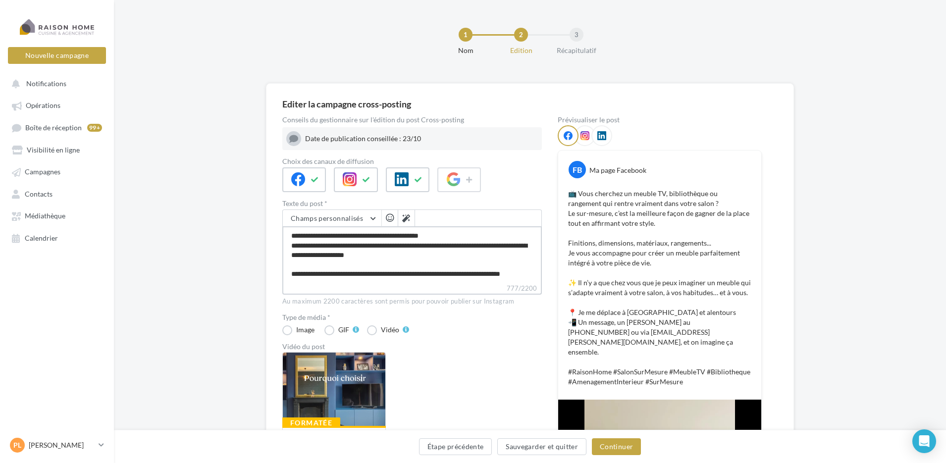
type textarea "**********"
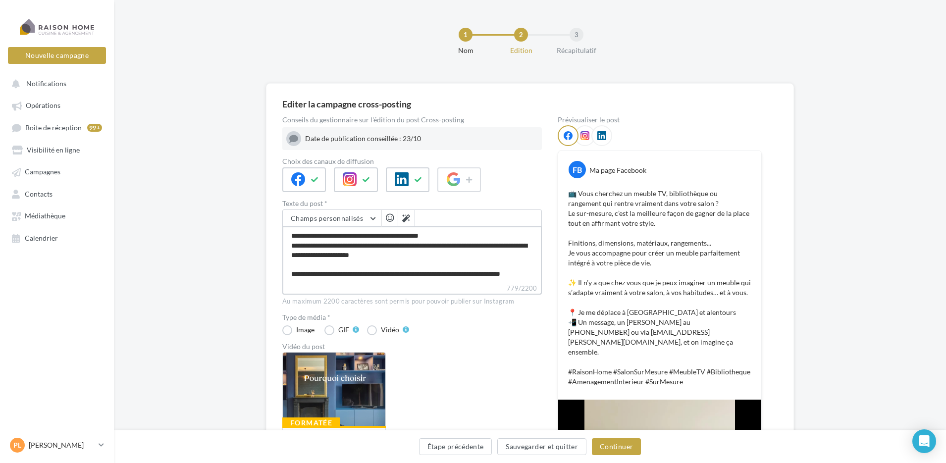
type textarea "**********"
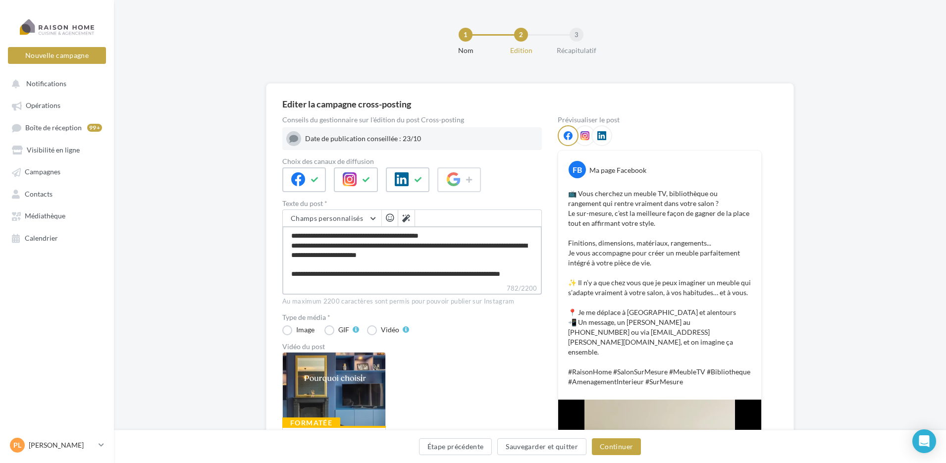
type textarea "**********"
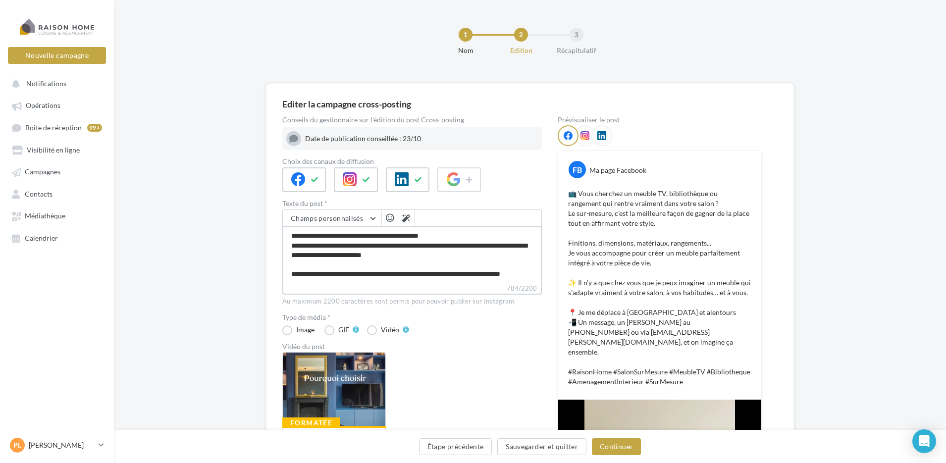
type textarea "**********"
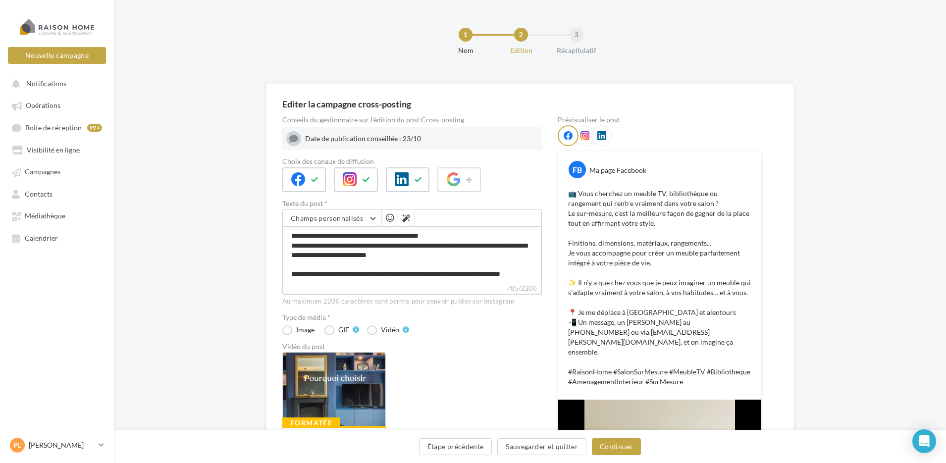
type textarea "**********"
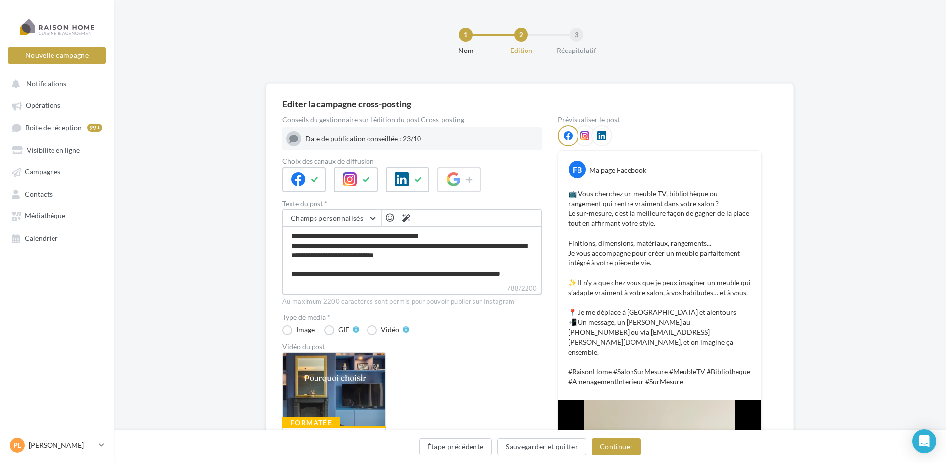
type textarea "**********"
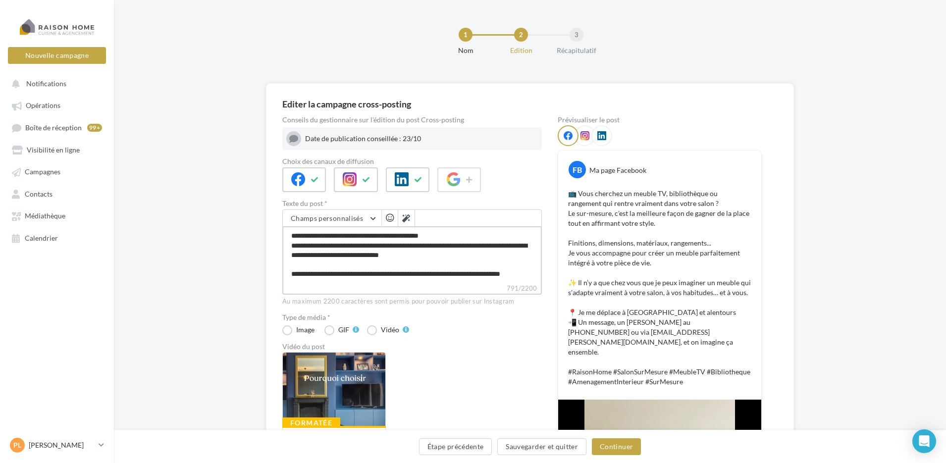
type textarea "**********"
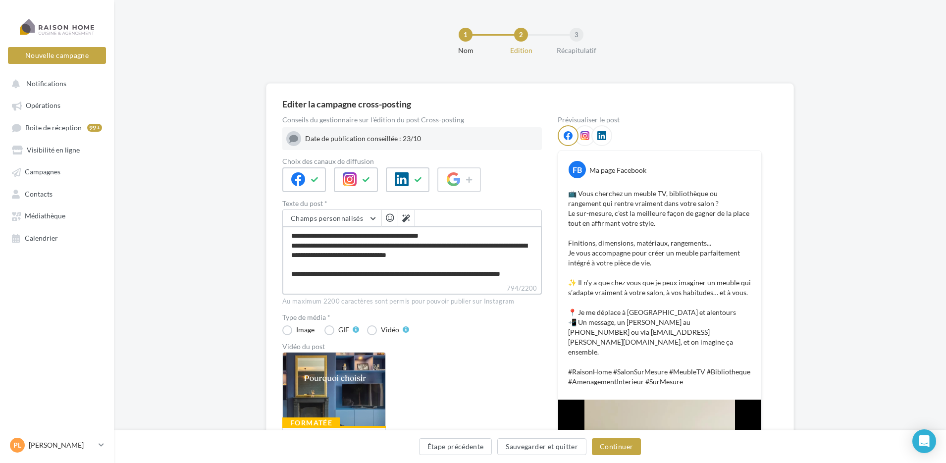
type textarea "**********"
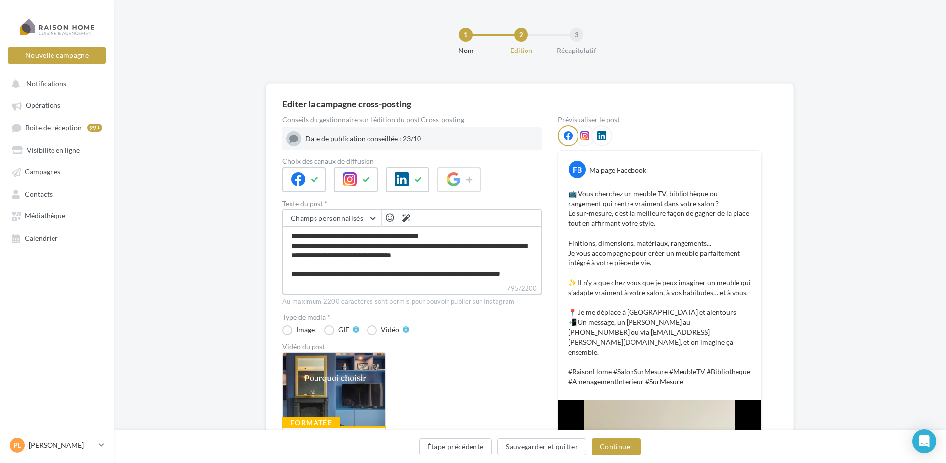
type textarea "**********"
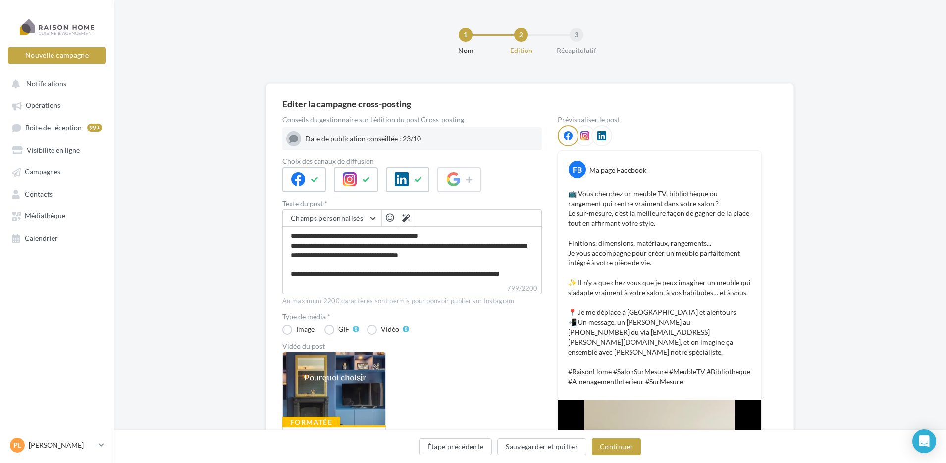
scroll to position [100, 0]
click at [511, 213] on span at bounding box center [478, 218] width 127 height 17
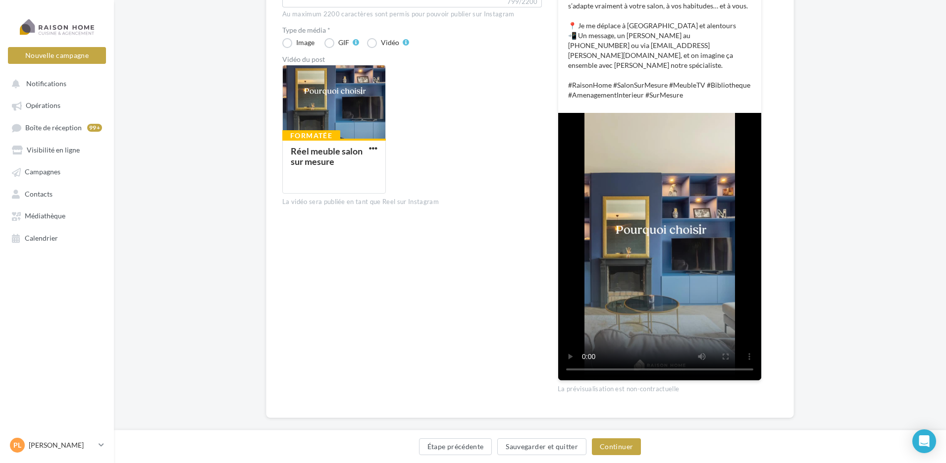
scroll to position [290, 0]
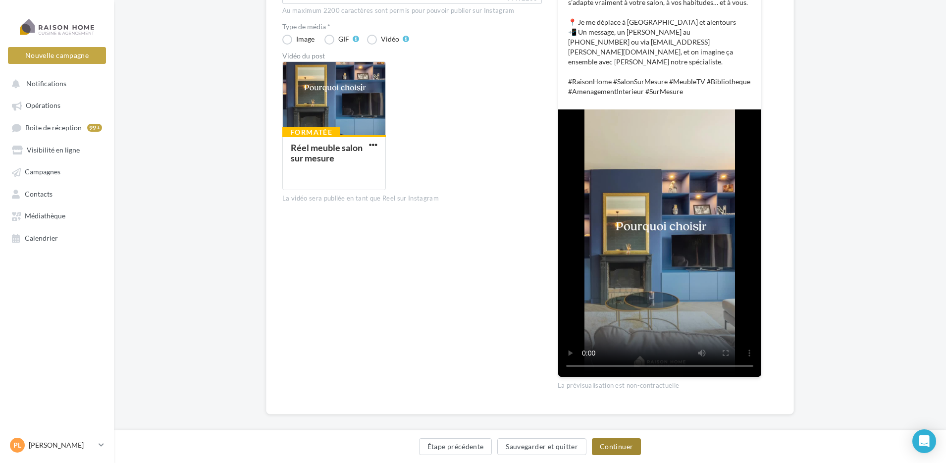
click at [623, 442] on button "Continuer" at bounding box center [616, 446] width 49 height 17
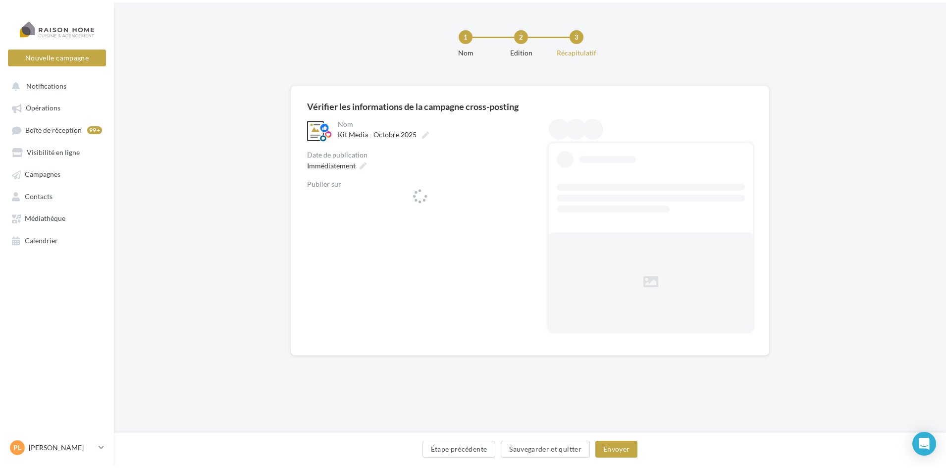
scroll to position [0, 0]
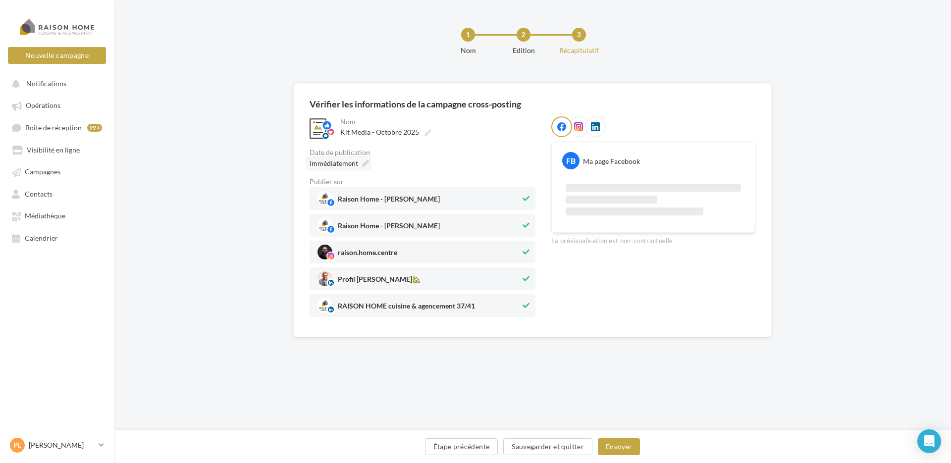
click at [364, 163] on icon at bounding box center [365, 163] width 7 height 7
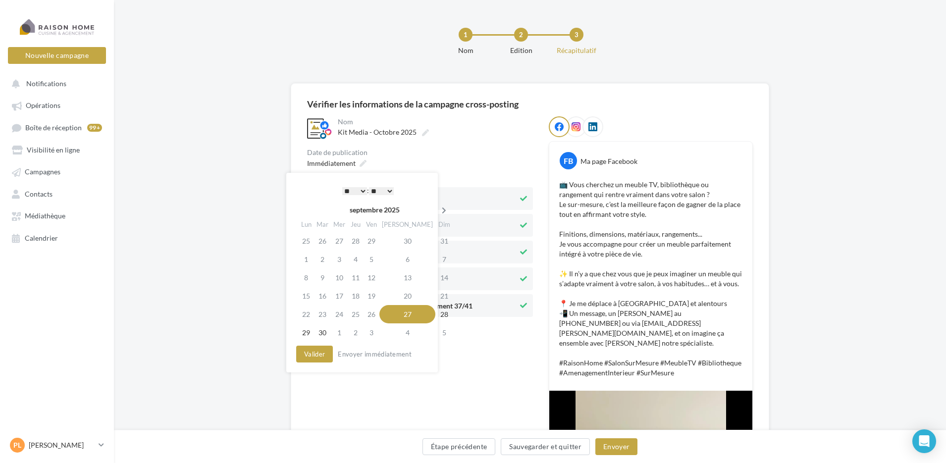
click at [438, 212] on icon at bounding box center [444, 210] width 12 height 7
click at [307, 316] on td "27" at bounding box center [306, 314] width 17 height 18
click at [360, 189] on select "* * * * * * * * * * ** ** ** ** ** ** ** ** ** ** ** ** ** **" at bounding box center [354, 191] width 25 height 8
click at [305, 357] on button "Valider" at bounding box center [314, 354] width 37 height 17
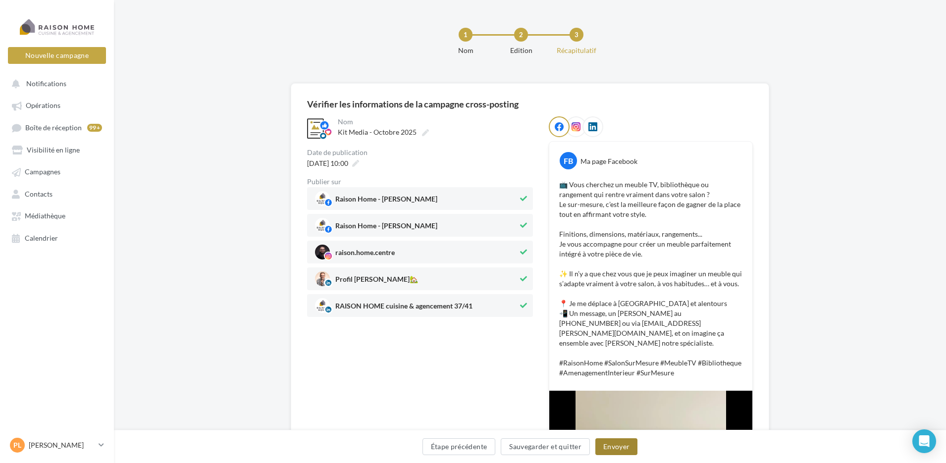
click at [623, 444] on button "Envoyer" at bounding box center [617, 446] width 42 height 17
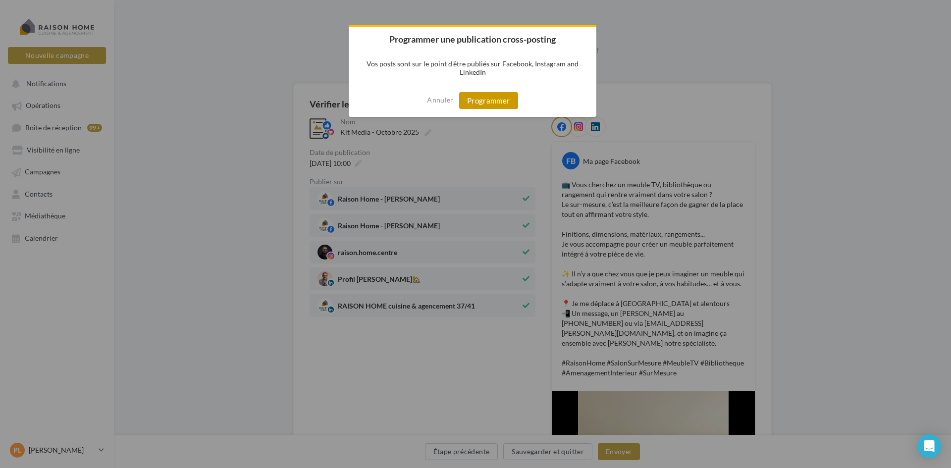
click at [485, 96] on button "Programmer" at bounding box center [488, 100] width 59 height 17
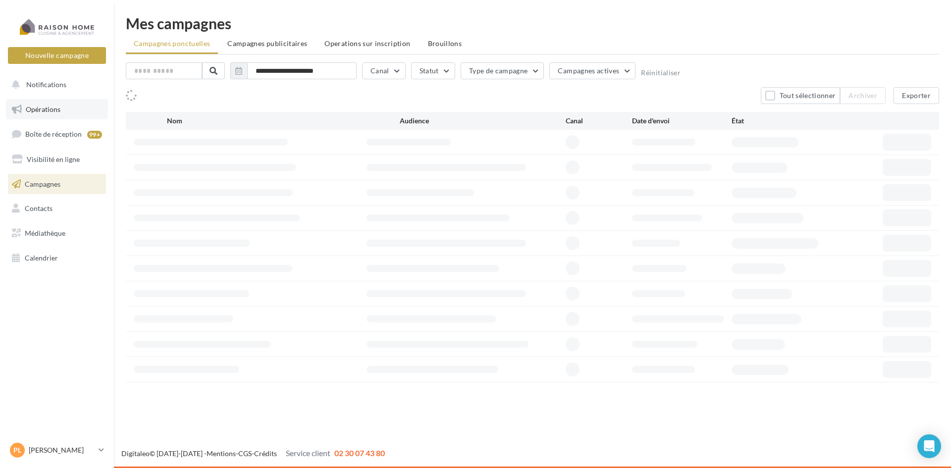
click at [53, 106] on span "Opérations" at bounding box center [43, 109] width 35 height 8
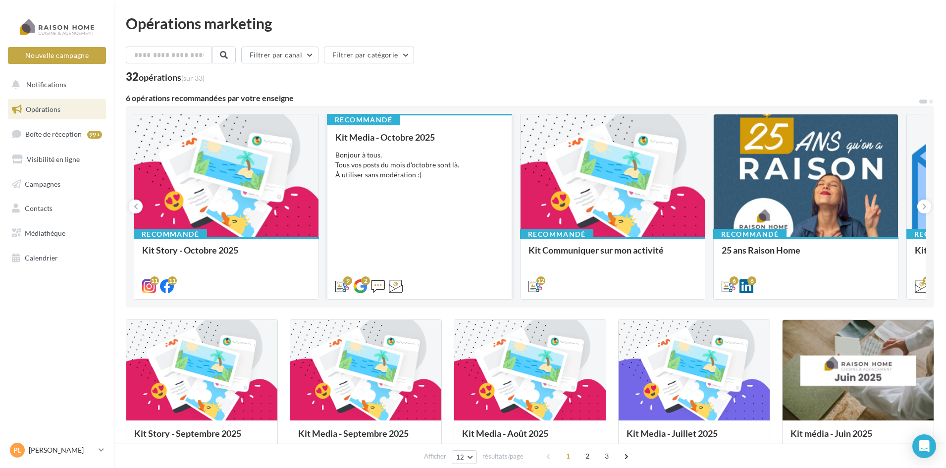
click at [376, 201] on div "Kit Media - Octobre 2025 Bonjour à tous, Tous vos posts du mois d'octobre sont …" at bounding box center [419, 211] width 168 height 158
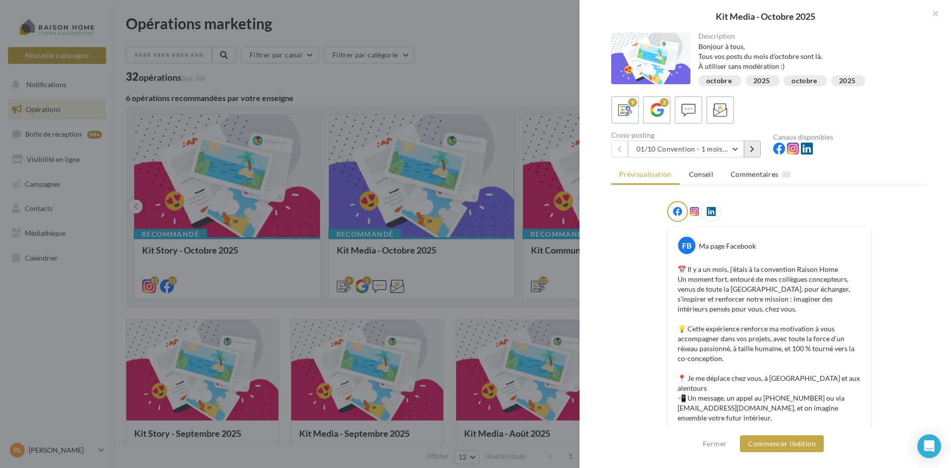
click at [759, 146] on button at bounding box center [752, 149] width 17 height 17
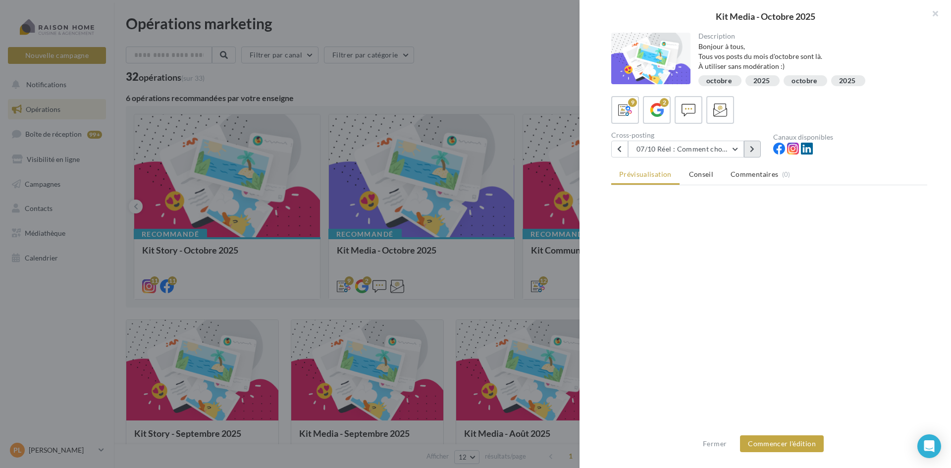
click at [759, 146] on button at bounding box center [752, 149] width 17 height 17
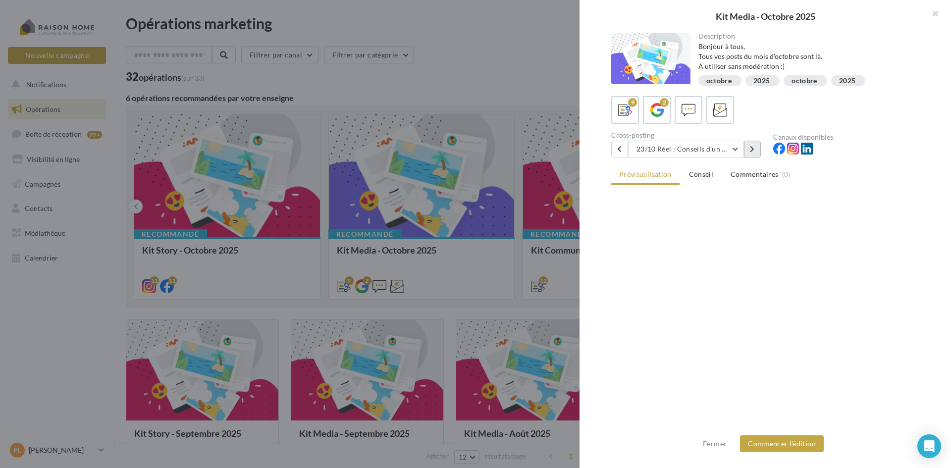
click at [759, 146] on button at bounding box center [752, 149] width 17 height 17
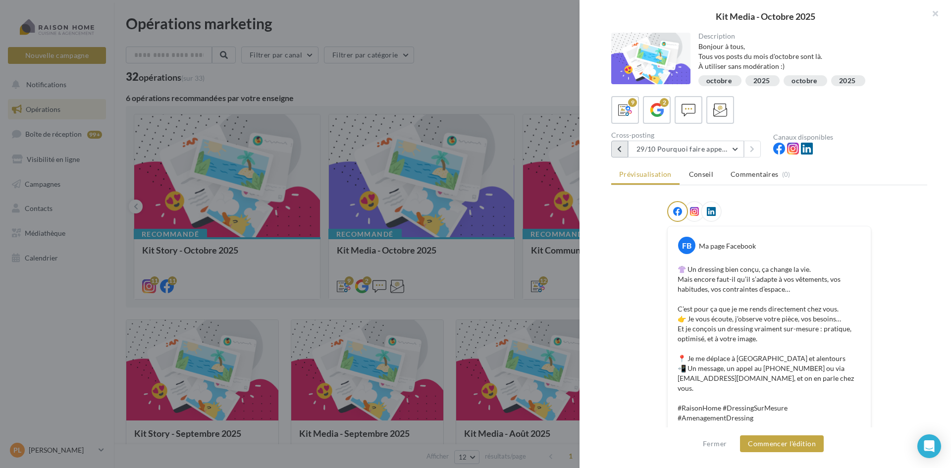
click at [621, 149] on icon at bounding box center [619, 149] width 4 height 7
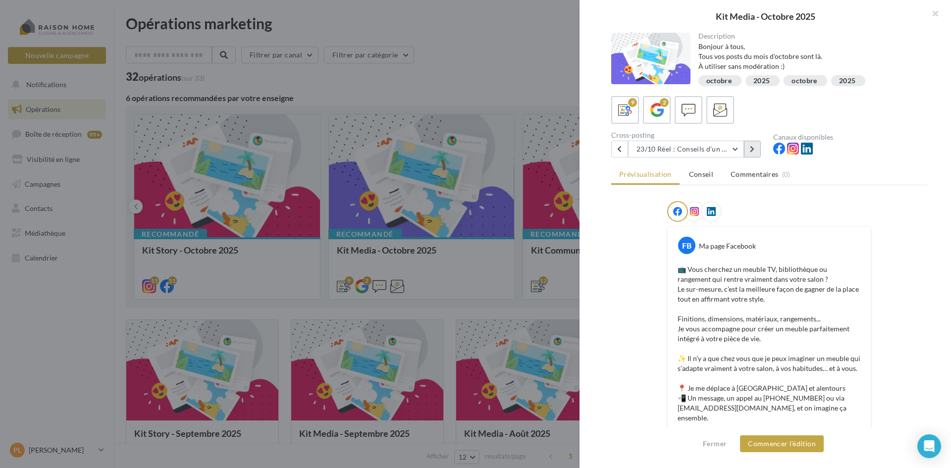
click at [751, 149] on icon at bounding box center [752, 149] width 4 height 7
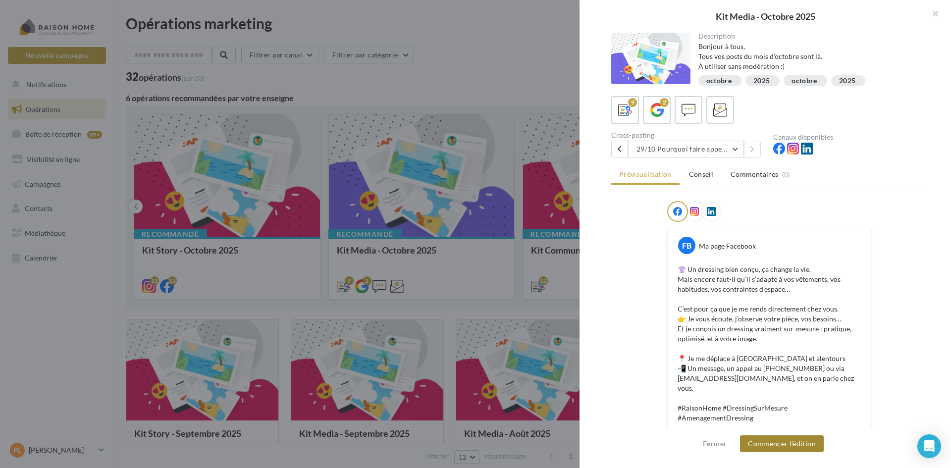
click at [794, 444] on button "Commencer l'édition" at bounding box center [782, 444] width 84 height 17
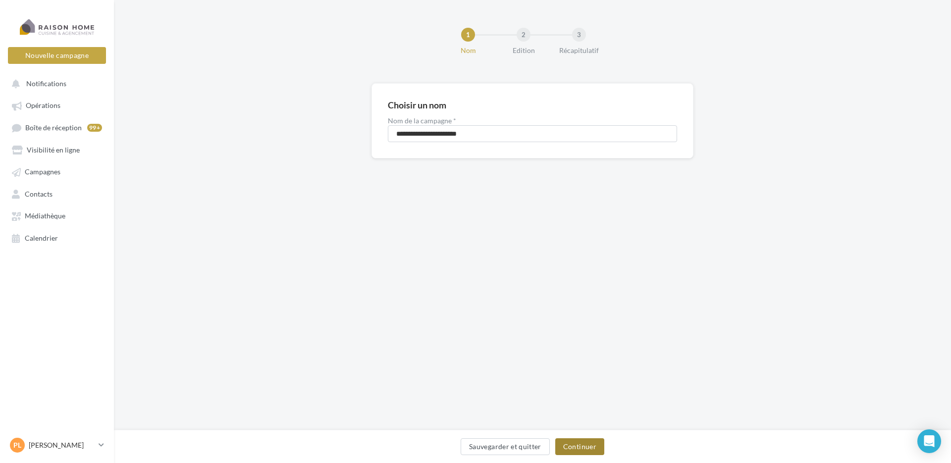
click at [581, 449] on button "Continuer" at bounding box center [579, 446] width 49 height 17
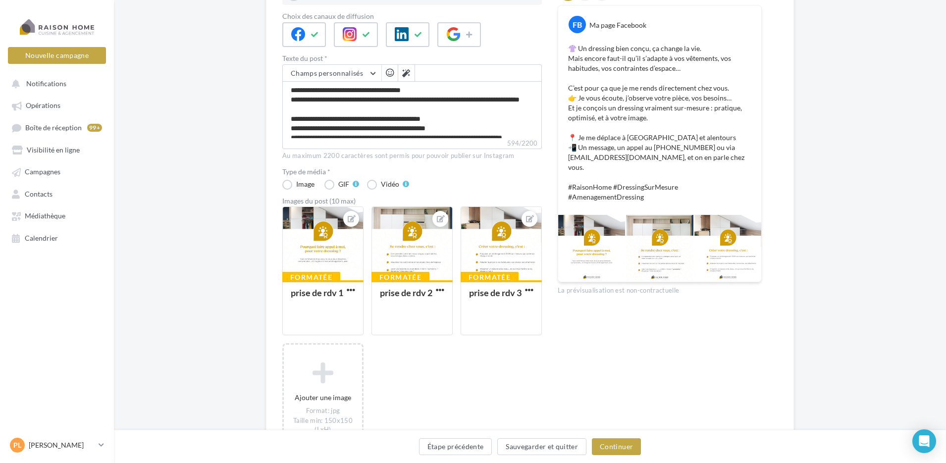
scroll to position [149, 0]
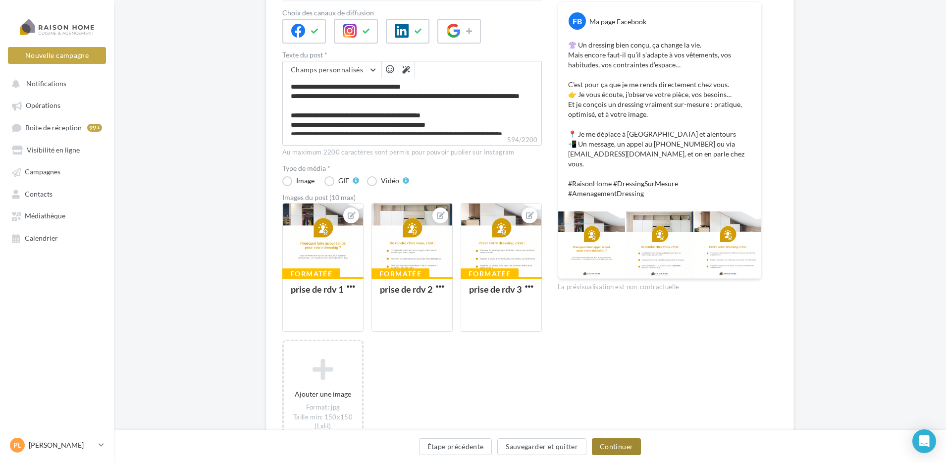
click at [619, 447] on button "Continuer" at bounding box center [616, 446] width 49 height 17
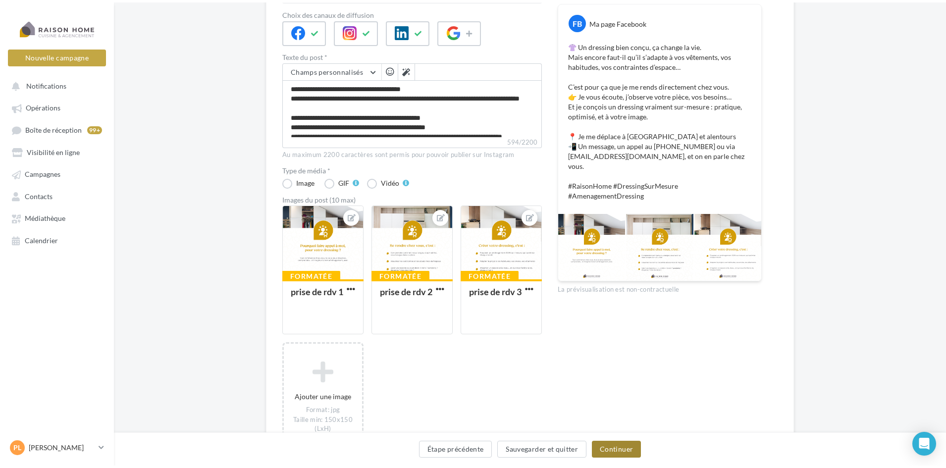
scroll to position [0, 0]
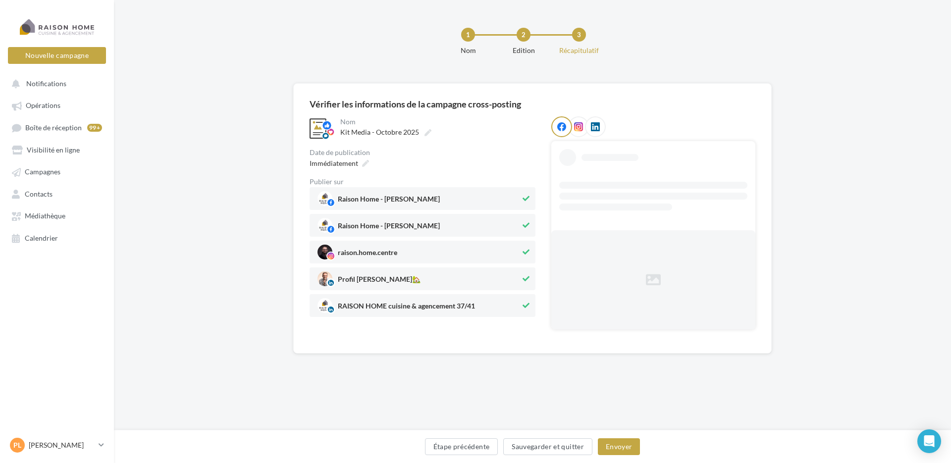
click at [526, 274] on button at bounding box center [526, 279] width 11 height 12
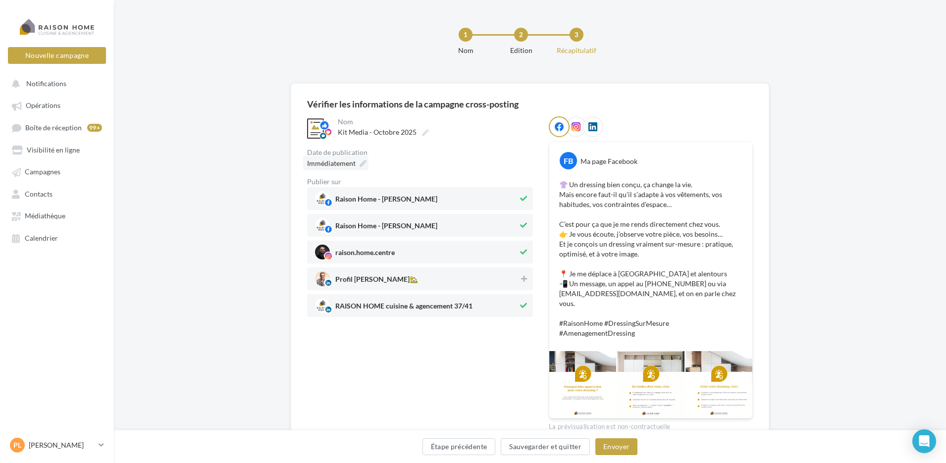
click at [363, 161] on icon at bounding box center [363, 163] width 7 height 7
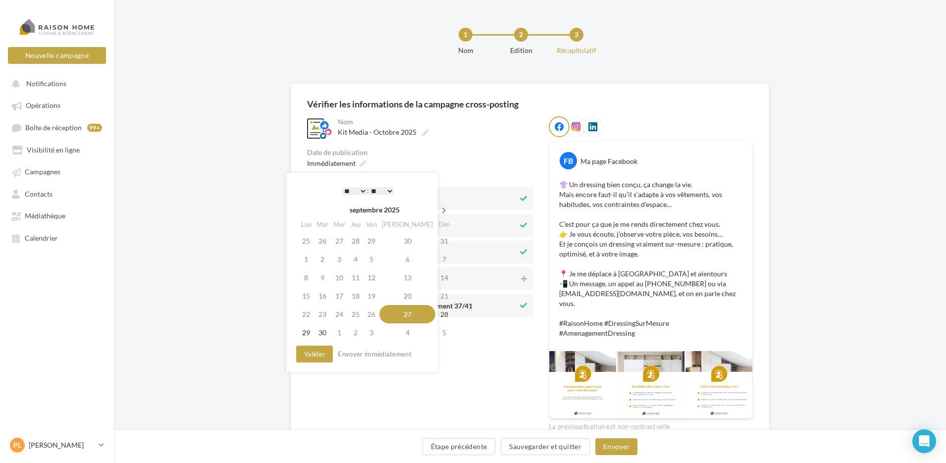
click at [438, 209] on icon at bounding box center [444, 210] width 12 height 7
click at [343, 319] on td "29" at bounding box center [340, 314] width 17 height 18
click at [325, 350] on button "Valider" at bounding box center [314, 354] width 37 height 17
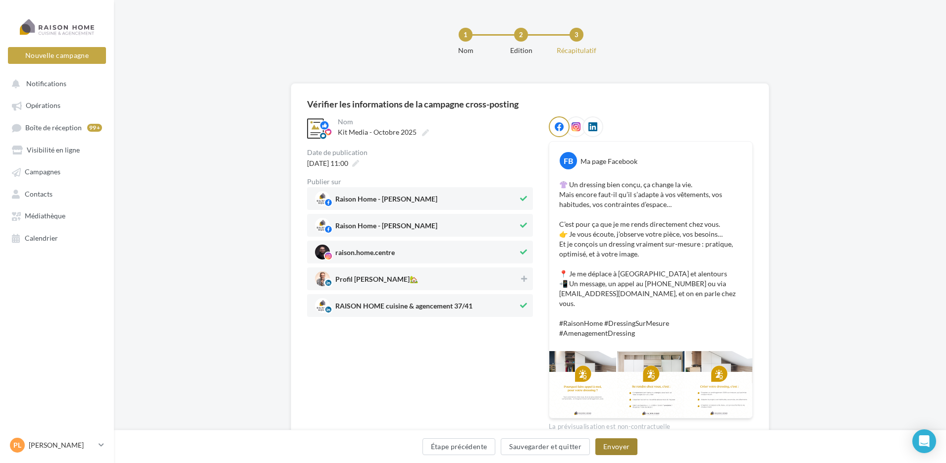
click at [616, 448] on button "Envoyer" at bounding box center [617, 446] width 42 height 17
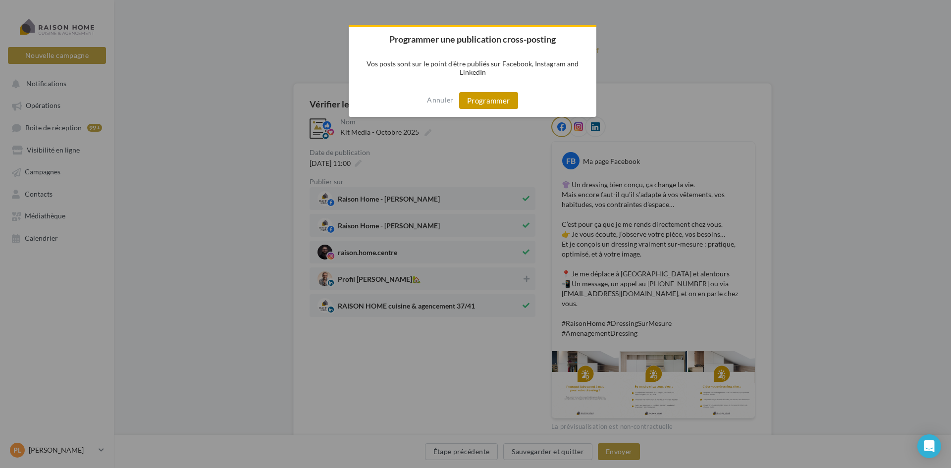
click at [490, 102] on button "Programmer" at bounding box center [488, 100] width 59 height 17
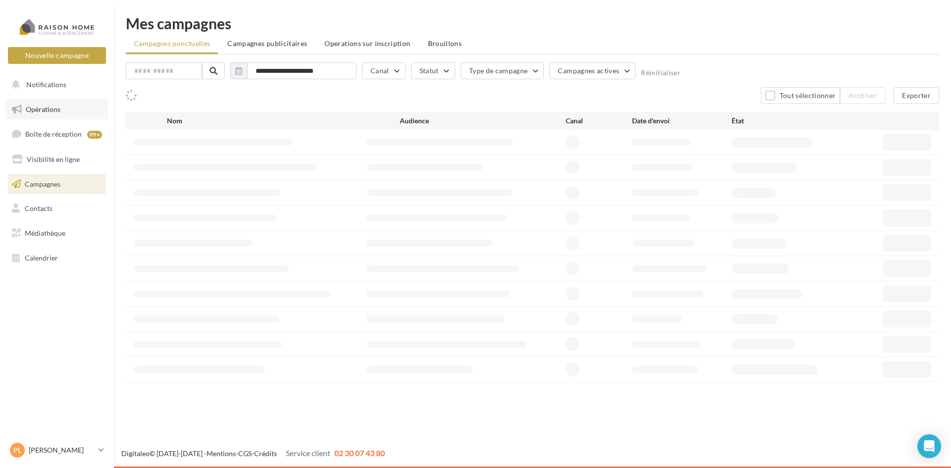
click at [57, 107] on span "Opérations" at bounding box center [43, 109] width 35 height 8
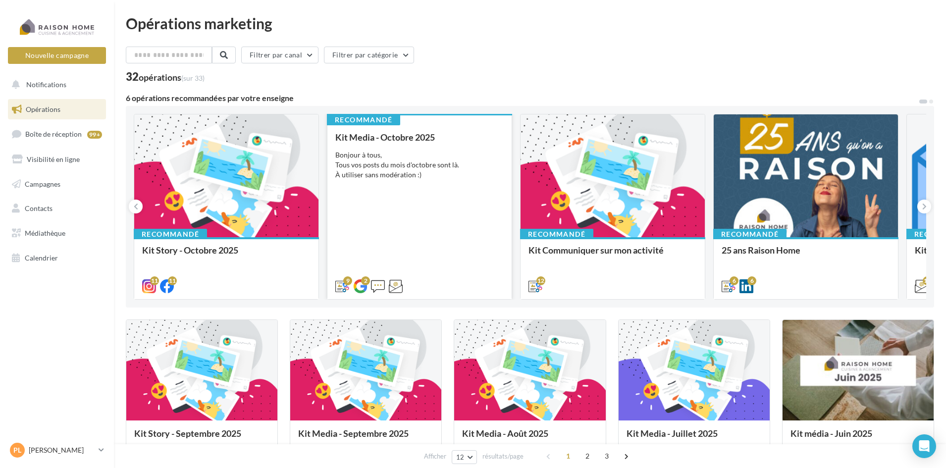
click at [409, 223] on div "Kit Media - Octobre 2025 Bonjour à tous, Tous vos posts du mois d'octobre sont …" at bounding box center [419, 211] width 168 height 158
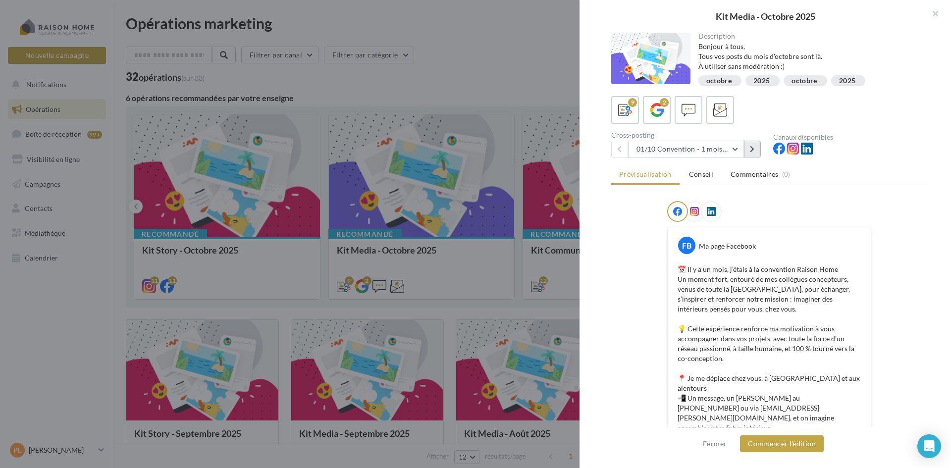
click at [753, 150] on icon at bounding box center [752, 149] width 4 height 7
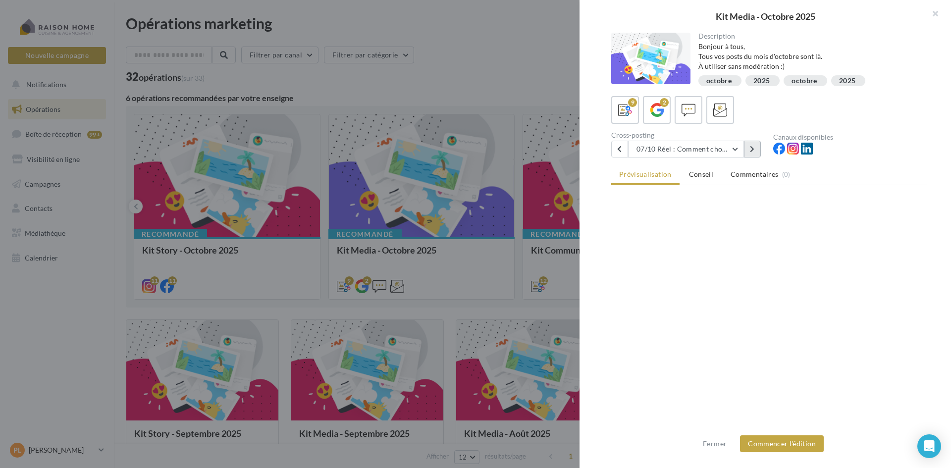
click at [753, 150] on icon at bounding box center [752, 149] width 4 height 7
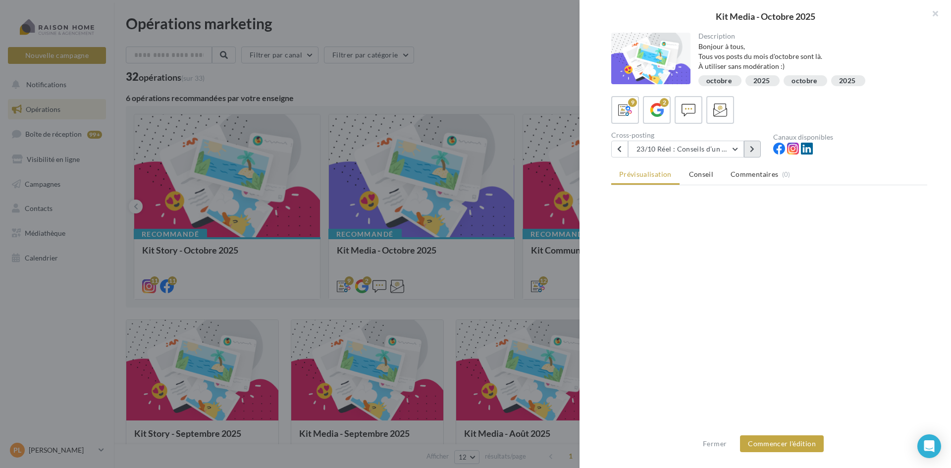
click at [753, 150] on icon at bounding box center [752, 149] width 4 height 7
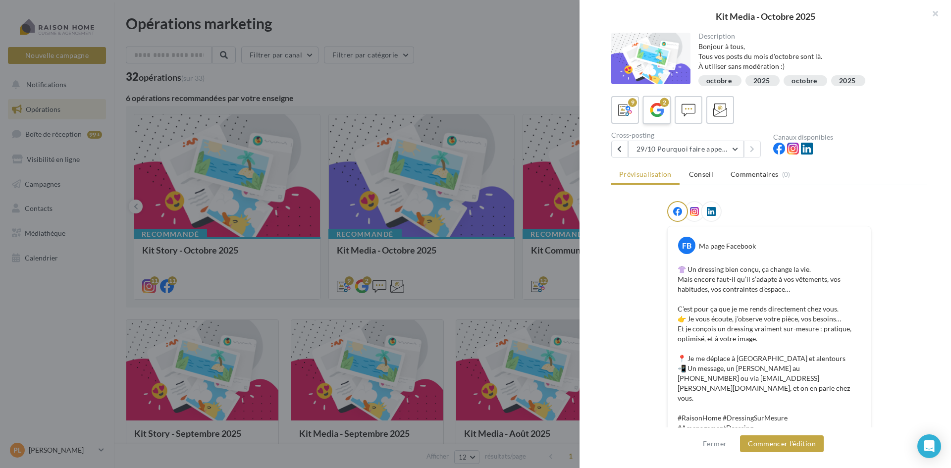
click at [661, 111] on icon at bounding box center [657, 110] width 14 height 14
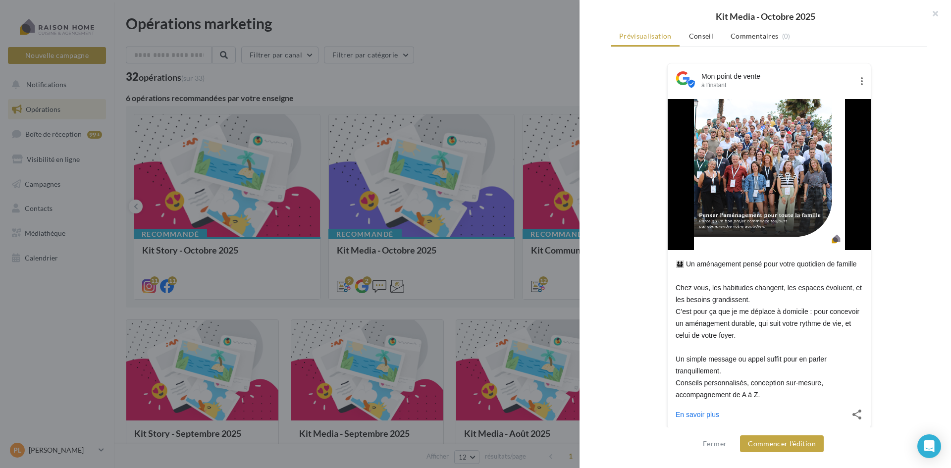
scroll to position [146, 0]
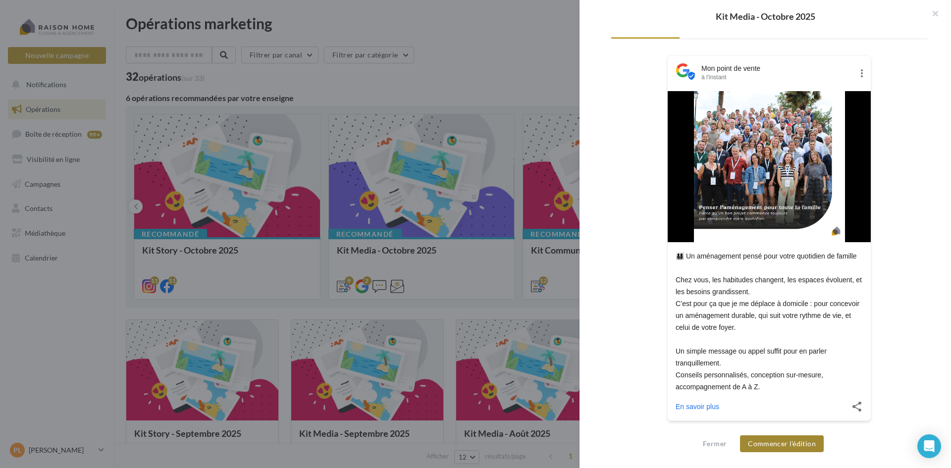
click at [791, 445] on button "Commencer l'édition" at bounding box center [782, 444] width 84 height 17
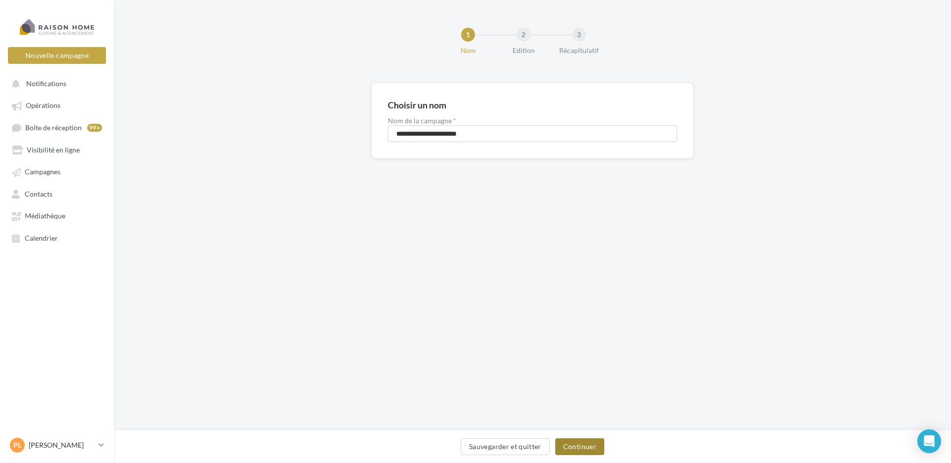
click at [585, 444] on button "Continuer" at bounding box center [579, 446] width 49 height 17
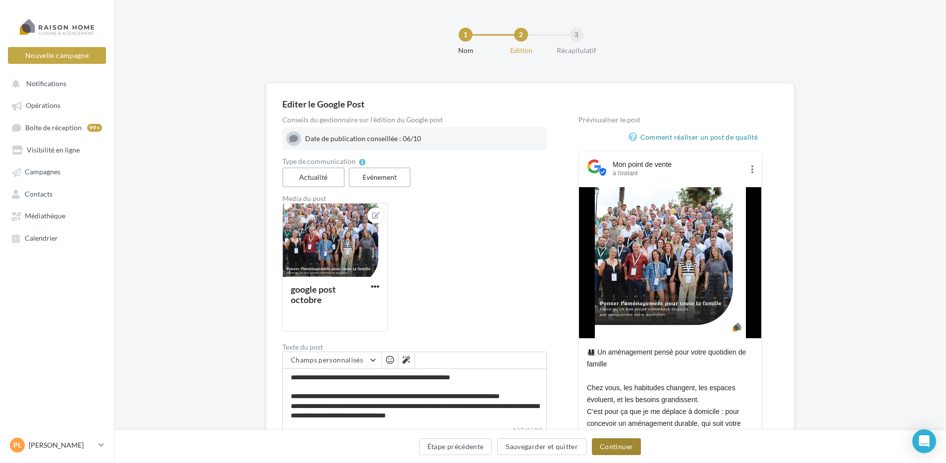
click at [614, 449] on button "Continuer" at bounding box center [616, 446] width 49 height 17
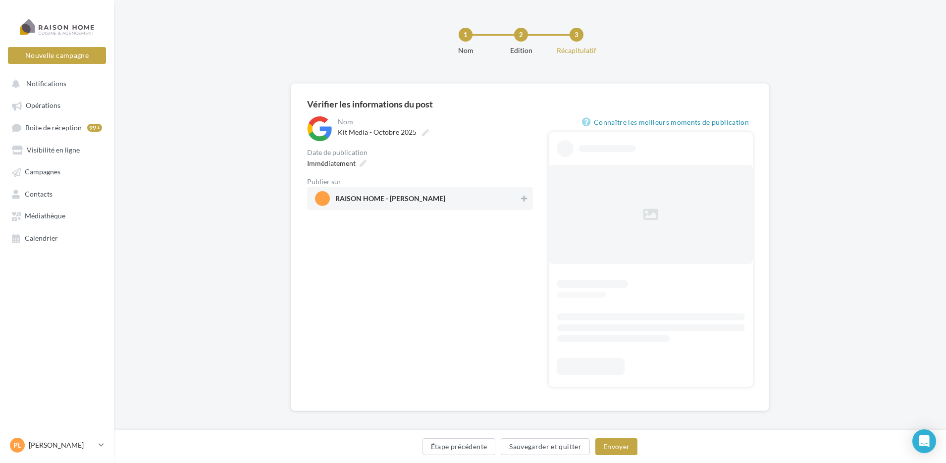
click at [428, 196] on span "RAISON HOME - [PERSON_NAME]" at bounding box center [417, 198] width 204 height 15
click at [365, 164] on icon at bounding box center [363, 163] width 7 height 7
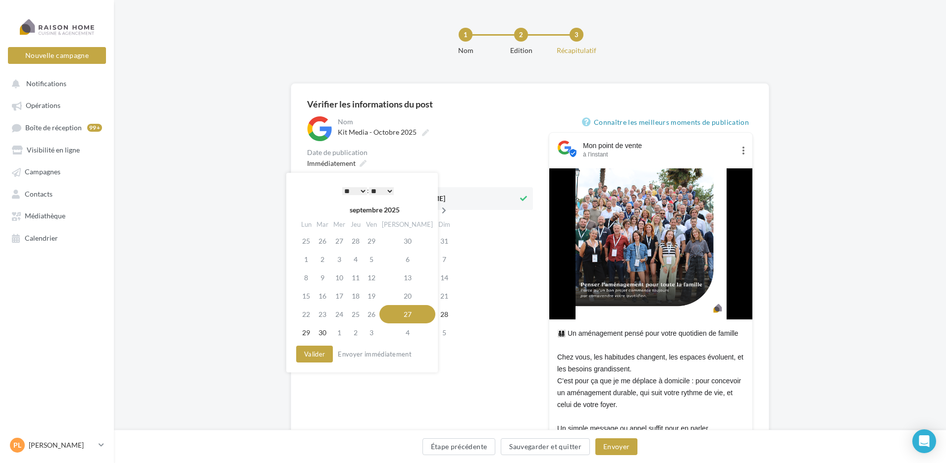
click at [436, 207] on th at bounding box center [444, 210] width 17 height 15
click at [310, 259] on td "6" at bounding box center [306, 259] width 17 height 18
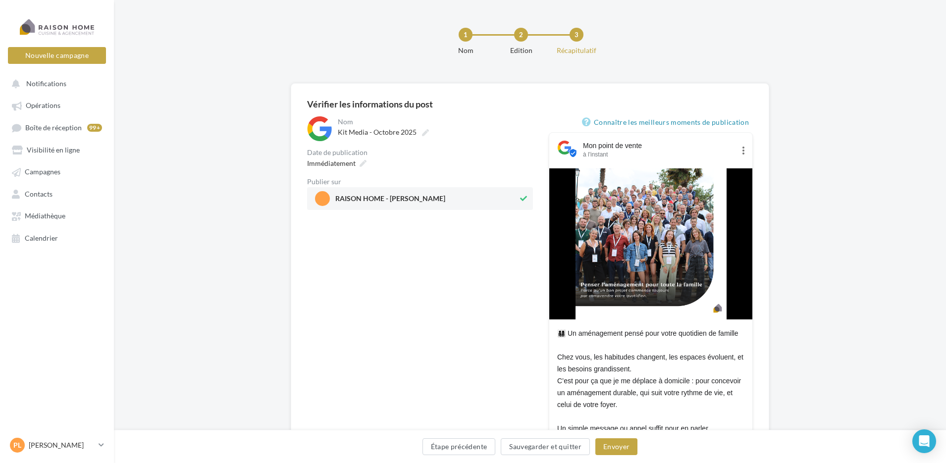
click at [488, 258] on div "**********" at bounding box center [420, 318] width 226 height 405
click at [625, 448] on button "Envoyer" at bounding box center [617, 446] width 42 height 17
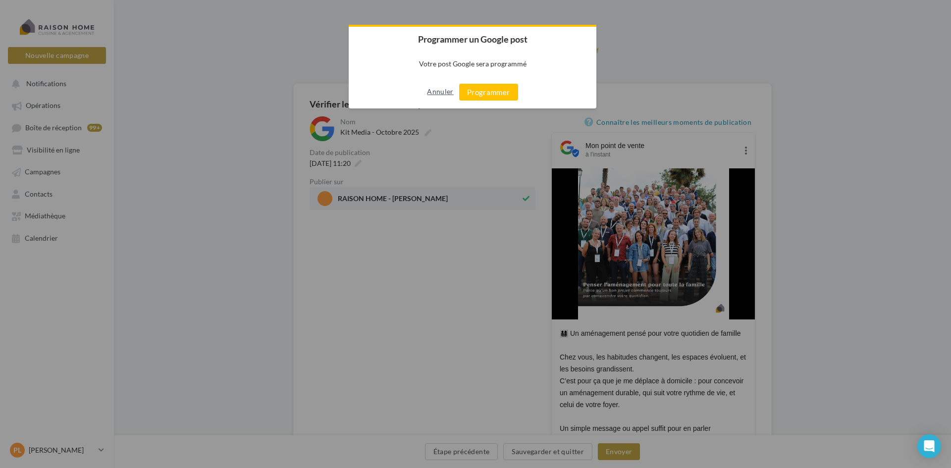
click at [434, 92] on button "Annuler" at bounding box center [440, 92] width 26 height 16
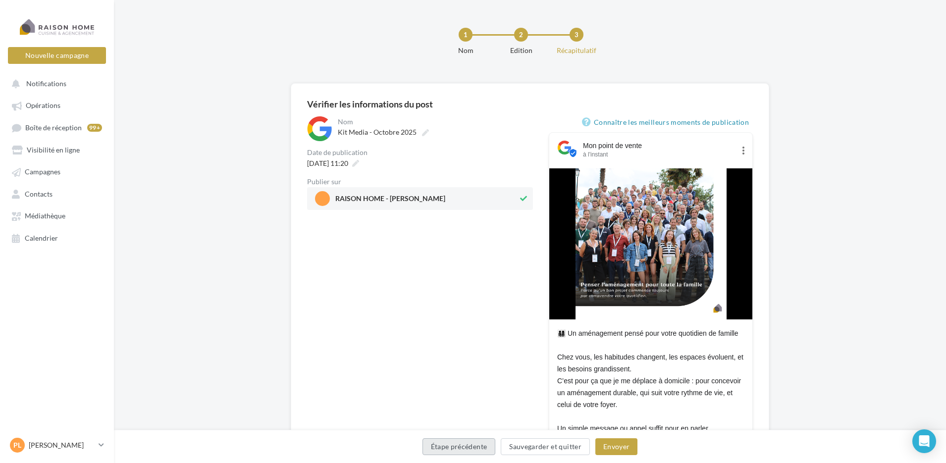
click at [442, 449] on button "Étape précédente" at bounding box center [459, 446] width 73 height 17
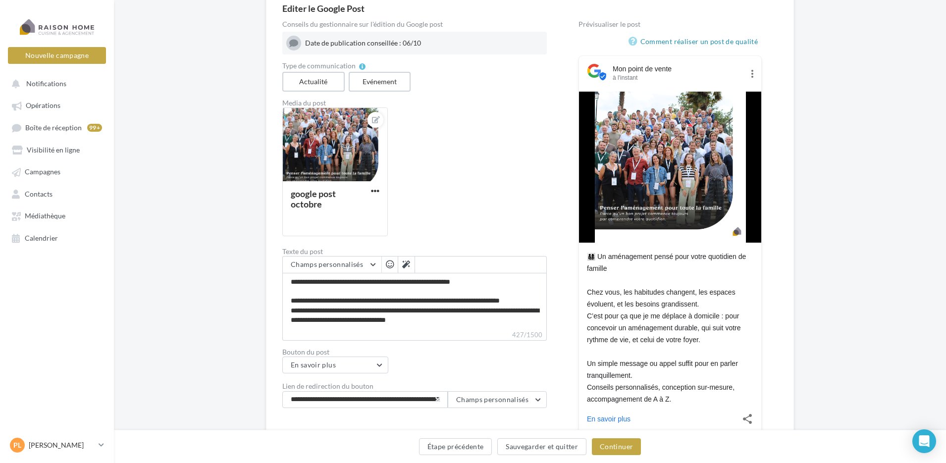
scroll to position [99, 0]
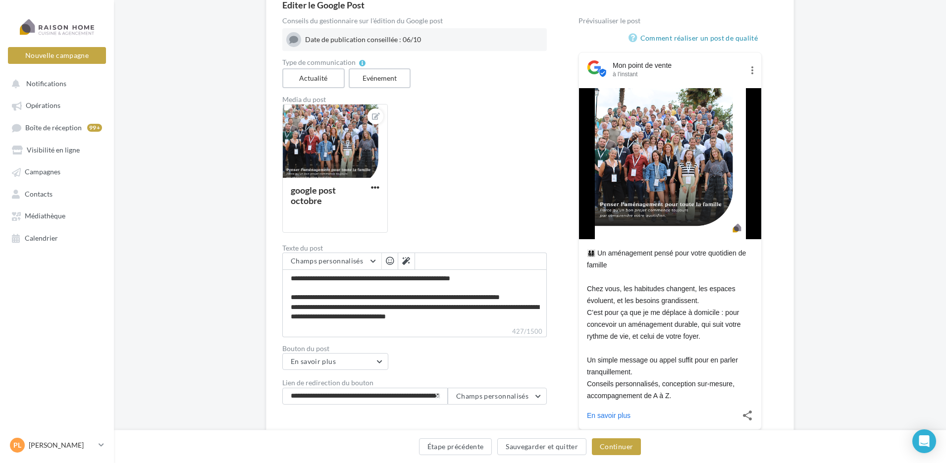
drag, startPoint x: 588, startPoint y: 250, endPoint x: 686, endPoint y: 399, distance: 178.8
click at [686, 399] on div "👨‍👩‍👧‍👦 Un aménagement pensé pour votre quotidien de famille Chez vous, les hab…" at bounding box center [670, 324] width 166 height 155
copy div "👨‍👩‍👧‍👦 Un aménagement pensé pour votre quotidien de famille Chez vous, les hab…"
click at [548, 222] on div "google post octobre" at bounding box center [418, 172] width 273 height 137
click at [623, 449] on button "Continuer" at bounding box center [616, 446] width 49 height 17
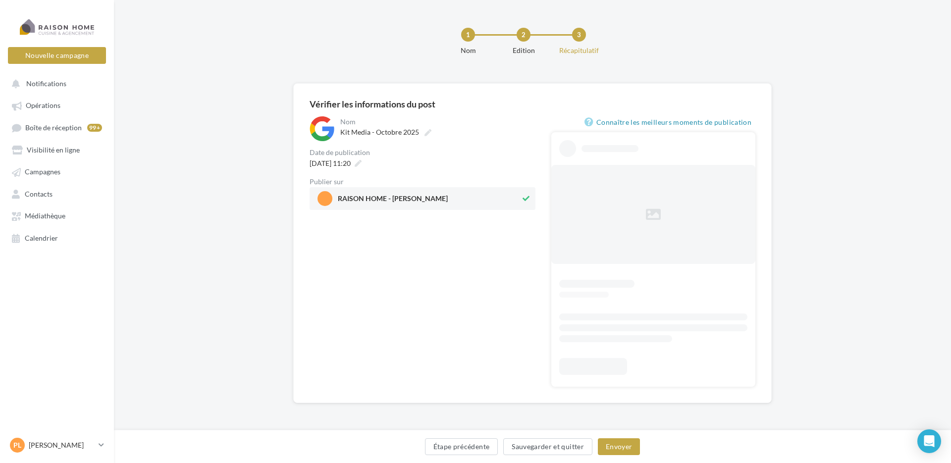
click at [507, 200] on span "RAISON HOME - [PERSON_NAME]" at bounding box center [419, 198] width 203 height 15
click at [507, 200] on span "RAISON HOME - [PERSON_NAME]" at bounding box center [417, 198] width 204 height 15
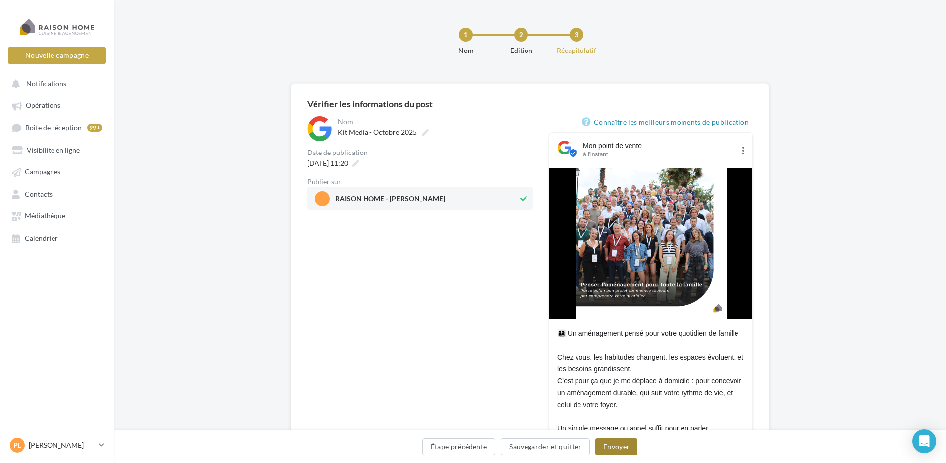
click at [610, 446] on button "Envoyer" at bounding box center [617, 446] width 42 height 17
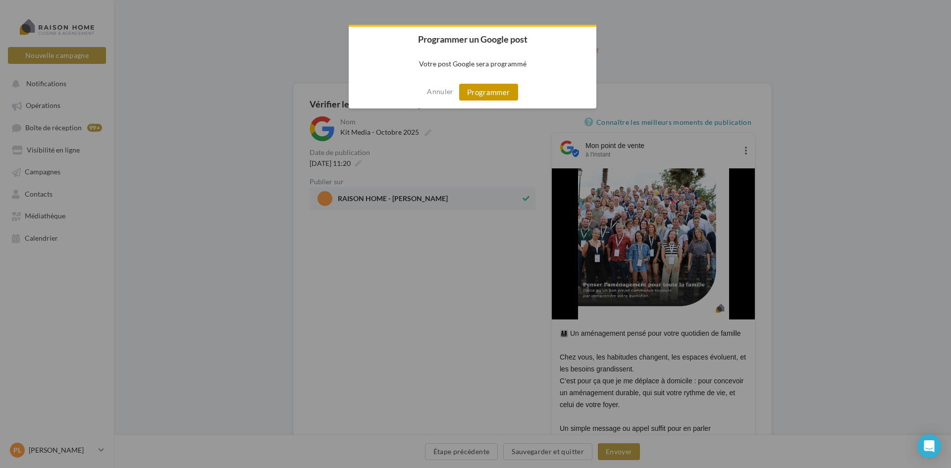
click at [476, 89] on button "Programmer" at bounding box center [488, 92] width 59 height 17
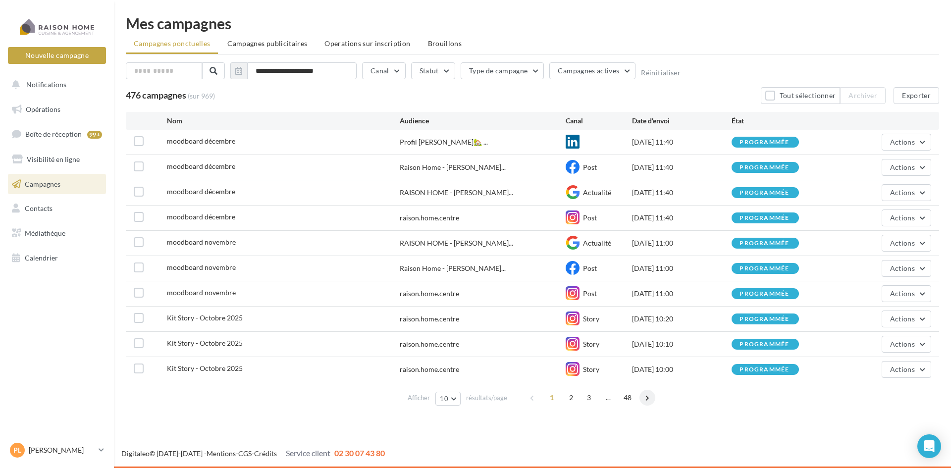
click at [650, 400] on span at bounding box center [648, 398] width 16 height 16
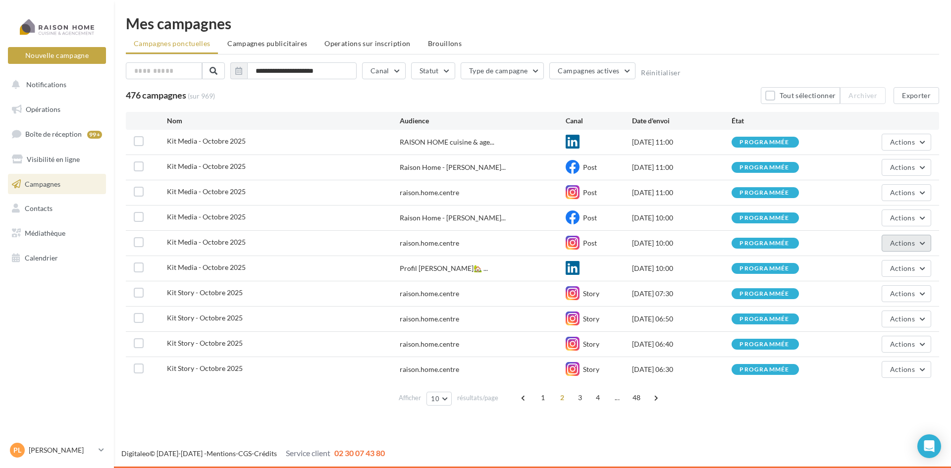
click at [898, 242] on span "Actions" at bounding box center [902, 243] width 25 height 8
click at [655, 247] on div "[DATE] 10:00" at bounding box center [682, 243] width 100 height 10
click at [57, 110] on span "Opérations" at bounding box center [43, 109] width 35 height 8
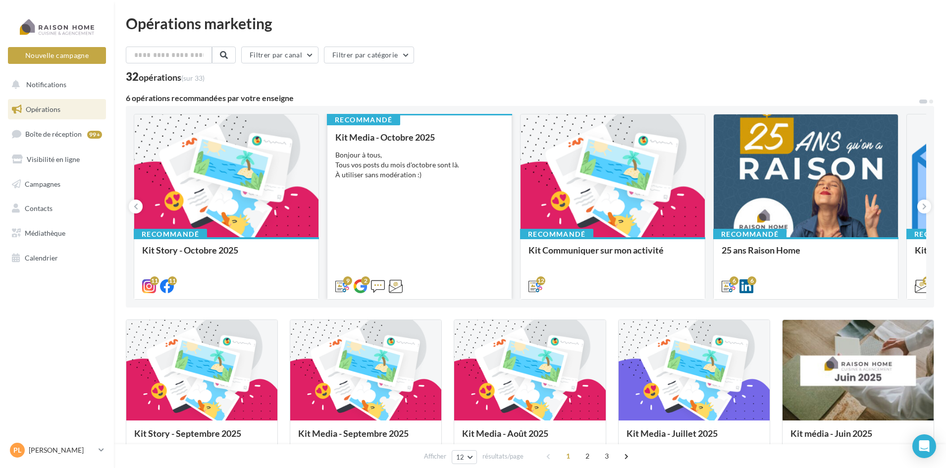
click at [440, 208] on div "Kit Media - Octobre 2025 Bonjour à tous, Tous vos posts du mois d'octobre sont …" at bounding box center [419, 211] width 168 height 158
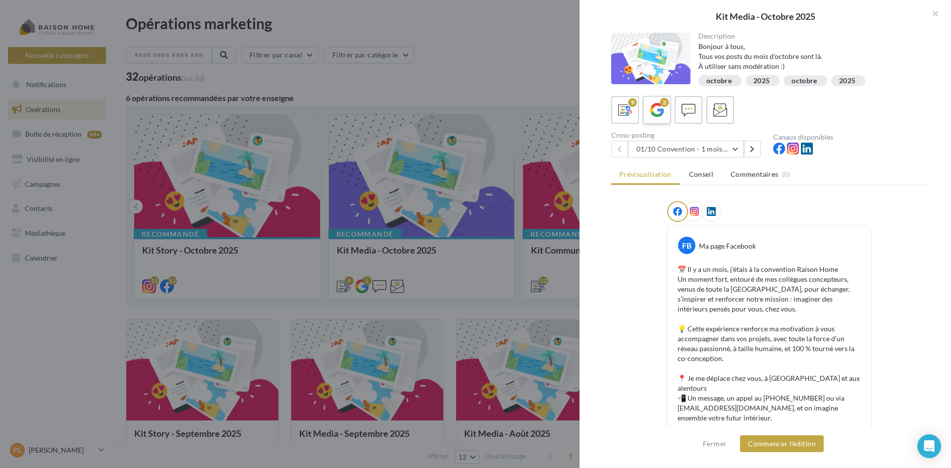
click at [663, 110] on icon at bounding box center [657, 110] width 14 height 14
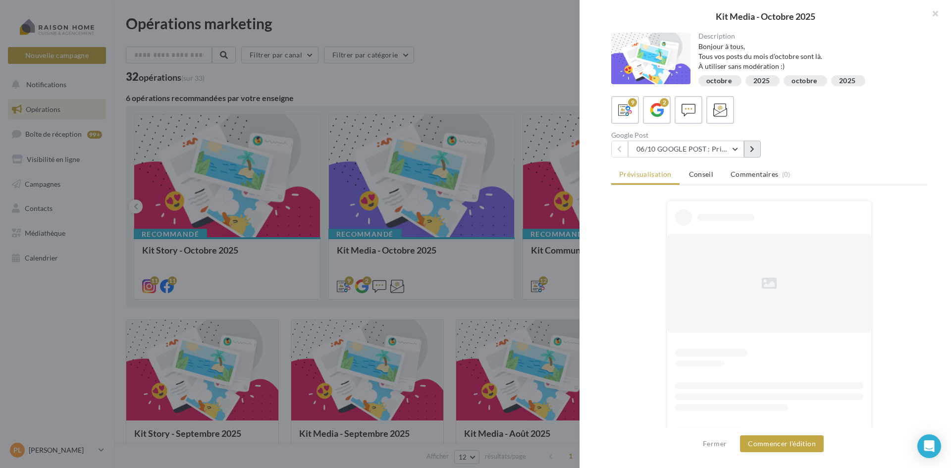
click at [750, 147] on button at bounding box center [752, 149] width 17 height 17
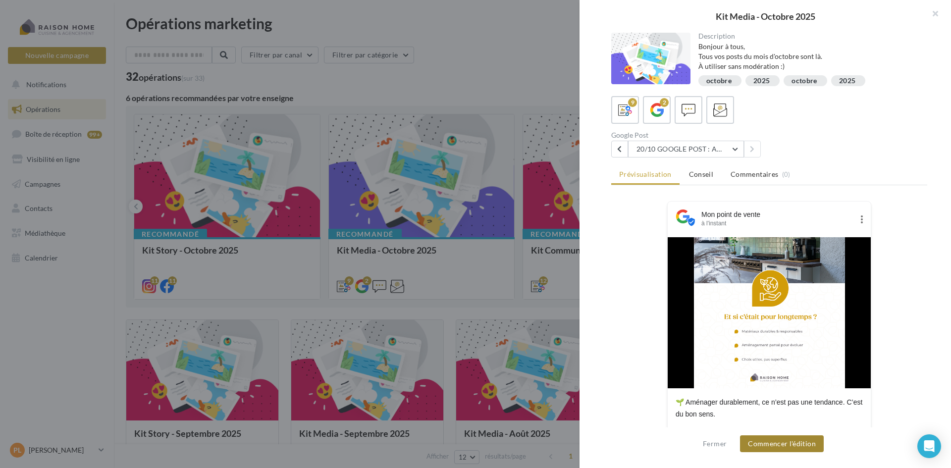
click at [795, 443] on button "Commencer l'édition" at bounding box center [782, 444] width 84 height 17
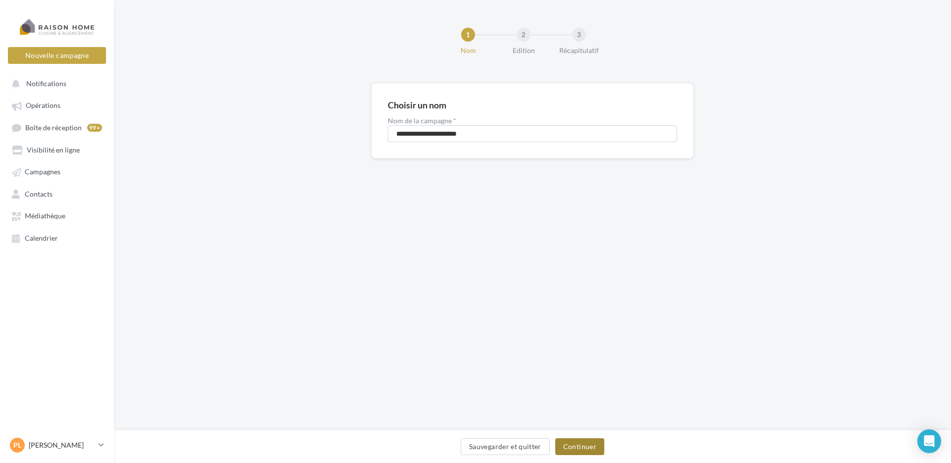
click at [589, 448] on button "Continuer" at bounding box center [579, 446] width 49 height 17
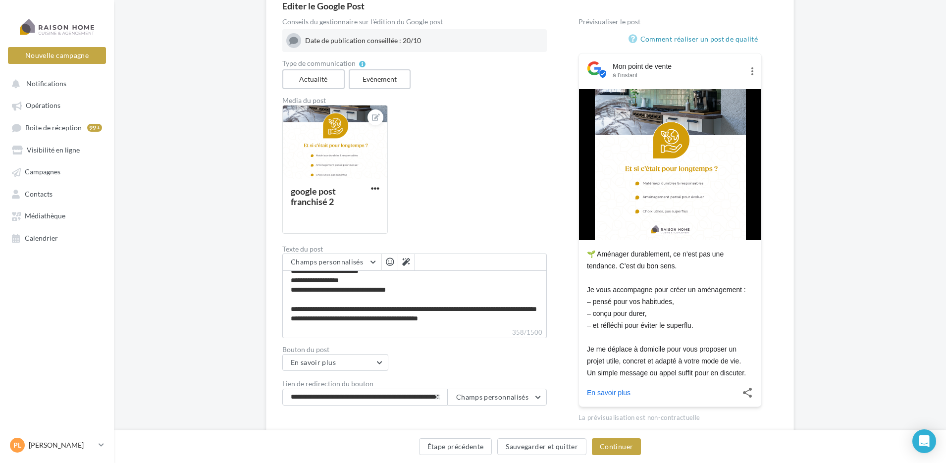
scroll to position [99, 0]
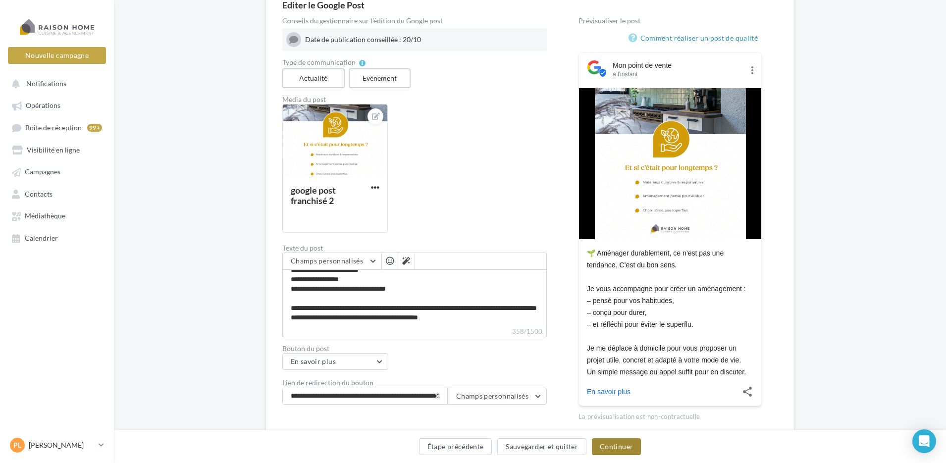
click at [616, 444] on button "Continuer" at bounding box center [616, 446] width 49 height 17
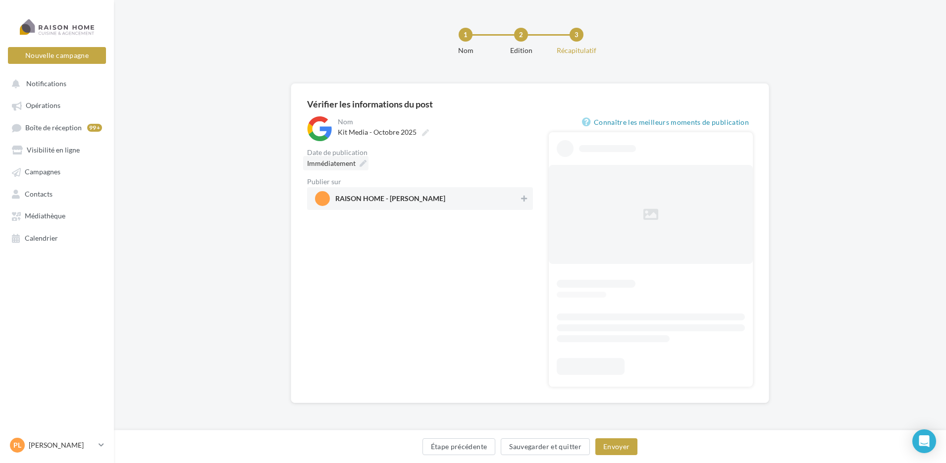
click at [367, 158] on div "Immédiatement" at bounding box center [335, 163] width 65 height 14
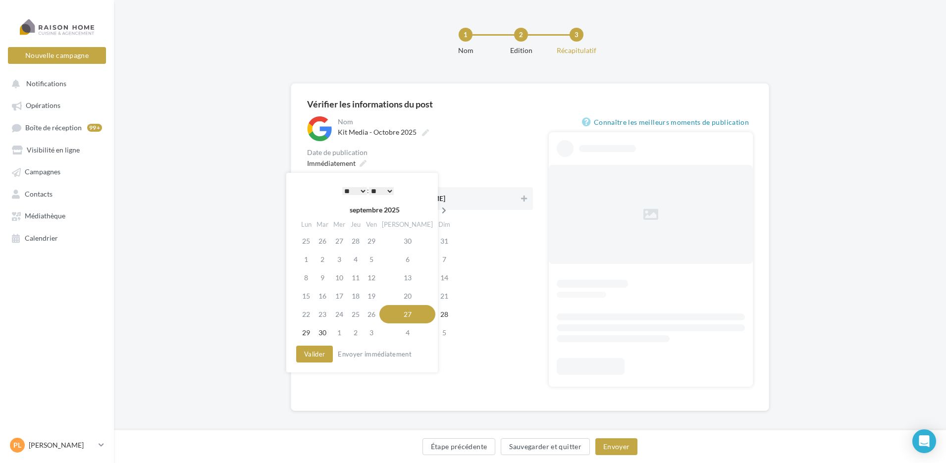
click at [438, 212] on icon at bounding box center [444, 210] width 12 height 7
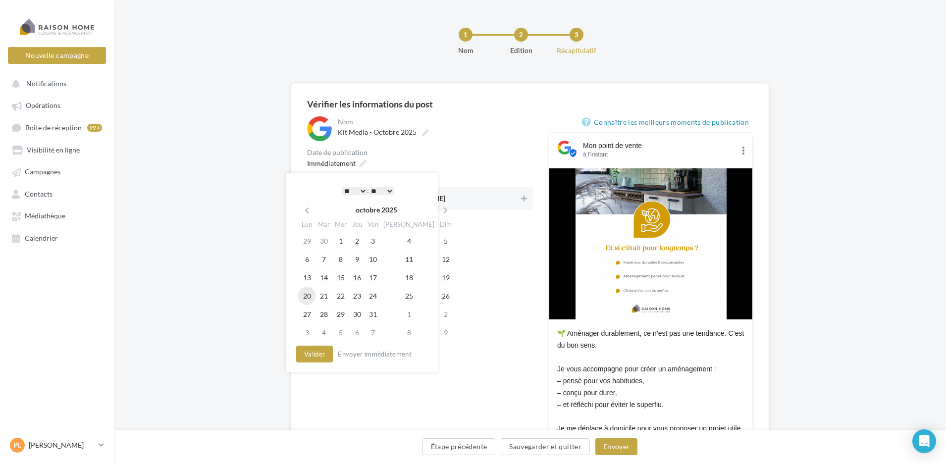
click at [311, 298] on td "20" at bounding box center [306, 296] width 17 height 18
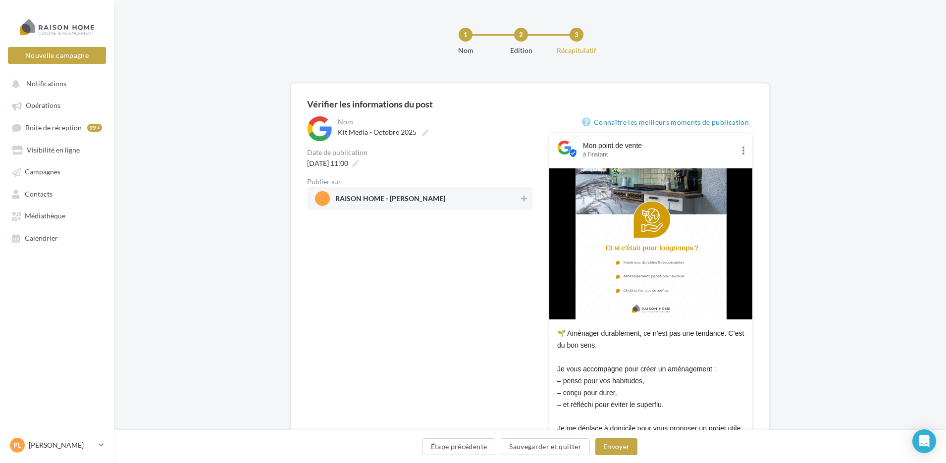
click at [509, 198] on span "RAISON HOME - [PERSON_NAME]" at bounding box center [417, 198] width 204 height 15
click at [625, 449] on button "Envoyer" at bounding box center [617, 446] width 42 height 17
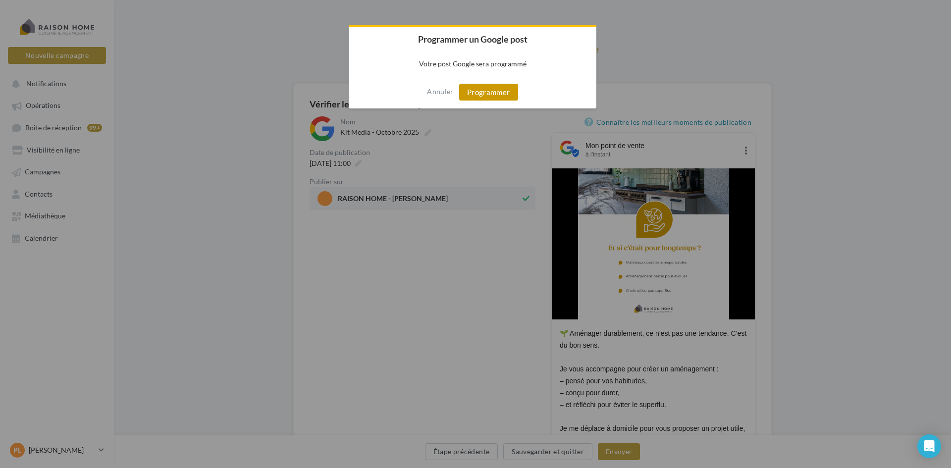
click at [493, 96] on button "Programmer" at bounding box center [488, 92] width 59 height 17
